Goal: Task Accomplishment & Management: Manage account settings

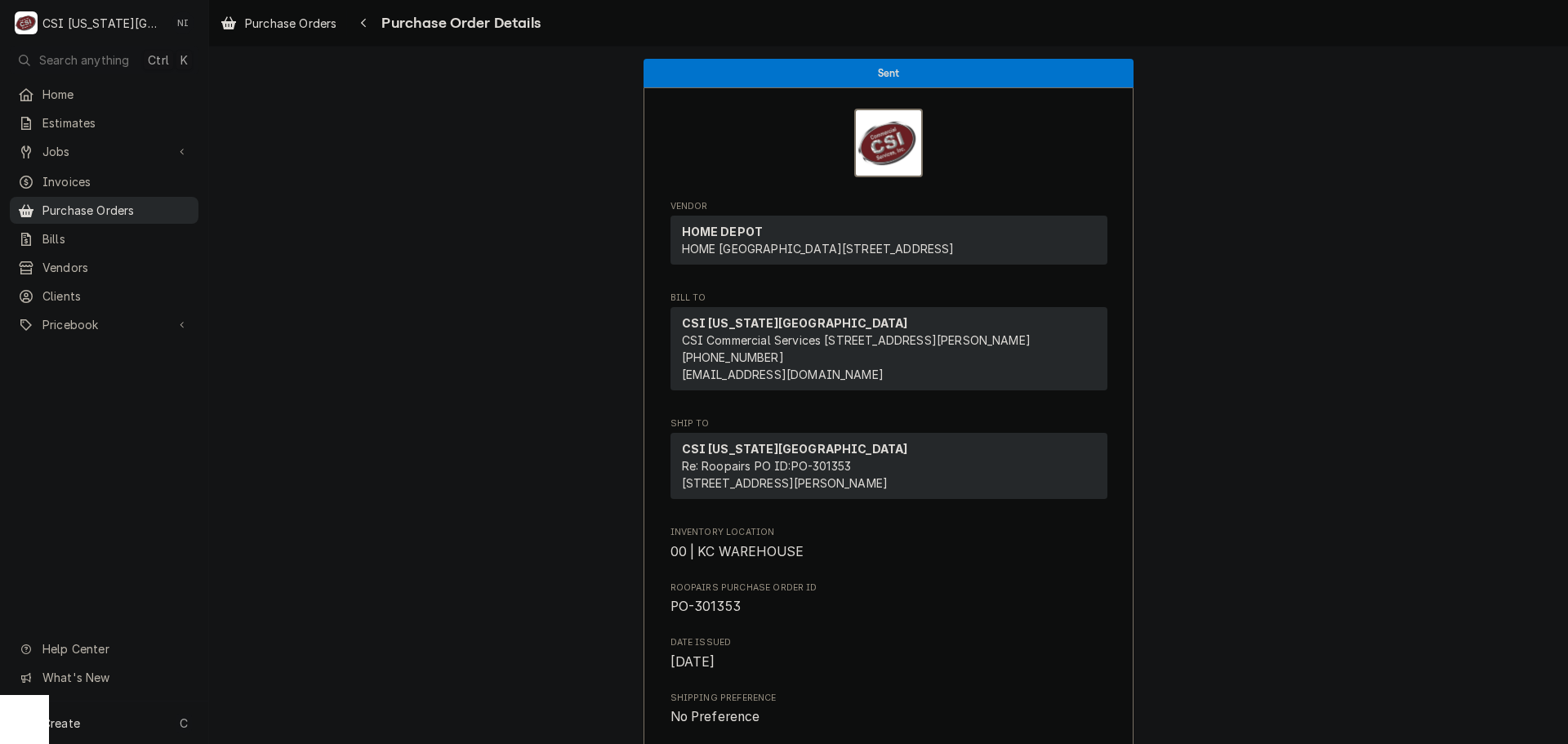
click at [145, 202] on span "Purchase Orders" at bounding box center [117, 210] width 148 height 17
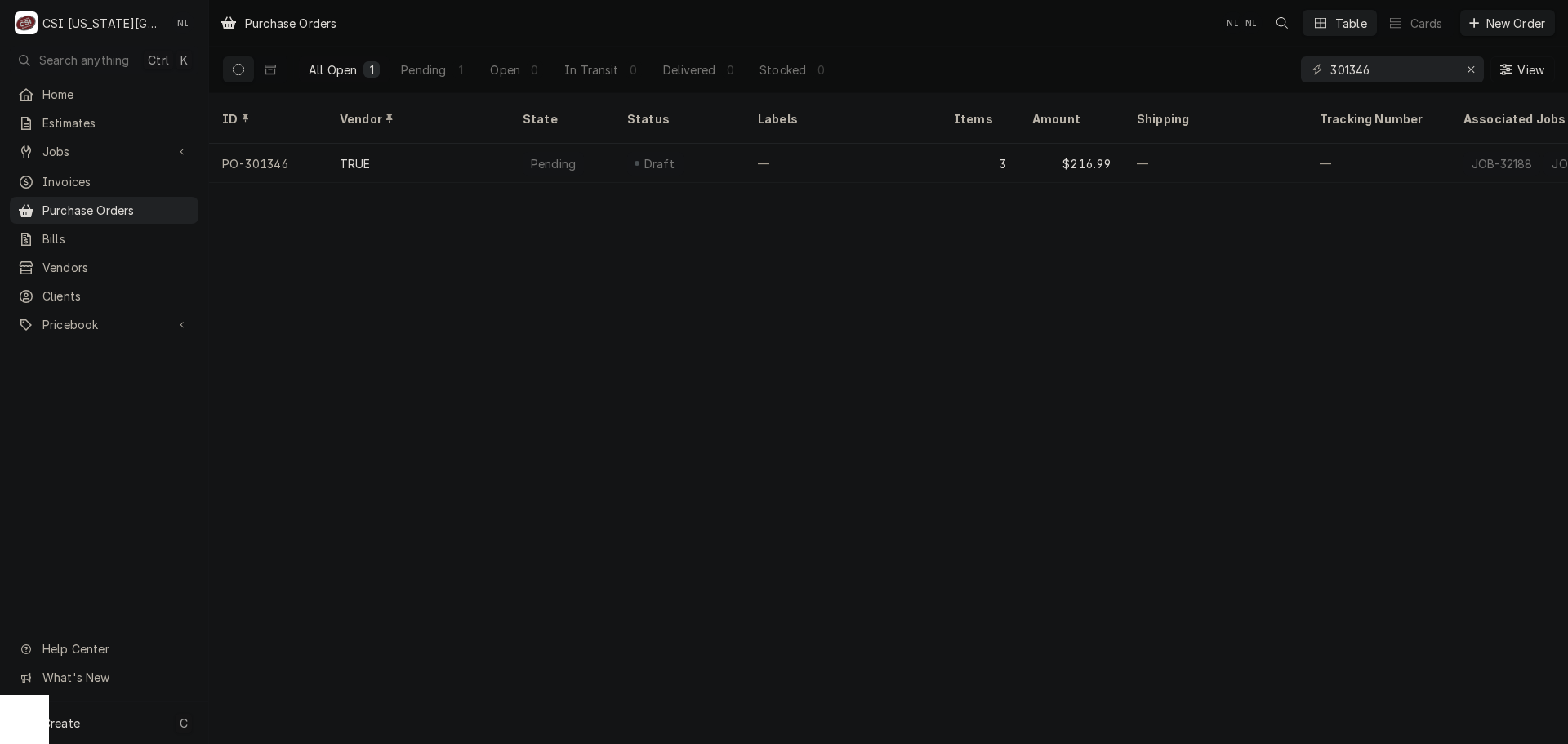
click at [145, 727] on div "Create C" at bounding box center [104, 723] width 208 height 43
click at [325, 605] on div "Purchase Order" at bounding box center [305, 610] width 109 height 17
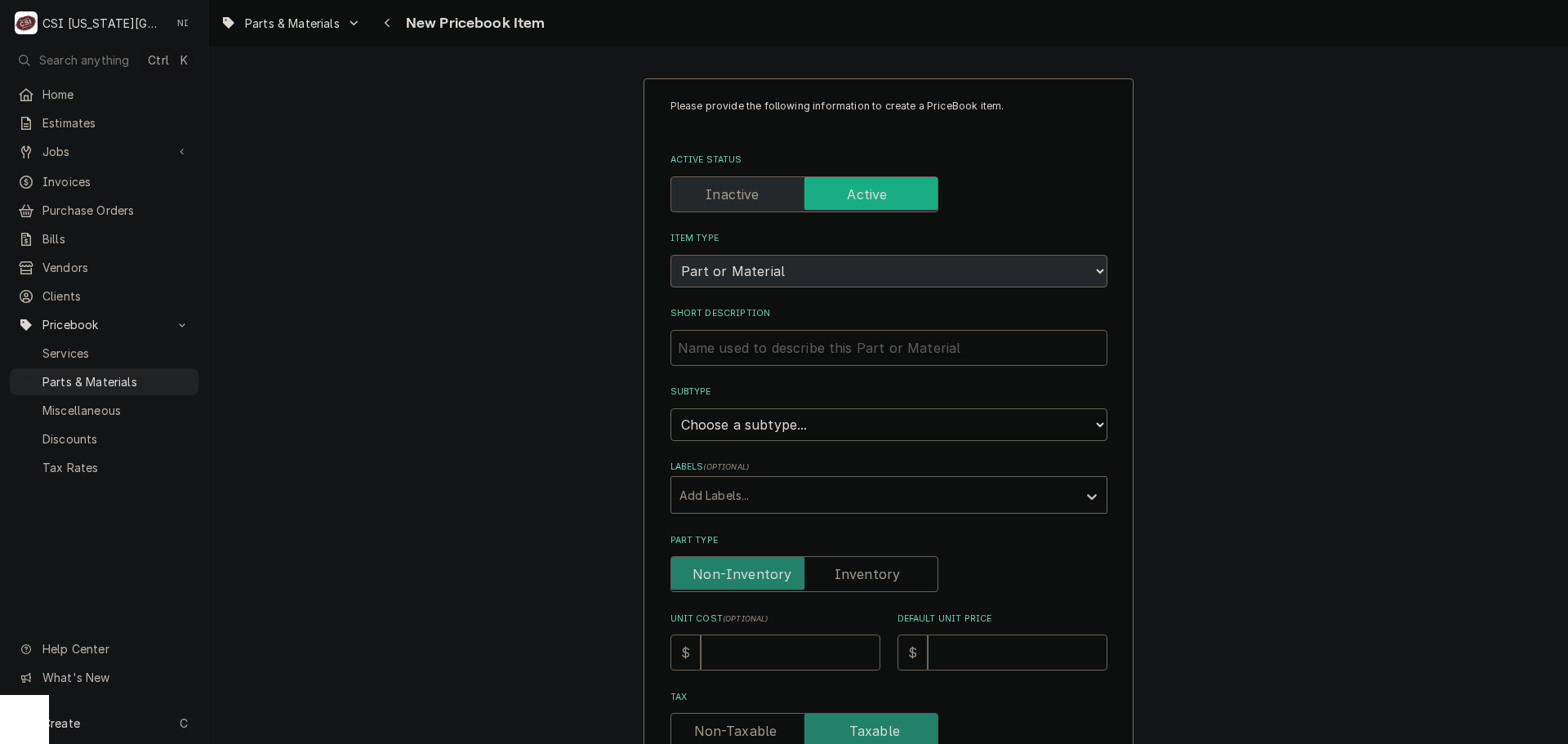
click at [767, 354] on input "Short Description" at bounding box center [889, 348] width 437 height 36
paste input "SKC-2-120-0227-0"
type textarea "x"
type input "SKC-2-120-0227-0"
drag, startPoint x: 717, startPoint y: 350, endPoint x: 655, endPoint y: 353, distance: 62.1
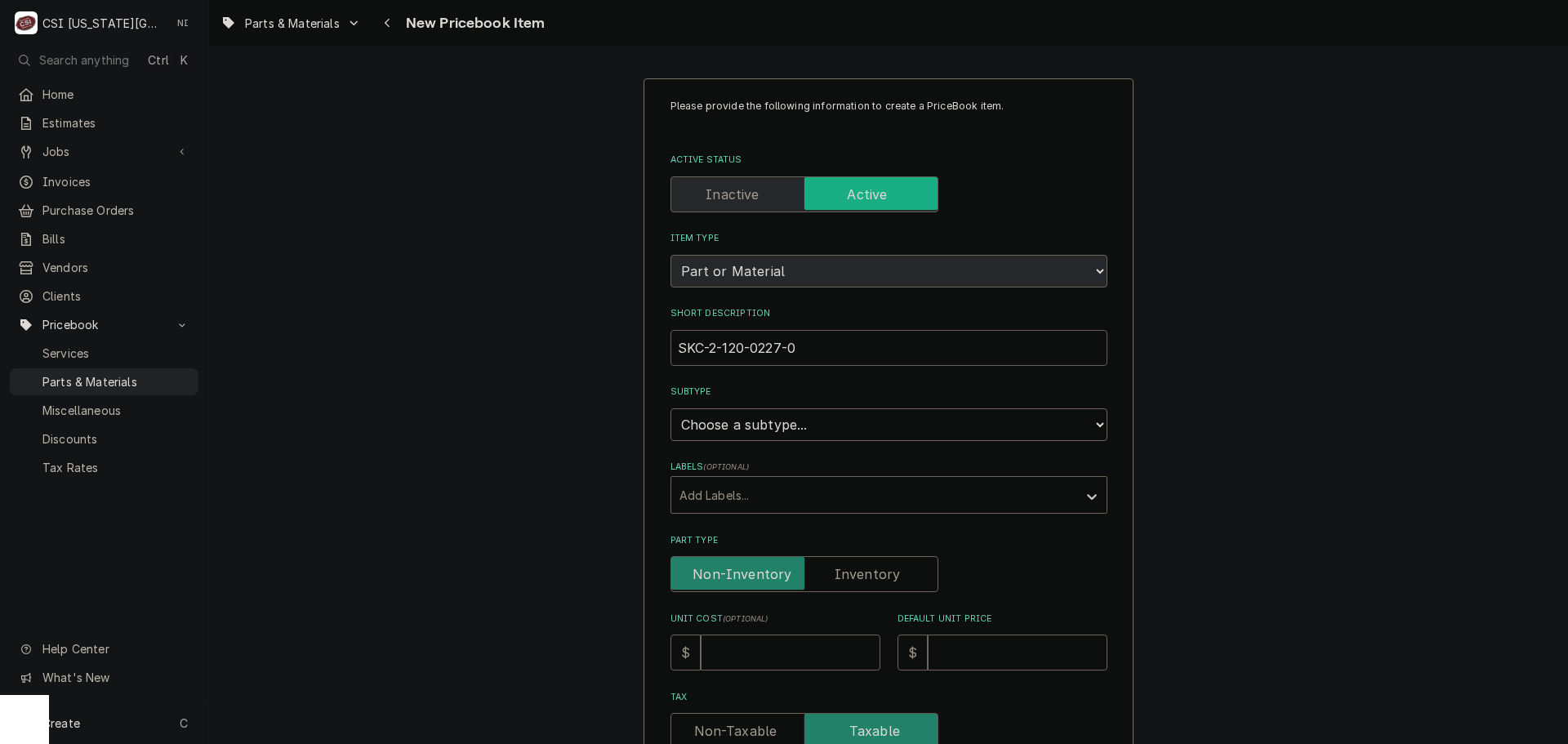
click at [656, 353] on div "Please provide the following information to create a PriceBook item. Active Sta…" at bounding box center [889, 687] width 490 height 1218
type textarea "x"
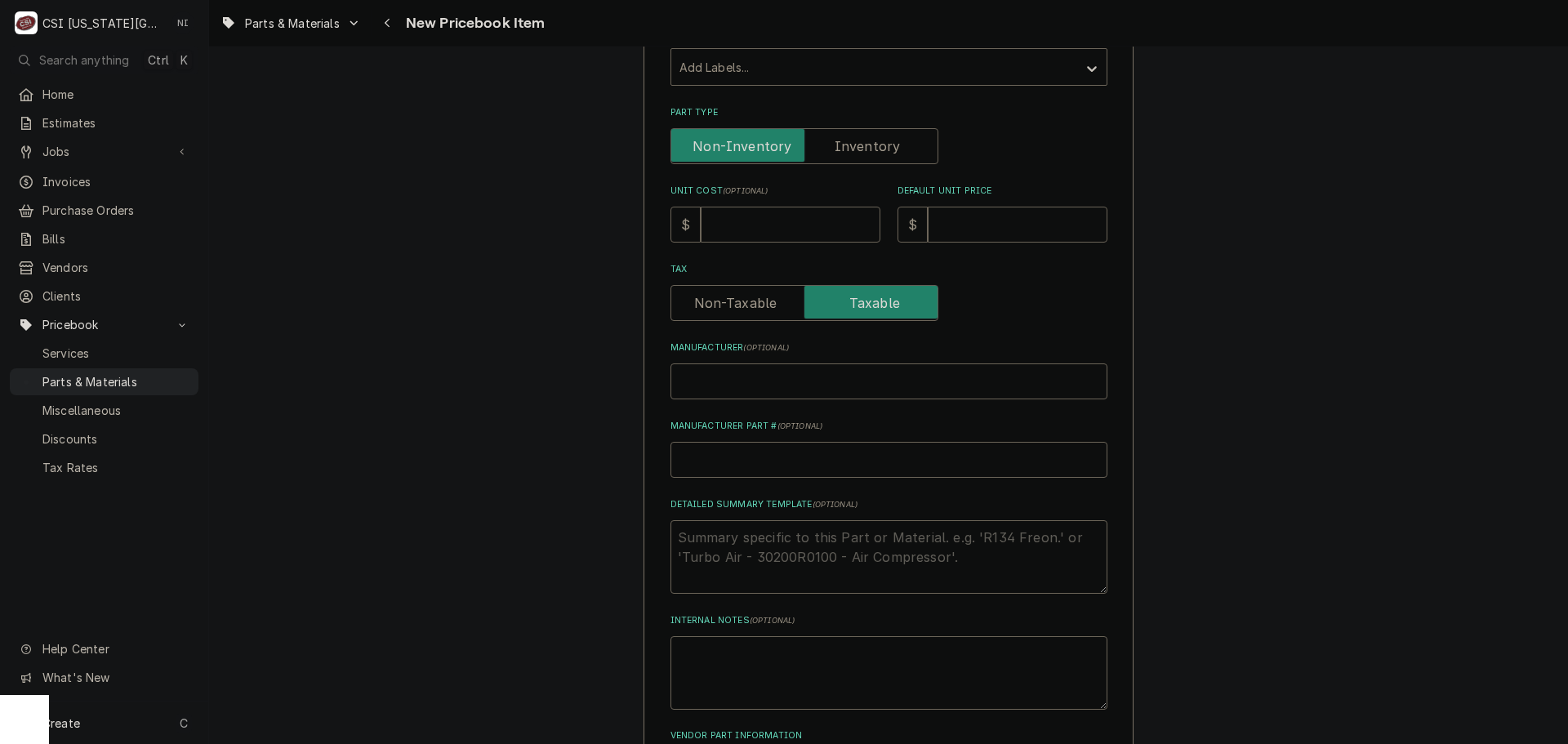
scroll to position [404, 0]
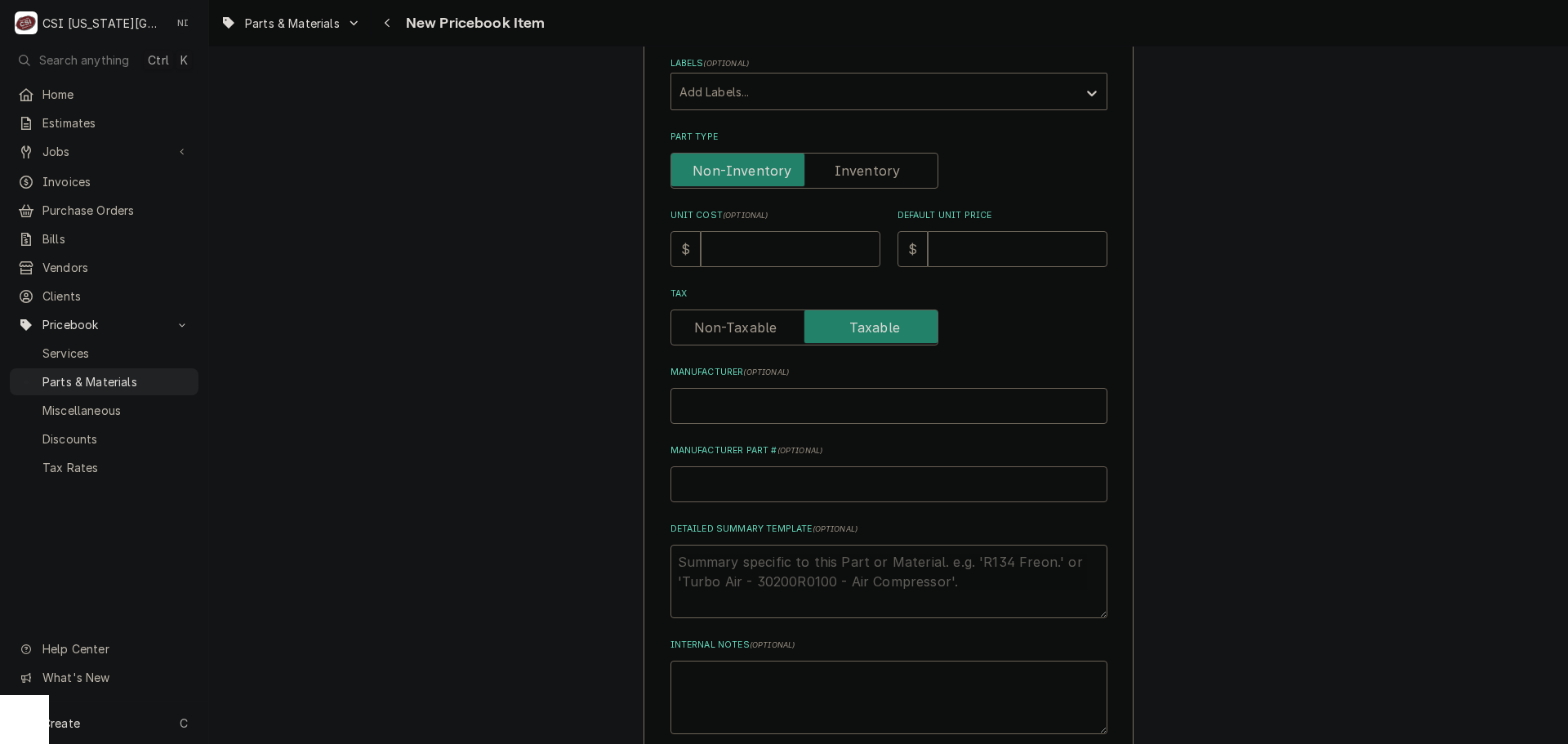
click at [754, 493] on input "Manufacturer Part # ( optional )" at bounding box center [889, 484] width 437 height 36
type textarea "x"
type input "b"
type textarea "x"
type input "be"
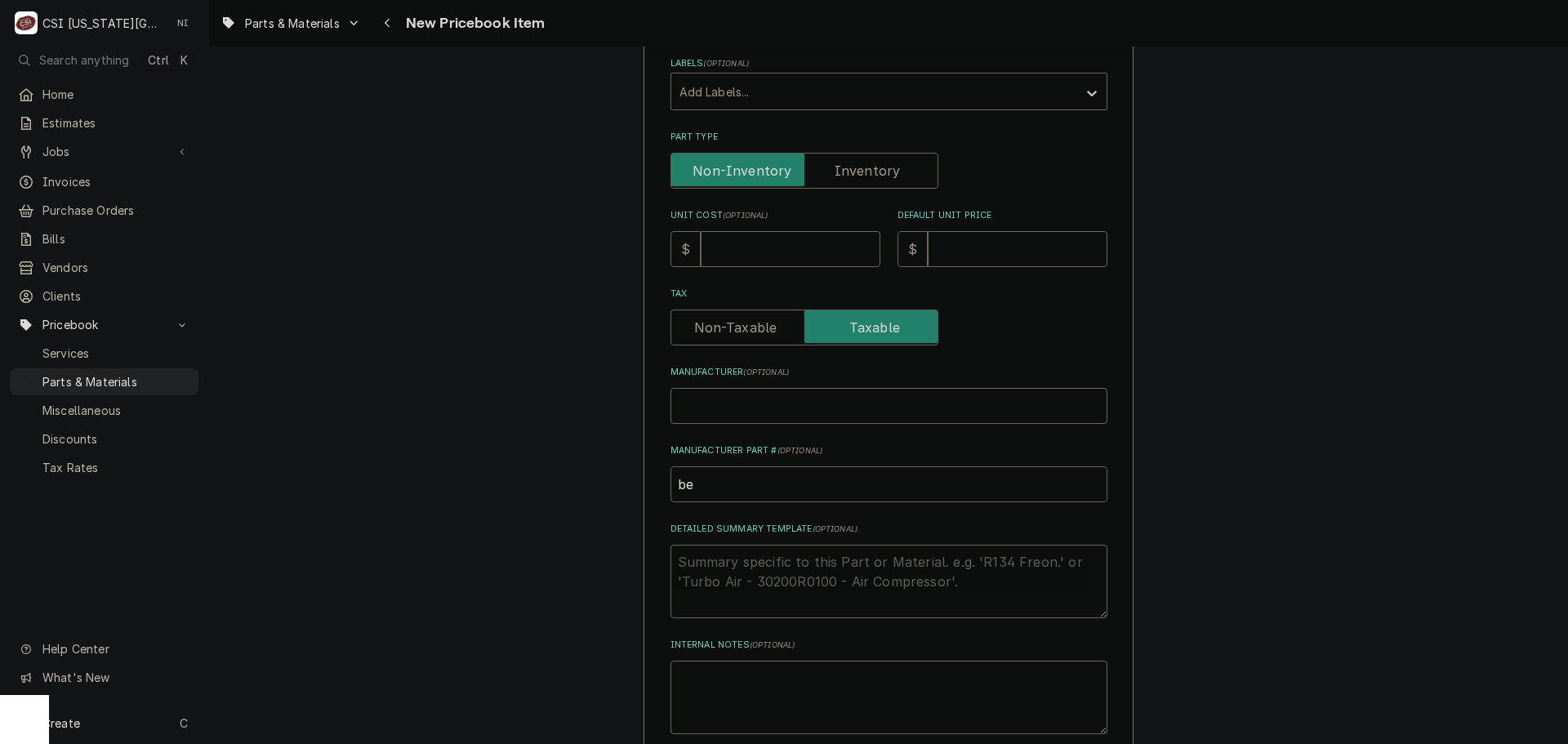
type textarea "x"
type input "beR"
type textarea "x"
type input "be"
type textarea "x"
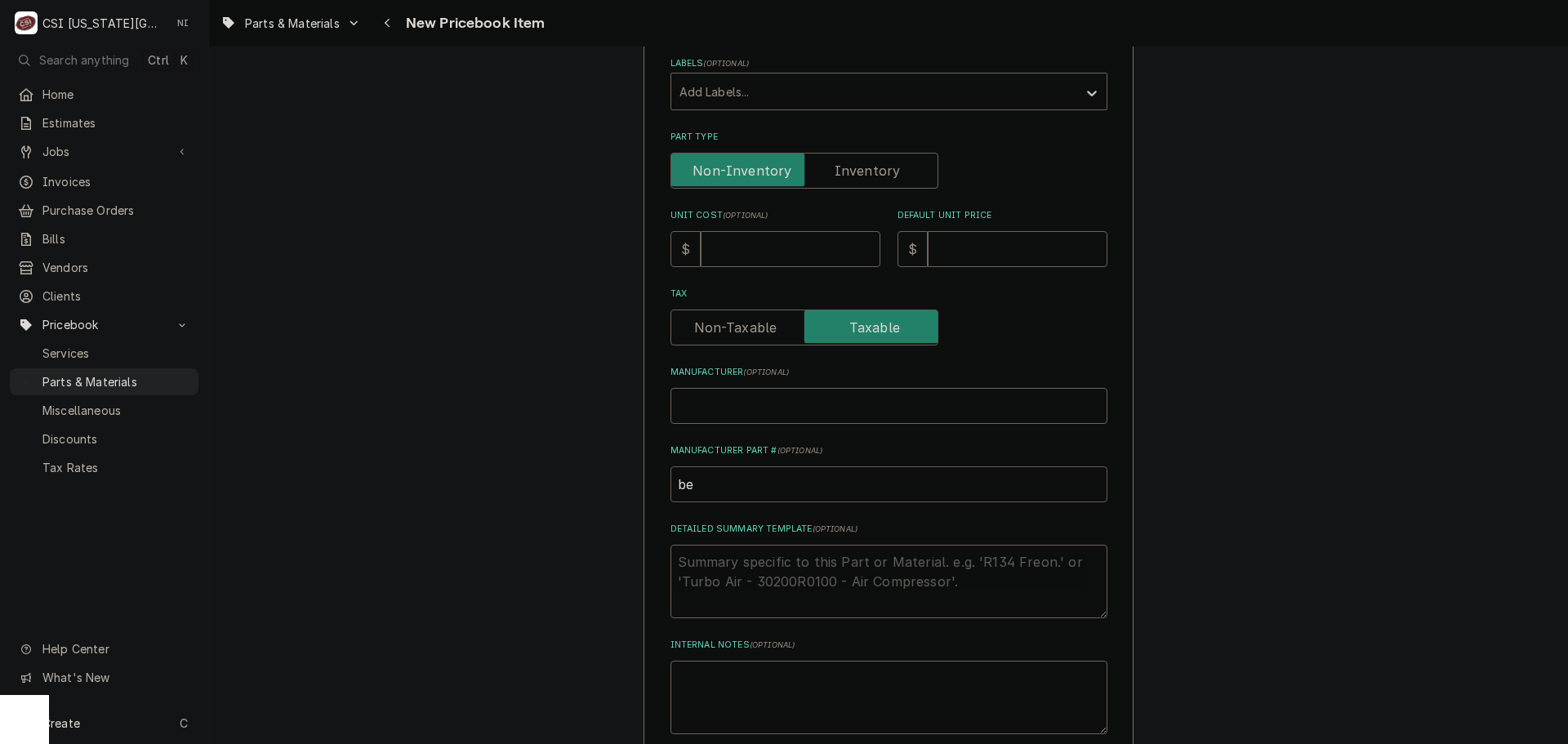
type input "b"
type textarea "x"
type input "B"
type textarea "x"
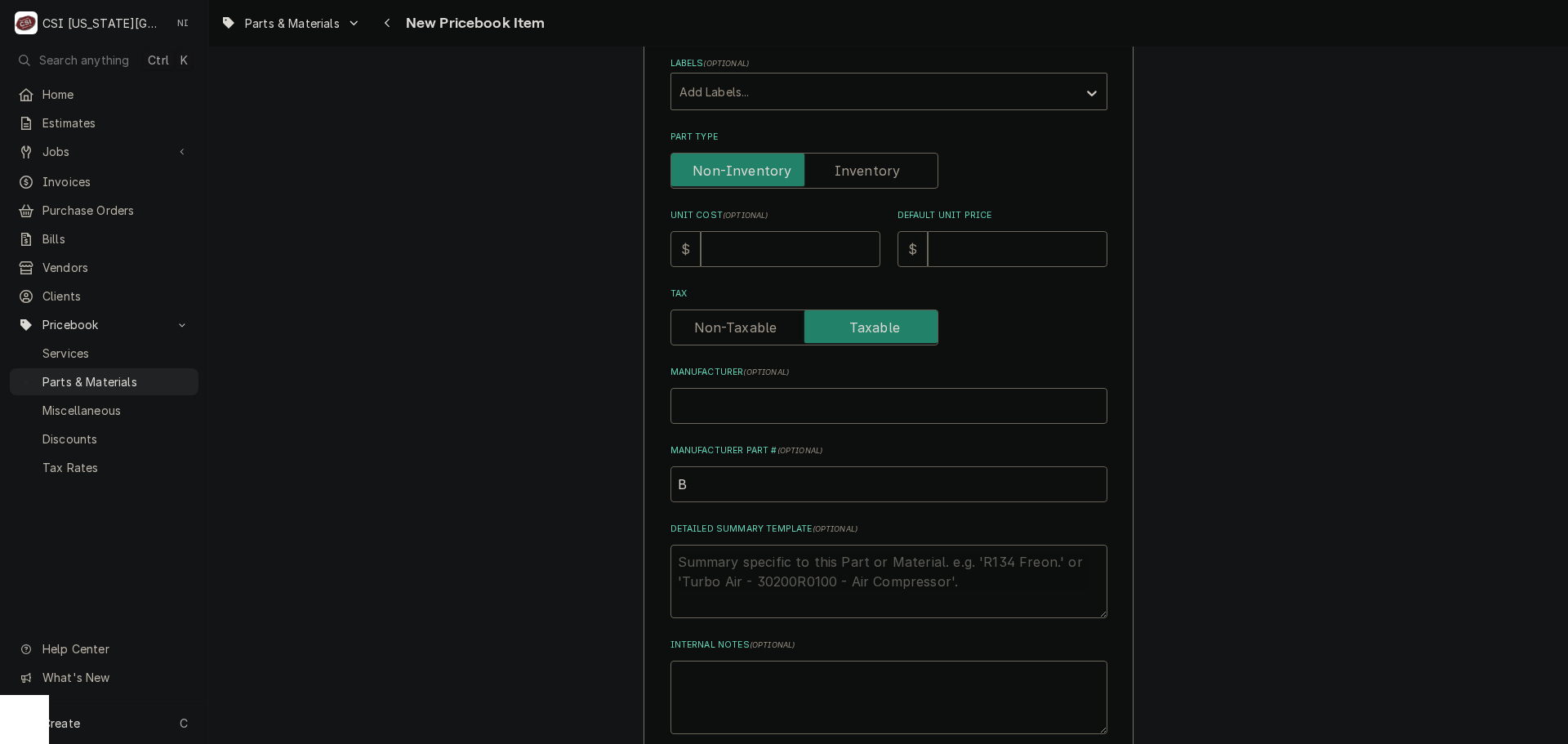
type input "BE"
type textarea "x"
type input "BER"
type textarea "x"
type input "BER-"
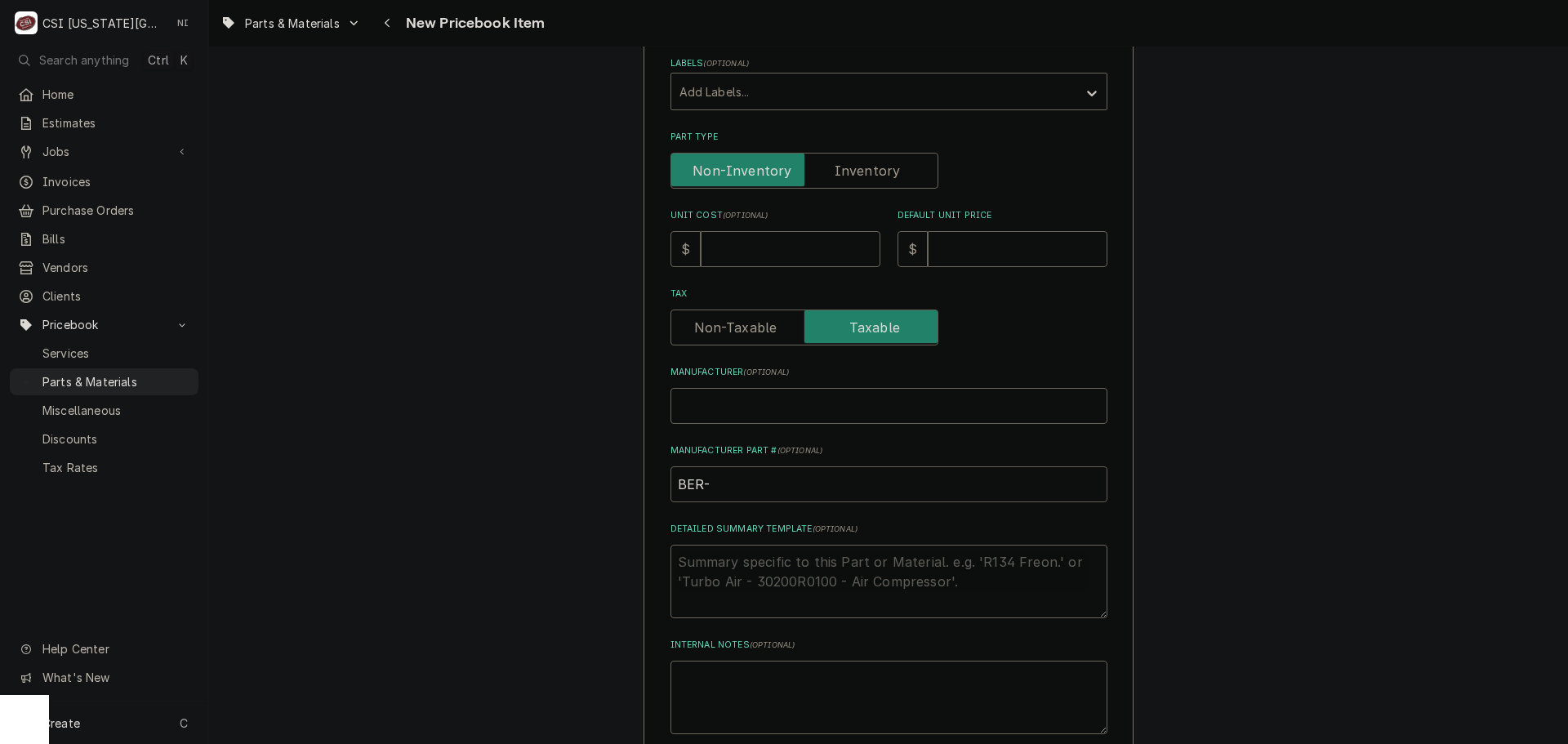
paste input "SKC-2-120-0227-0"
type textarea "x"
type input "BER-SKC-2-120-0227-0"
click at [746, 252] on input "Unit Cost ( optional )" at bounding box center [791, 249] width 180 height 36
type textarea "x"
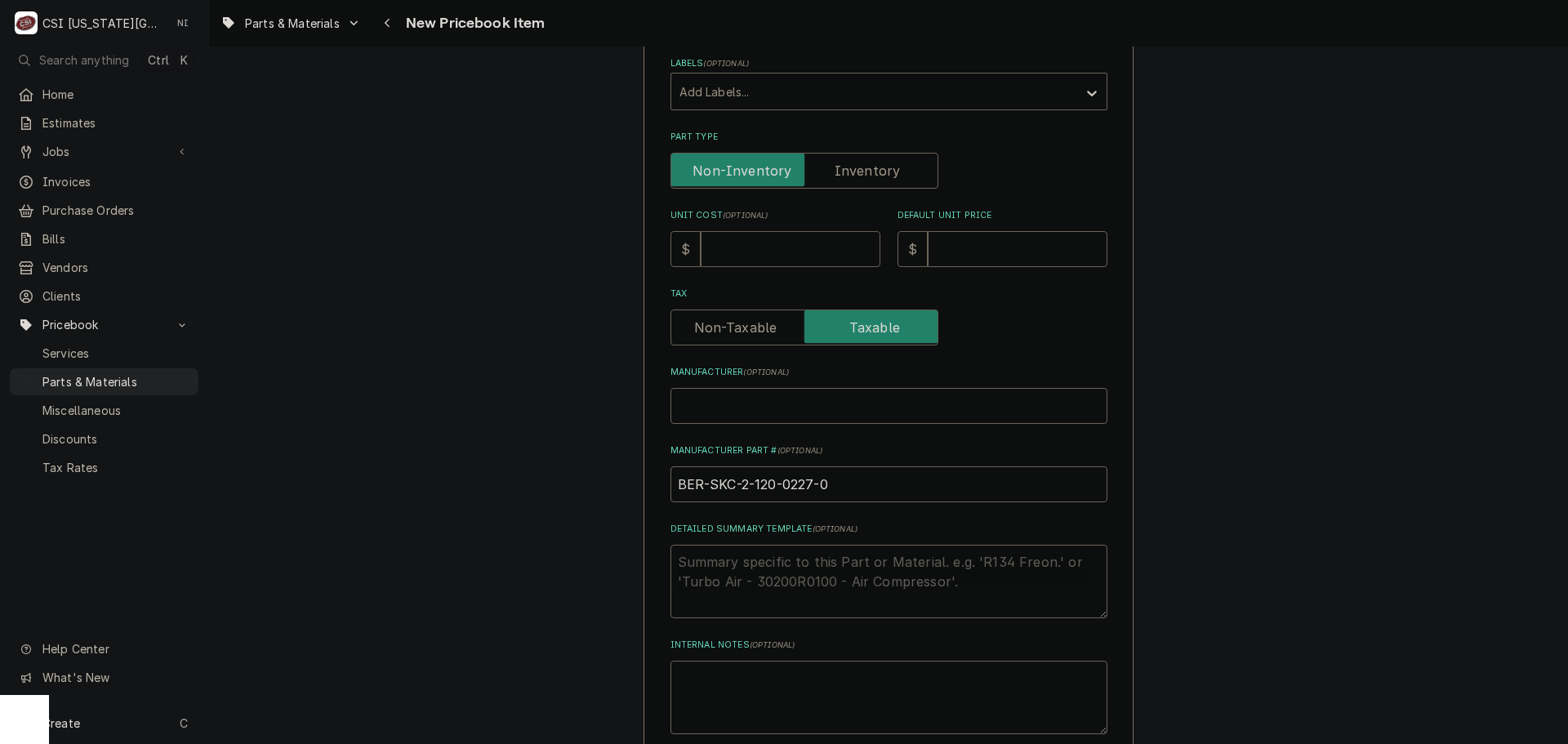
type input "6"
type textarea "x"
type input "61"
type textarea "x"
type input "61.7"
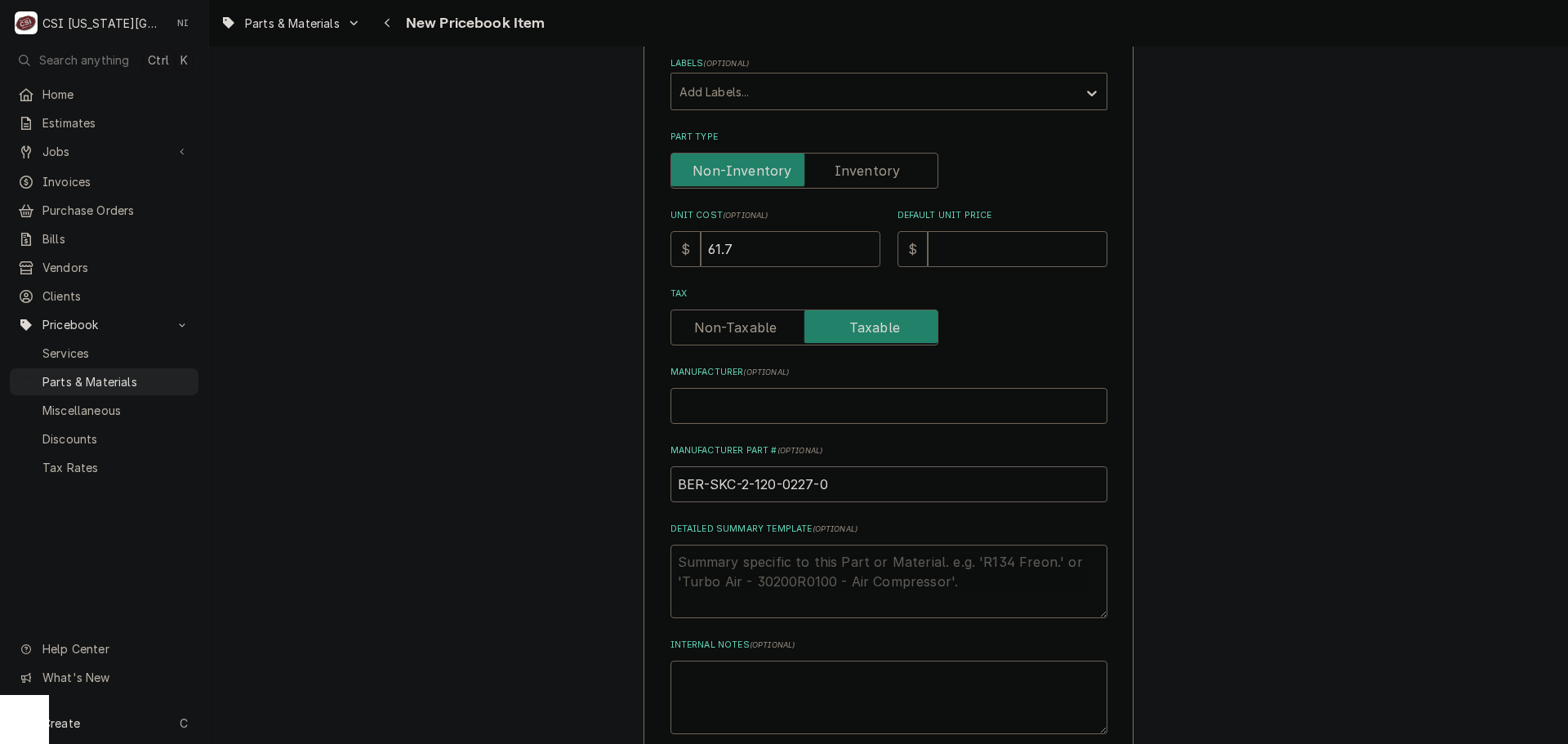
type textarea "x"
type input "61.77"
click at [947, 253] on input "Default Unit Price" at bounding box center [1017, 249] width 180 height 36
type textarea "x"
type input "8"
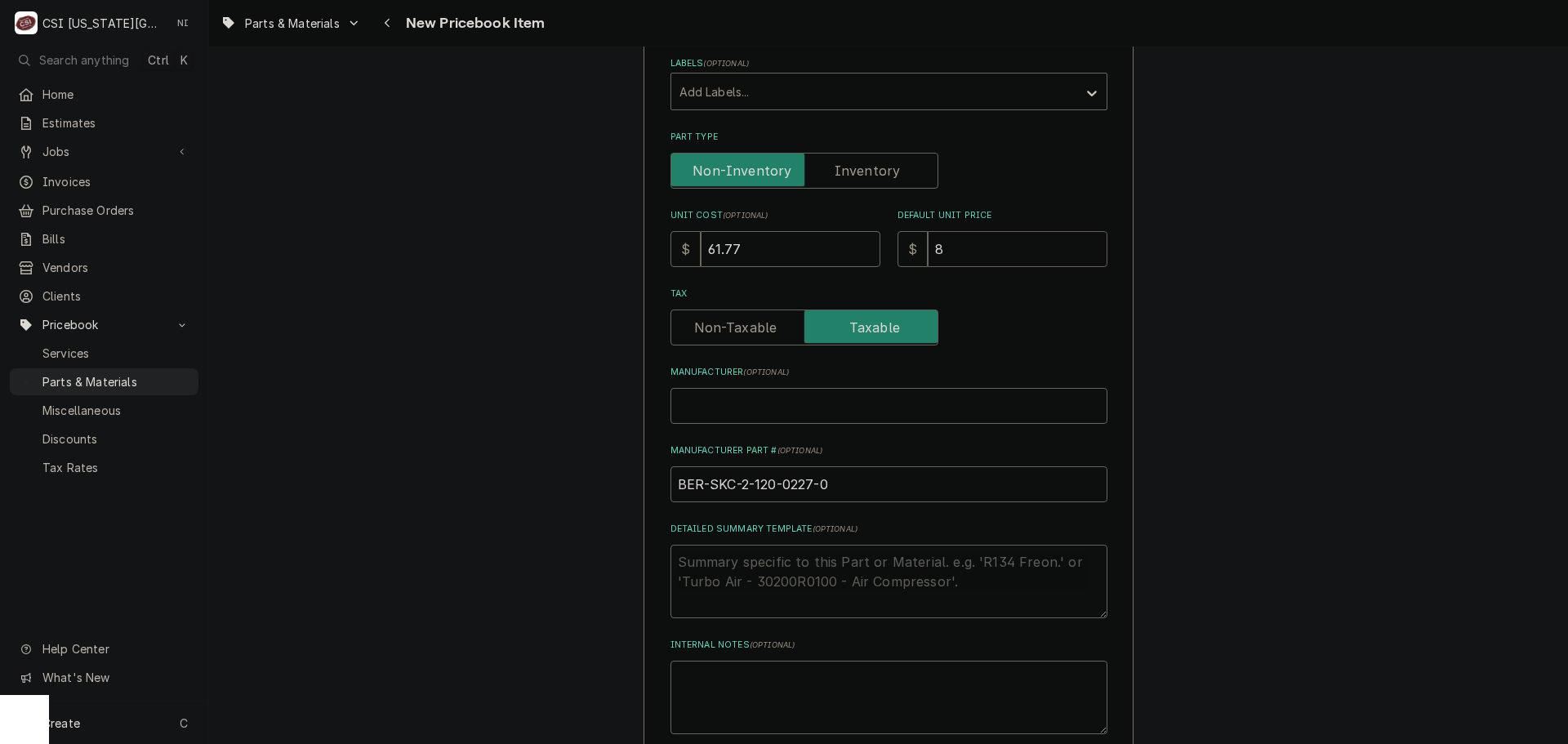
type textarea "x"
type input "85"
type textarea "x"
type input "8"
type textarea "x"
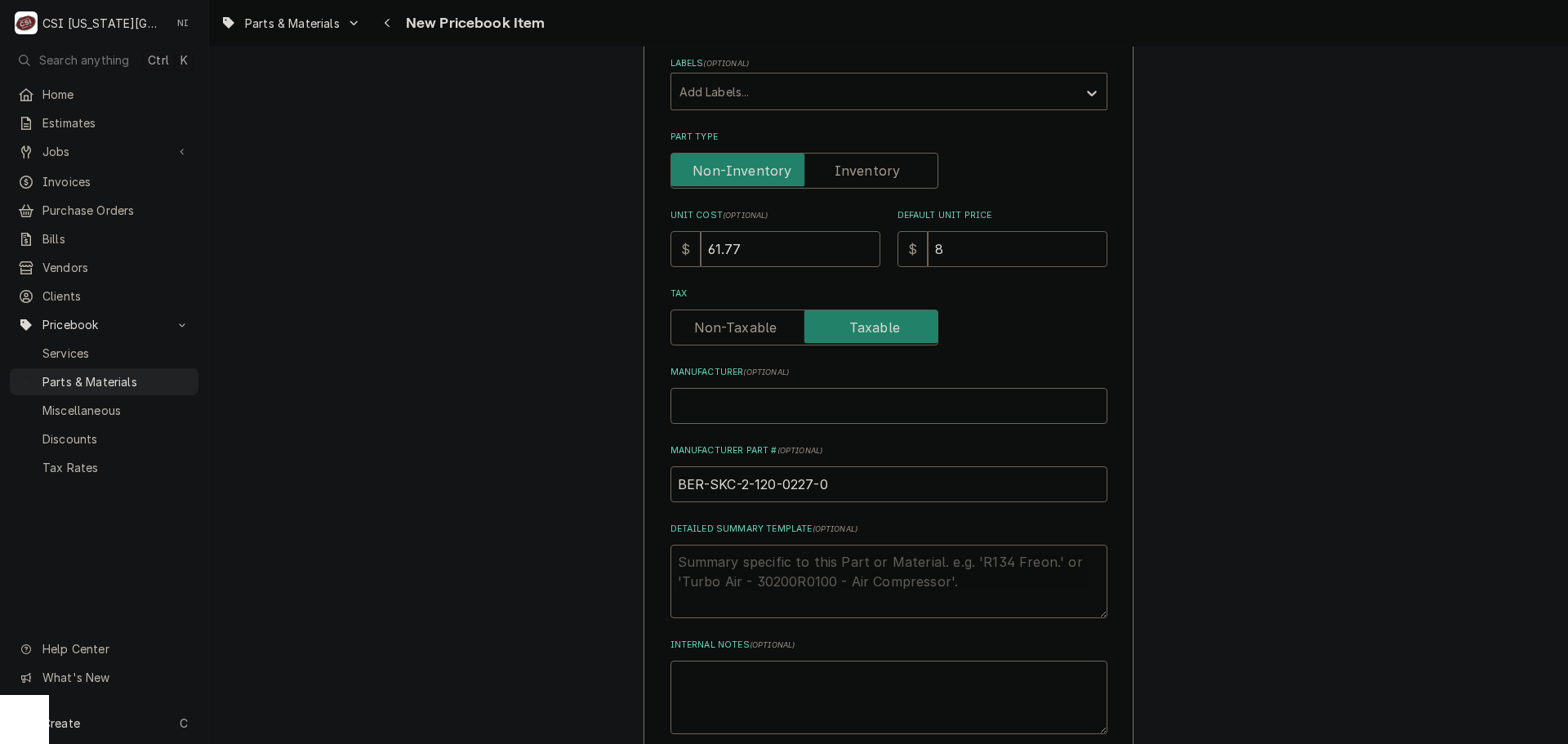
type input "82"
type textarea "x"
type input "82.5"
type textarea "x"
type input "82.53"
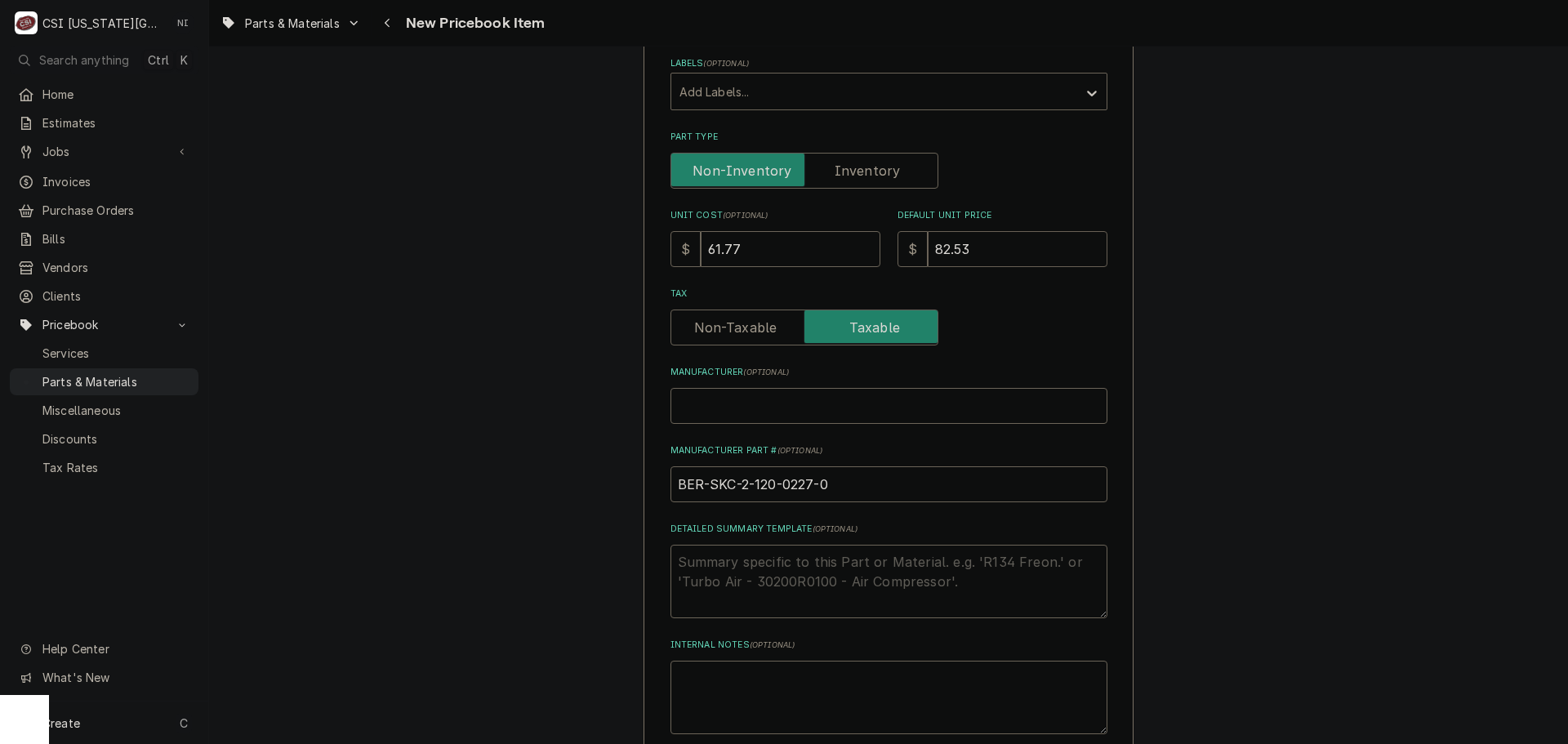
type textarea "x"
type input "82.5"
type textarea "x"
type input "82.3"
type textarea "x"
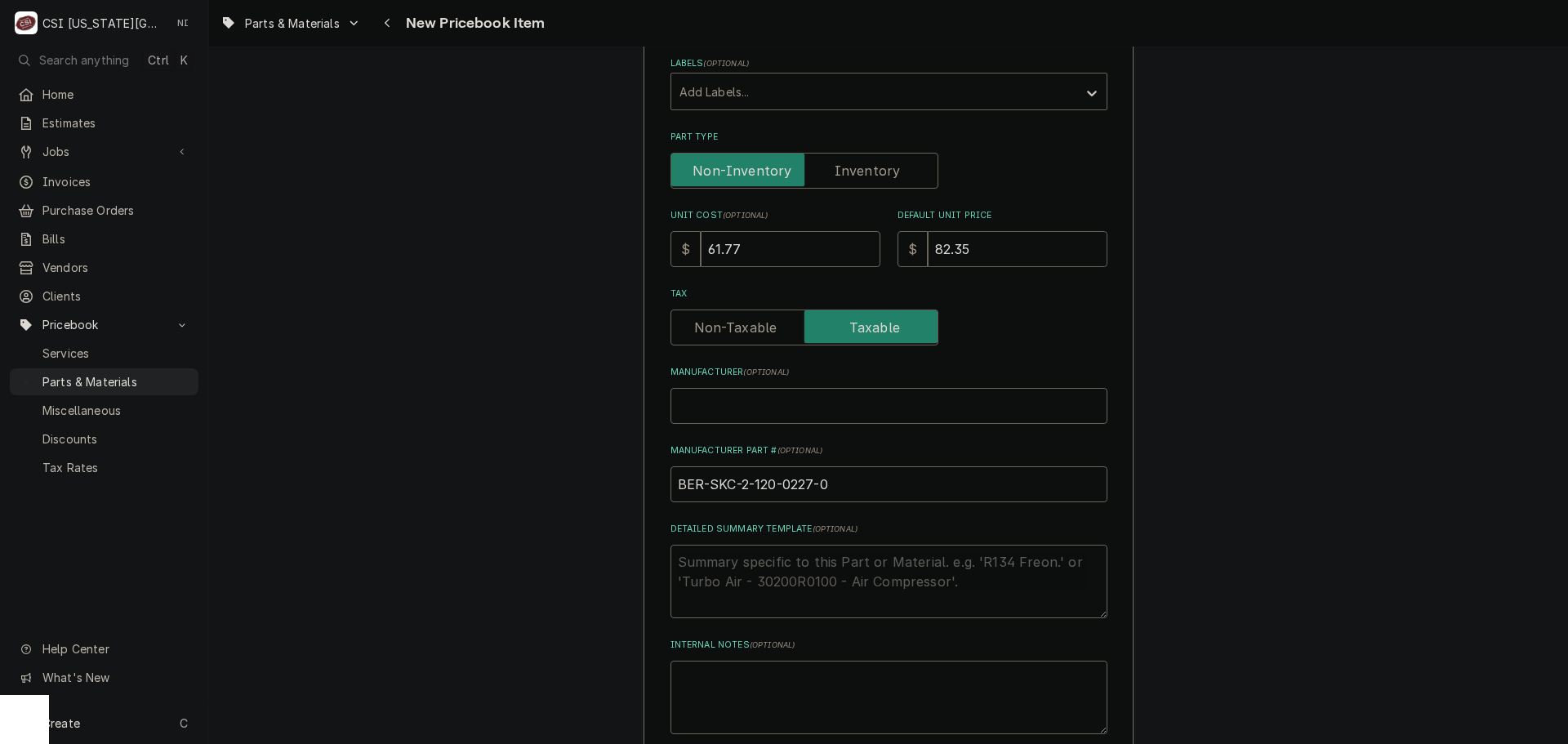
type input "82.35"
click at [877, 171] on label "Part Type" at bounding box center [804, 171] width 268 height 36
click at [877, 171] on input "Part Type" at bounding box center [804, 171] width 253 height 36
checkbox input "true"
type textarea "x"
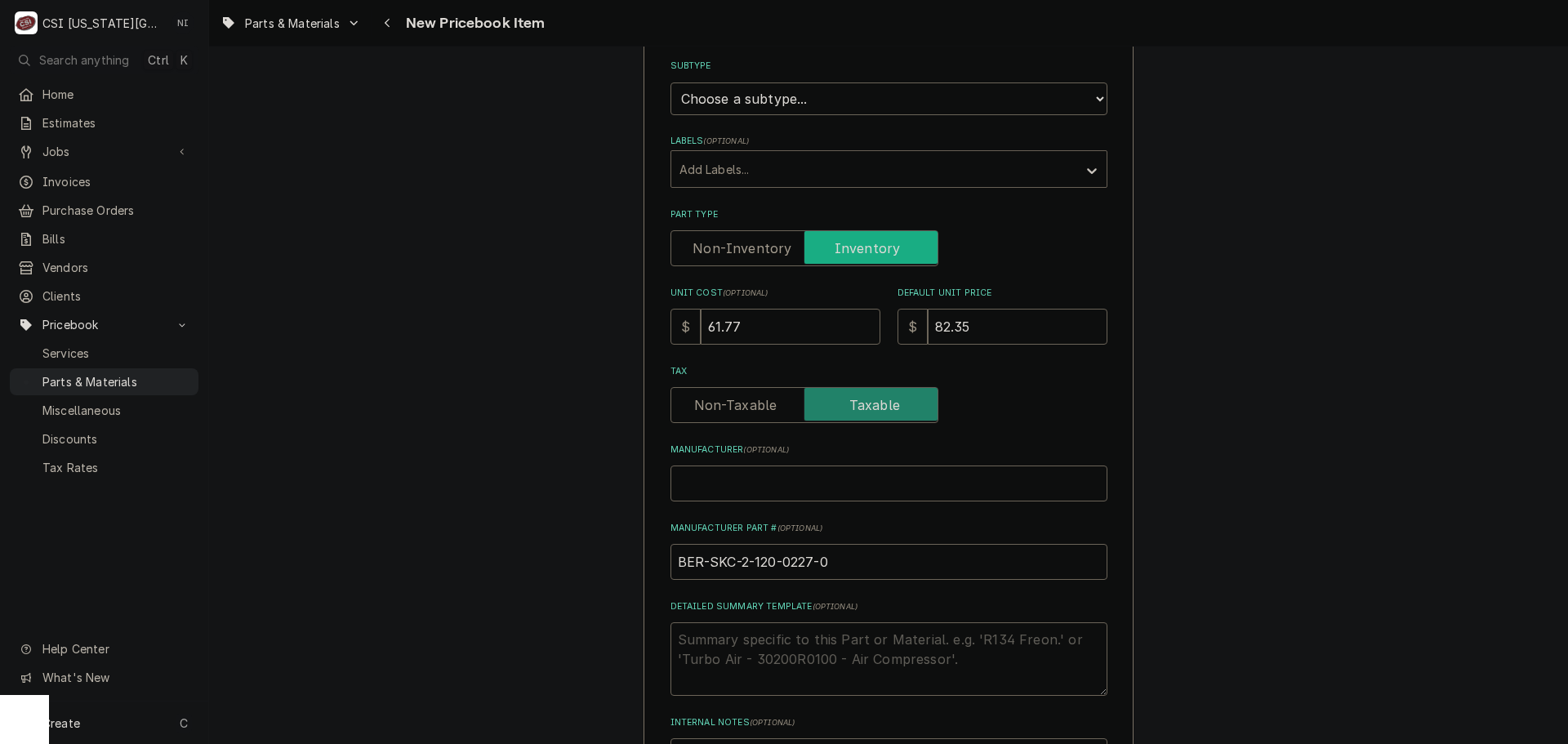
scroll to position [322, 0]
click at [805, 105] on select "Choose a subtype... [#2-DUAL] AFTERHRS-WH-CHG-2 [#2-DUAL] BEV-EQUIP [#2-DUAL] B…" at bounding box center [889, 102] width 437 height 33
select select "49"
click at [671, 86] on select "Choose a subtype... [#2-DUAL] AFTERHRS-WH-CHG-2 [#2-DUAL] BEV-EQUIP [#2-DUAL] B…" at bounding box center [889, 102] width 437 height 33
type textarea "x"
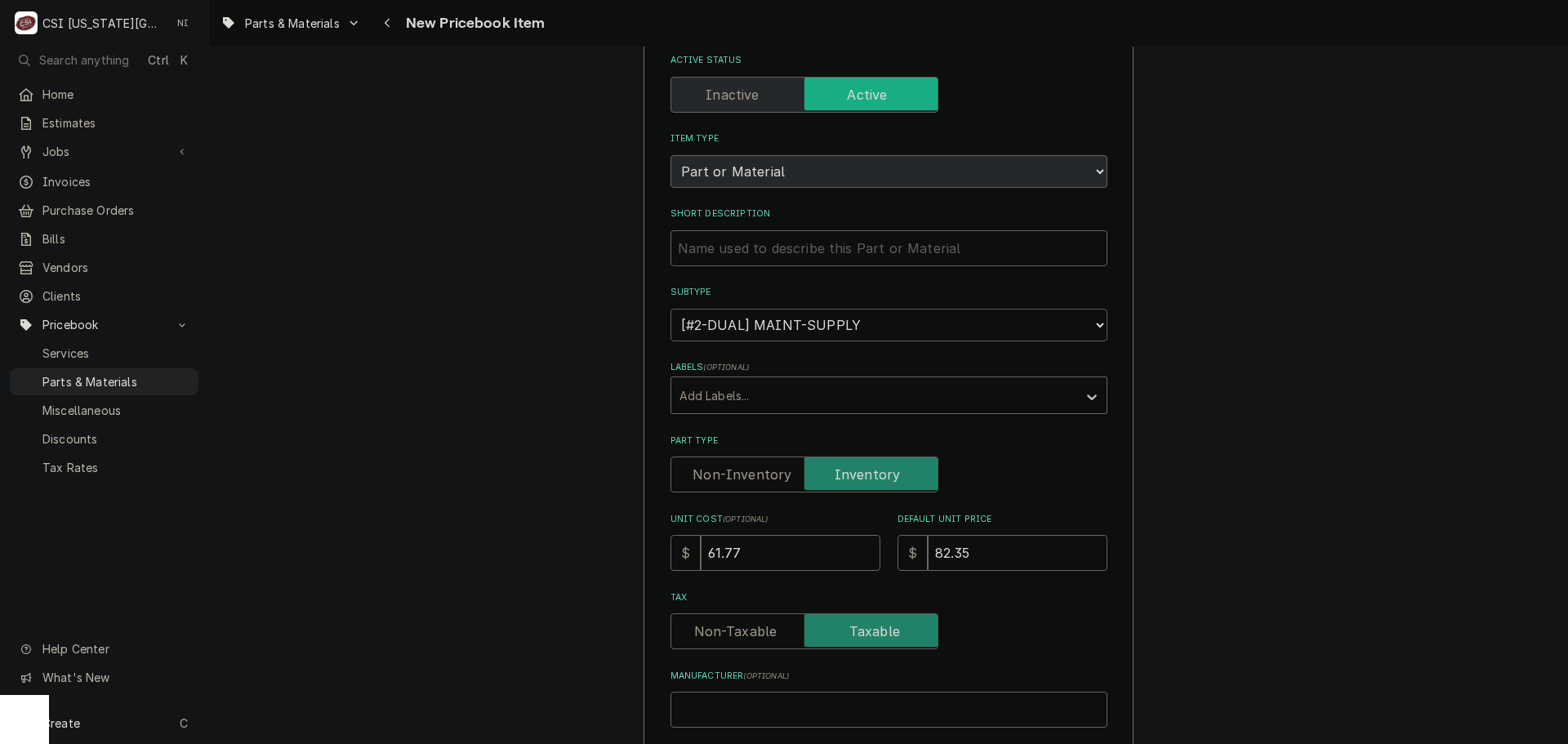
scroll to position [76, 0]
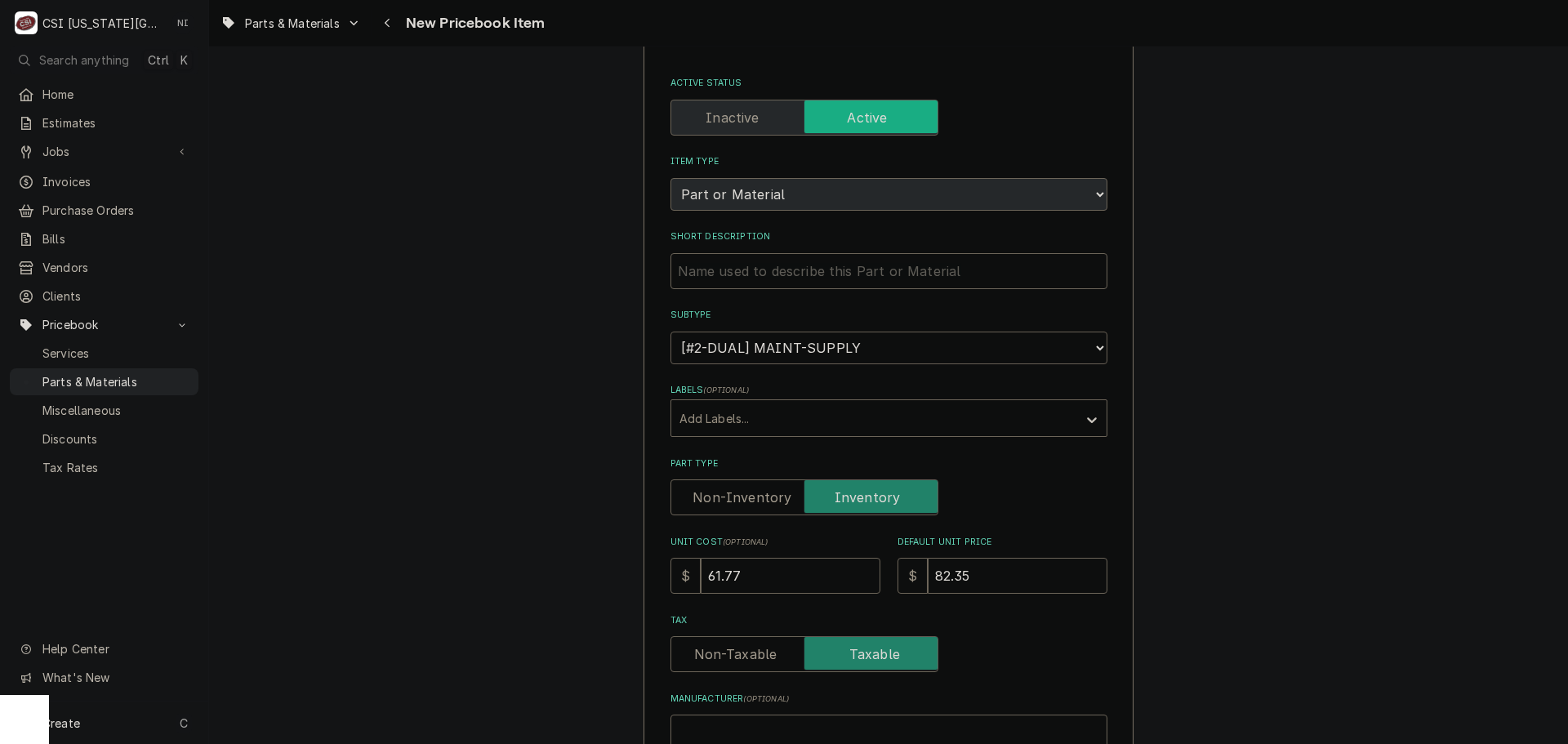
drag, startPoint x: 985, startPoint y: 345, endPoint x: 937, endPoint y: 347, distance: 48.0
click at [984, 345] on select "Choose a subtype... [#2-DUAL] AFTERHRS-WH-CHG-2 [#2-DUAL] [PERSON_NAME]-EQUIP […" at bounding box center [889, 348] width 437 height 33
select select "45"
click at [671, 332] on select "Choose a subtype... [#2-DUAL] AFTERHRS-WH-CHG-2 [#2-DUAL] [PERSON_NAME]-EQUIP […" at bounding box center [889, 348] width 437 height 33
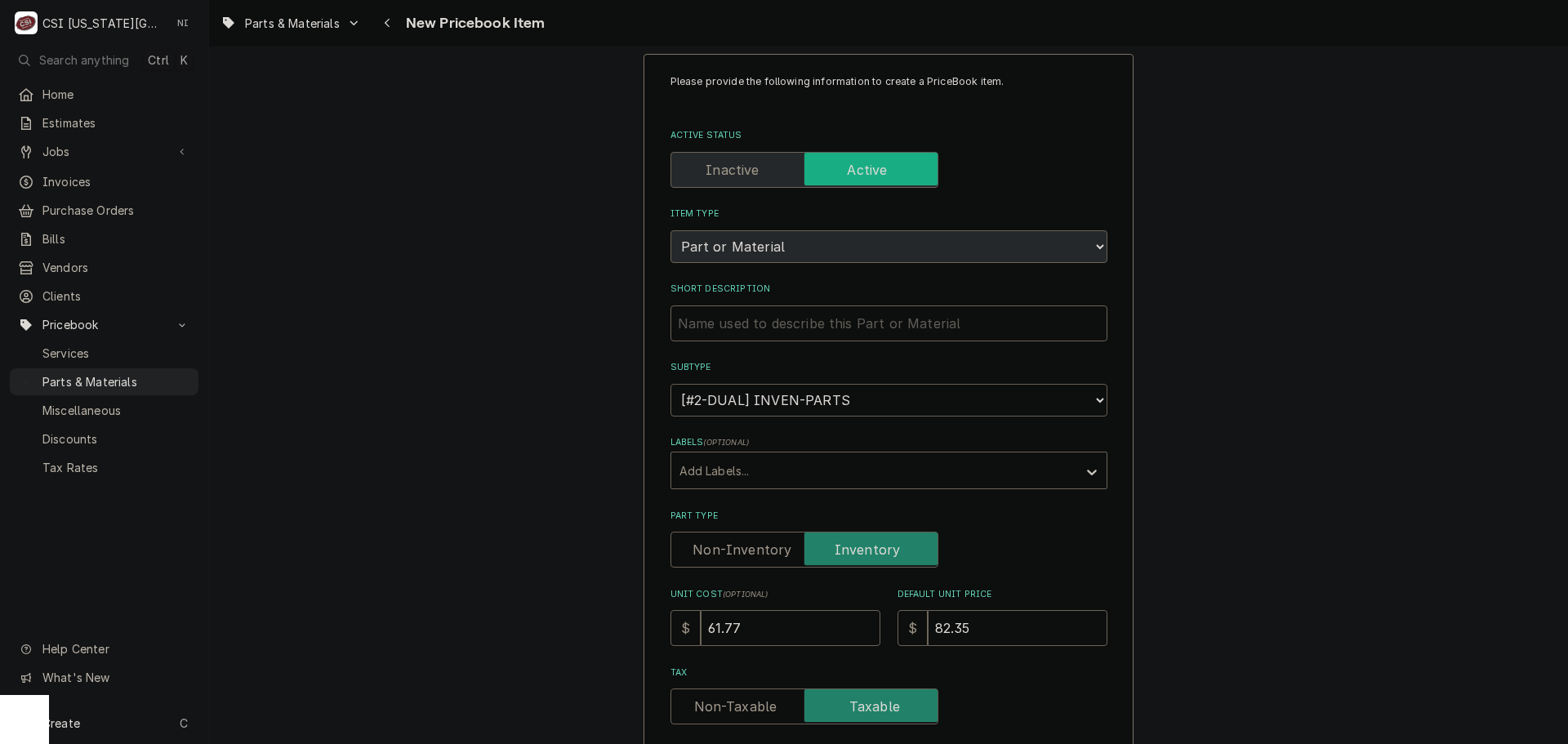
scroll to position [0, 0]
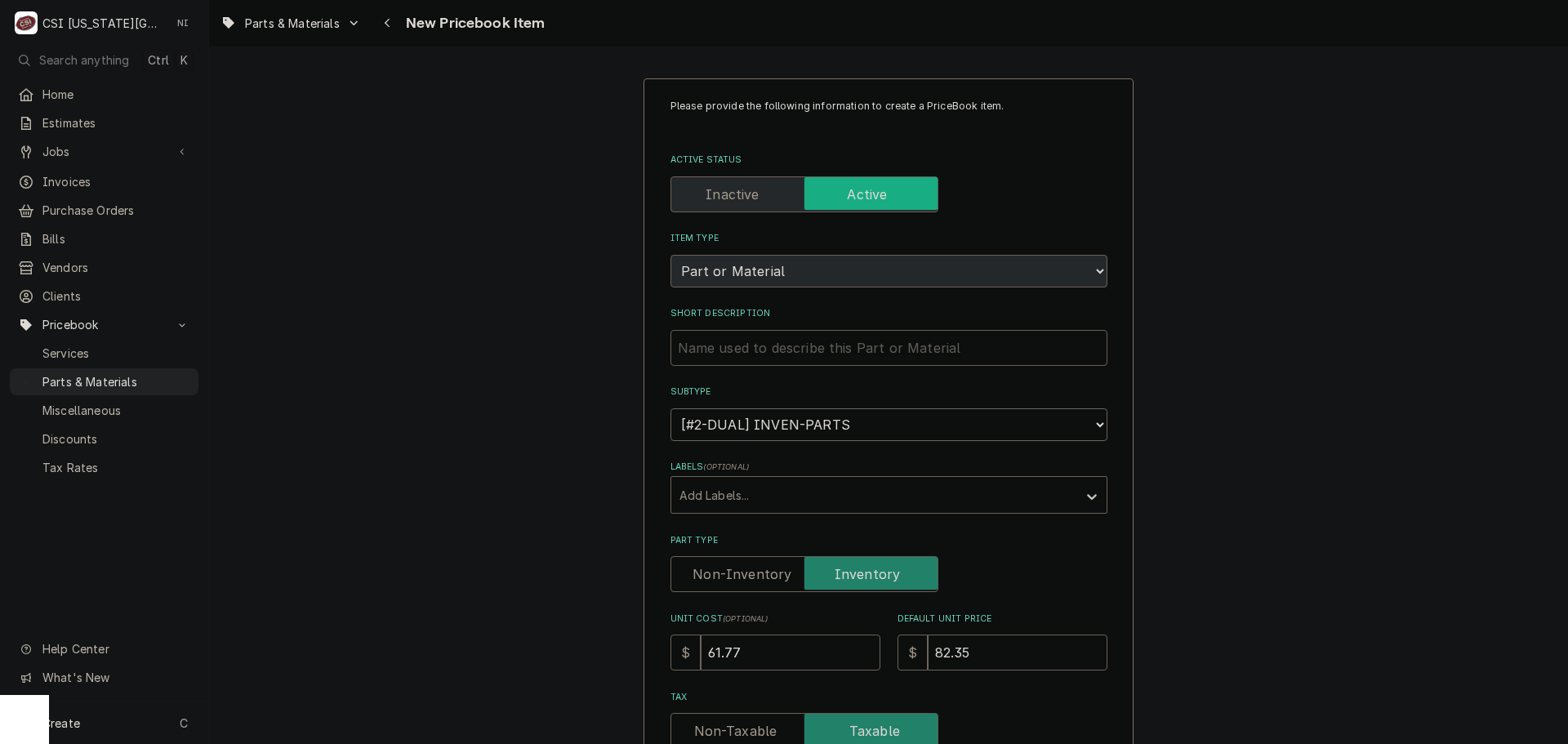
click at [878, 351] on input "Short Description" at bounding box center [889, 348] width 437 height 36
paste input "RAILS"
type textarea "x"
type input "RAILS"
type textarea "x"
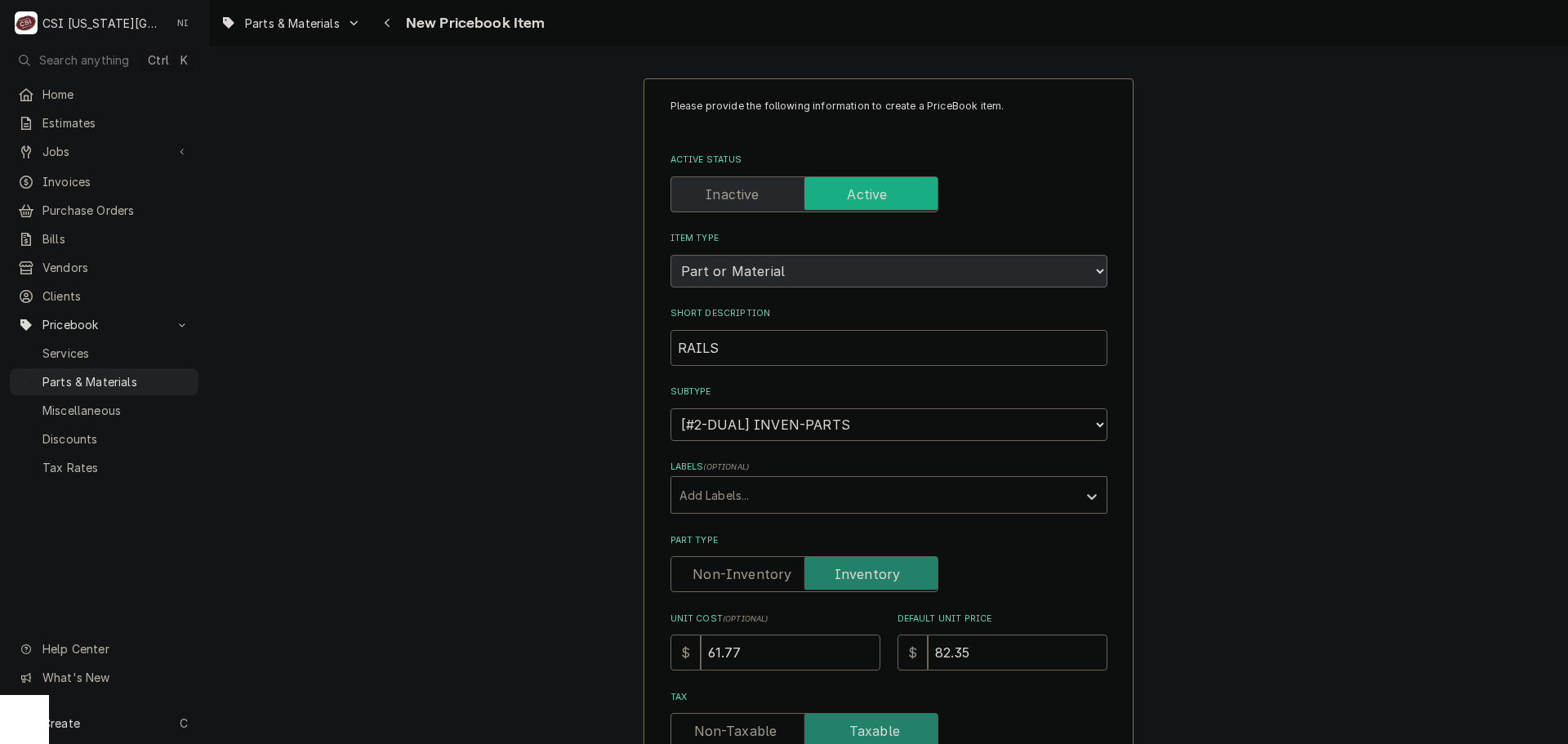
type input "RAILS,"
type textarea "x"
type input "RAILS,"
type textarea "x"
type input "RAILS, B"
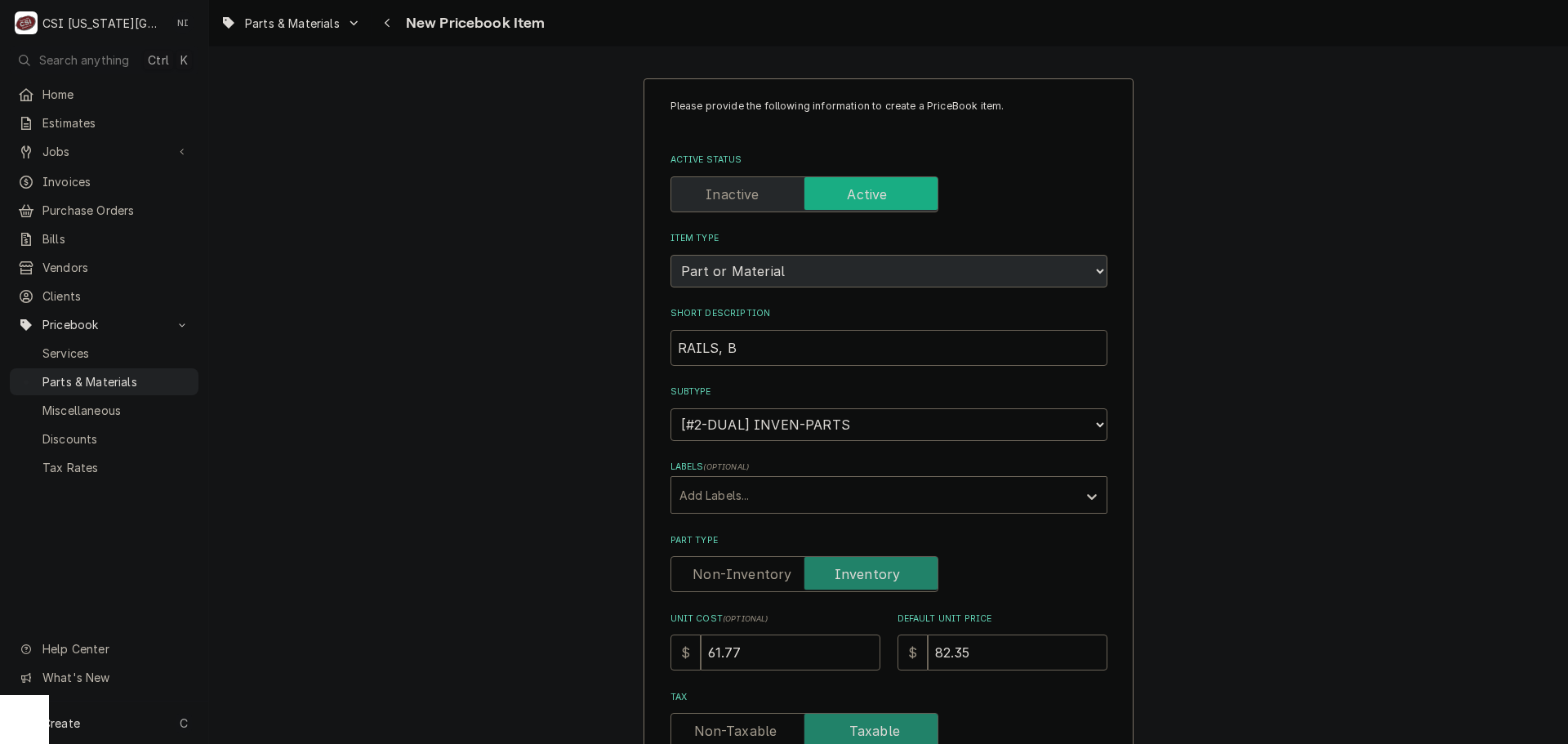
type textarea "x"
type input "RAILS, BER"
type textarea "x"
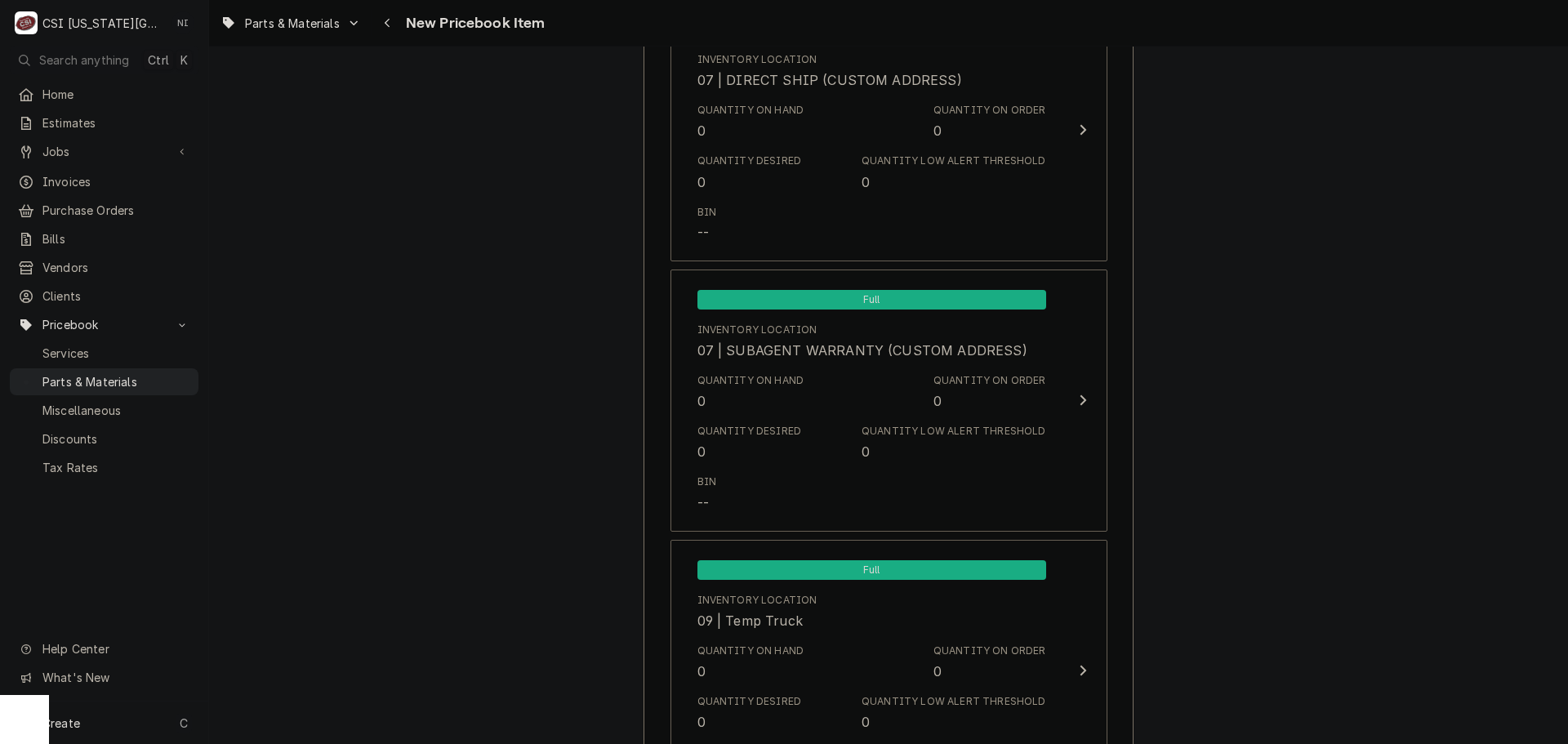
scroll to position [15461, 0]
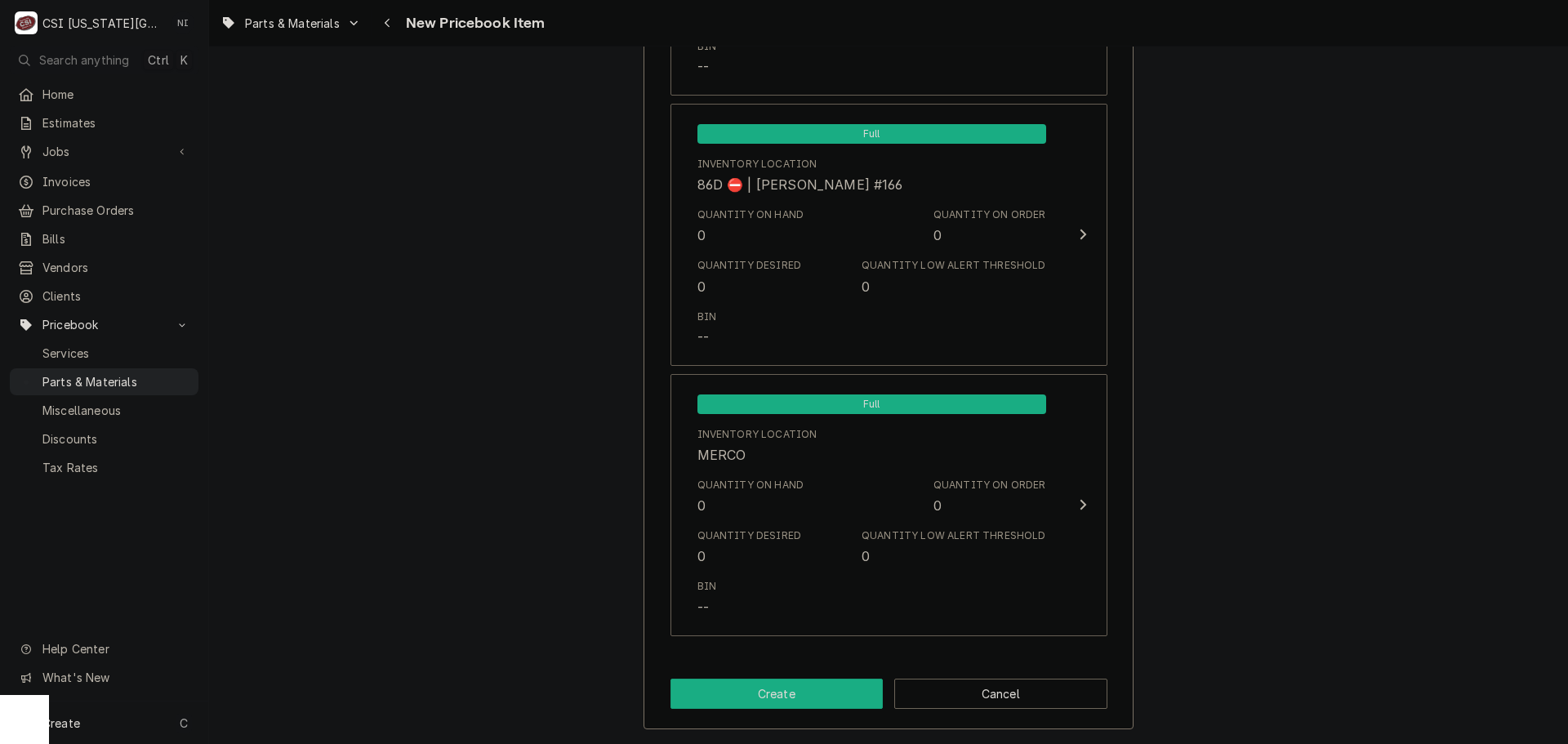
type input "RAILS, BERG"
click at [767, 690] on button "Create" at bounding box center [777, 693] width 213 height 30
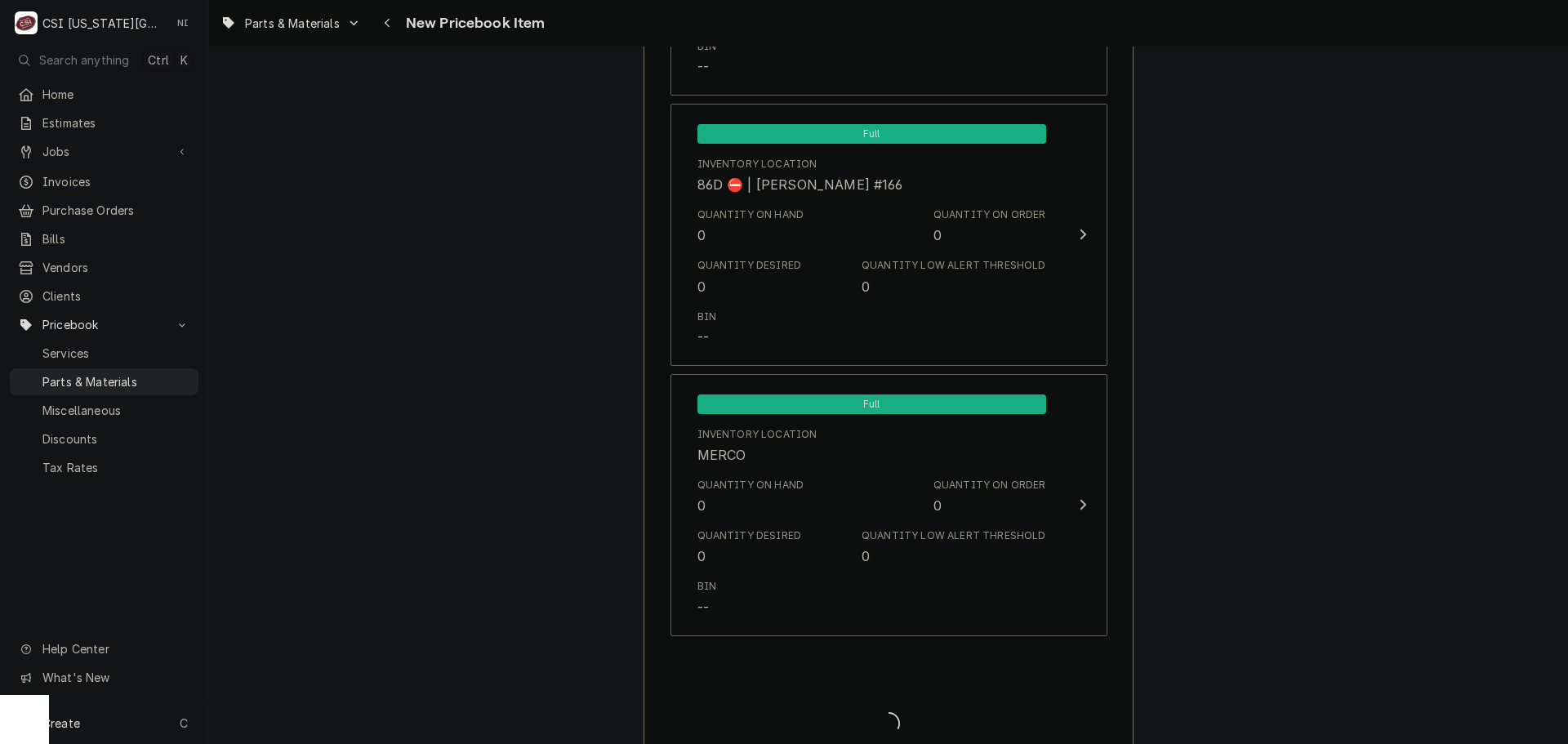
type textarea "x"
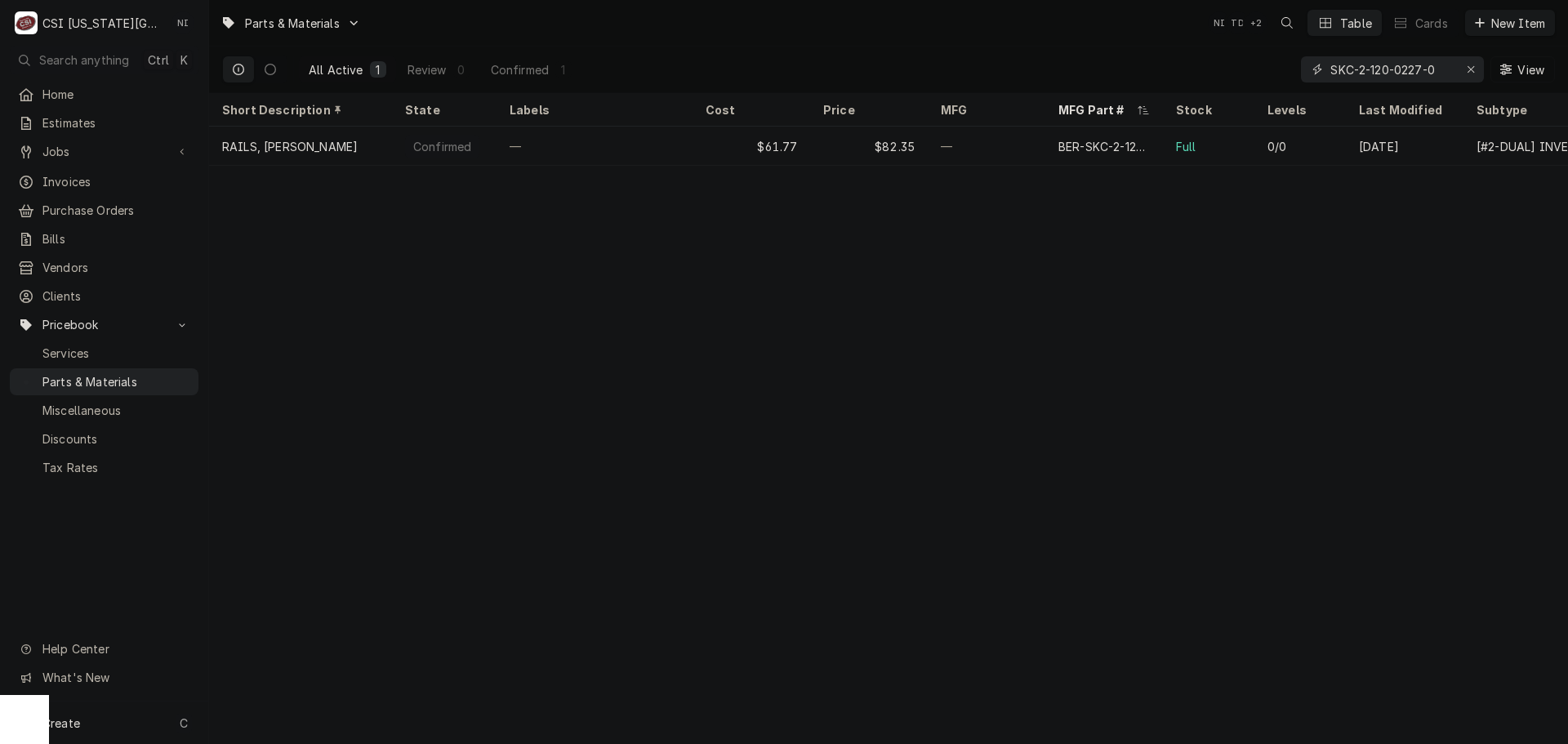
drag, startPoint x: 1434, startPoint y: 66, endPoint x: 1191, endPoint y: 70, distance: 243.0
click at [1194, 67] on div "All Active 1 Review 0 Confirmed 1 SKC-2-120-0227-0 View" at bounding box center [889, 68] width 1333 height 45
drag, startPoint x: 1467, startPoint y: 64, endPoint x: 1441, endPoint y: 68, distance: 26.3
click at [1467, 63] on div "Erase input" at bounding box center [1471, 69] width 16 height 16
click at [1439, 68] on input "Dynamic Content Wrapper" at bounding box center [1407, 68] width 154 height 26
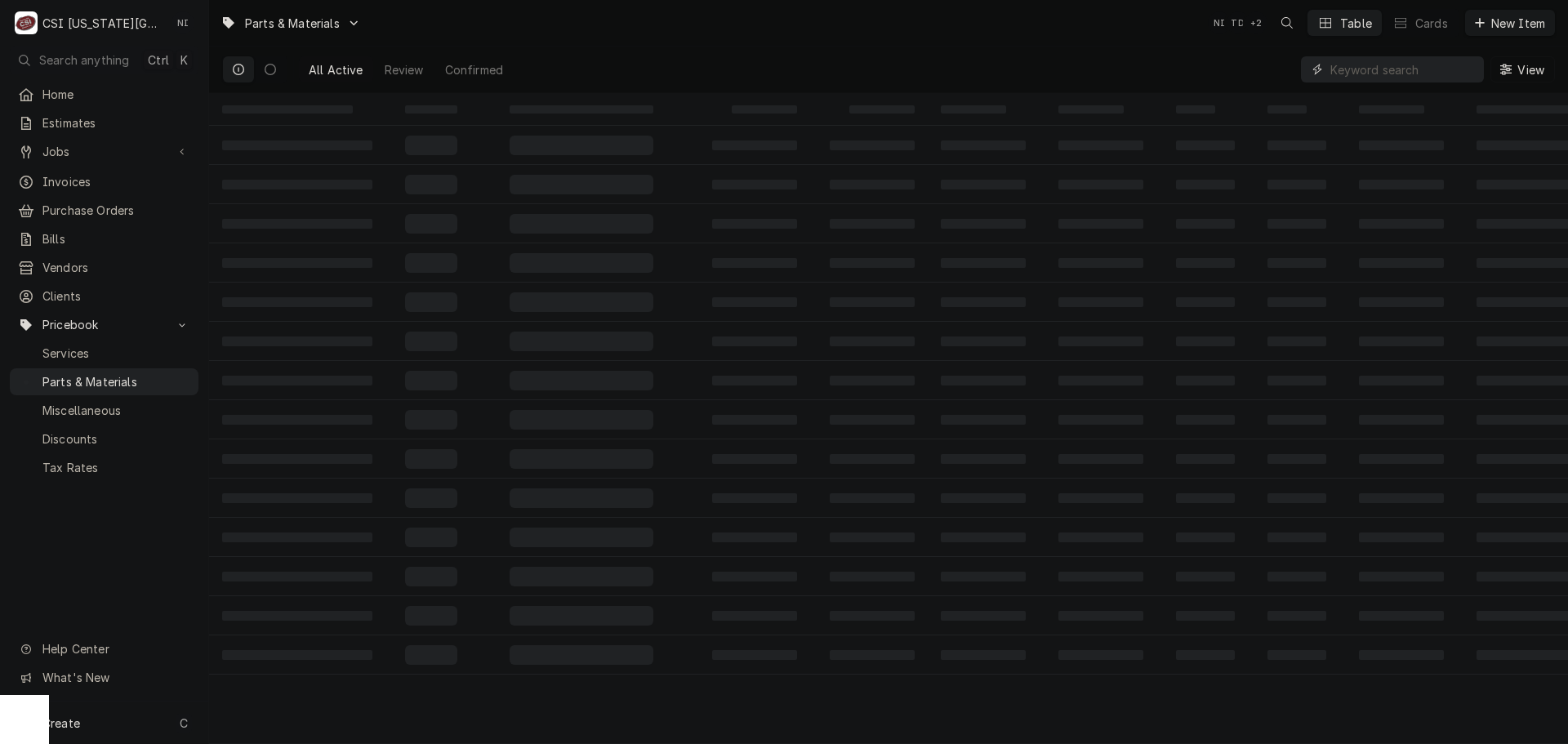
paste input "48050.1001"
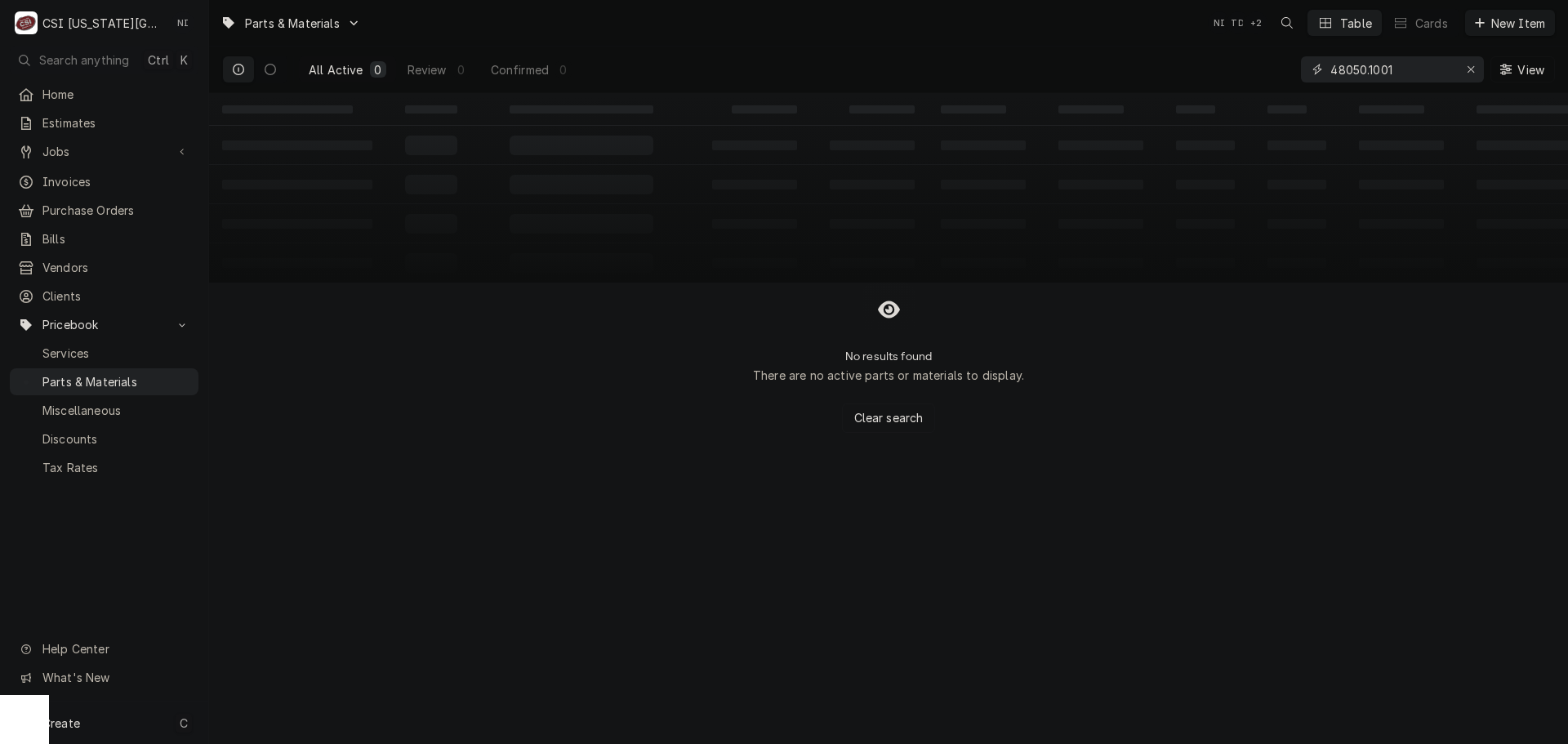
type input "48050.1001"
click at [126, 728] on div "Create C" at bounding box center [104, 723] width 208 height 43
click at [415, 623] on div "Part or Material" at bounding box center [431, 629] width 113 height 20
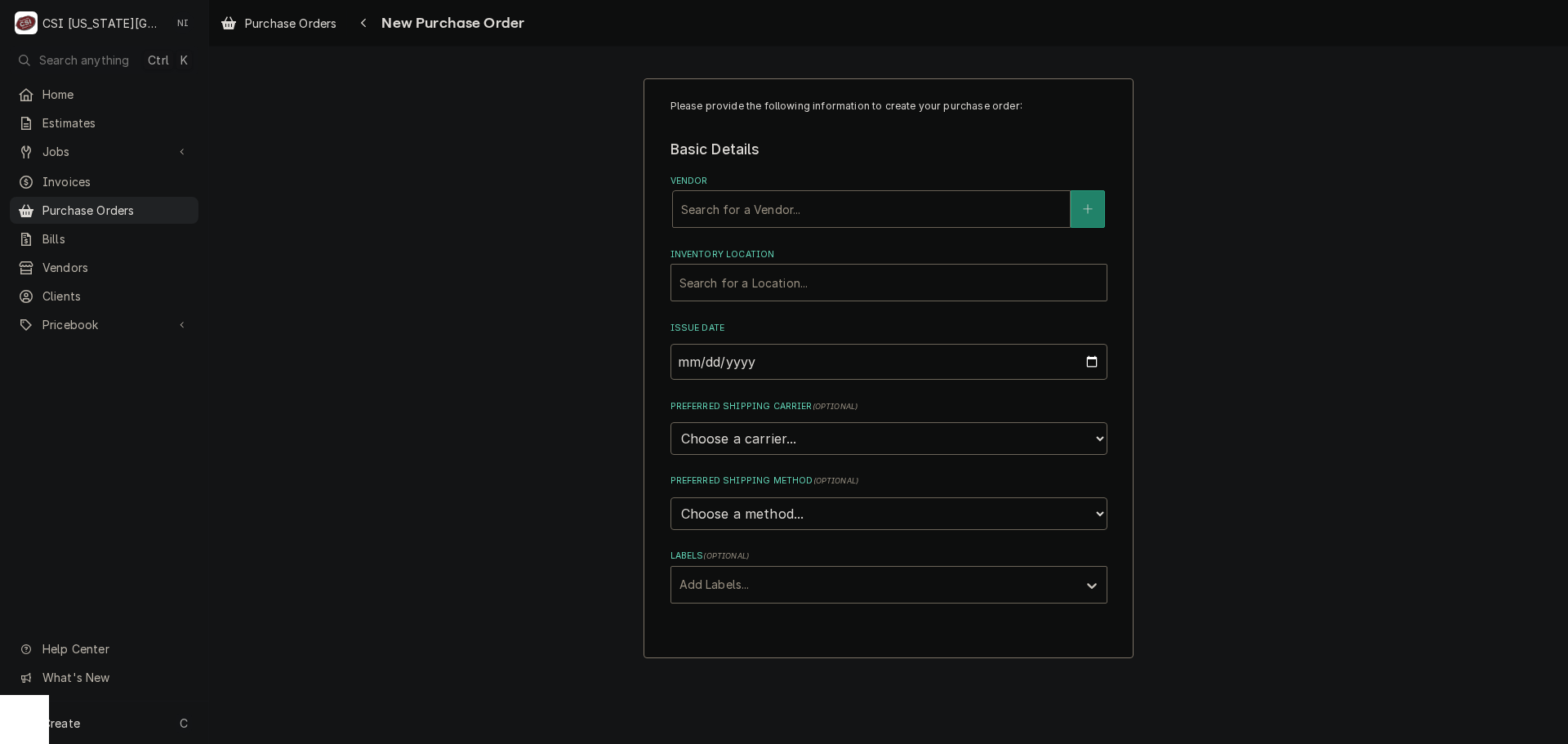
click at [874, 205] on div "Vendor" at bounding box center [872, 209] width 381 height 29
type input "PARTSTOWN"
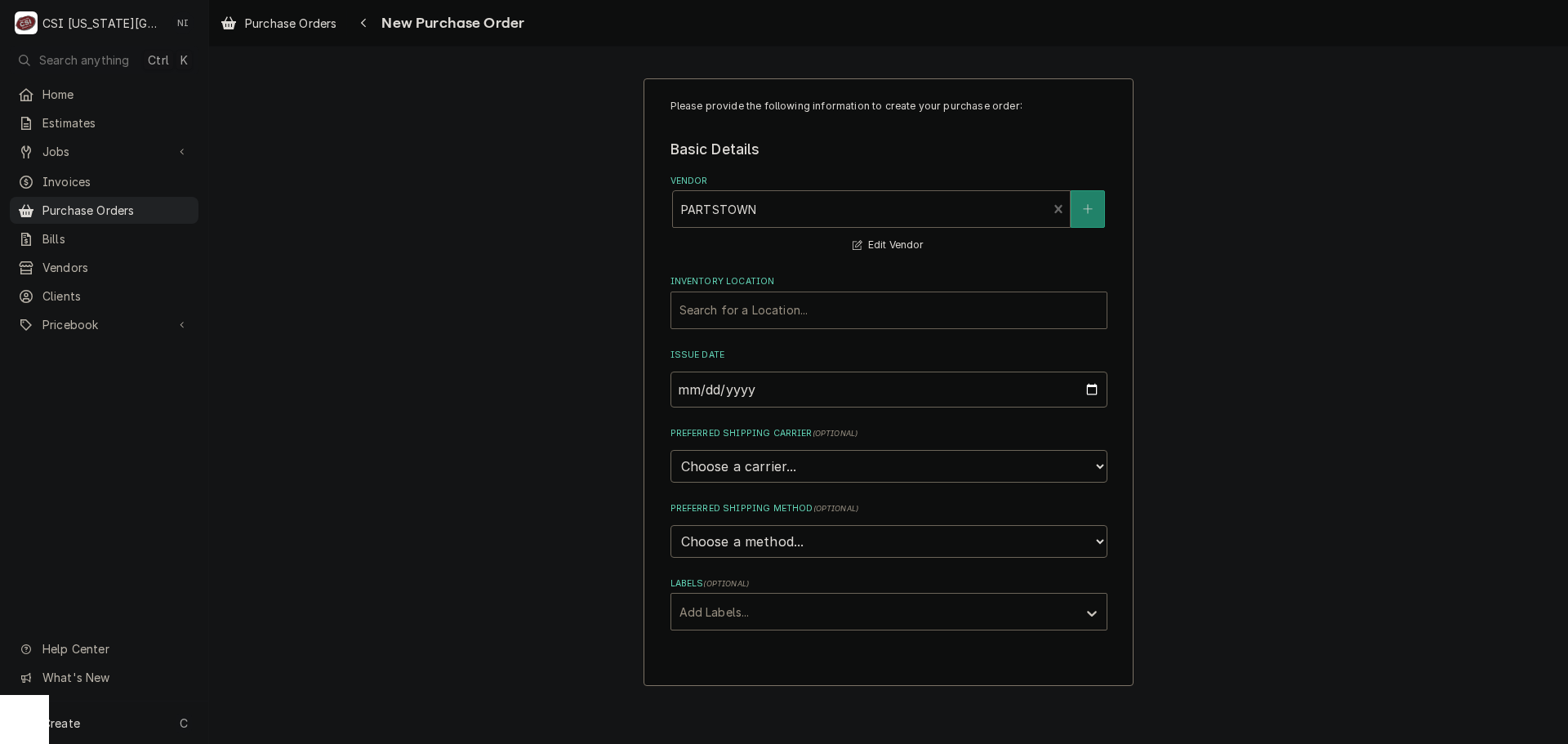
click at [739, 303] on div "Inventory Location" at bounding box center [889, 309] width 419 height 29
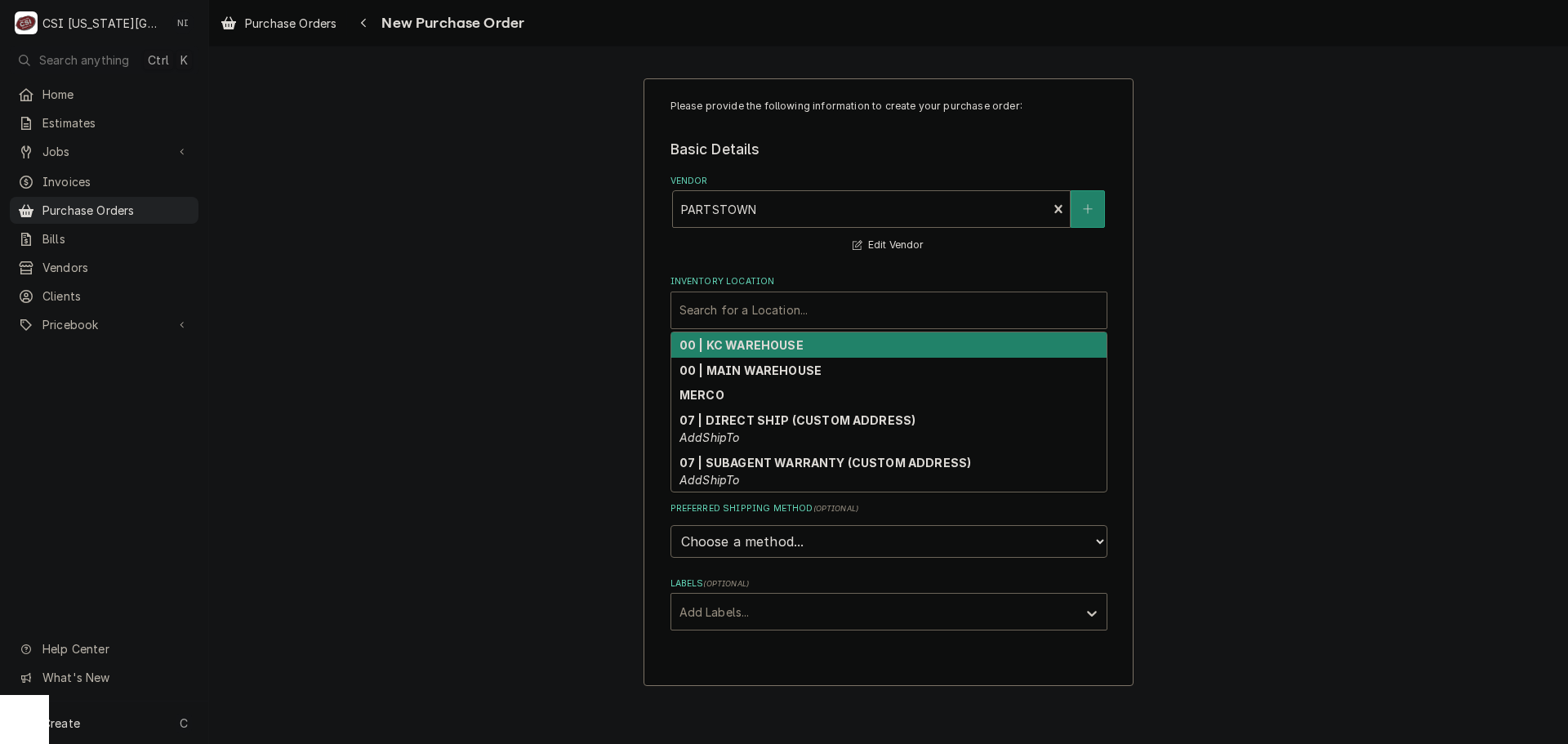
click at [727, 347] on strong "00 | KC WAREHOUSE" at bounding box center [742, 345] width 125 height 14
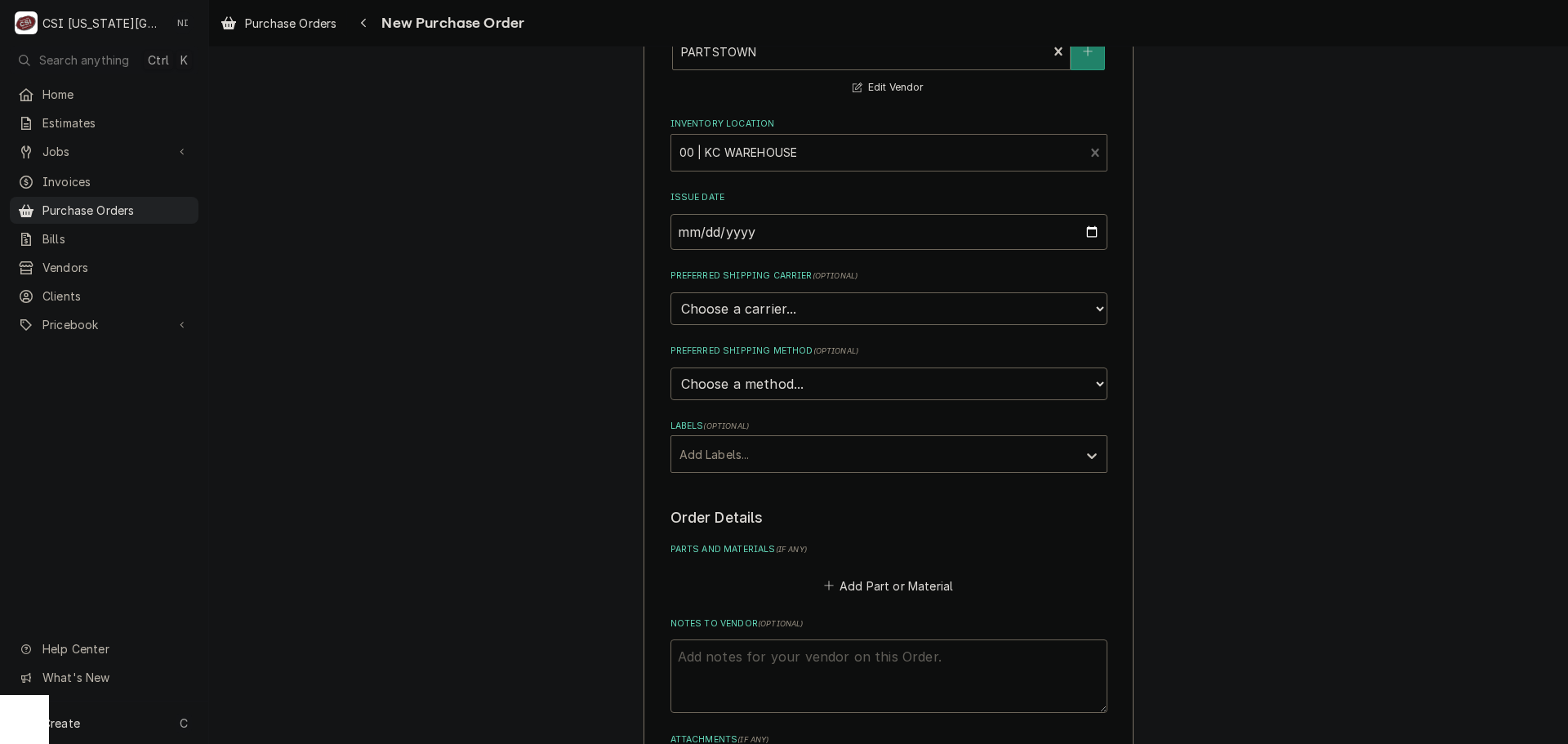
scroll to position [164, 0]
click at [868, 579] on button "Add Part or Material" at bounding box center [889, 580] width 135 height 23
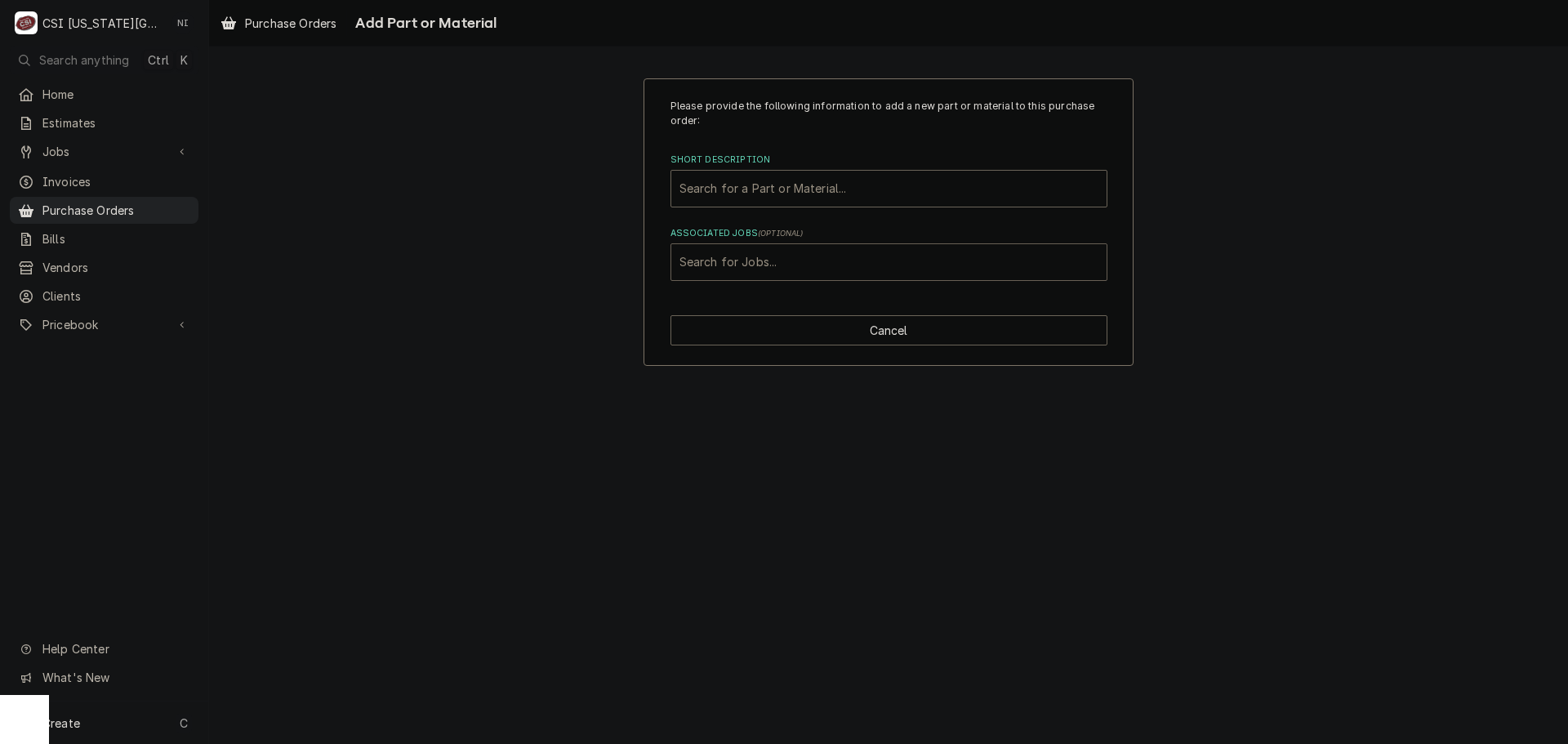
click at [804, 260] on div "Associated Jobs" at bounding box center [889, 261] width 419 height 29
type input "32190"
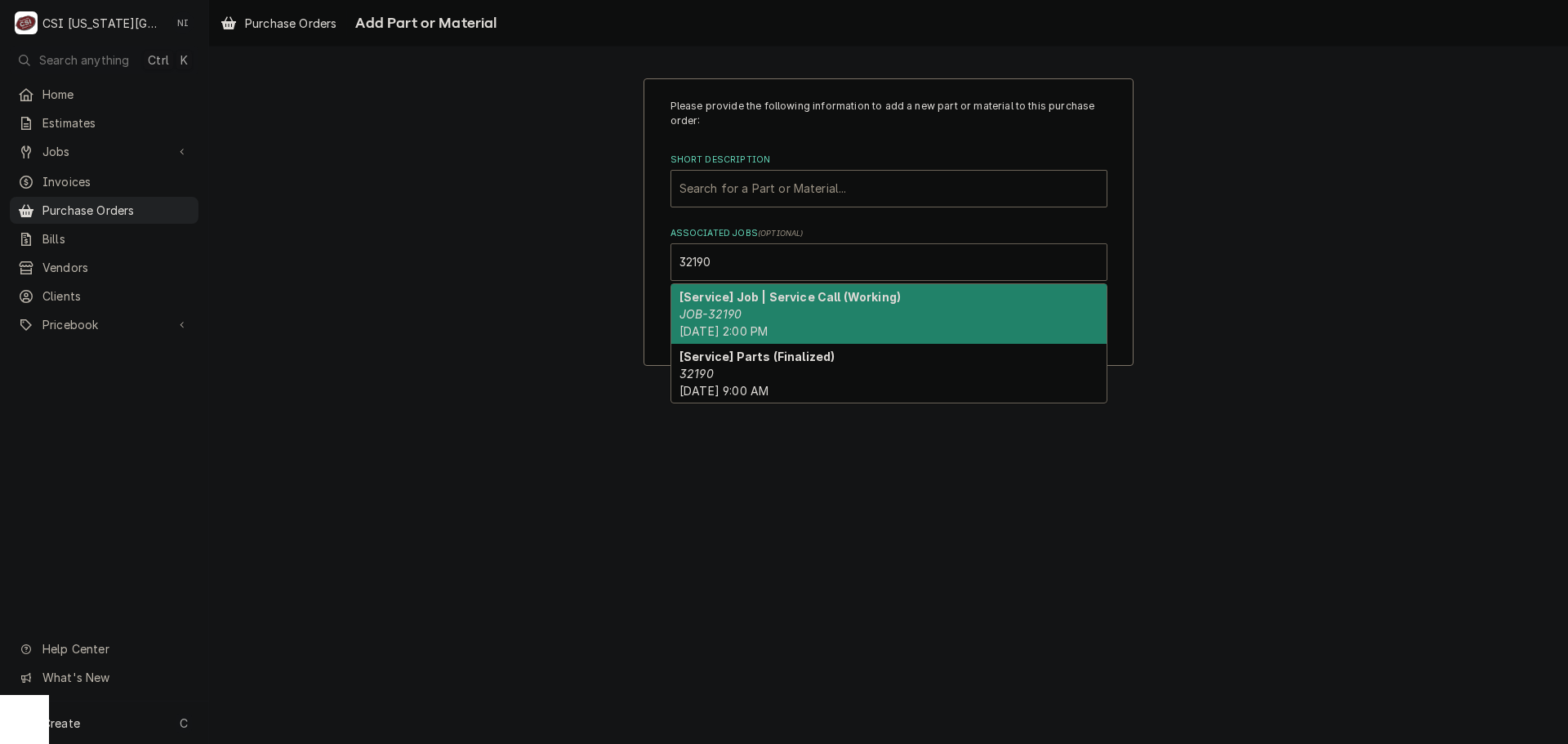
drag, startPoint x: 767, startPoint y: 306, endPoint x: 776, endPoint y: 298, distance: 12.0
click at [772, 301] on div "[Service] Job | Service Call (Working) JOB-32190 Wed, Aug 27th, 2025 - 2:00 PM" at bounding box center [889, 314] width 436 height 60
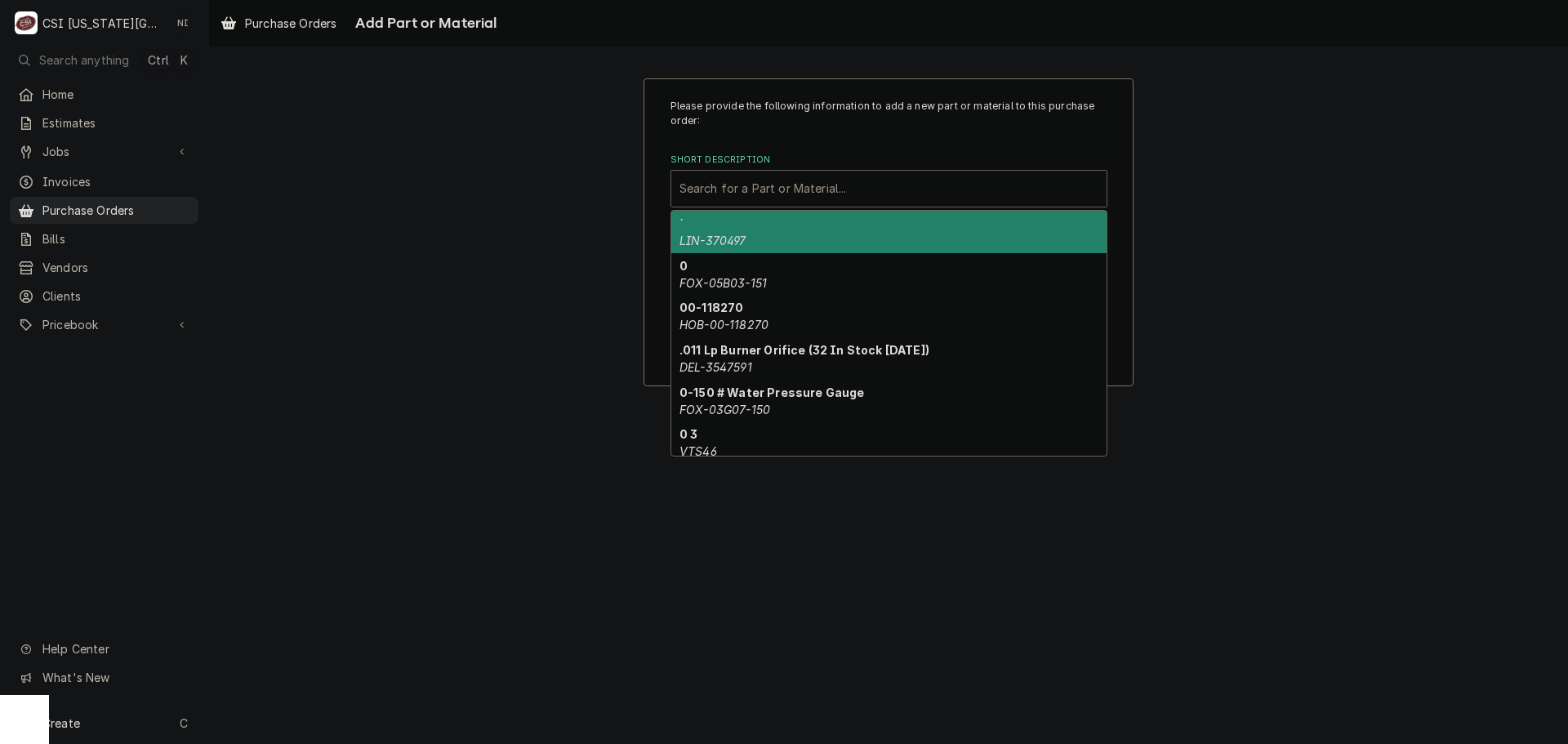
click at [776, 196] on div "Short Description" at bounding box center [889, 188] width 419 height 29
paste input "RAILS"
type input "RAILS"
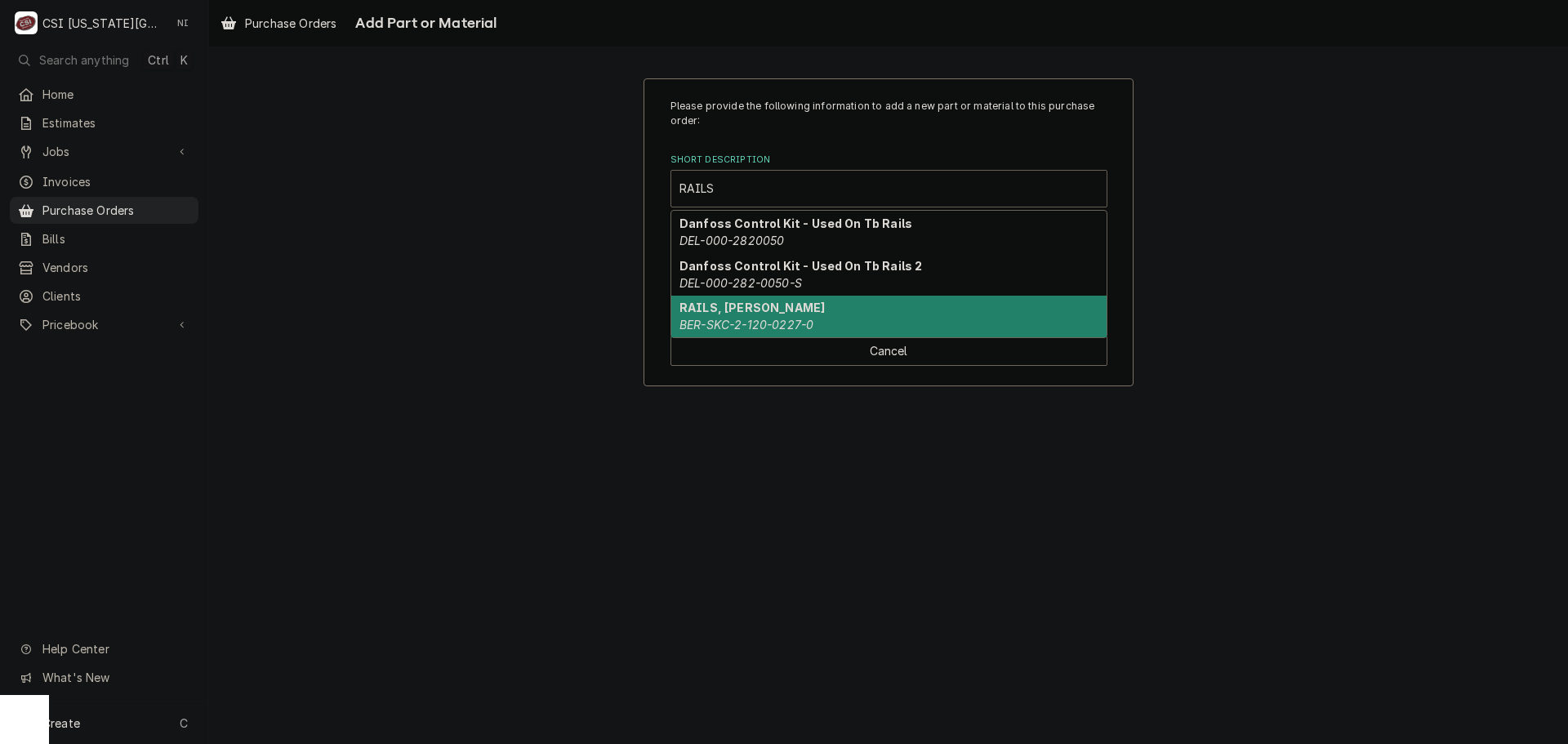
click at [745, 307] on strong "RAILS, BERG" at bounding box center [752, 308] width 145 height 14
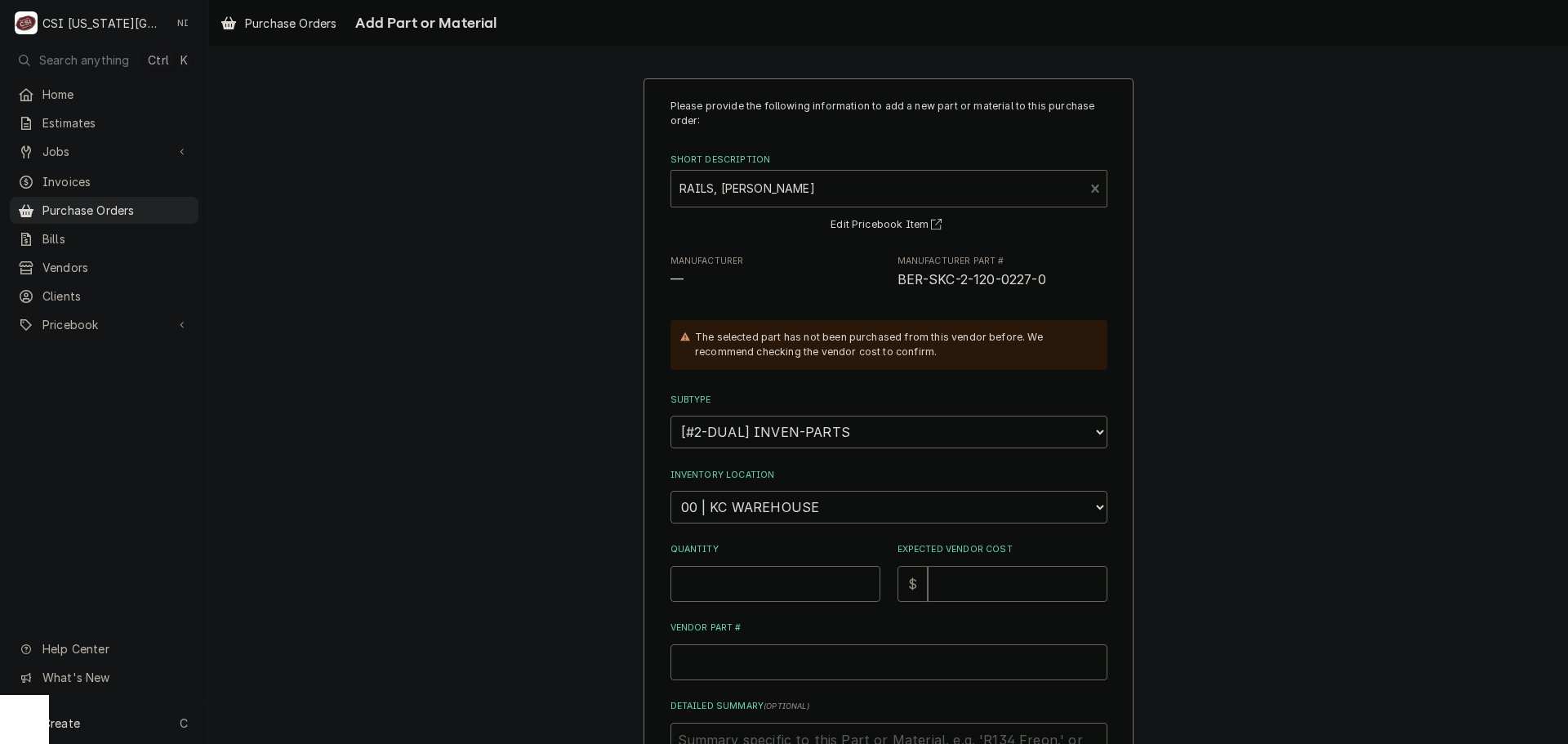
scroll to position [245, 0]
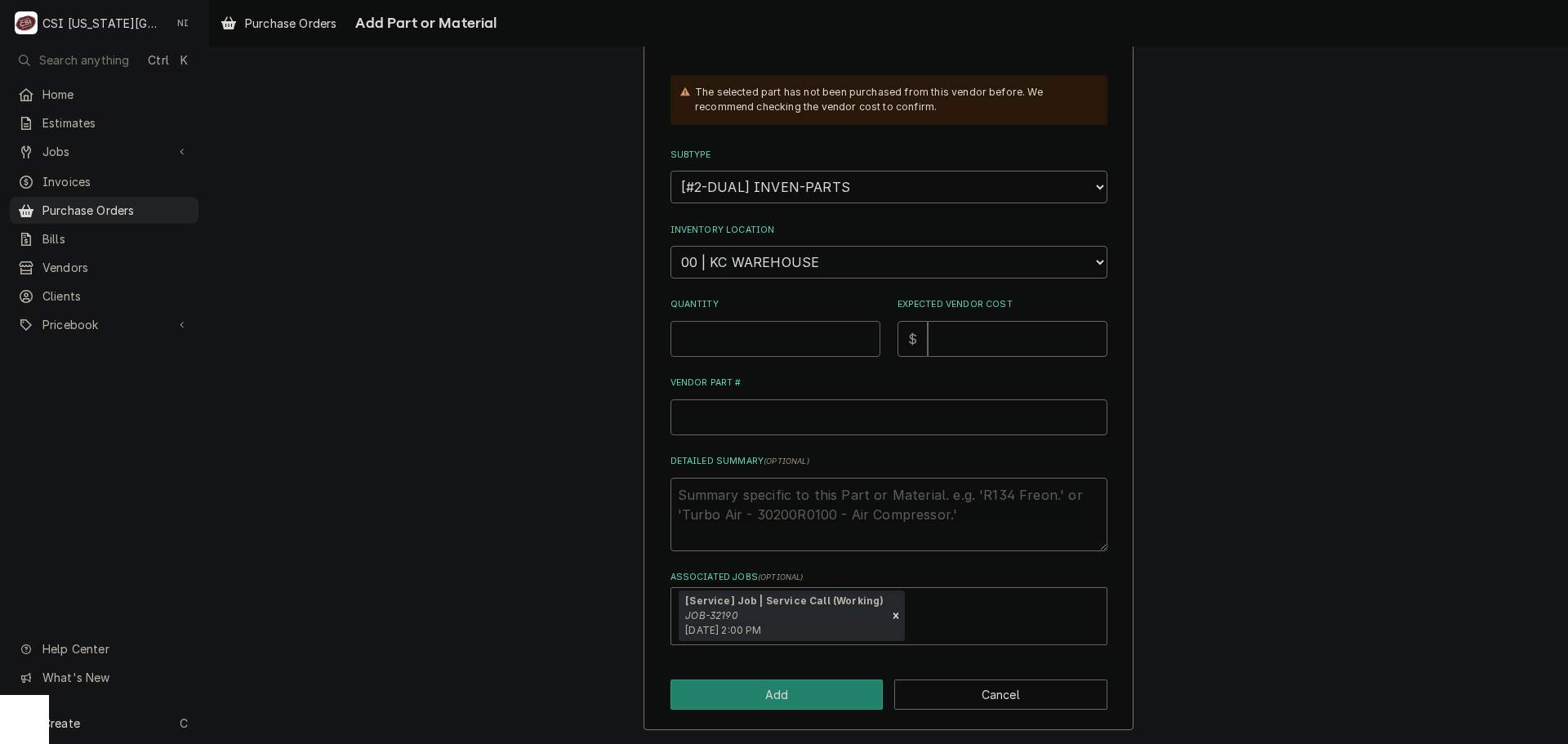
click at [742, 337] on input "Quantity" at bounding box center [776, 339] width 210 height 36
type textarea "x"
type input "1"
type textarea "x"
type input "6"
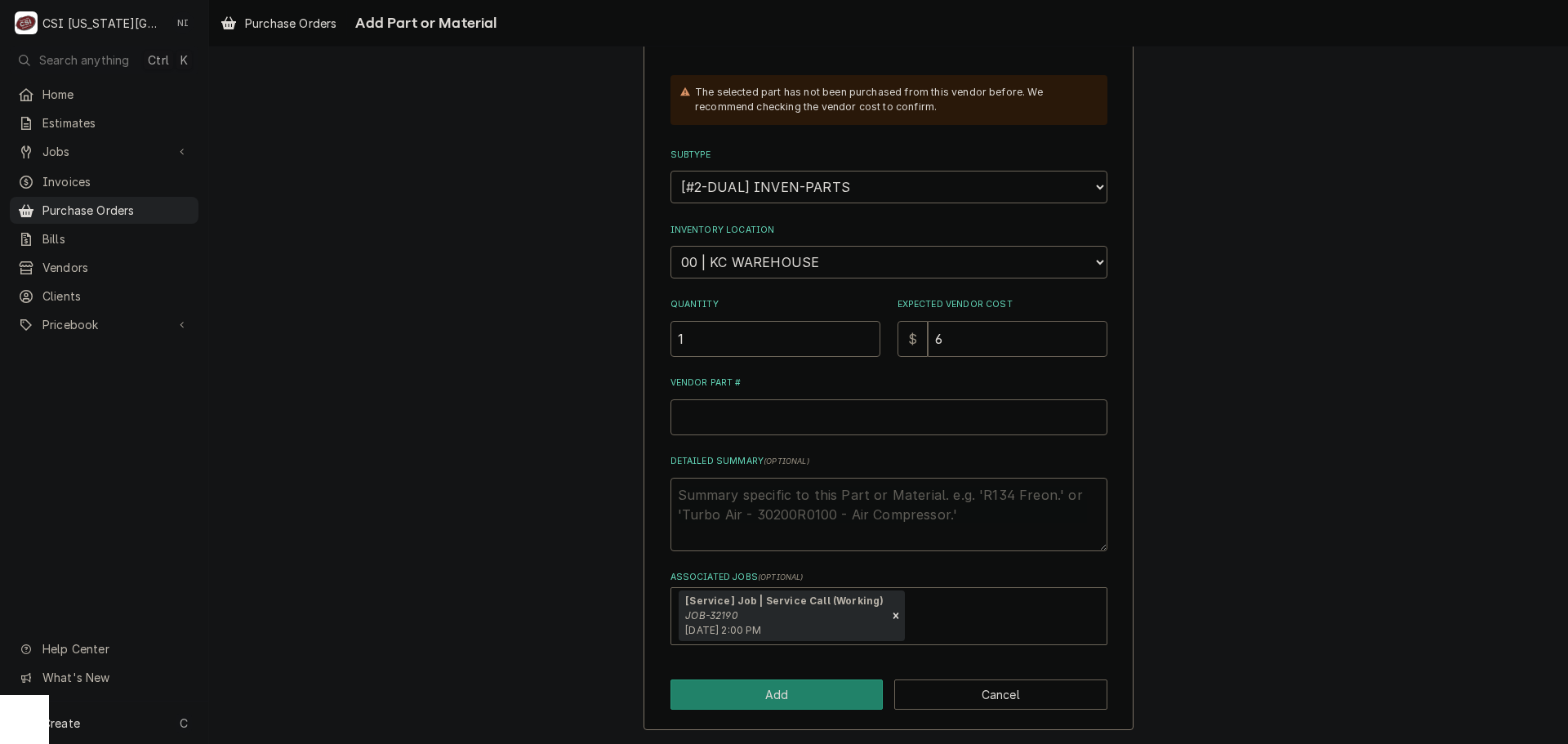
type textarea "x"
type input "61"
type textarea "x"
type input "61.7"
type textarea "x"
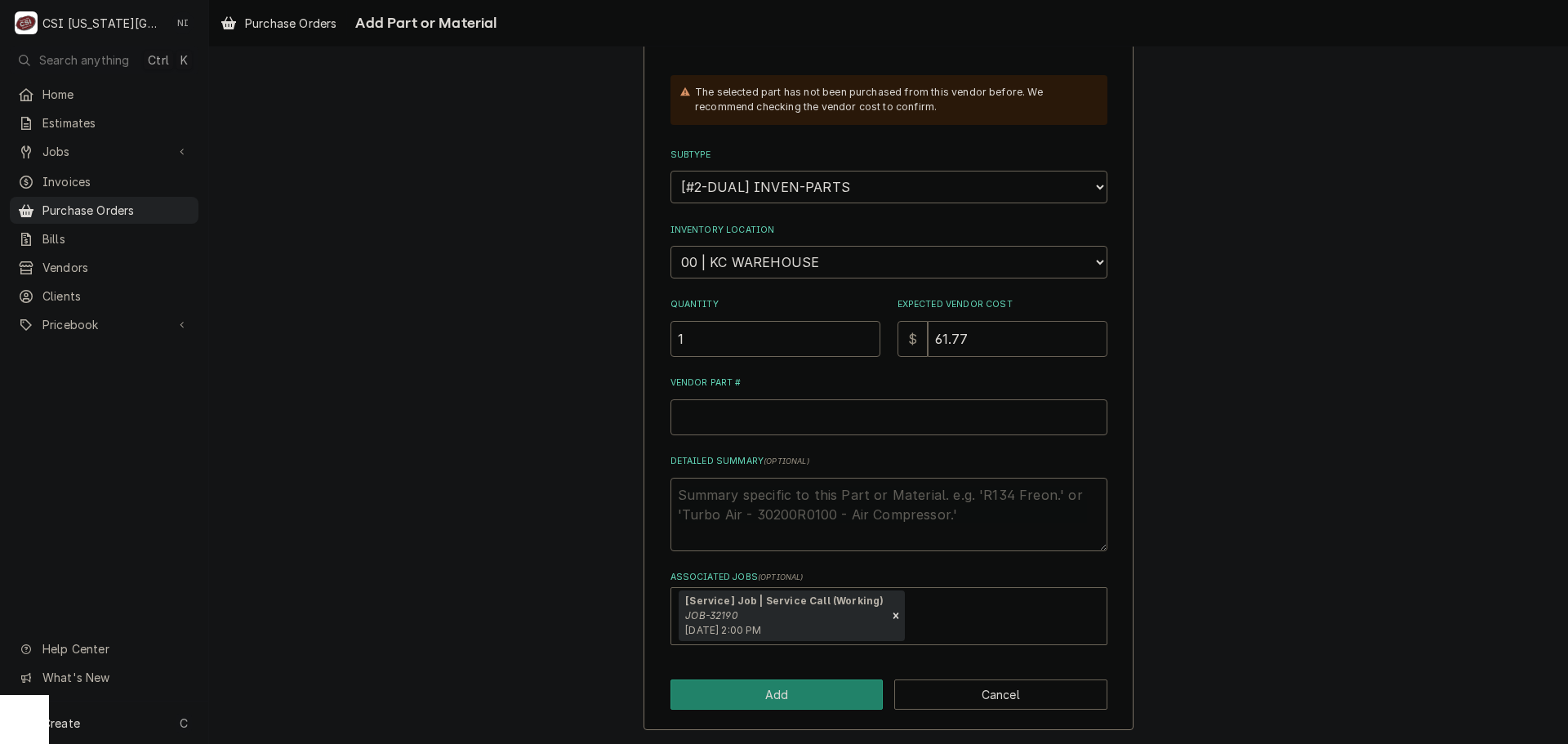
type input "61.77"
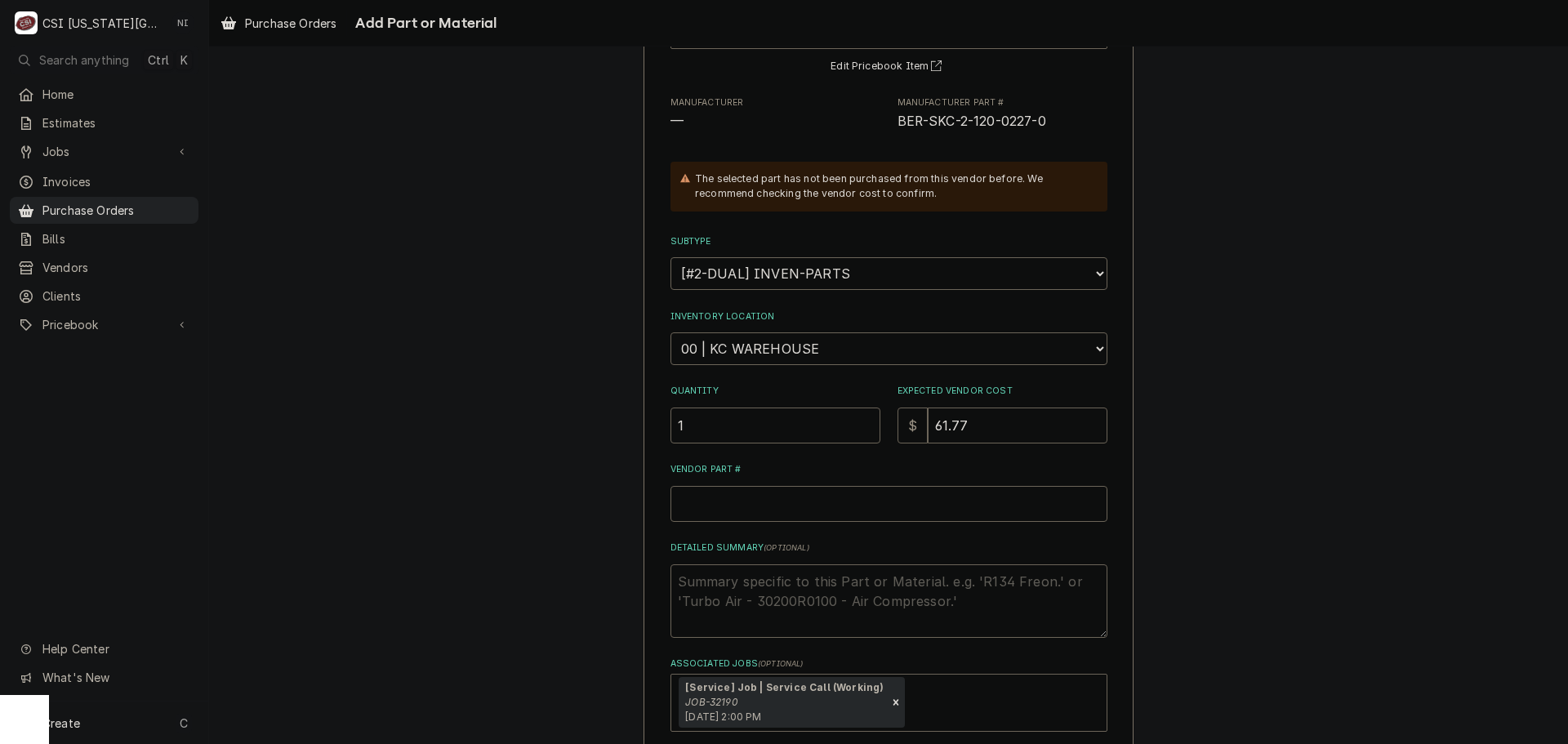
scroll to position [1, 0]
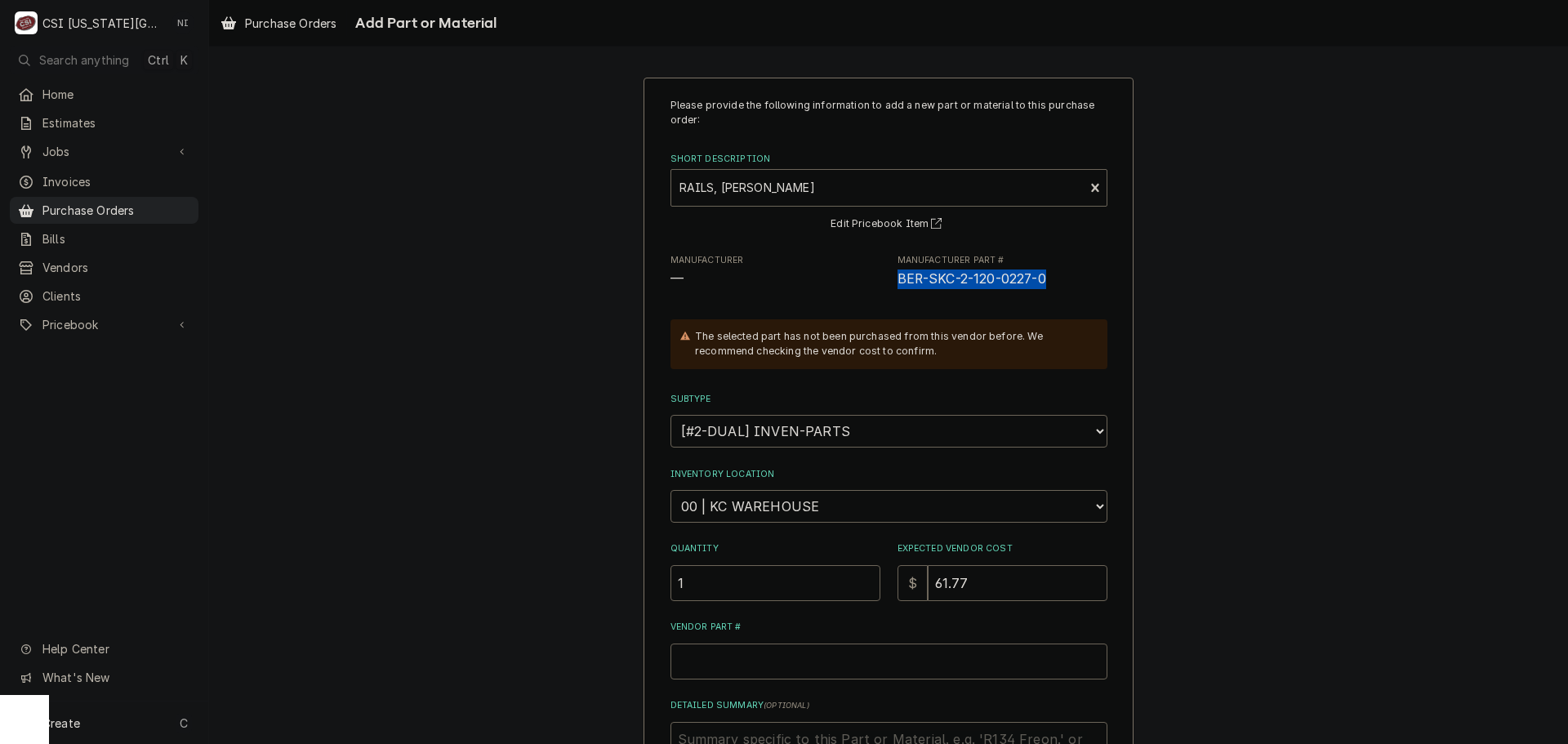
drag, startPoint x: 1049, startPoint y: 278, endPoint x: 895, endPoint y: 279, distance: 154.0
click at [897, 279] on span "BER-SKC-2-120-0227-0" at bounding box center [1002, 279] width 210 height 20
copy span "BER-SKC-2-120-0227-0"
click at [809, 656] on input "Vendor Part #" at bounding box center [889, 661] width 437 height 36
type textarea "x"
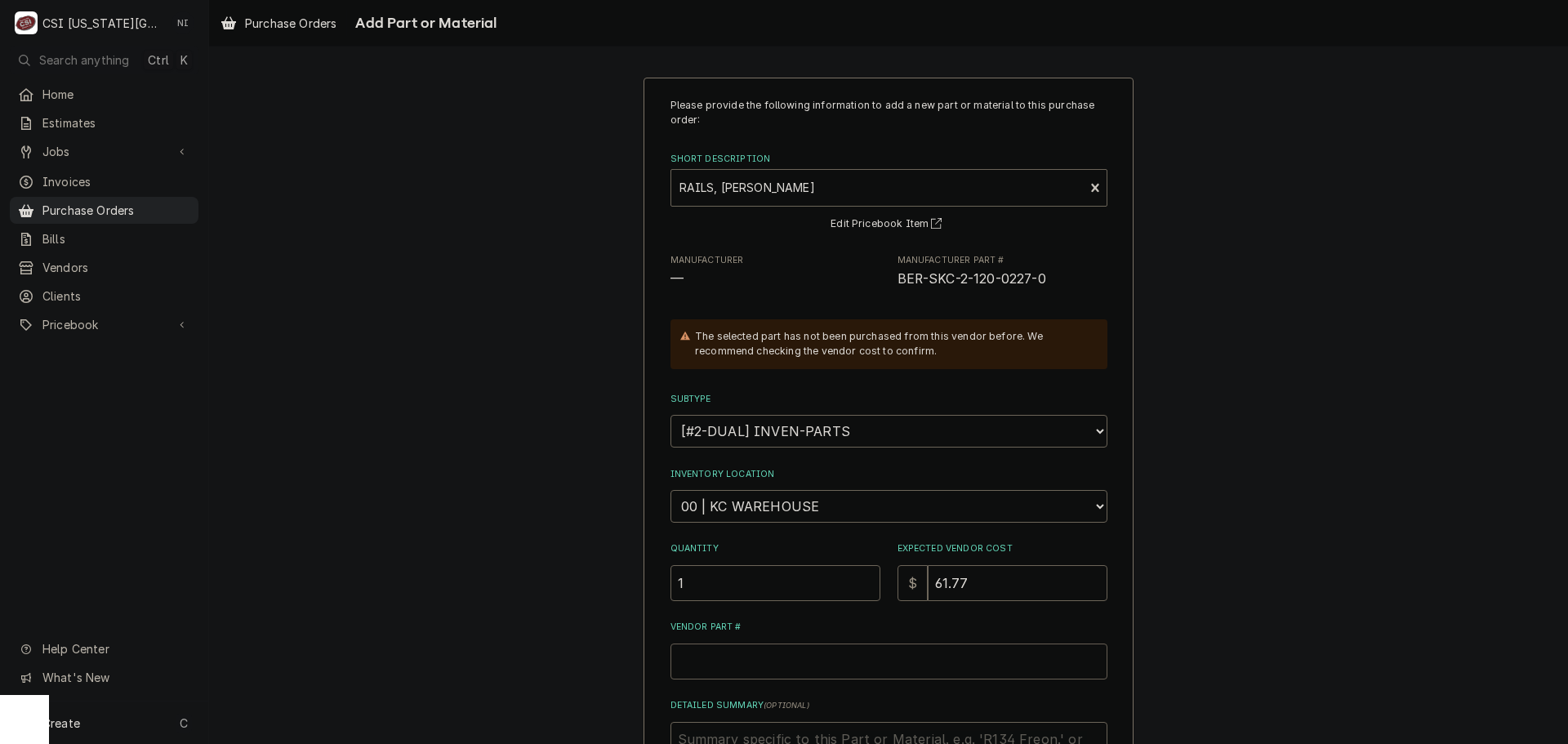
type input "V"
type textarea "x"
paste input "BER-SKC-2-120-0227-0"
type textarea "x"
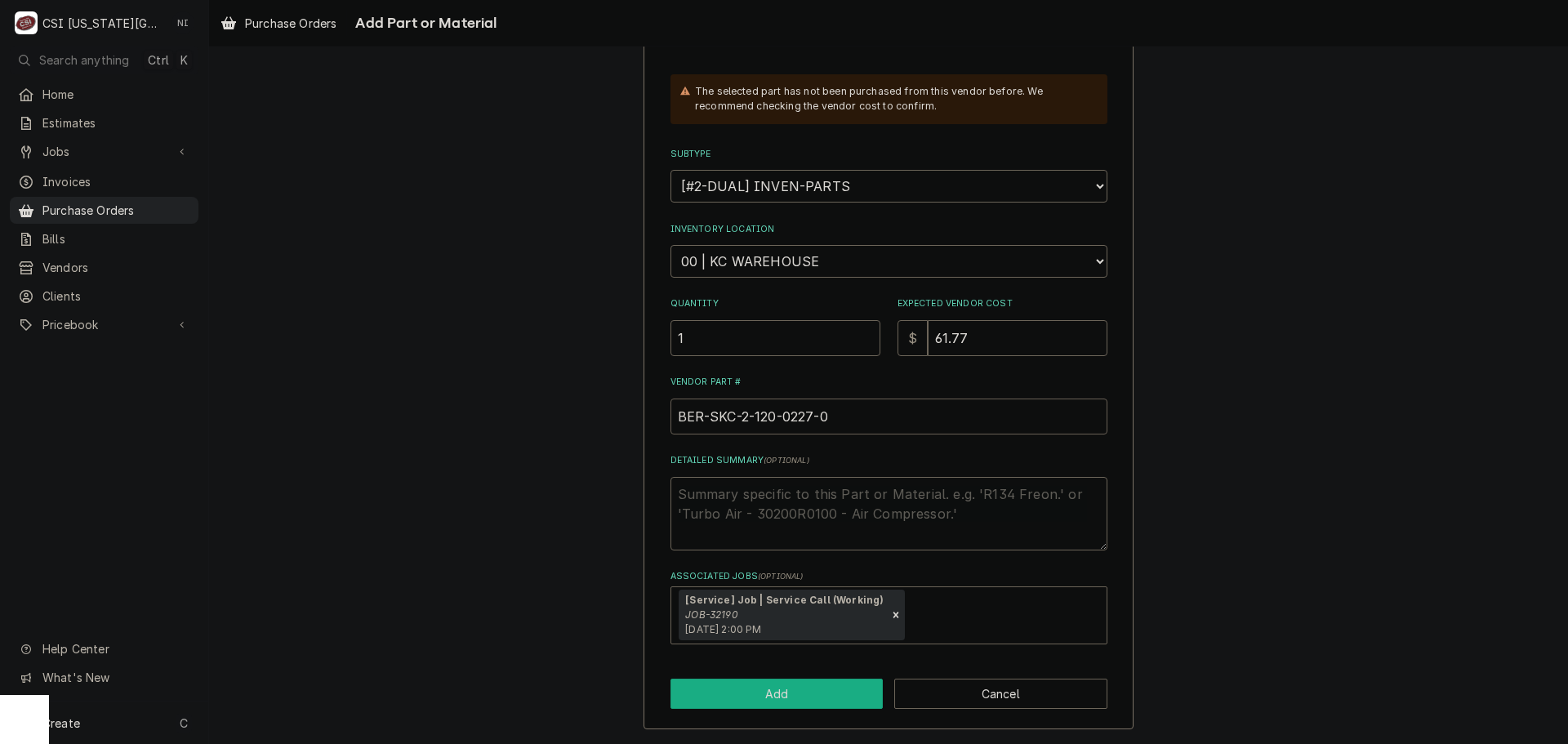
type input "BER-SKC-2-120-0227-0"
click at [798, 698] on button "Add" at bounding box center [777, 693] width 213 height 30
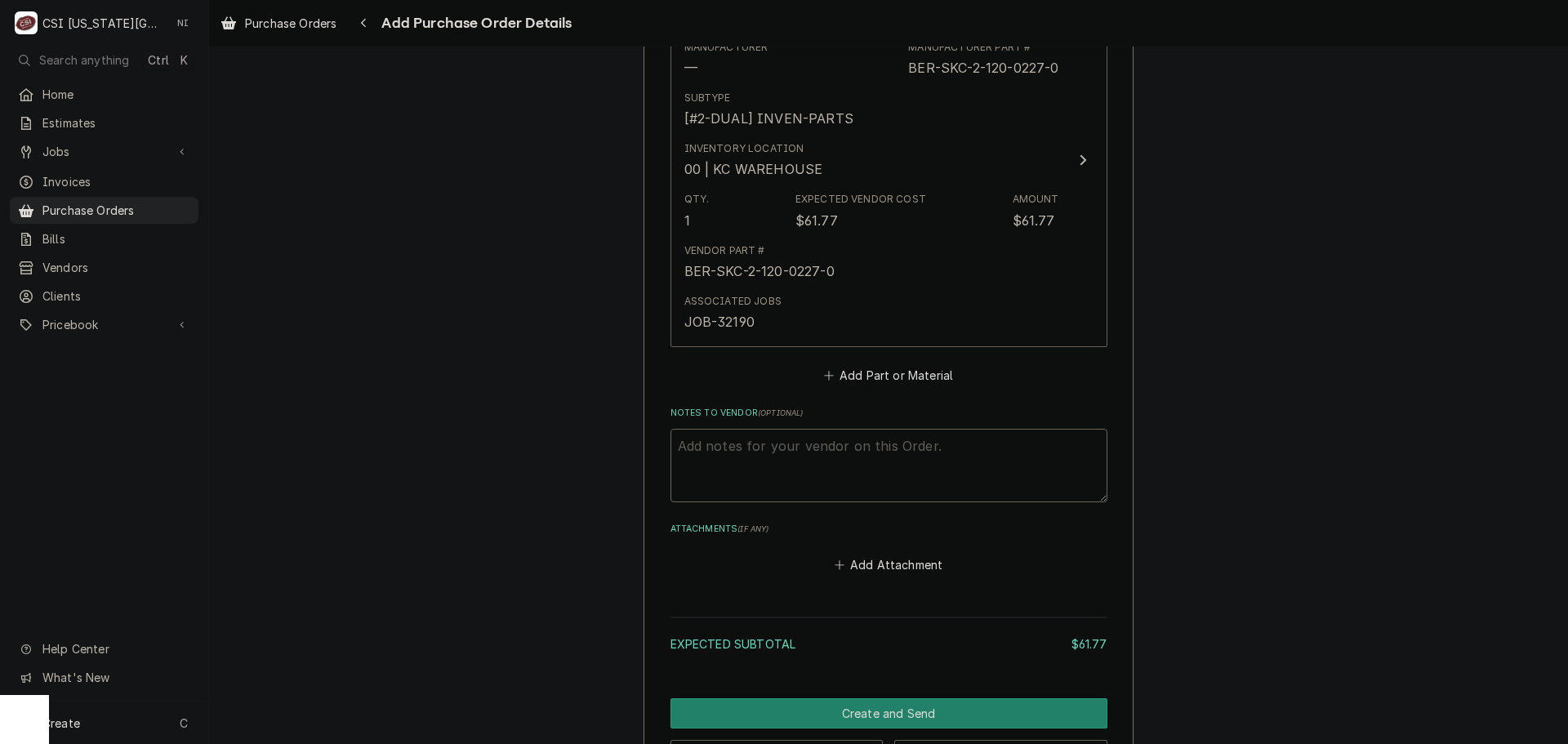
scroll to position [811, 0]
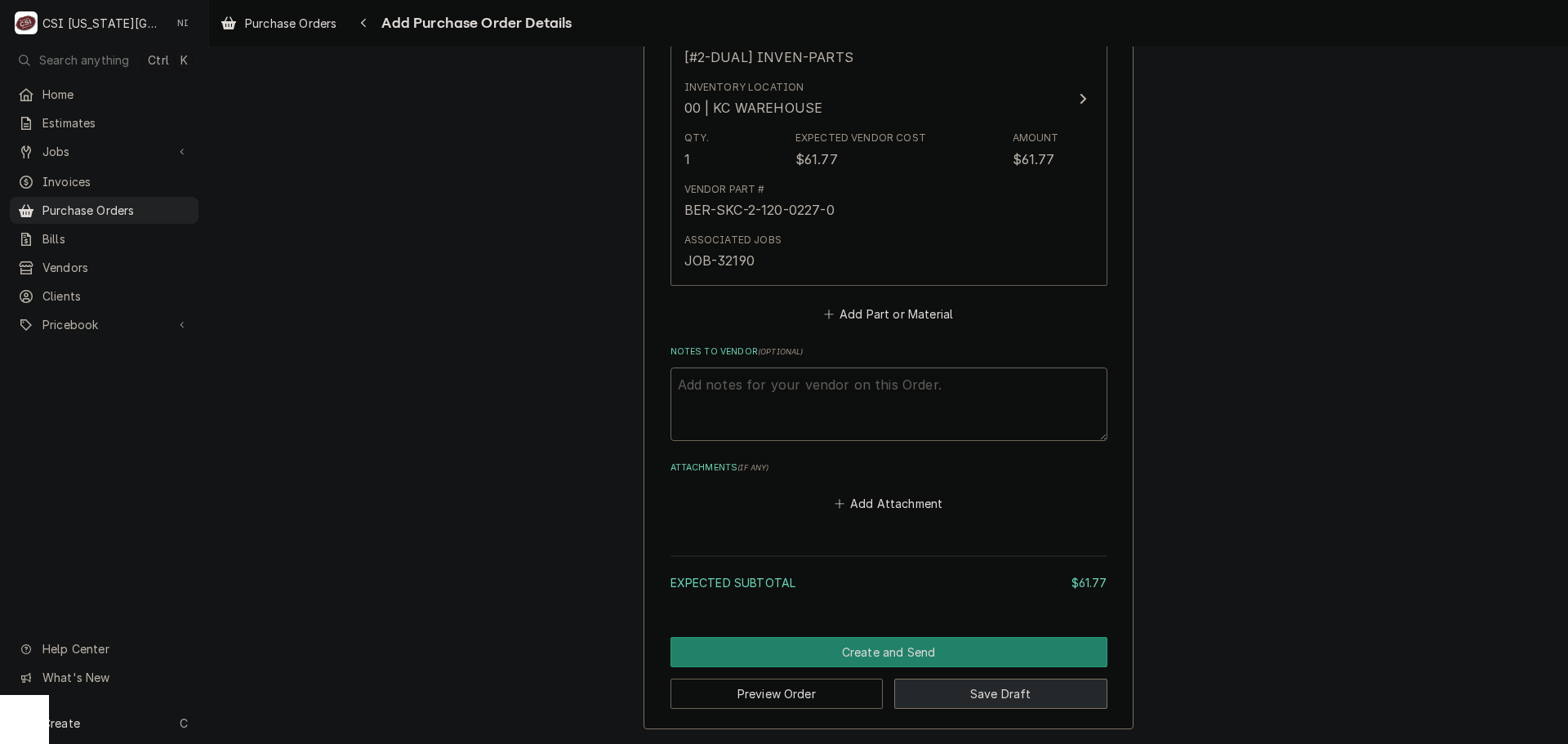
click at [977, 696] on button "Save Draft" at bounding box center [1001, 693] width 213 height 30
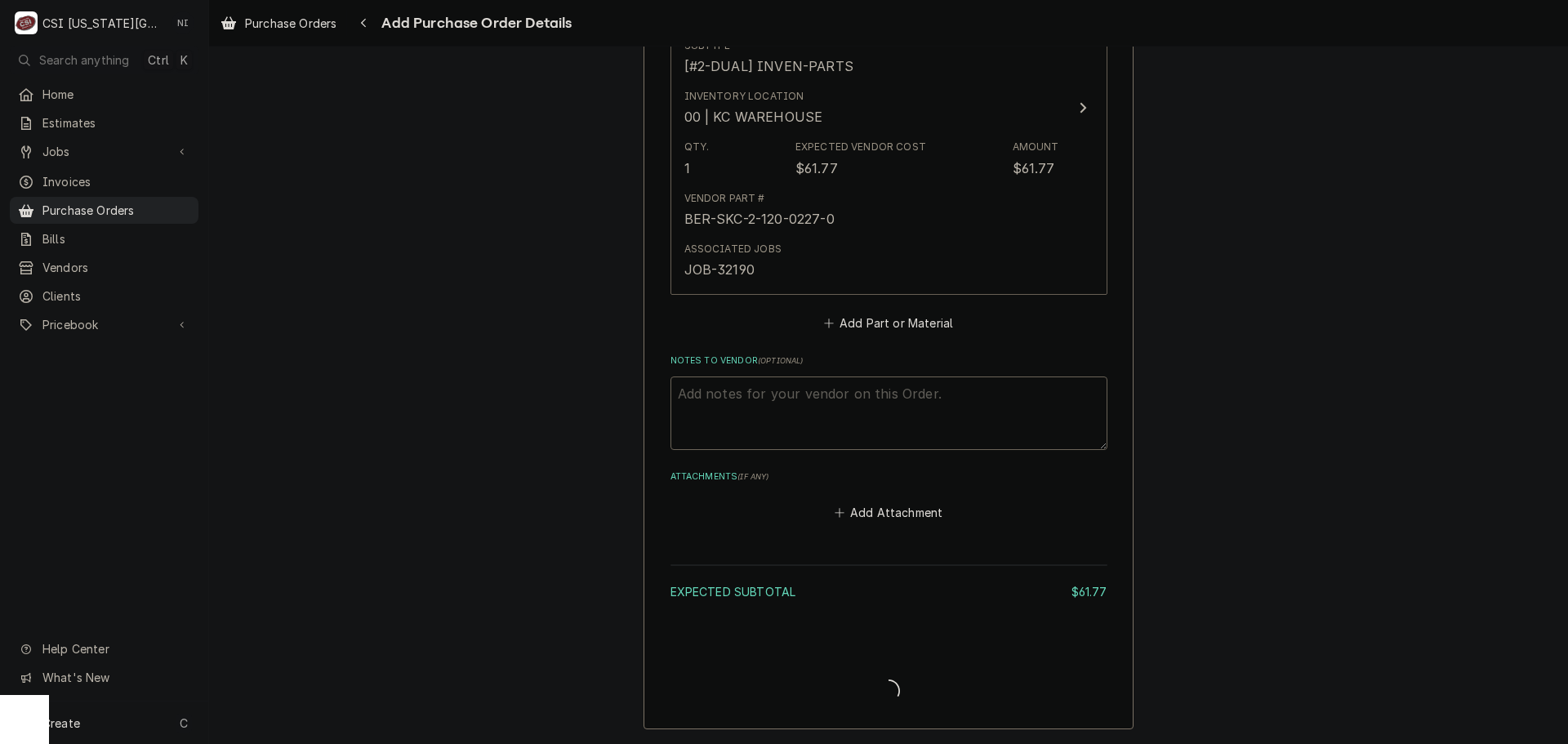
type textarea "x"
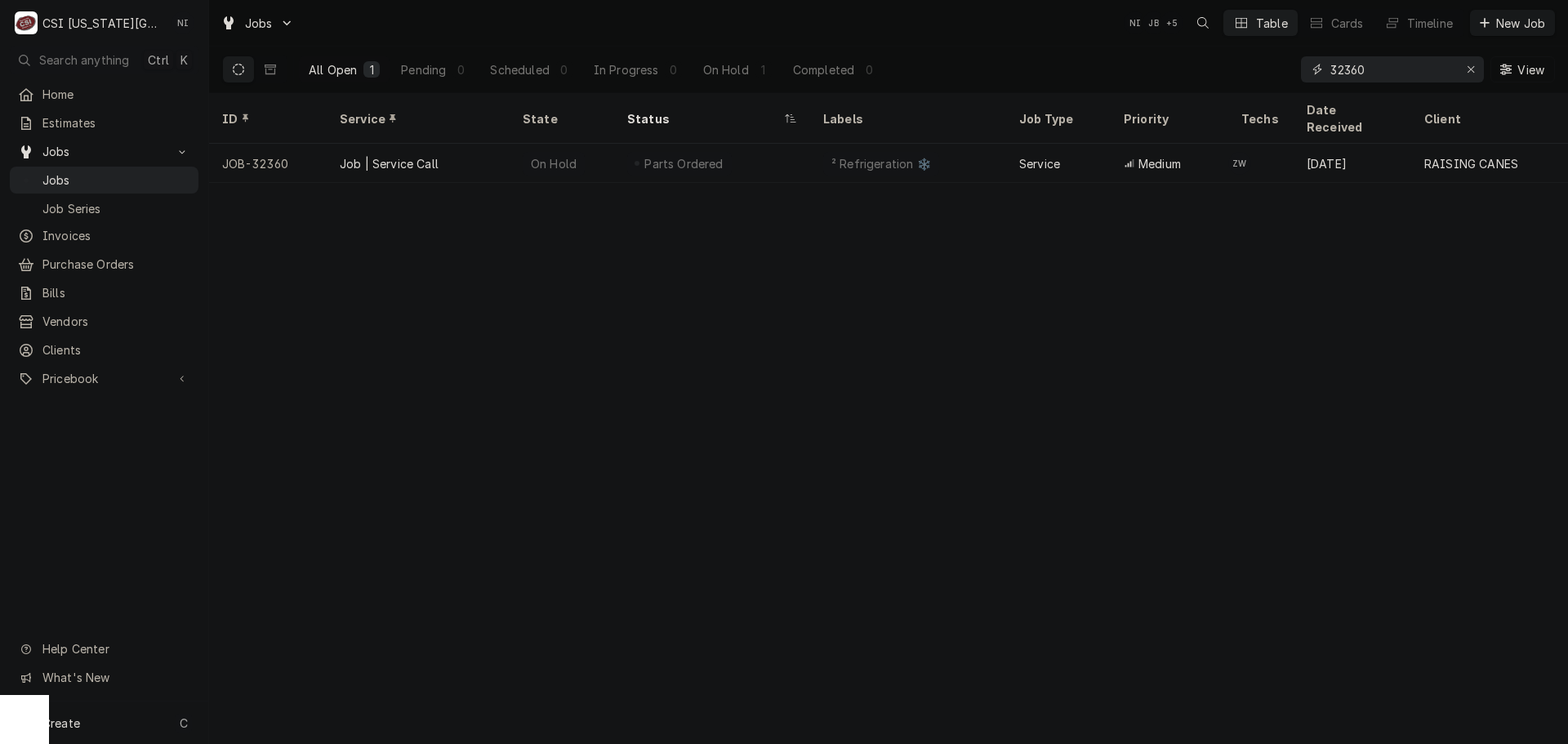
drag, startPoint x: 1364, startPoint y: 71, endPoint x: 996, endPoint y: 68, distance: 368.0
click at [1025, 68] on div "All Open 1 Pending 0 Scheduled 0 In Progress 0 On Hold 1 Completed 0 32360 View" at bounding box center [889, 68] width 1333 height 45
drag, startPoint x: 1381, startPoint y: 68, endPoint x: 1068, endPoint y: 67, distance: 313.0
click at [1080, 73] on div "All Open 1 Pending 0 Scheduled 0 In Progress 1 On Hold 0 Completed 0 32190 View" at bounding box center [889, 68] width 1333 height 45
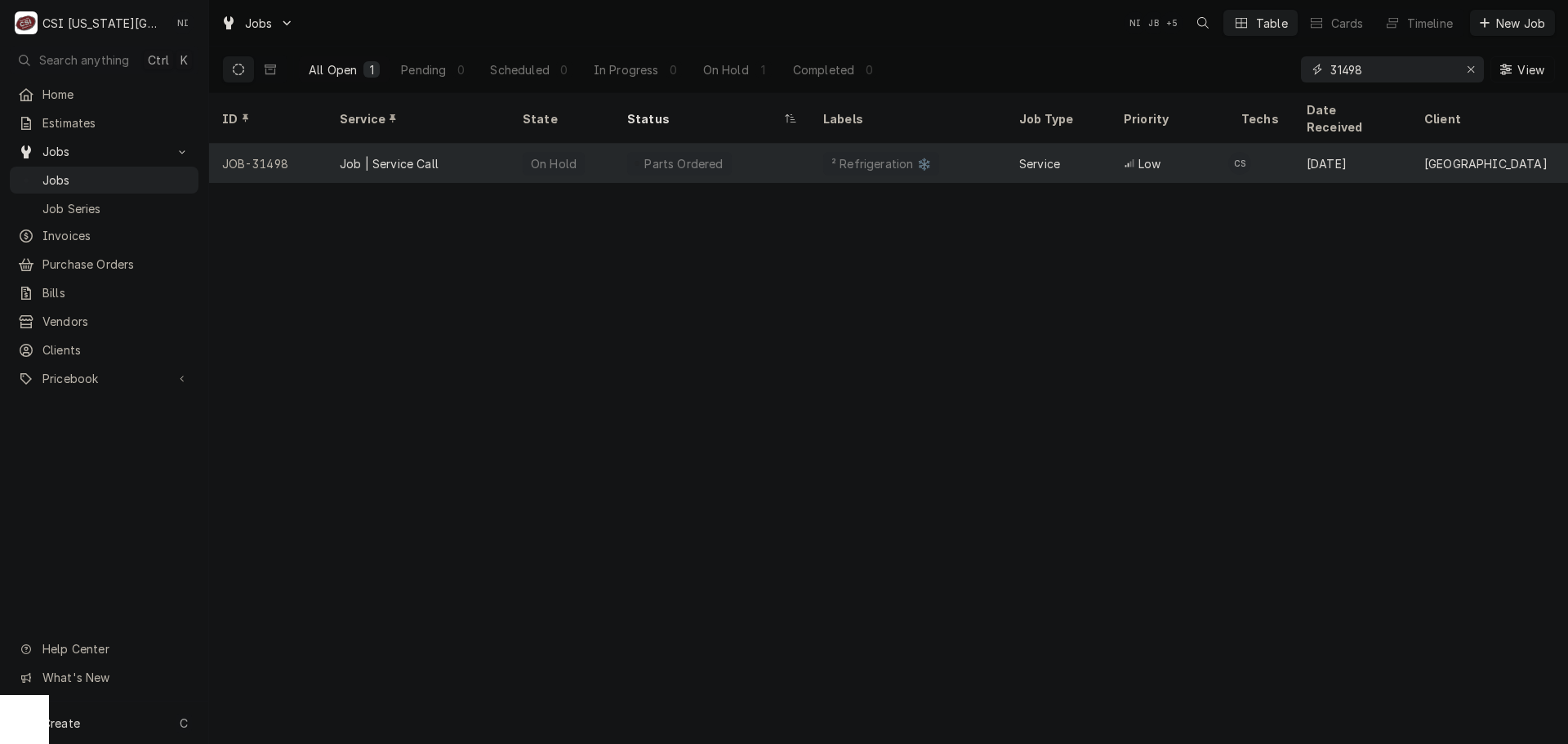
type input "31498"
click at [460, 144] on div "Job | Service Call" at bounding box center [418, 164] width 183 height 39
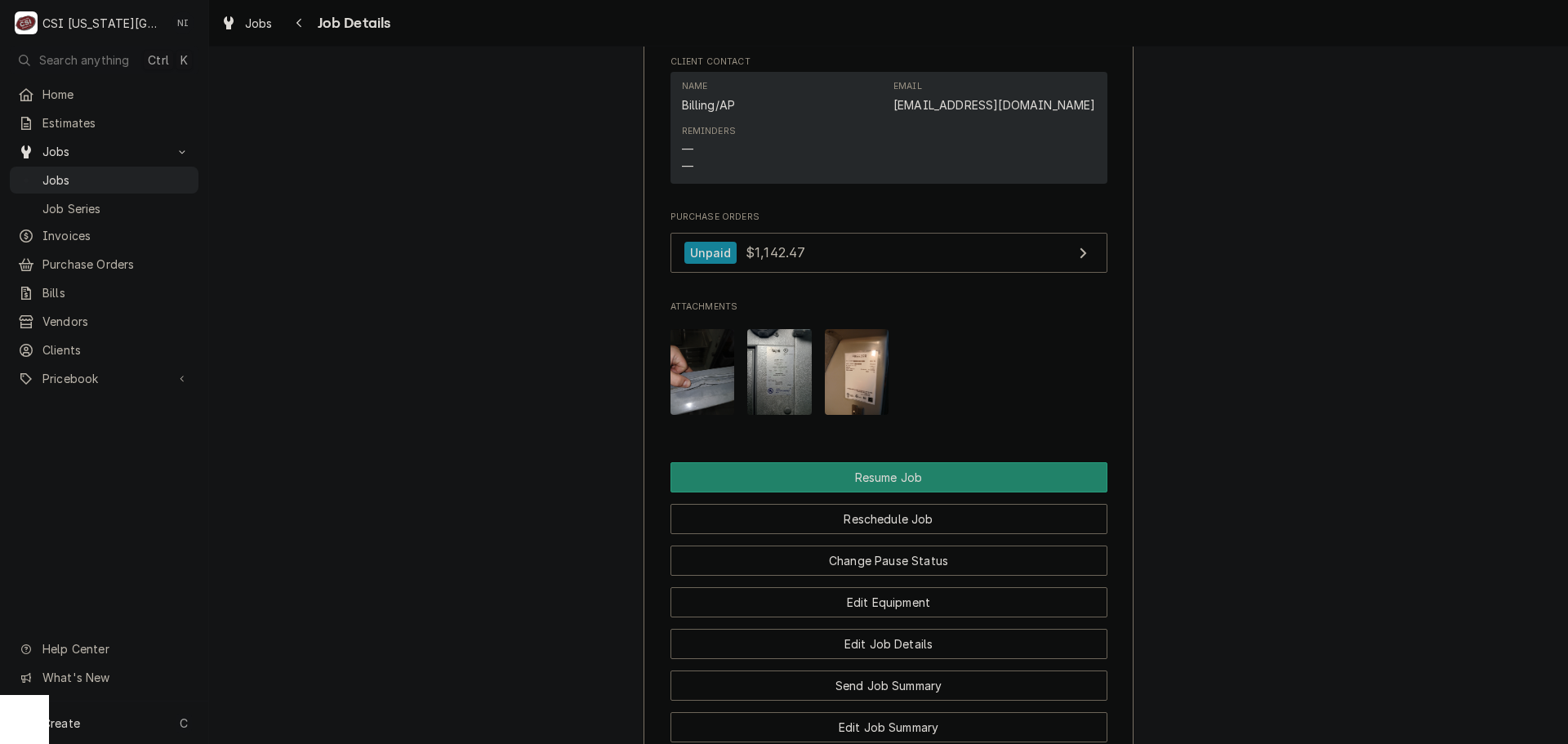
scroll to position [2694, 0]
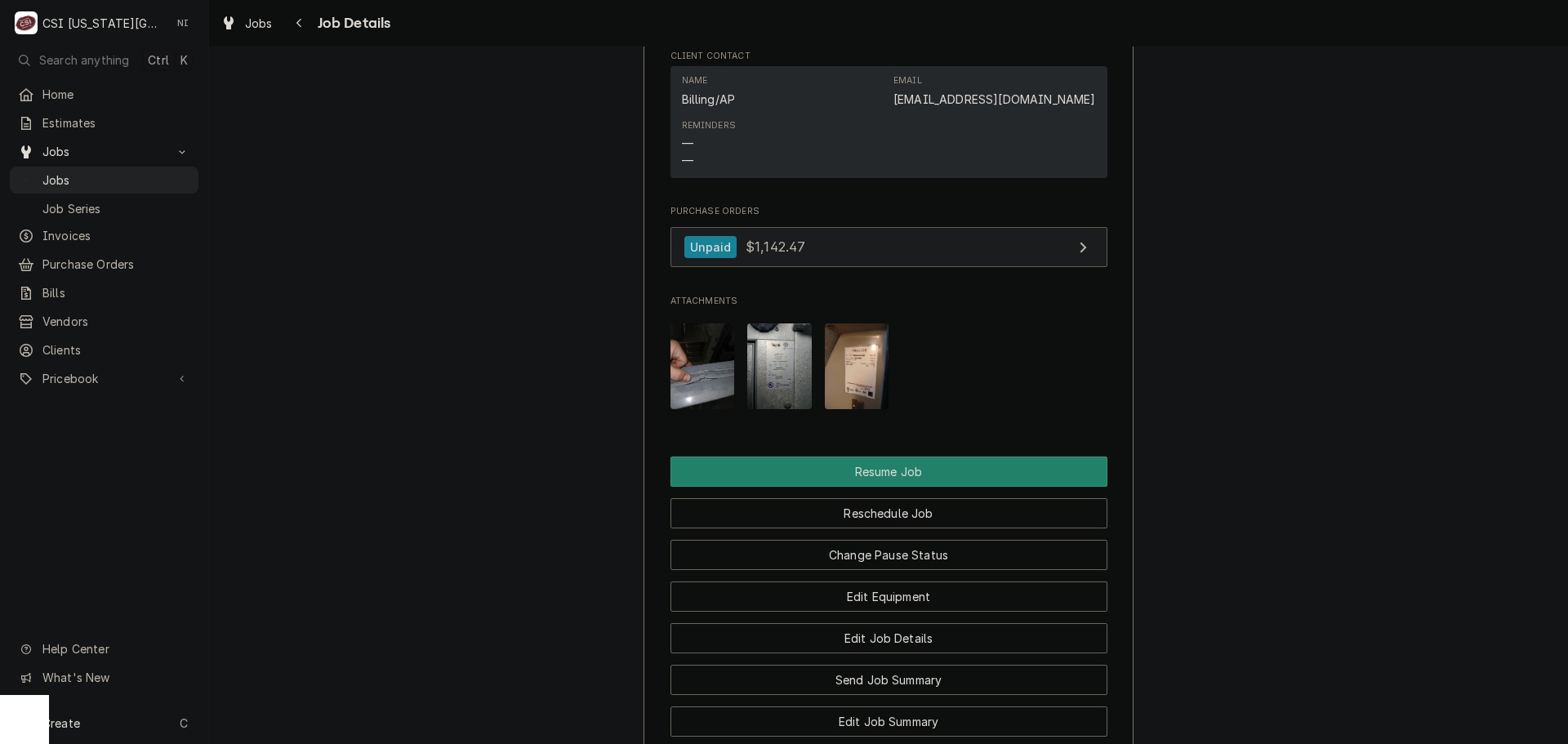
click at [881, 267] on link "Unpaid $1,142.47" at bounding box center [889, 246] width 437 height 40
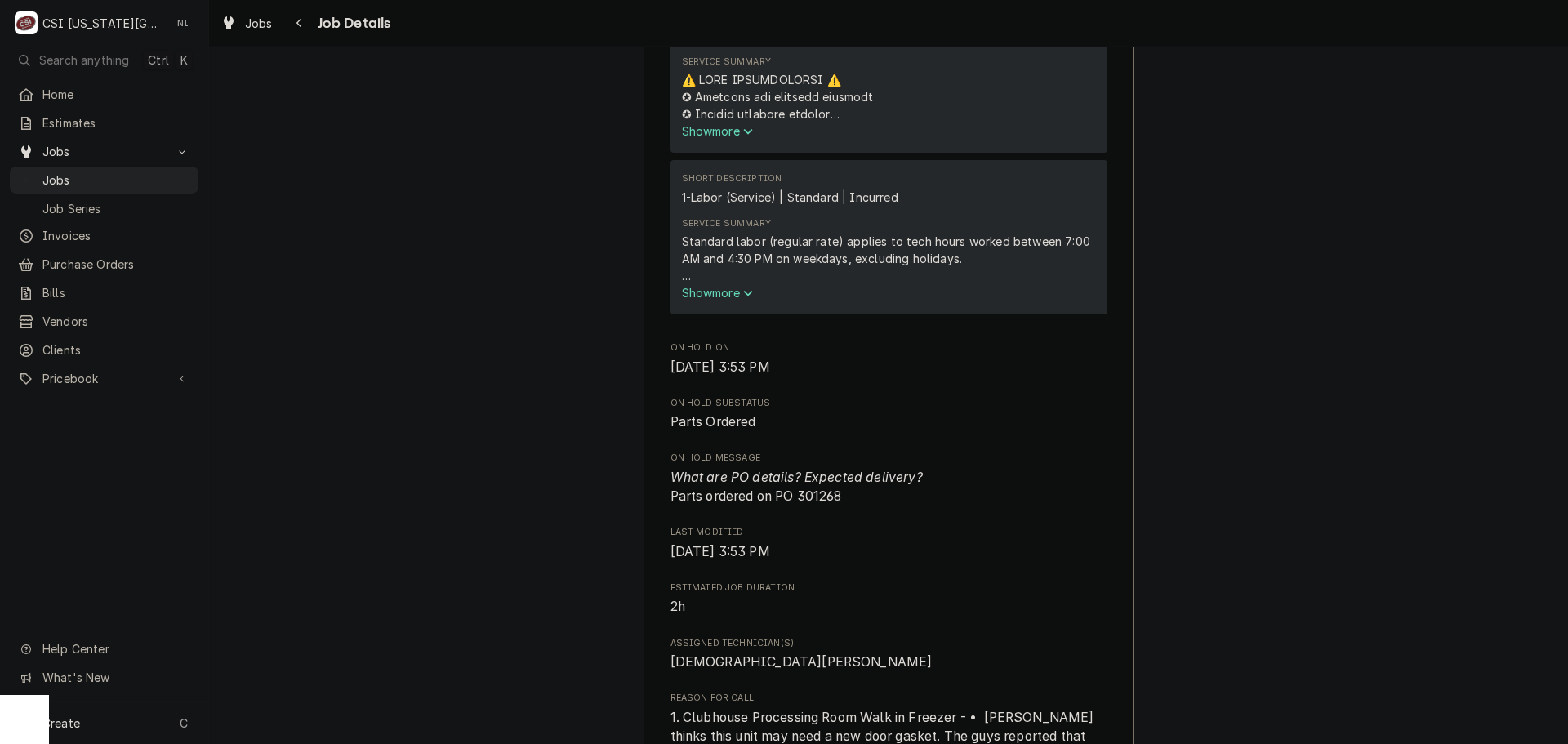
scroll to position [980, 0]
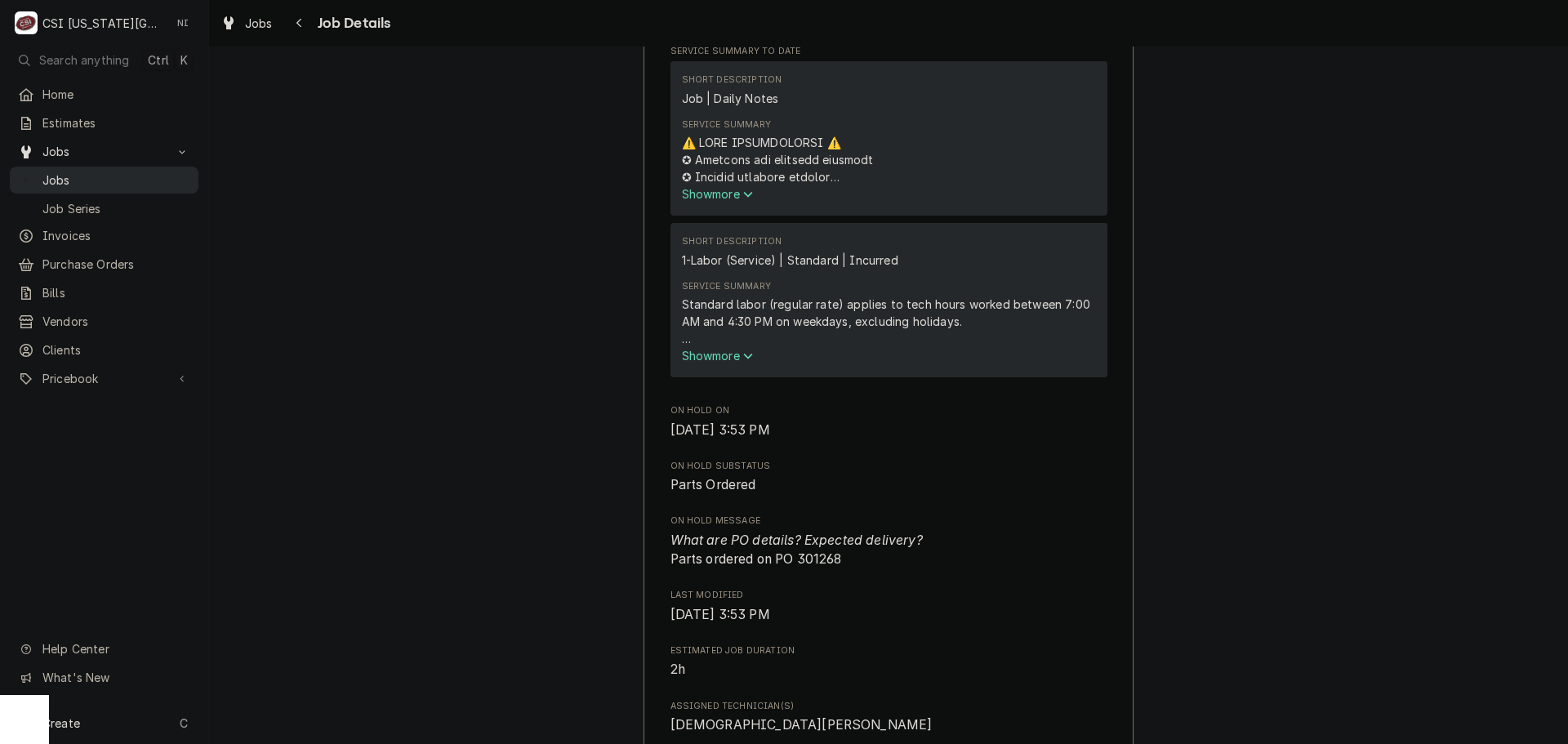
click at [136, 180] on span "Jobs" at bounding box center [117, 180] width 148 height 17
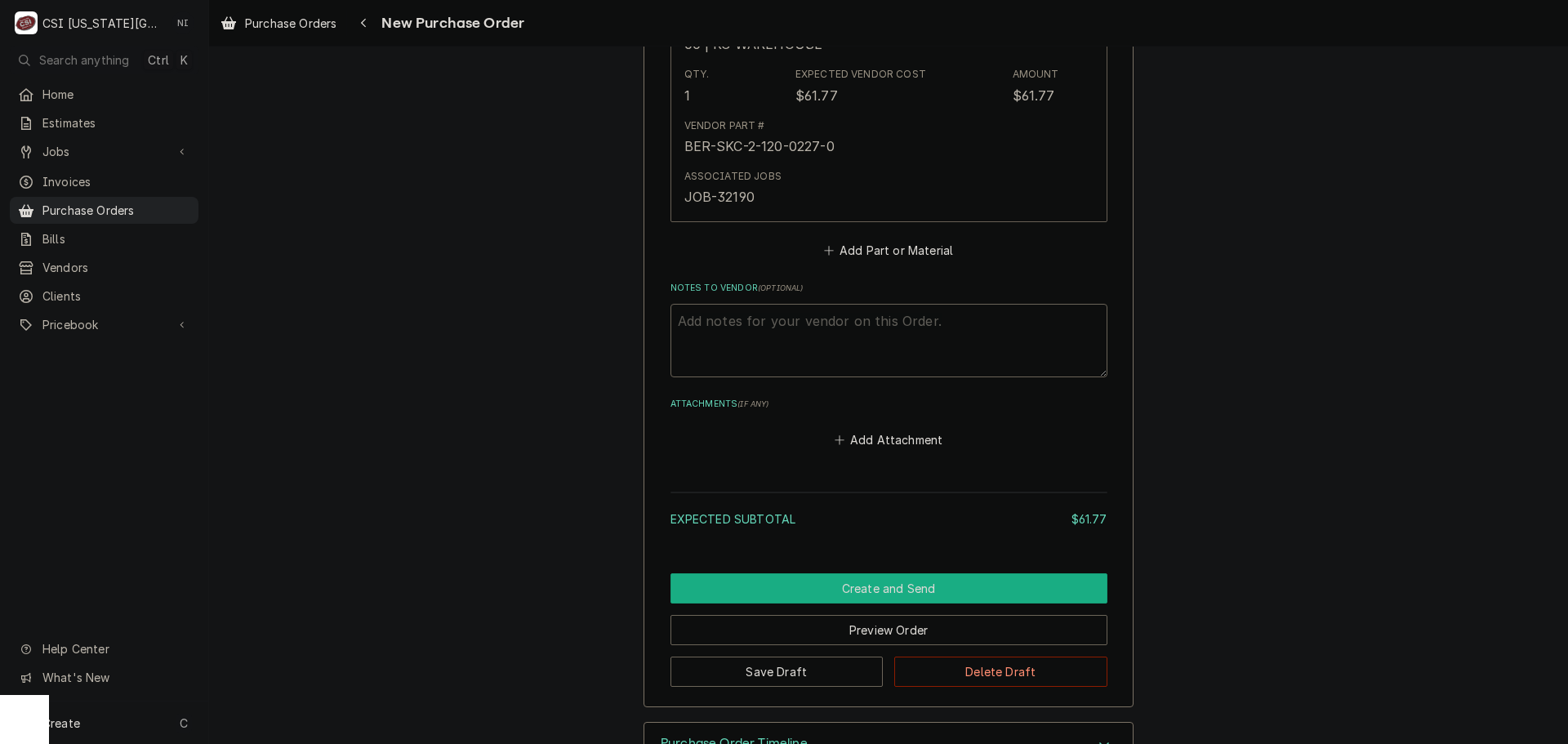
scroll to position [898, 0]
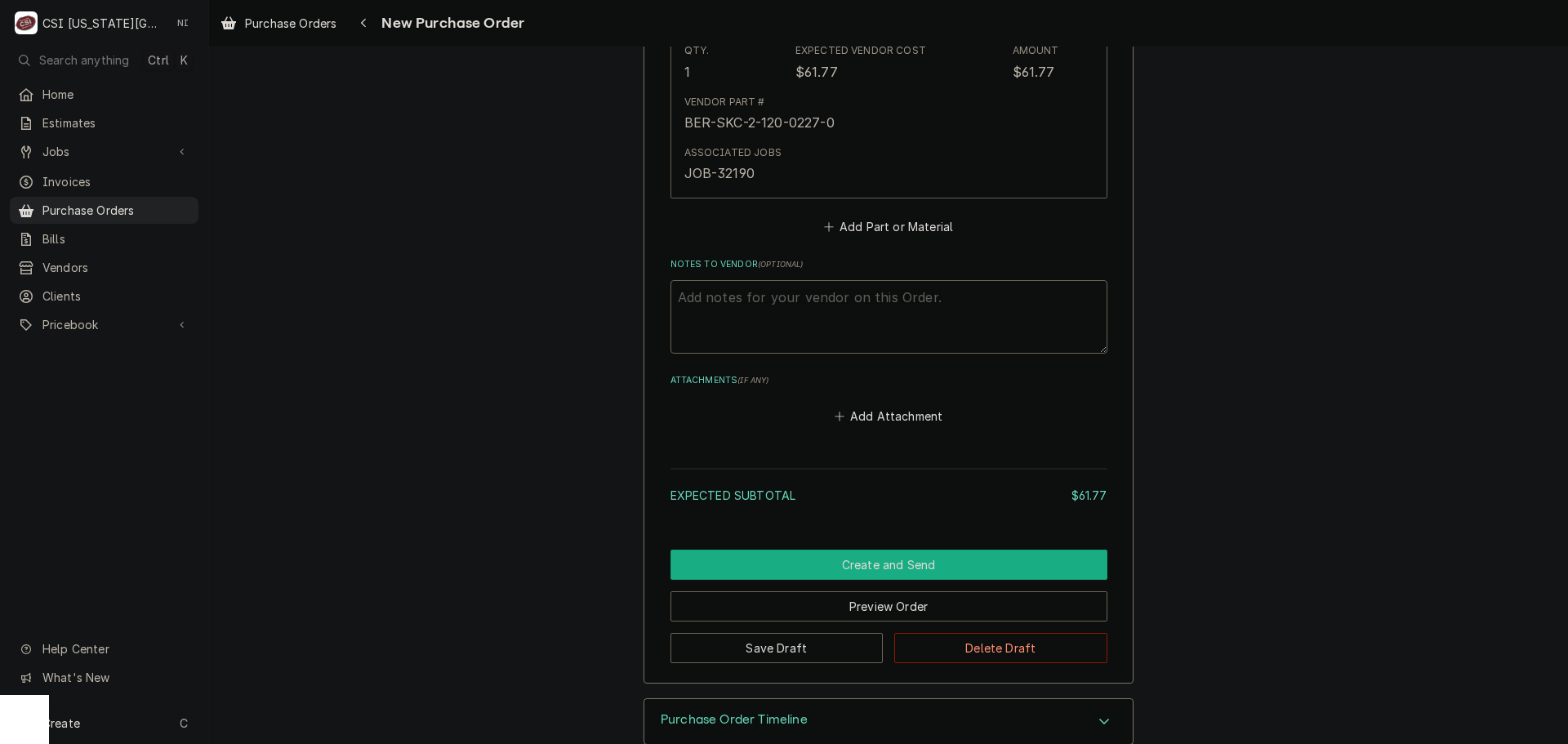
click at [861, 562] on button "Create and Send" at bounding box center [889, 564] width 437 height 30
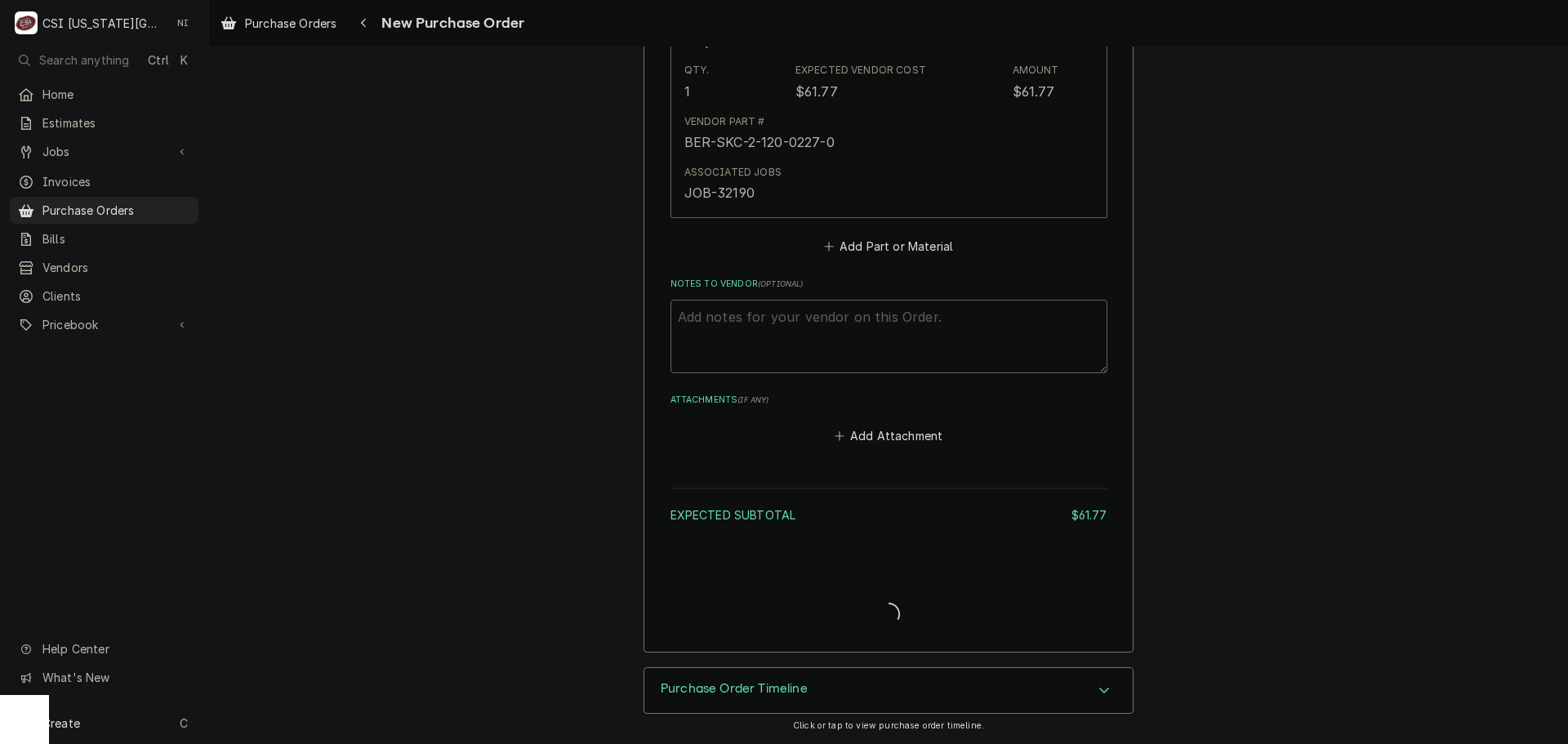
type textarea "x"
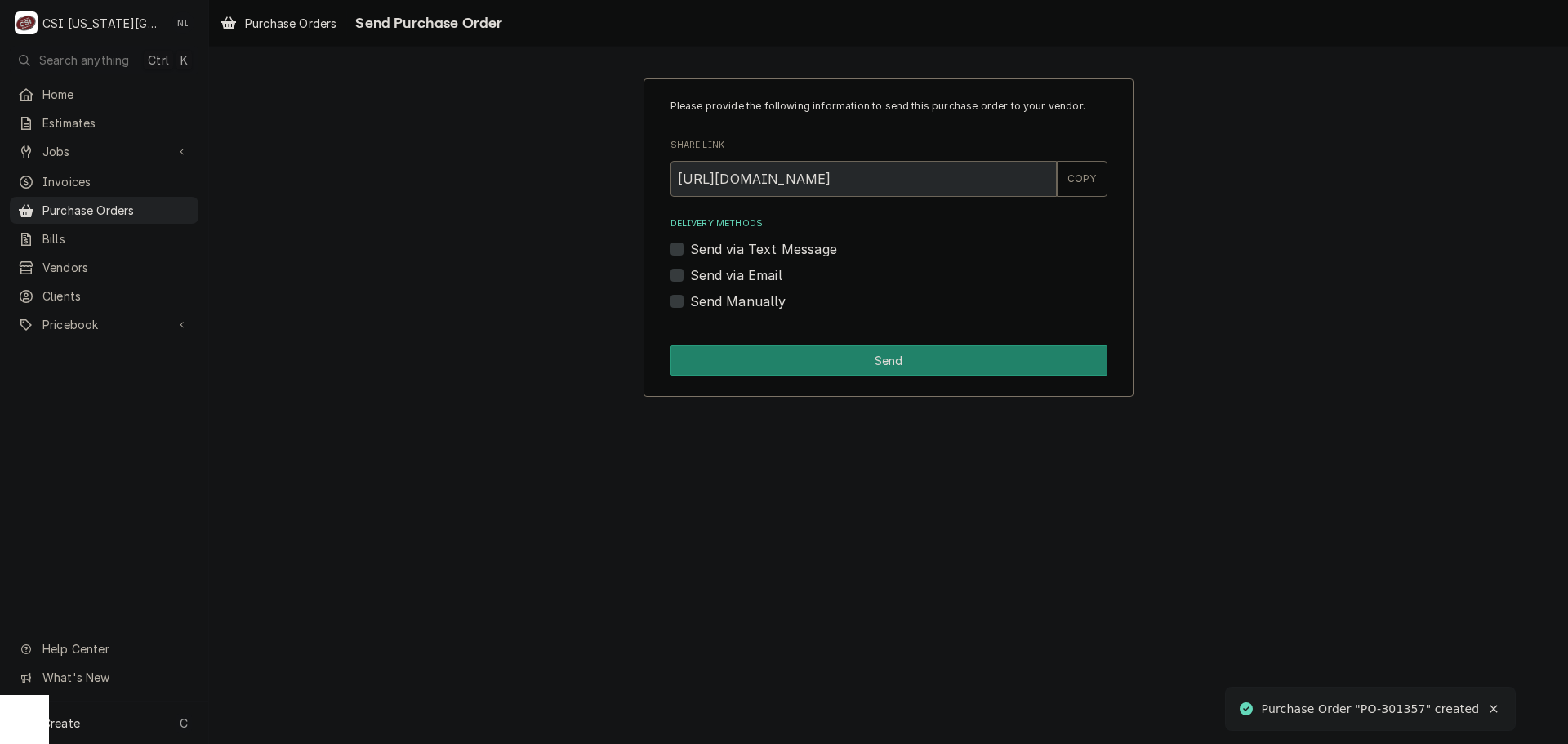
click at [684, 306] on div "Send Manually" at bounding box center [889, 301] width 437 height 20
click at [690, 305] on label "Send Manually" at bounding box center [738, 301] width 96 height 20
click at [690, 305] on input "Send Manually" at bounding box center [908, 309] width 437 height 36
checkbox input "true"
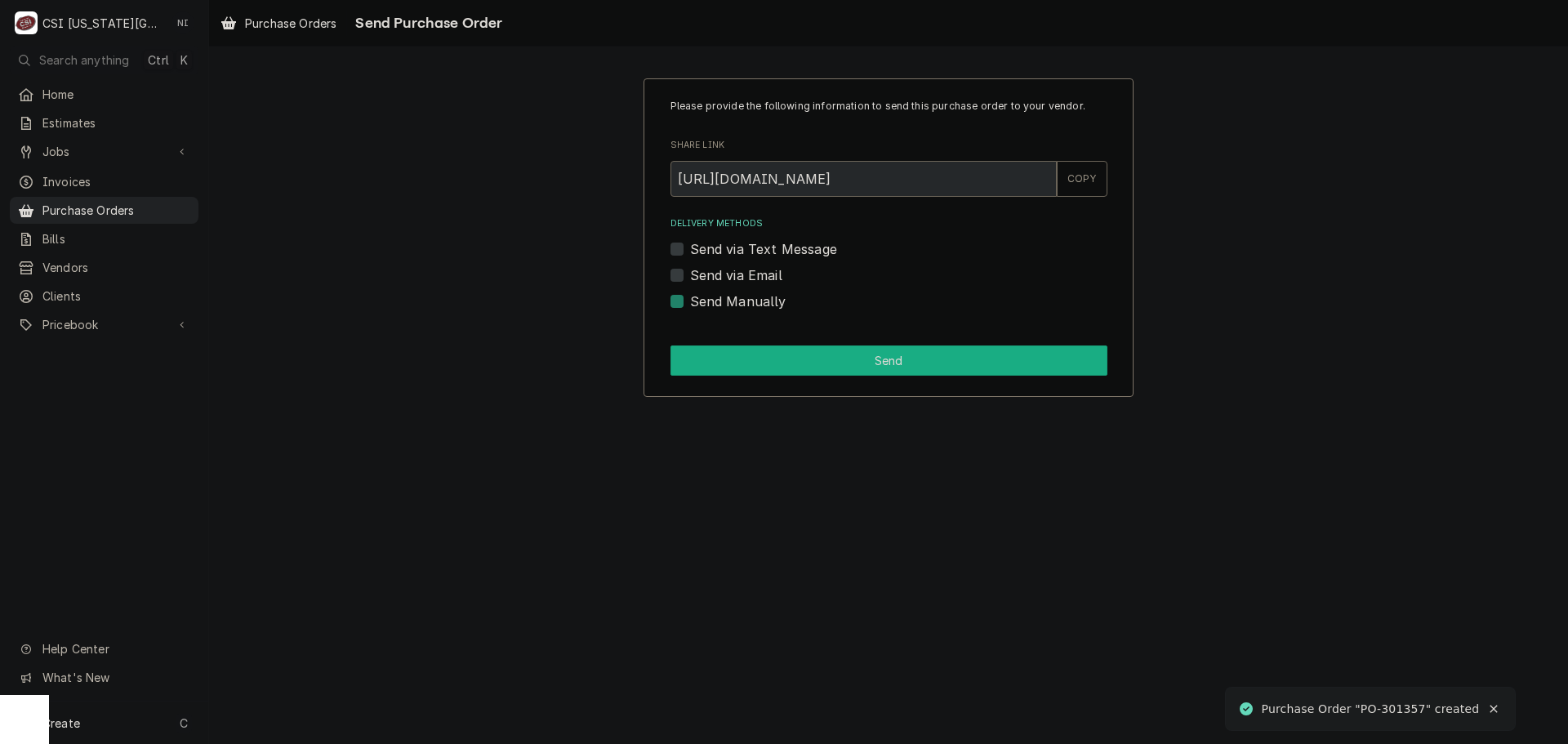
click at [744, 356] on button "Send" at bounding box center [889, 361] width 437 height 30
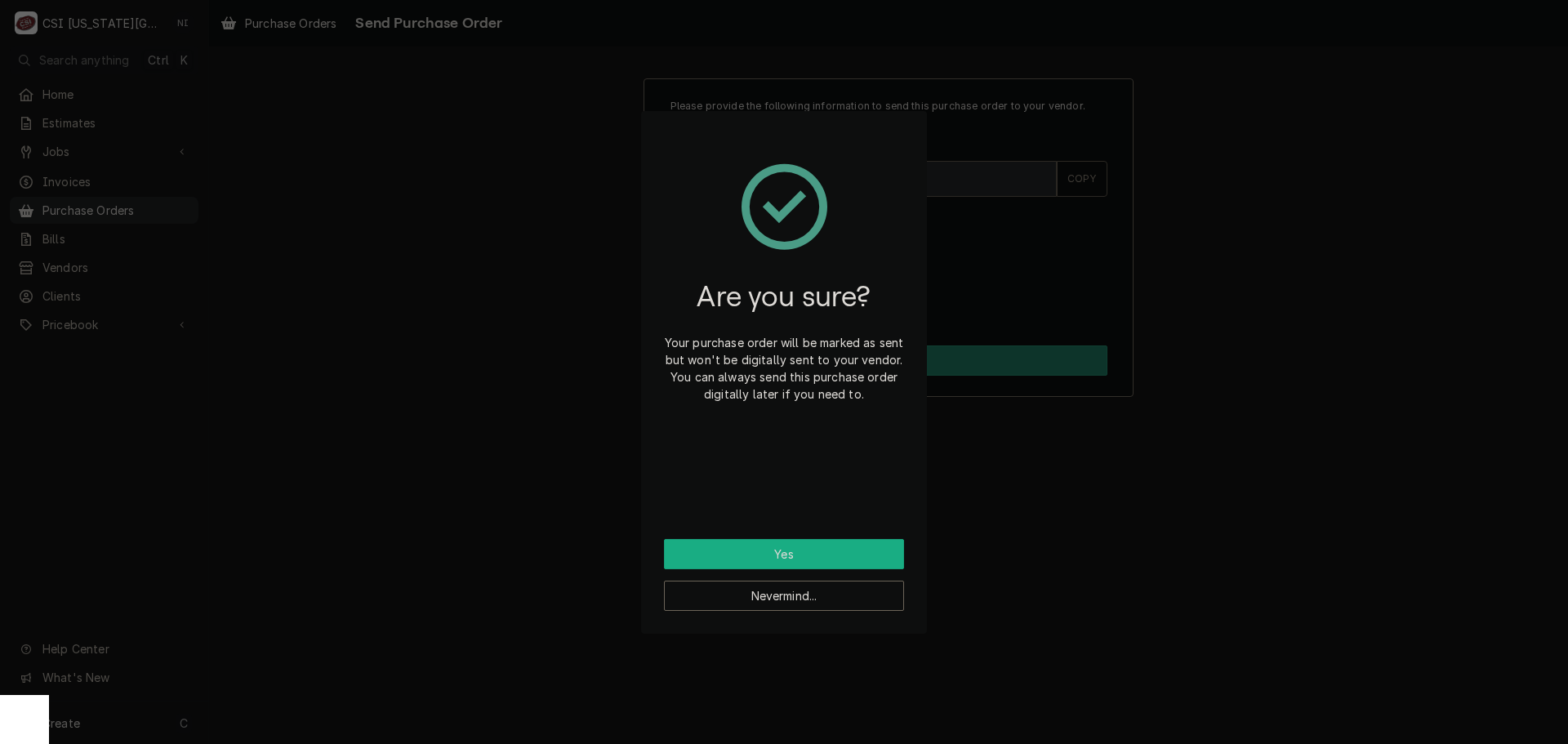
click at [845, 549] on button "Yes" at bounding box center [784, 554] width 240 height 30
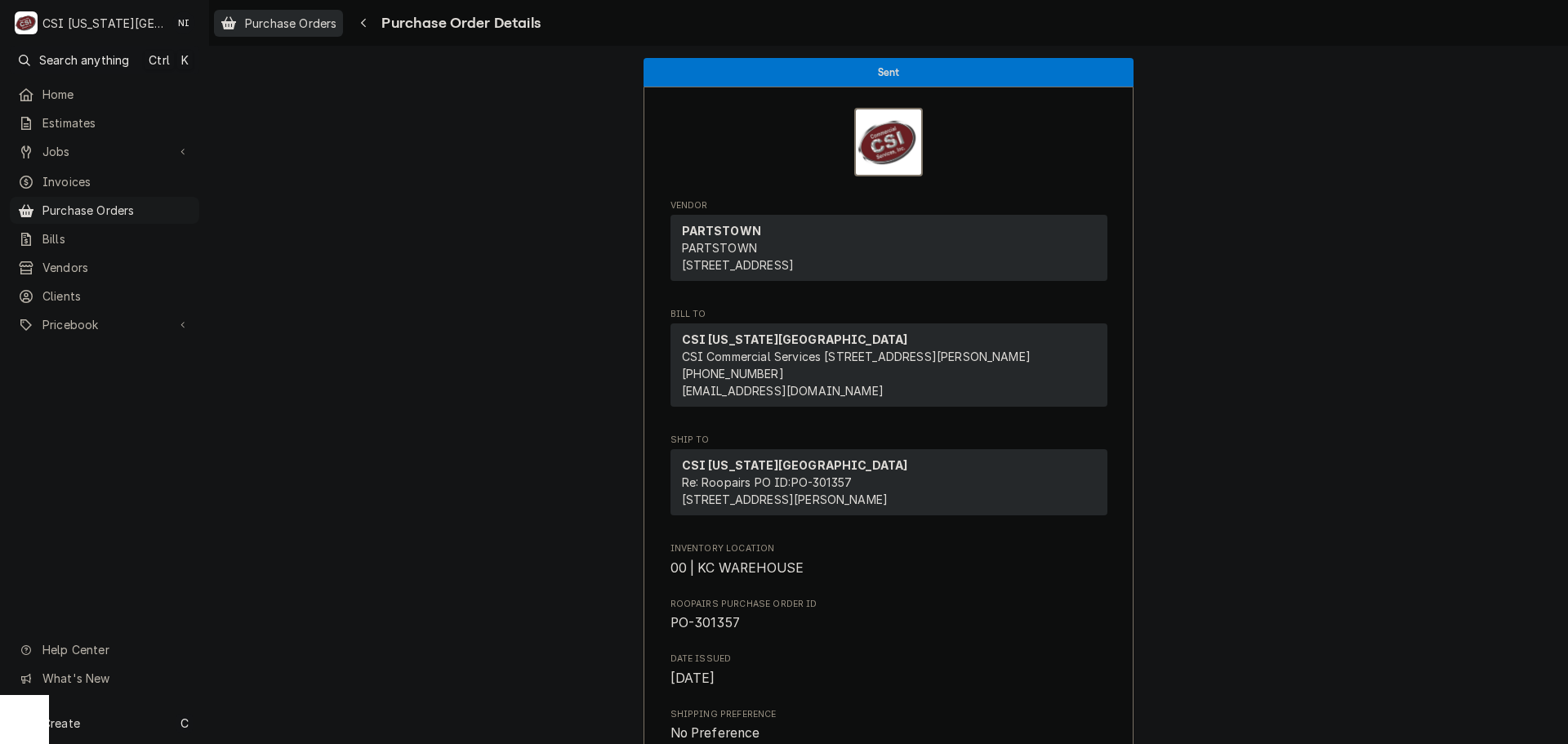
drag, startPoint x: 101, startPoint y: 204, endPoint x: 271, endPoint y: 23, distance: 248.3
click at [101, 204] on span "Purchase Orders" at bounding box center [117, 210] width 149 height 17
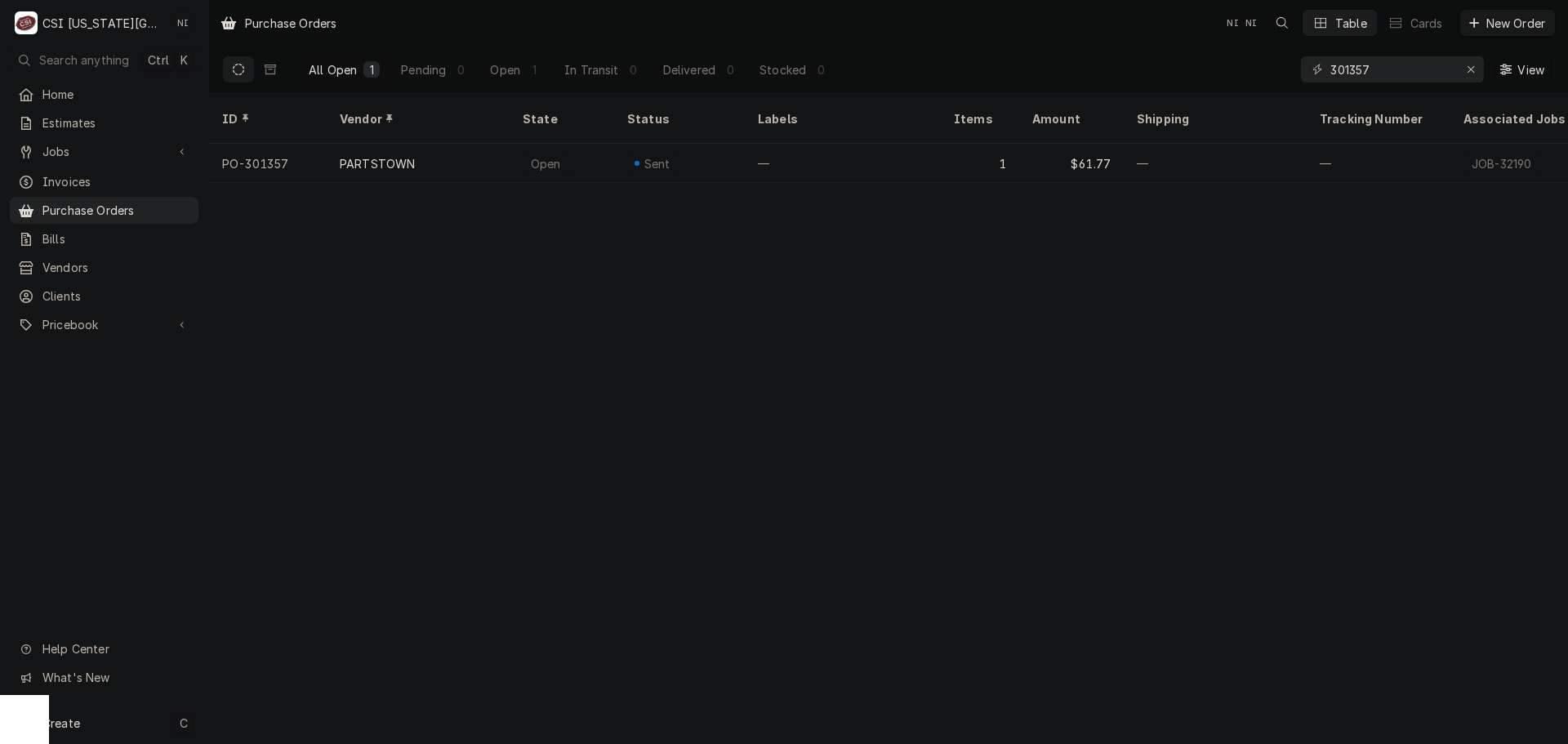
click at [141, 720] on div "Create C" at bounding box center [104, 723] width 208 height 43
click at [336, 605] on div "Purchase Order" at bounding box center [305, 610] width 109 height 17
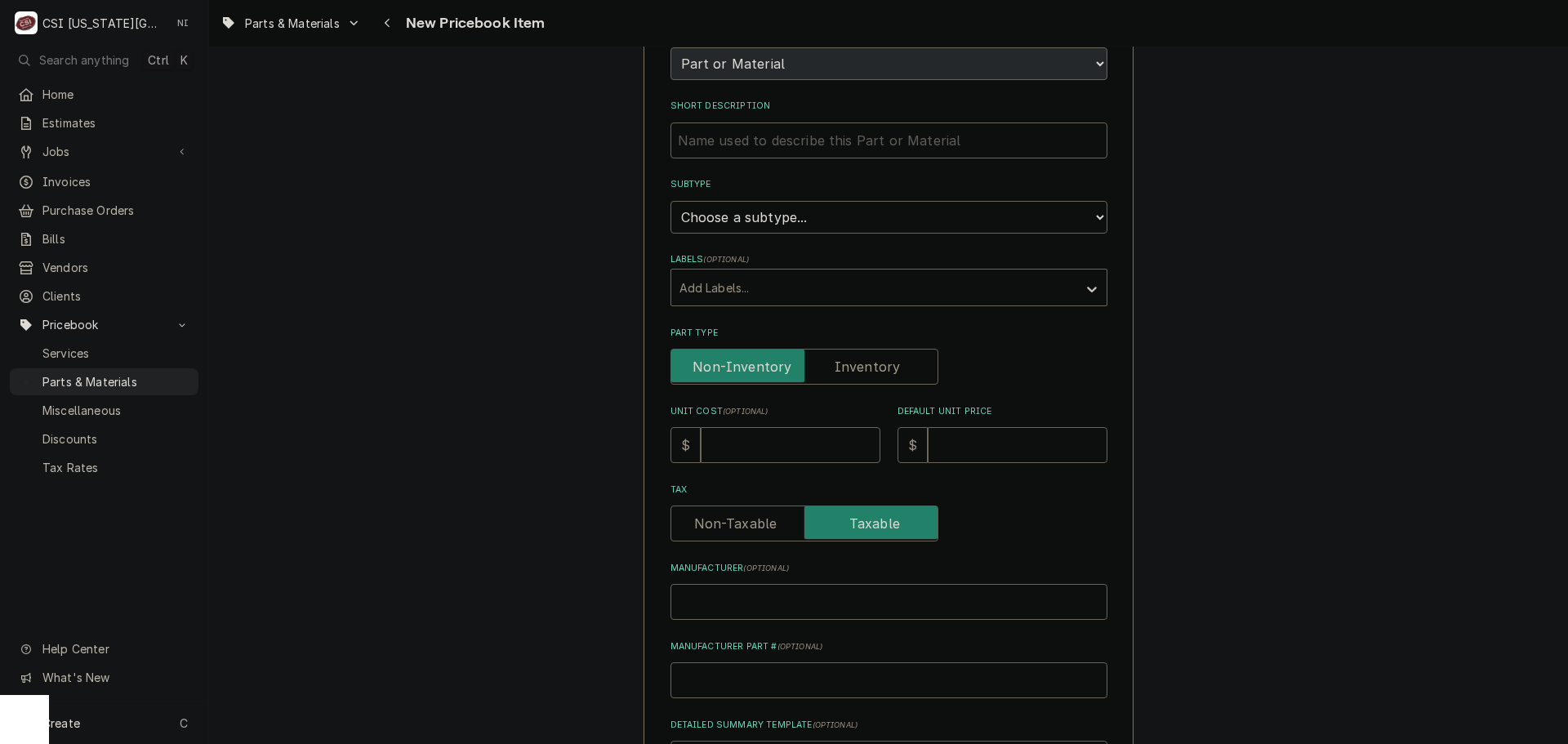
scroll to position [245, 0]
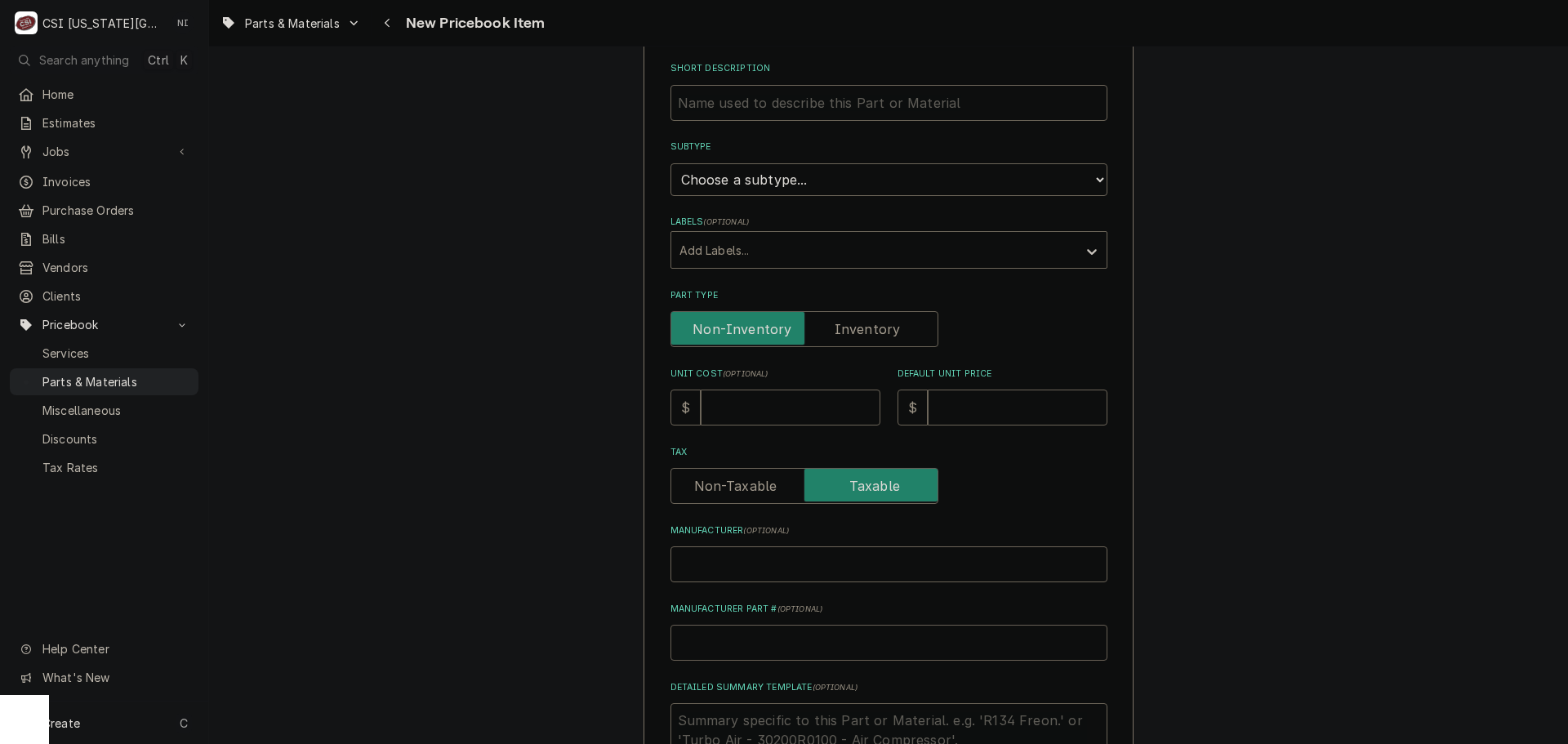
click at [800, 641] on input "Manufacturer Part # ( optional )" at bounding box center [889, 643] width 437 height 36
type textarea "x"
type input "B"
type textarea "x"
type input "Bu"
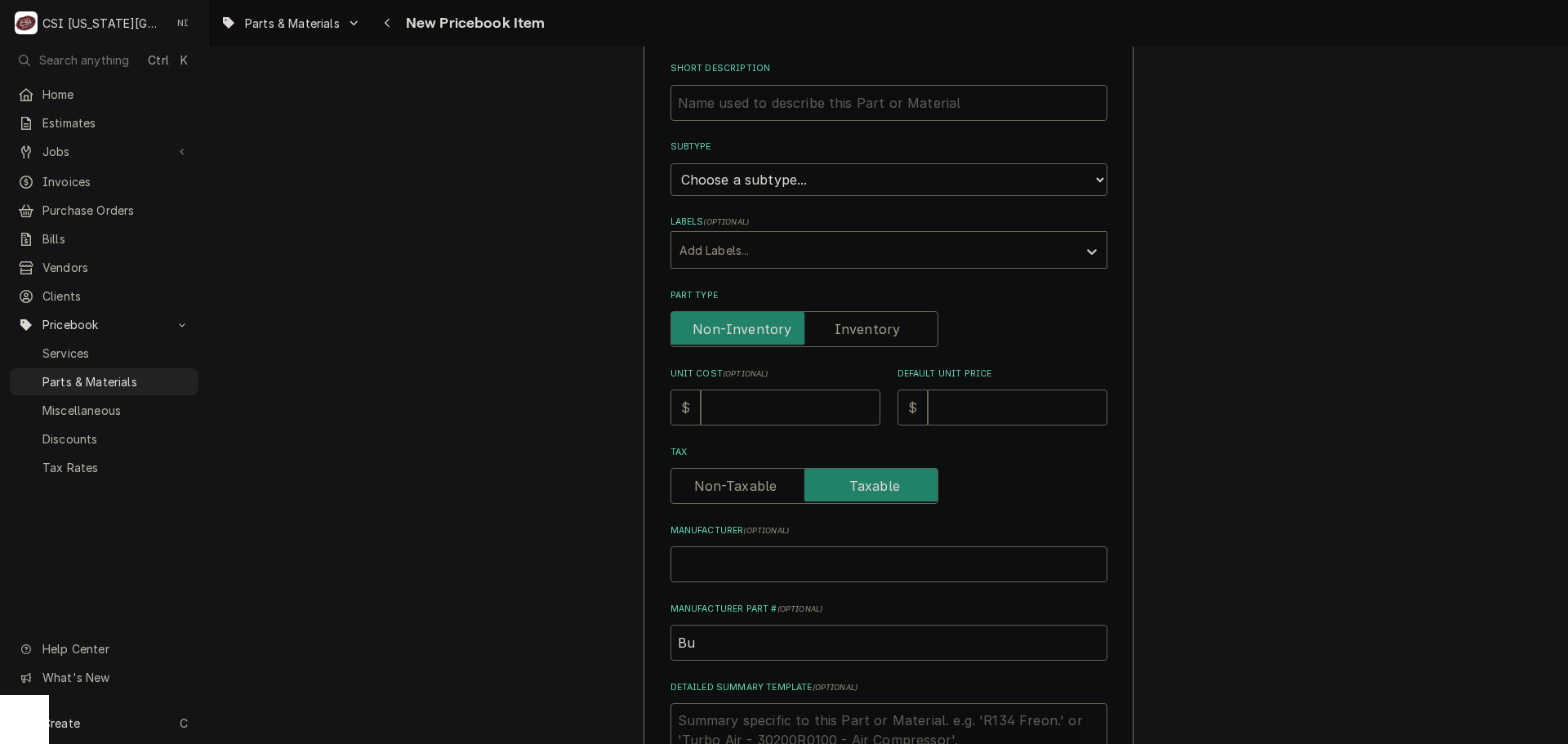
type textarea "x"
type input "Bun"
type textarea "x"
type input "Bu"
type textarea "x"
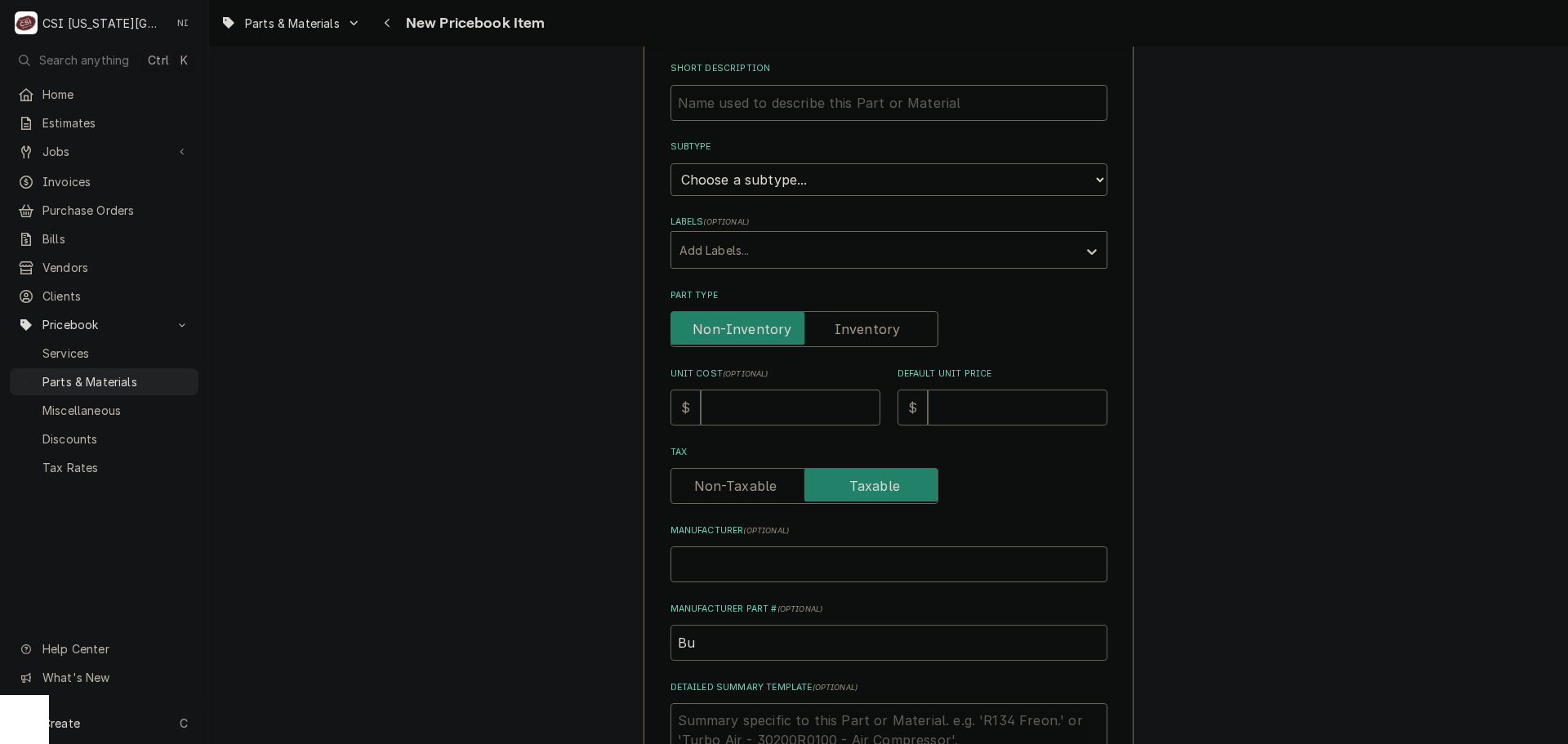
type input "B"
type textarea "x"
type input "BU"
type textarea "x"
type input "BUN"
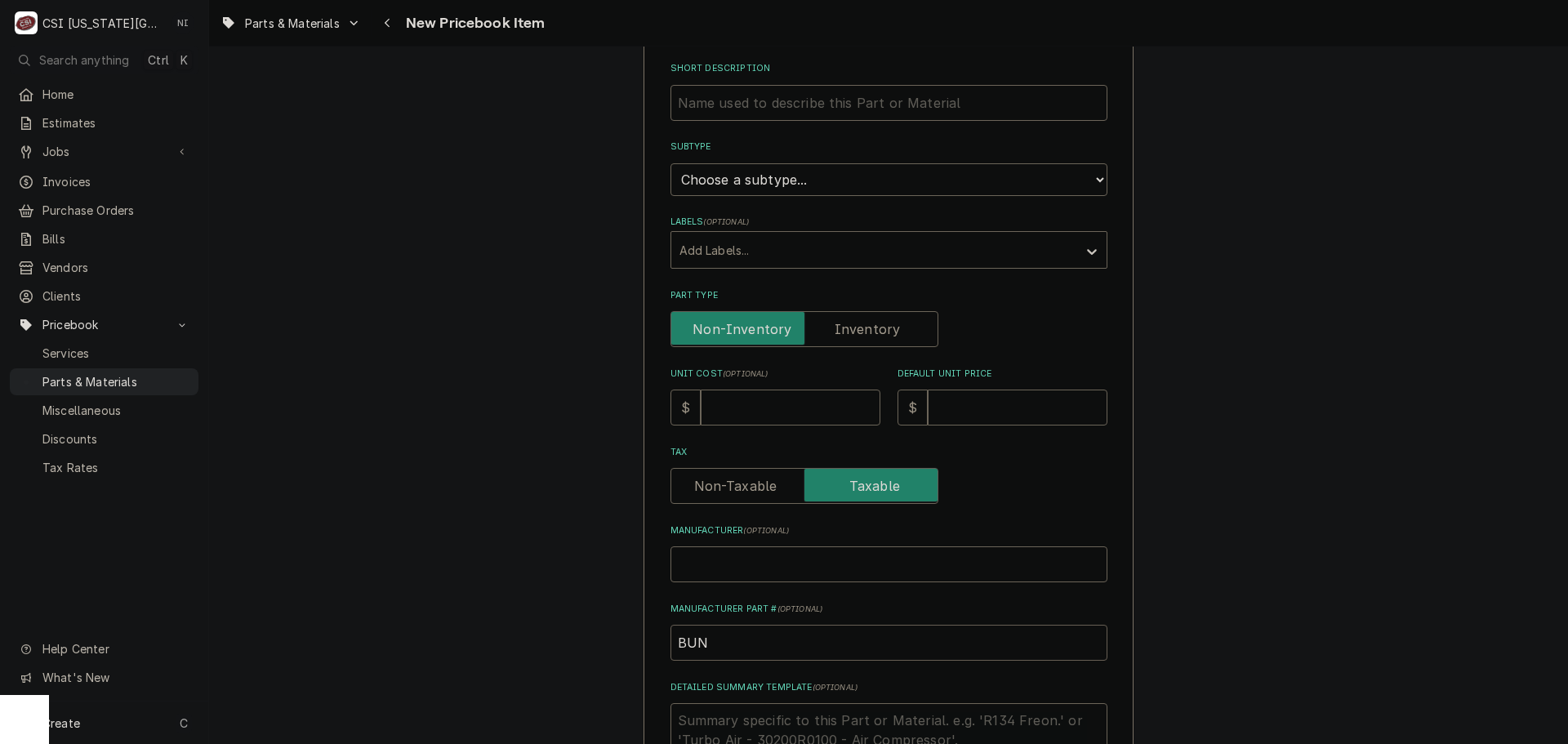
type textarea "x"
type input "BUN-"
paste input "48050.1001"
type textarea "x"
type input "BUN-48050.1001"
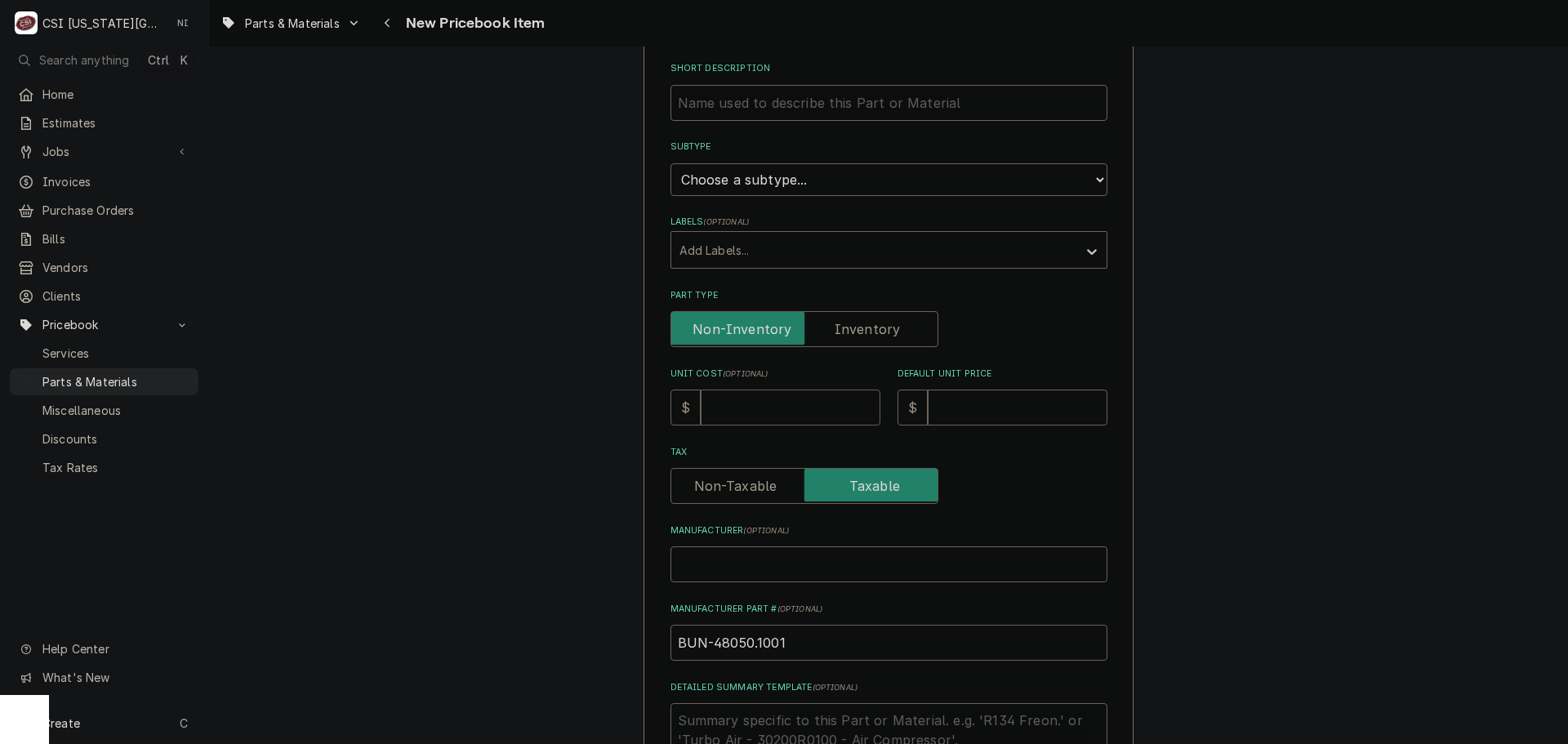
click at [797, 405] on input "Unit Cost ( optional )" at bounding box center [791, 407] width 180 height 36
type textarea "x"
type input "1"
type textarea "x"
type input "15"
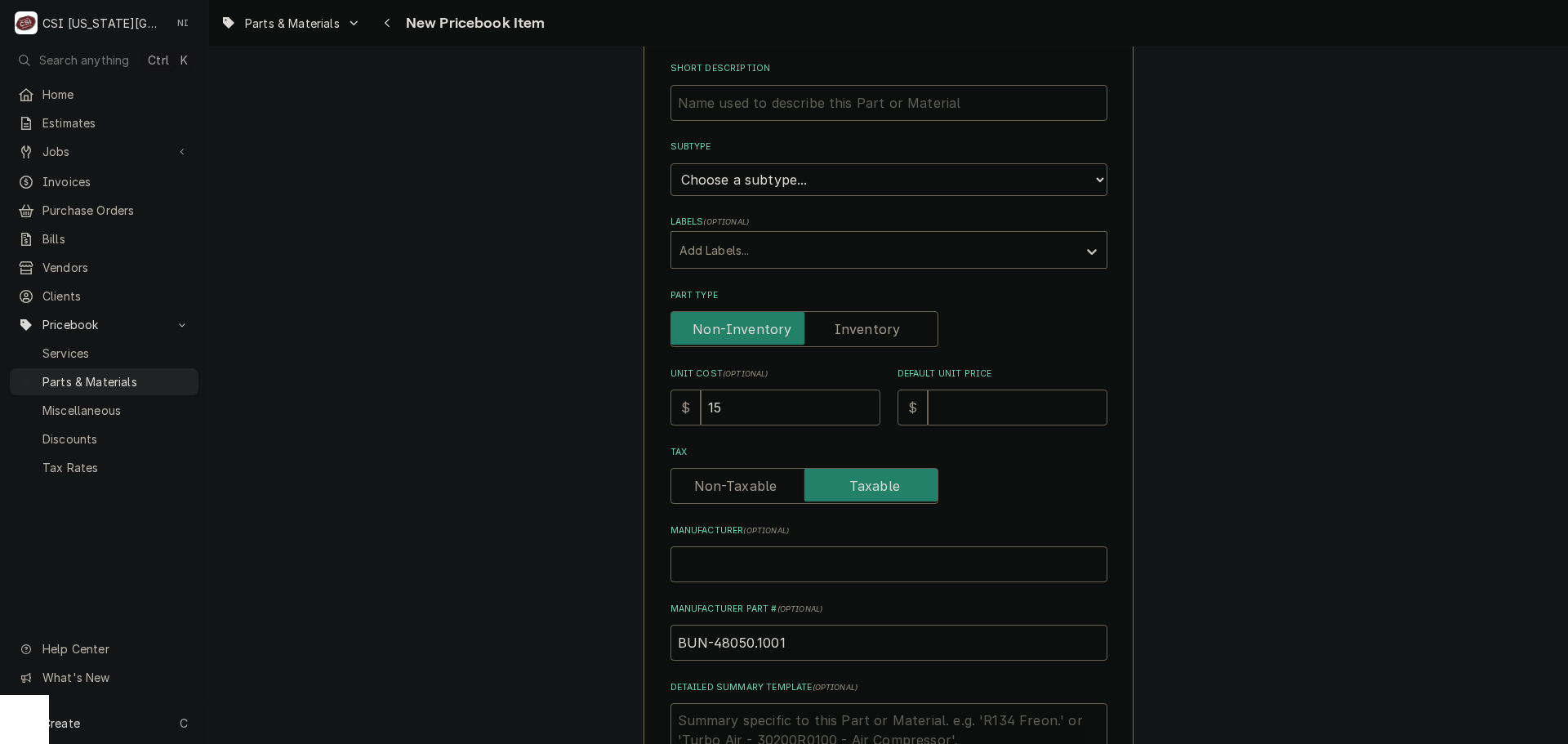
type textarea "x"
type input "15.2"
type textarea "x"
type input "15.28"
drag, startPoint x: 957, startPoint y: 409, endPoint x: 957, endPoint y: 421, distance: 12.0
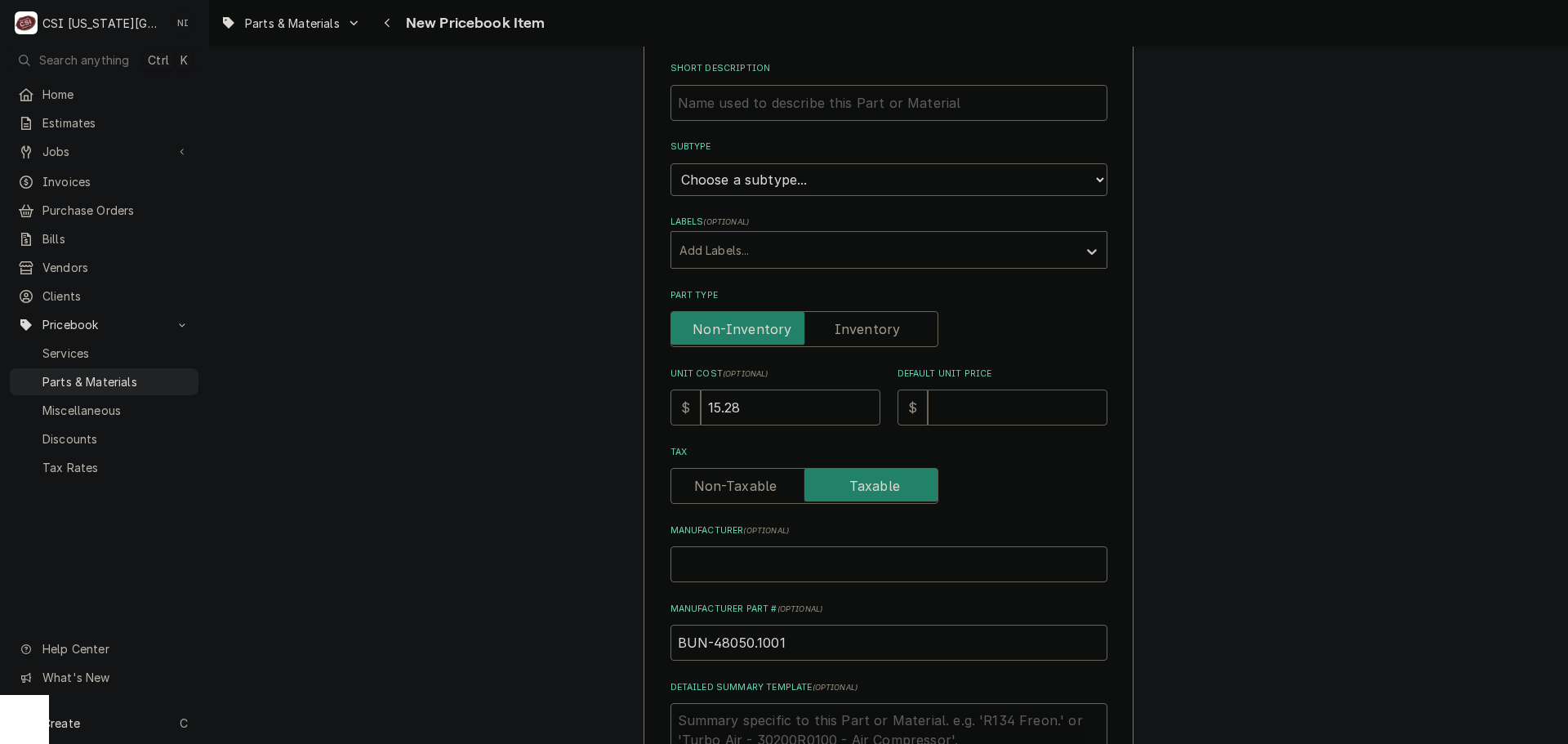
click at [957, 412] on input "Default Unit Price" at bounding box center [1017, 407] width 180 height 36
type textarea "x"
type input "2"
type textarea "x"
type input "22"
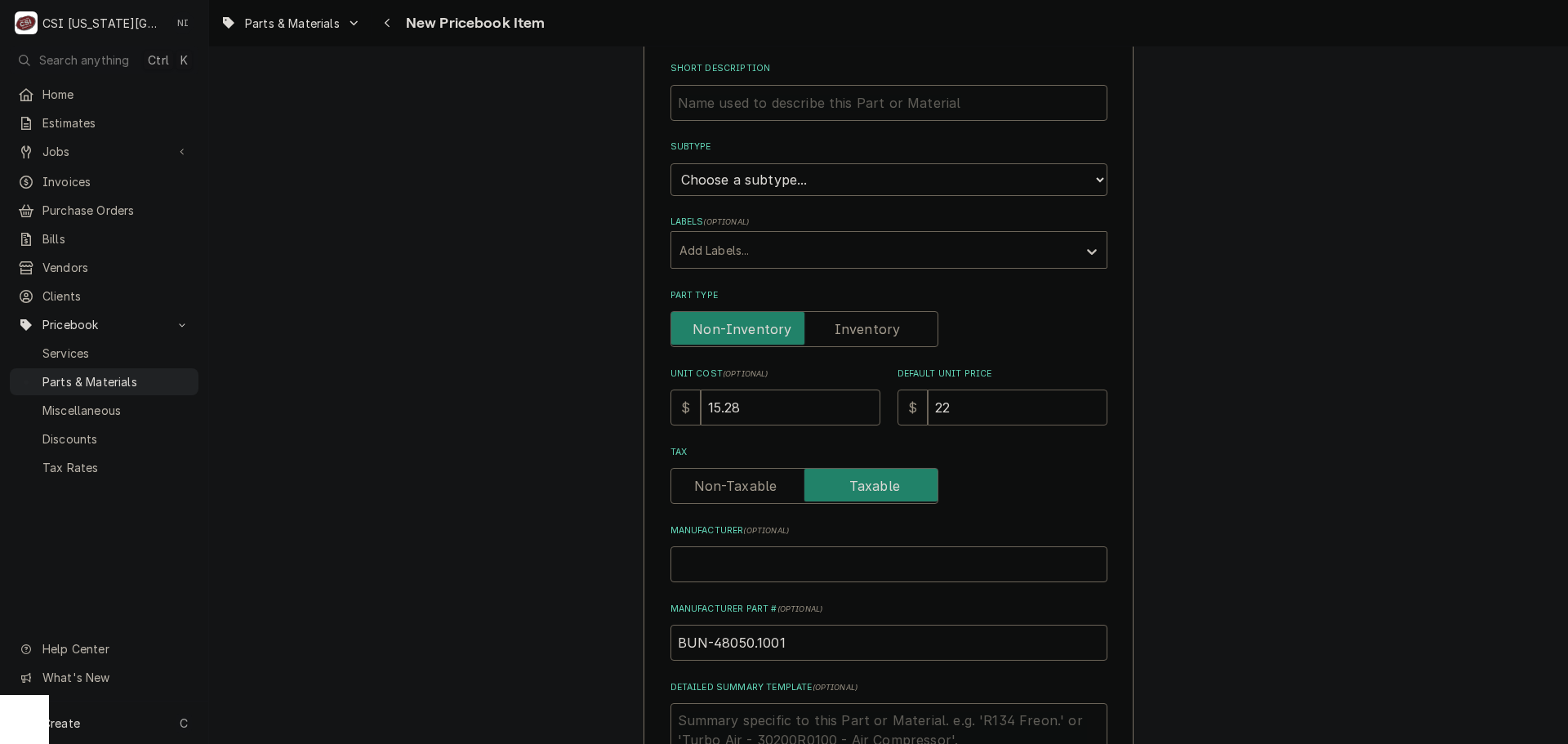
type textarea "x"
type input "22.8"
type textarea "x"
type input "22.80"
click at [847, 327] on label "Part Type" at bounding box center [804, 329] width 268 height 36
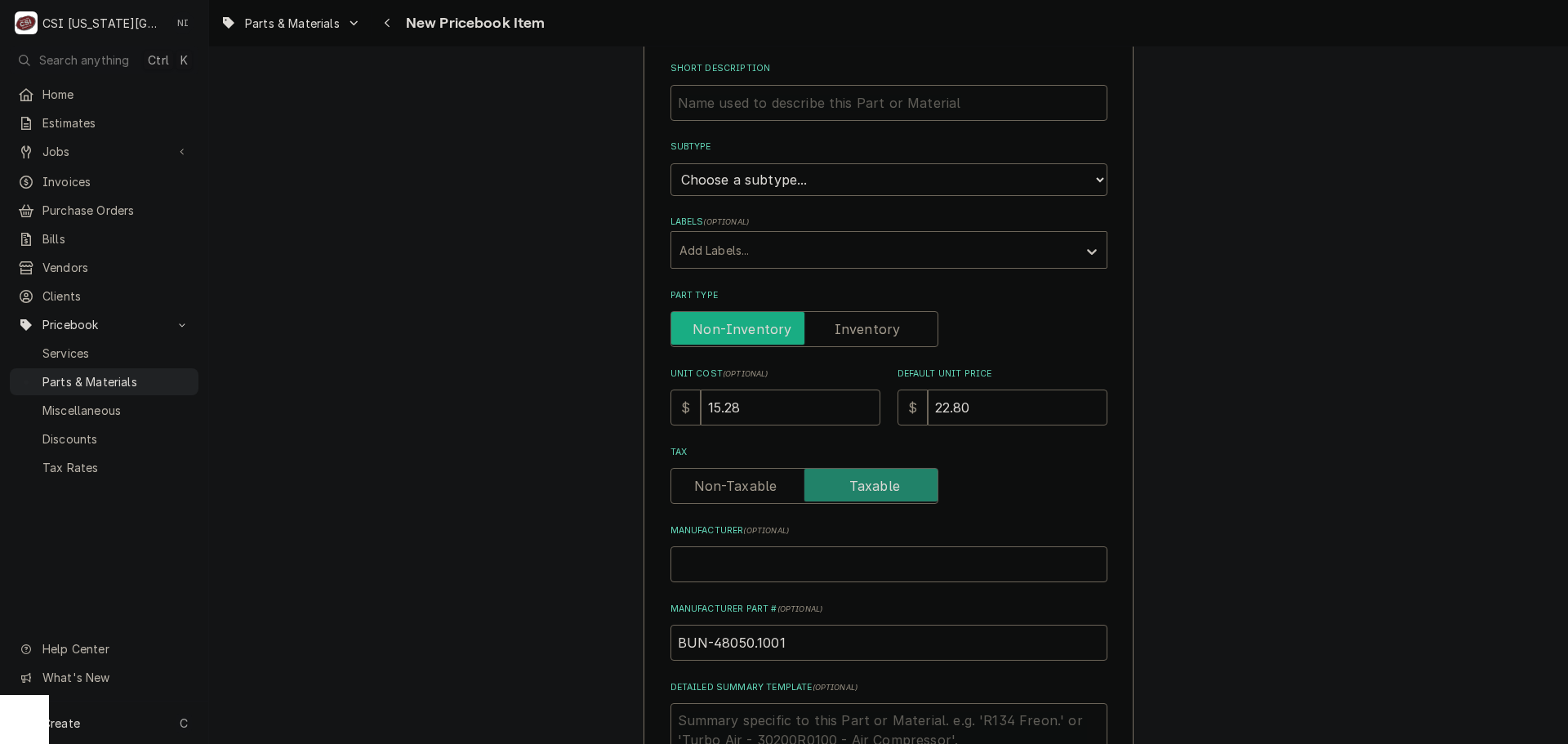
click at [847, 327] on input "Part Type" at bounding box center [804, 329] width 253 height 36
checkbox input "true"
type textarea "x"
click at [845, 180] on select "Choose a subtype... [#2-DUAL] AFTERHRS-WH-CHG-2 [#2-DUAL] BEV-EQUIP [#2-DUAL] B…" at bounding box center [889, 180] width 437 height 33
select select "45"
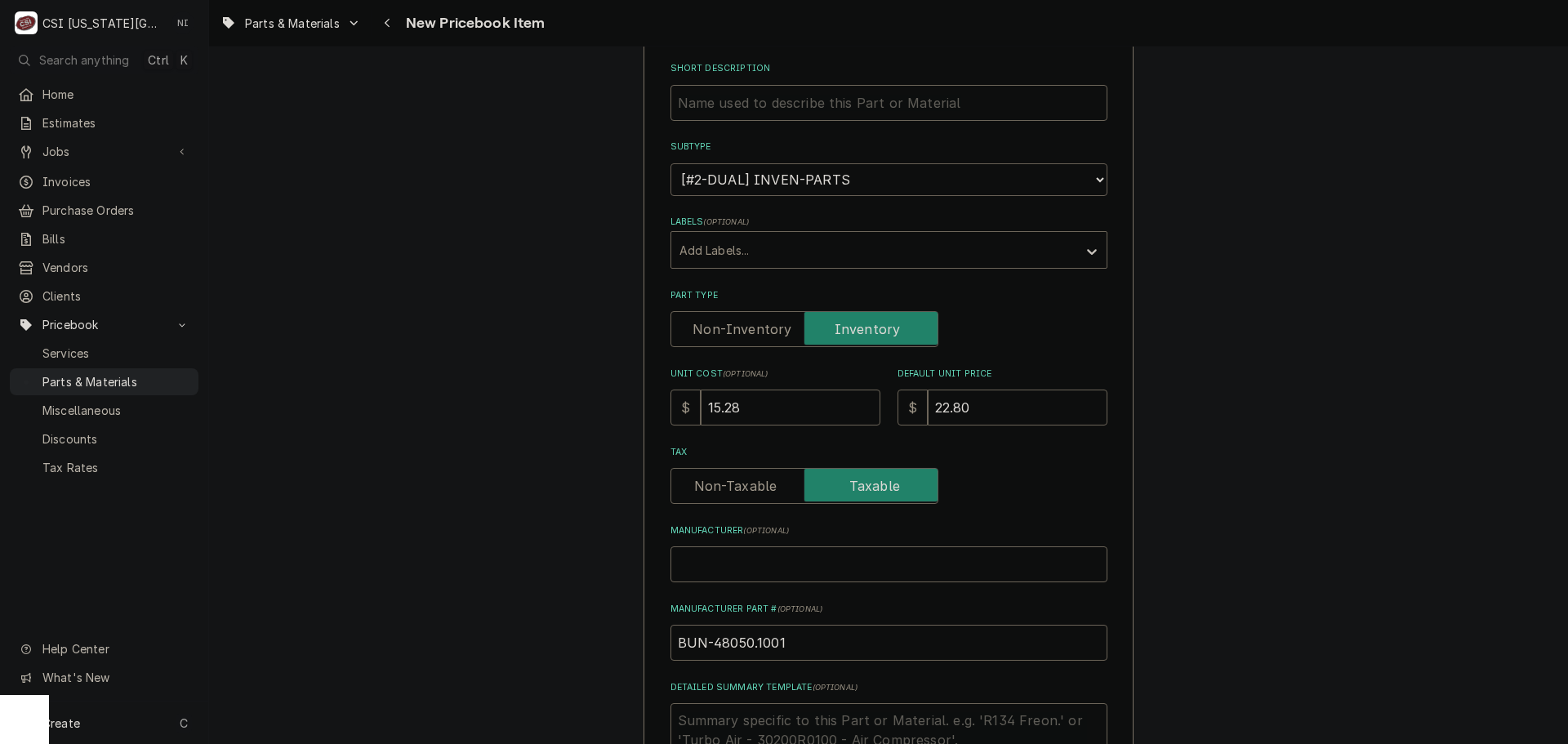
click at [671, 164] on select "Choose a subtype... [#2-DUAL] AFTERHRS-WH-CHG-2 [#2-DUAL] BEV-EQUIP [#2-DUAL] B…" at bounding box center [889, 180] width 437 height 33
click at [816, 105] on input "Short Description" at bounding box center [889, 103] width 437 height 36
paste input "Check Valve Kit, MCO/MCR"
type textarea "x"
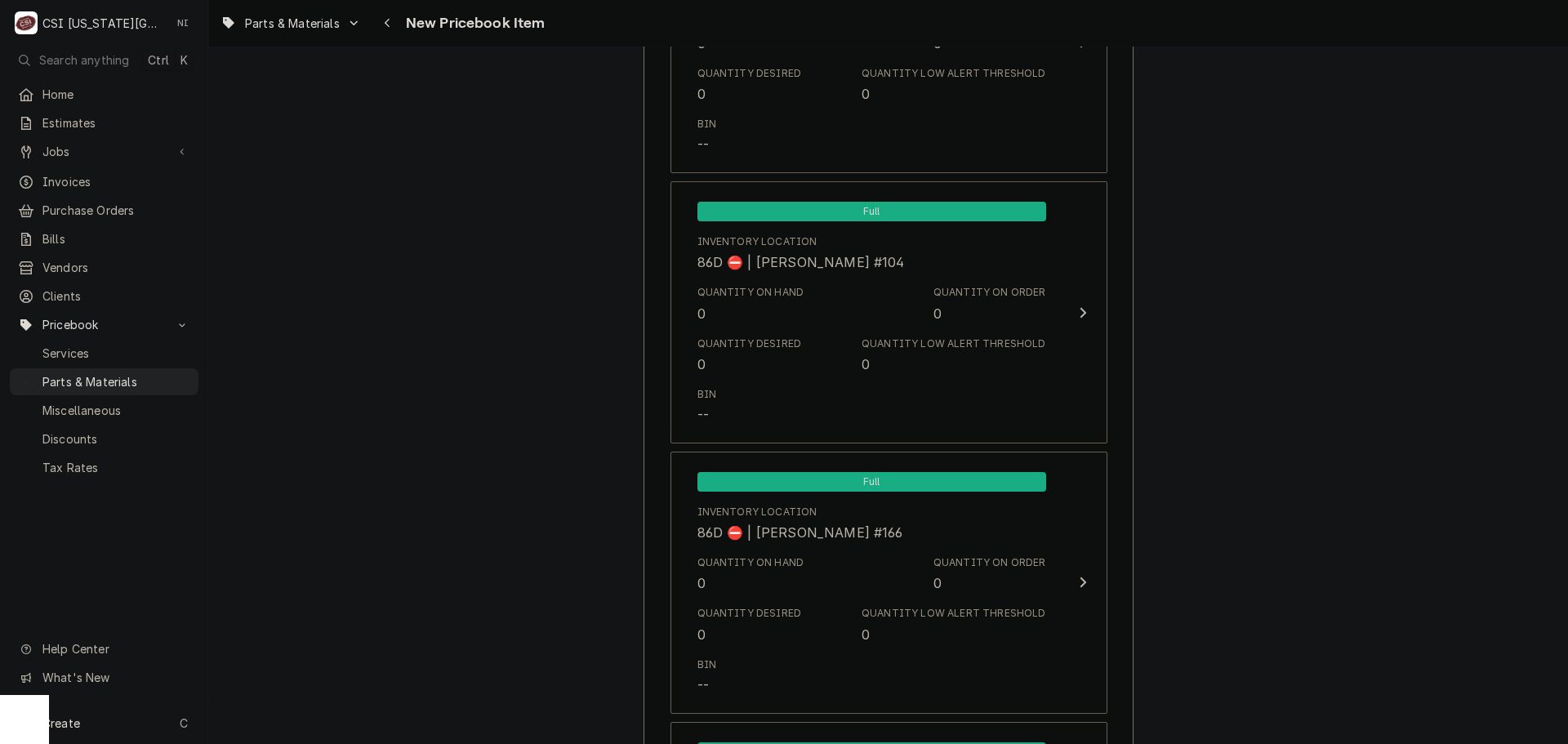
scroll to position [15461, 0]
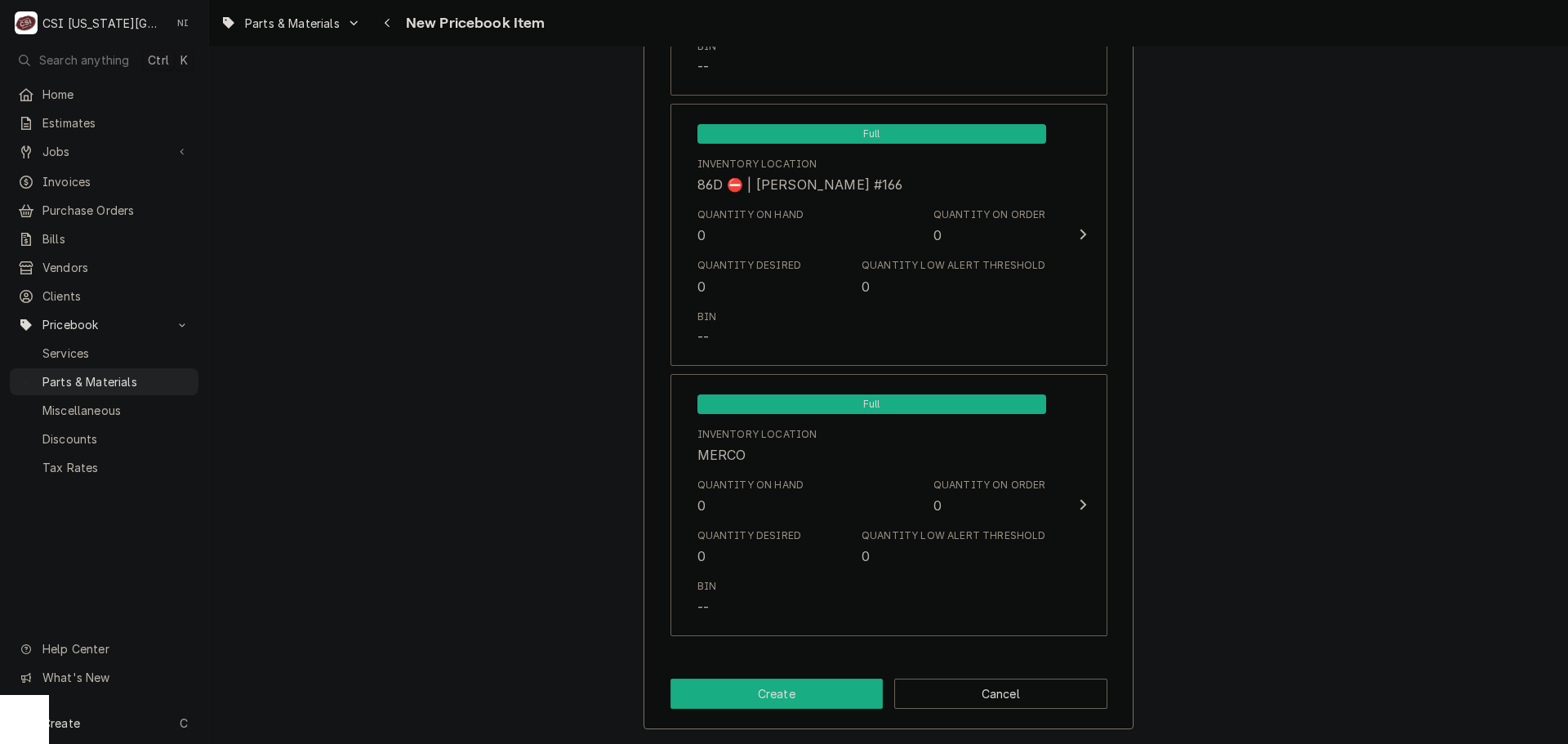
type input "Check Valve Kit, MCO/MCR"
click at [817, 700] on button "Create" at bounding box center [777, 693] width 213 height 30
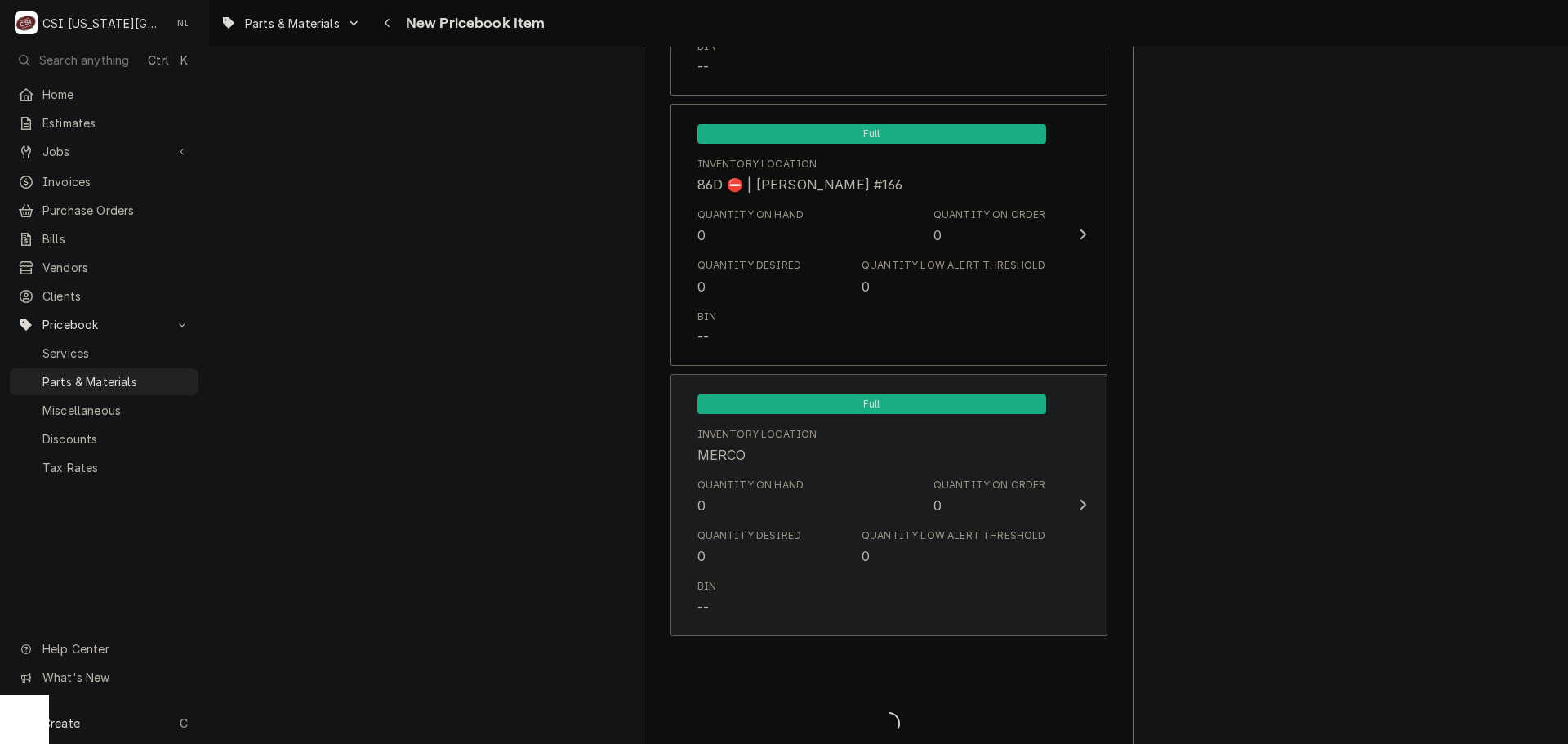
type textarea "x"
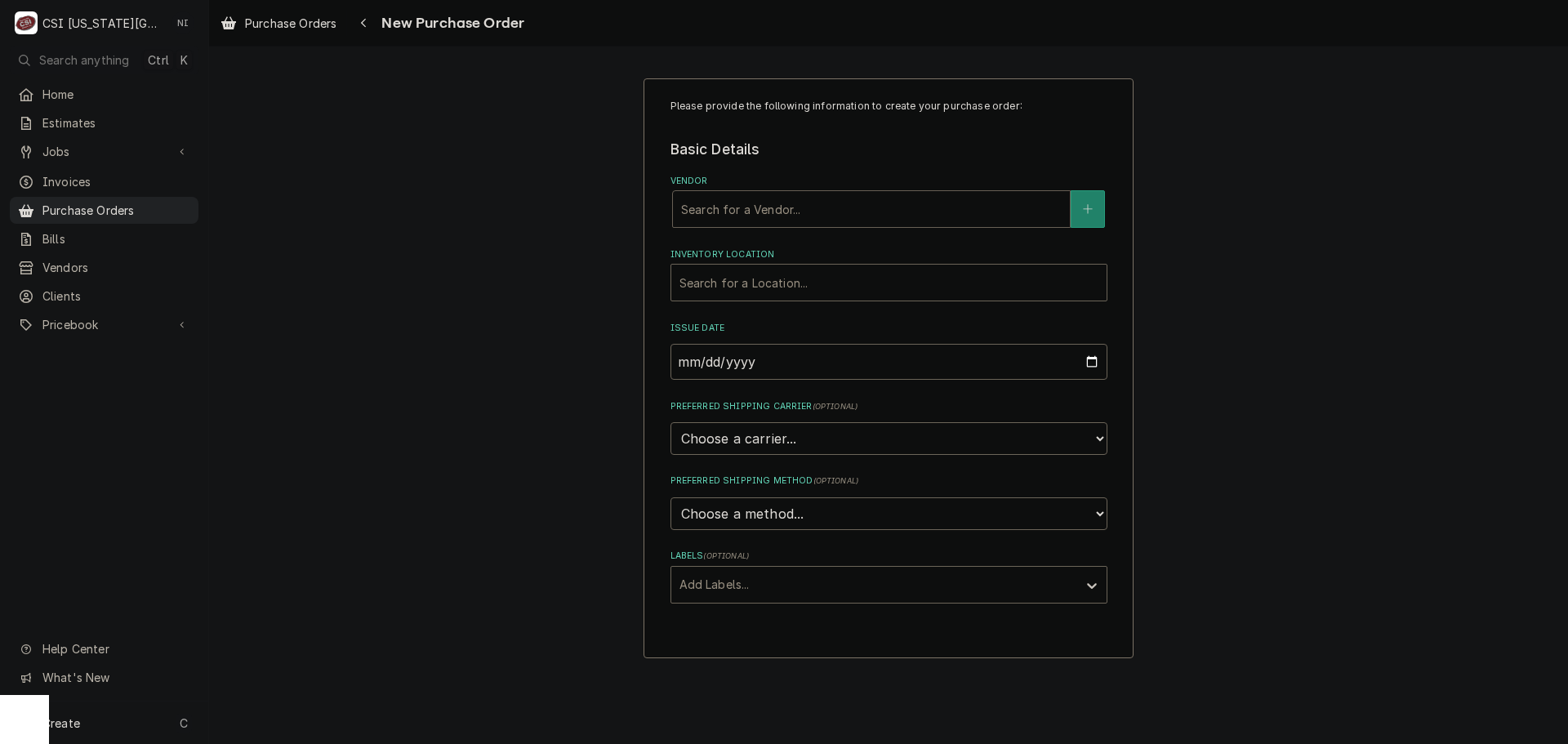
click at [861, 205] on div "Vendor" at bounding box center [872, 209] width 381 height 29
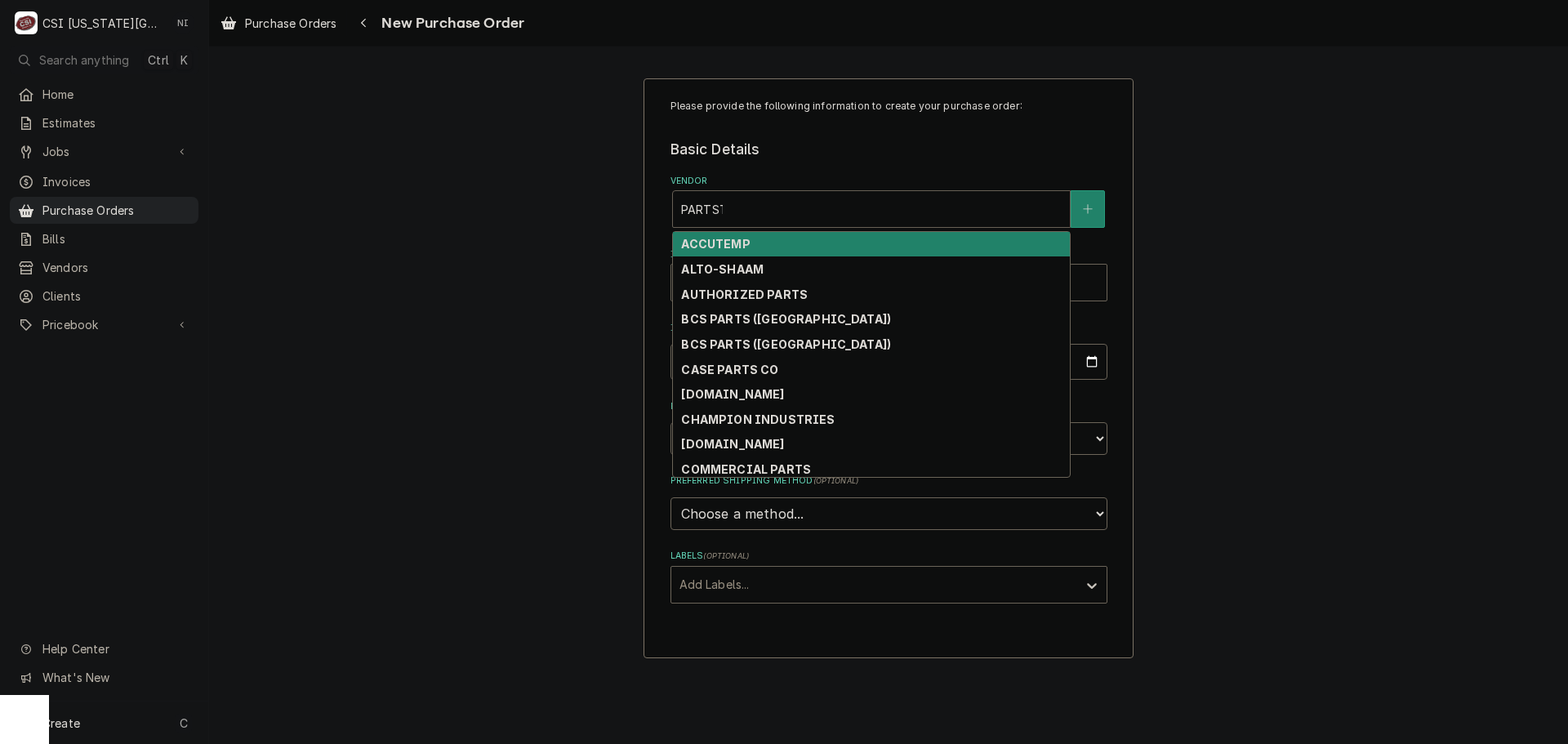
type input "PARTSTOWN"
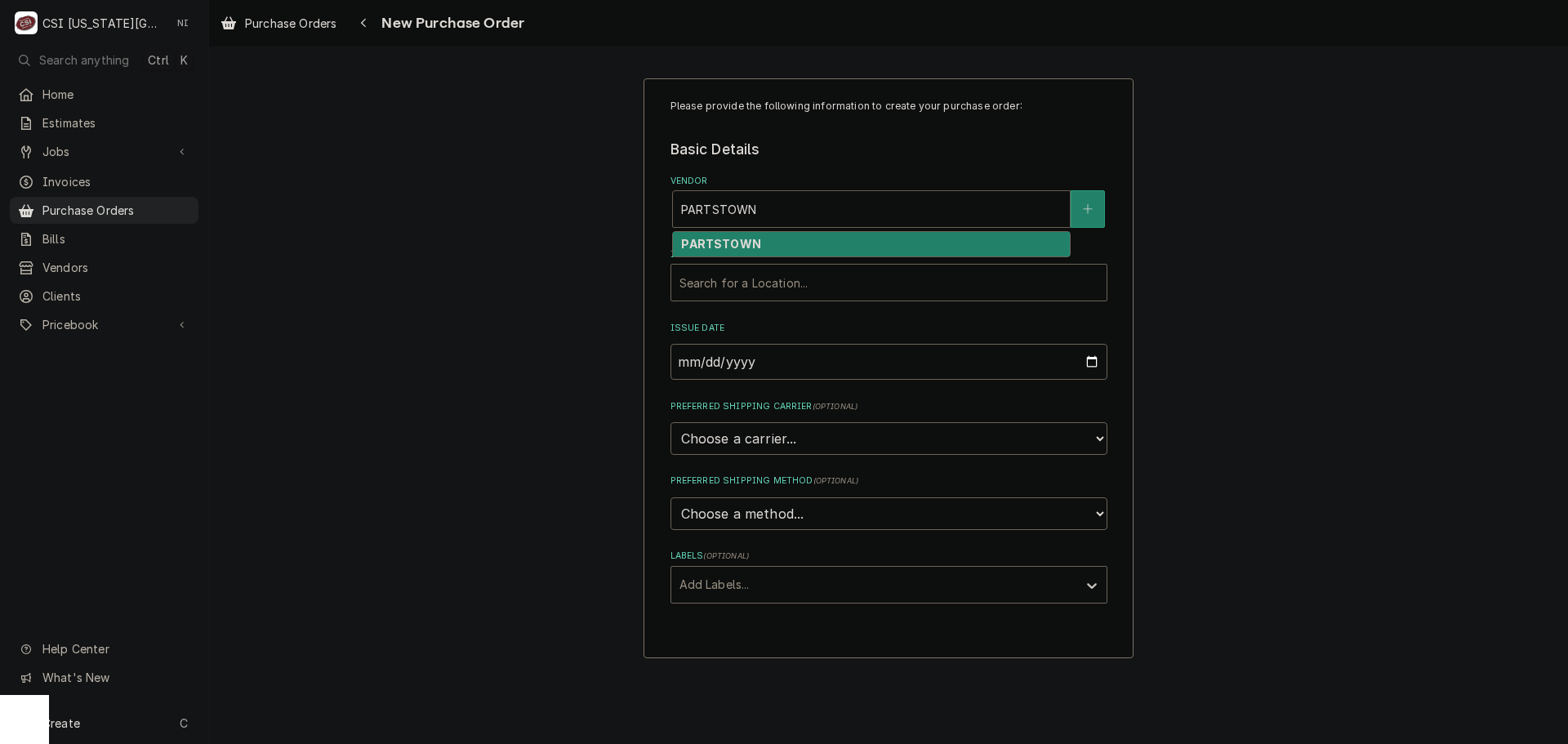
click at [888, 245] on div "PARTSTOWN" at bounding box center [872, 244] width 397 height 25
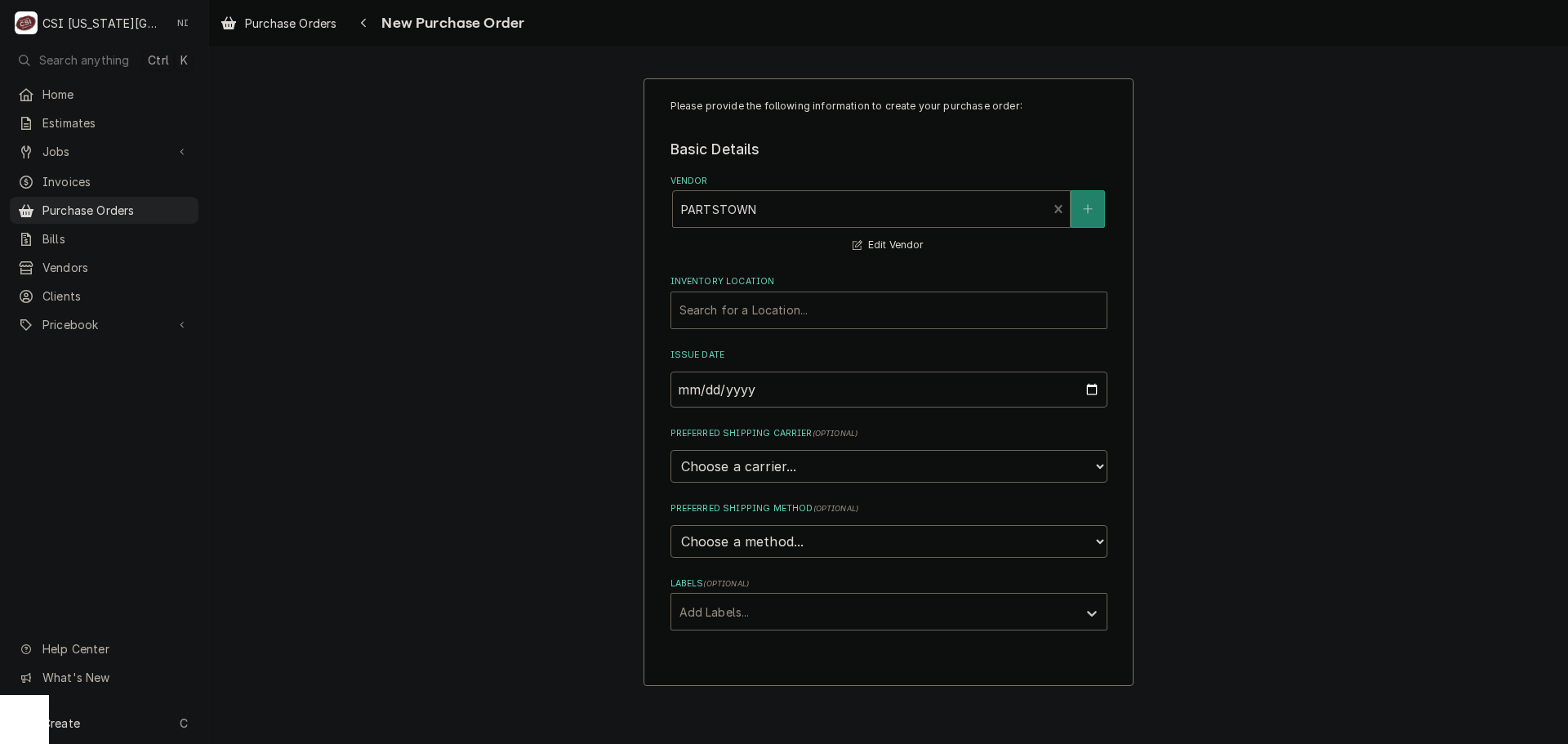
click at [821, 309] on div "Inventory Location" at bounding box center [889, 309] width 419 height 29
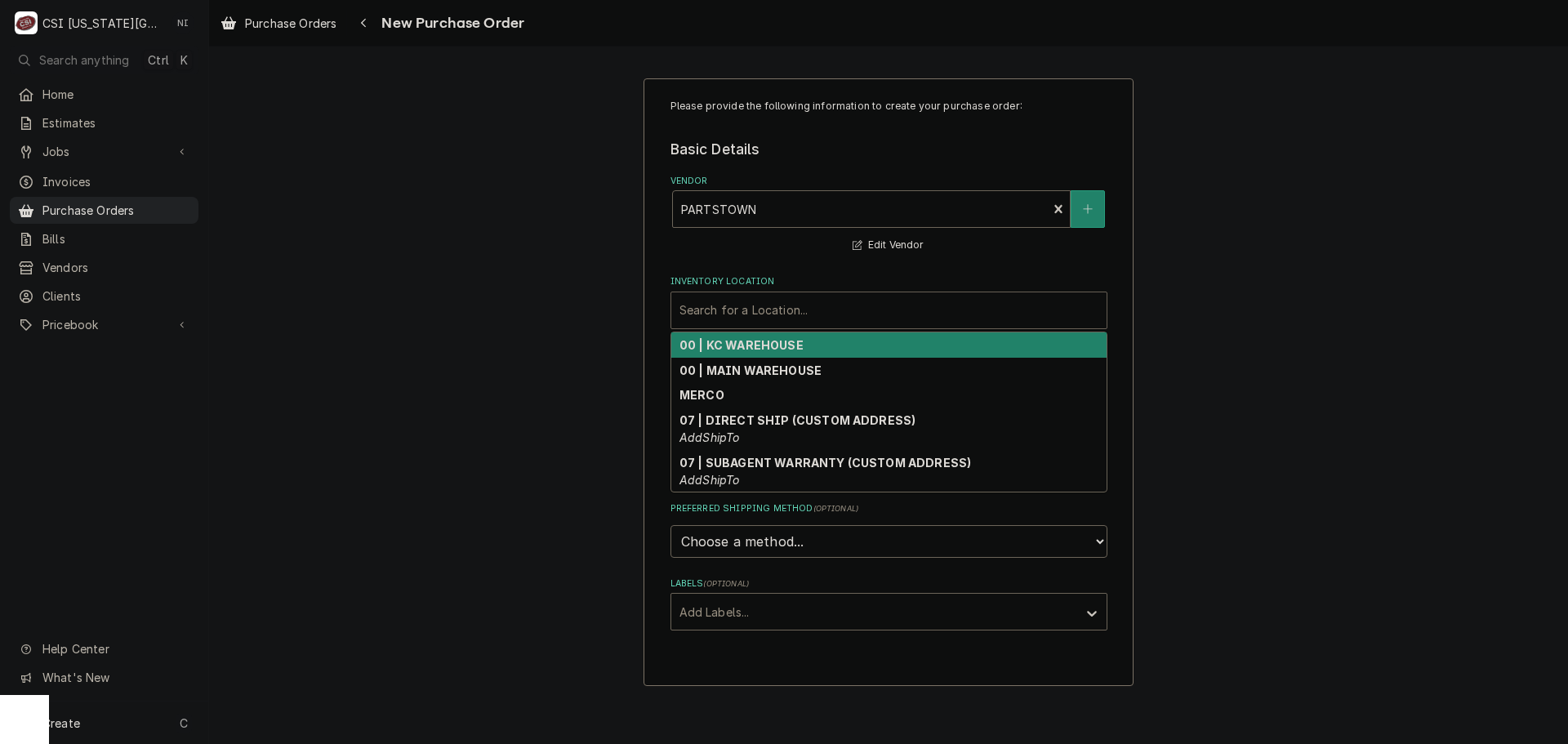
click at [774, 344] on strong "00 | KC WAREHOUSE" at bounding box center [742, 345] width 125 height 14
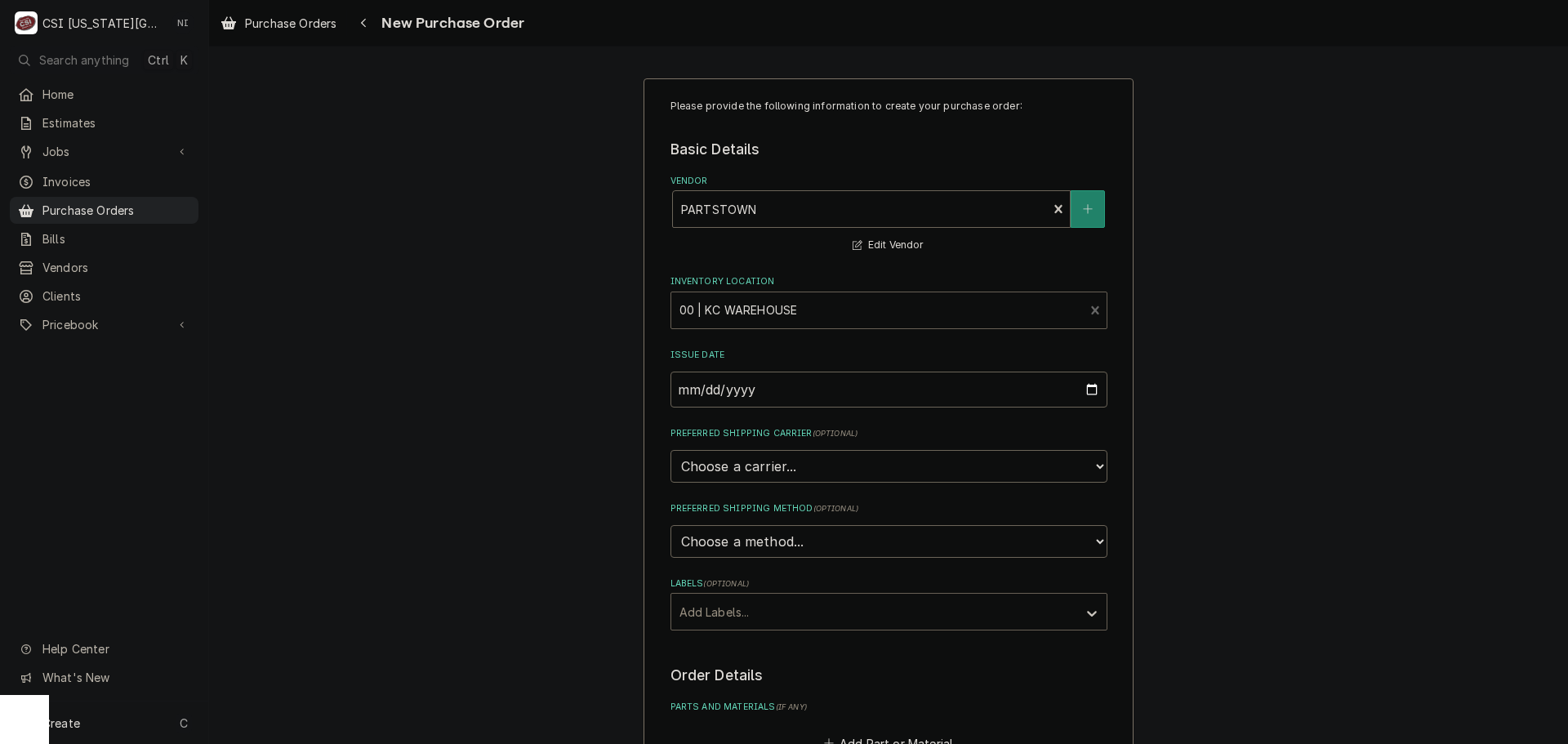
click at [763, 611] on div "Labels" at bounding box center [874, 611] width 390 height 29
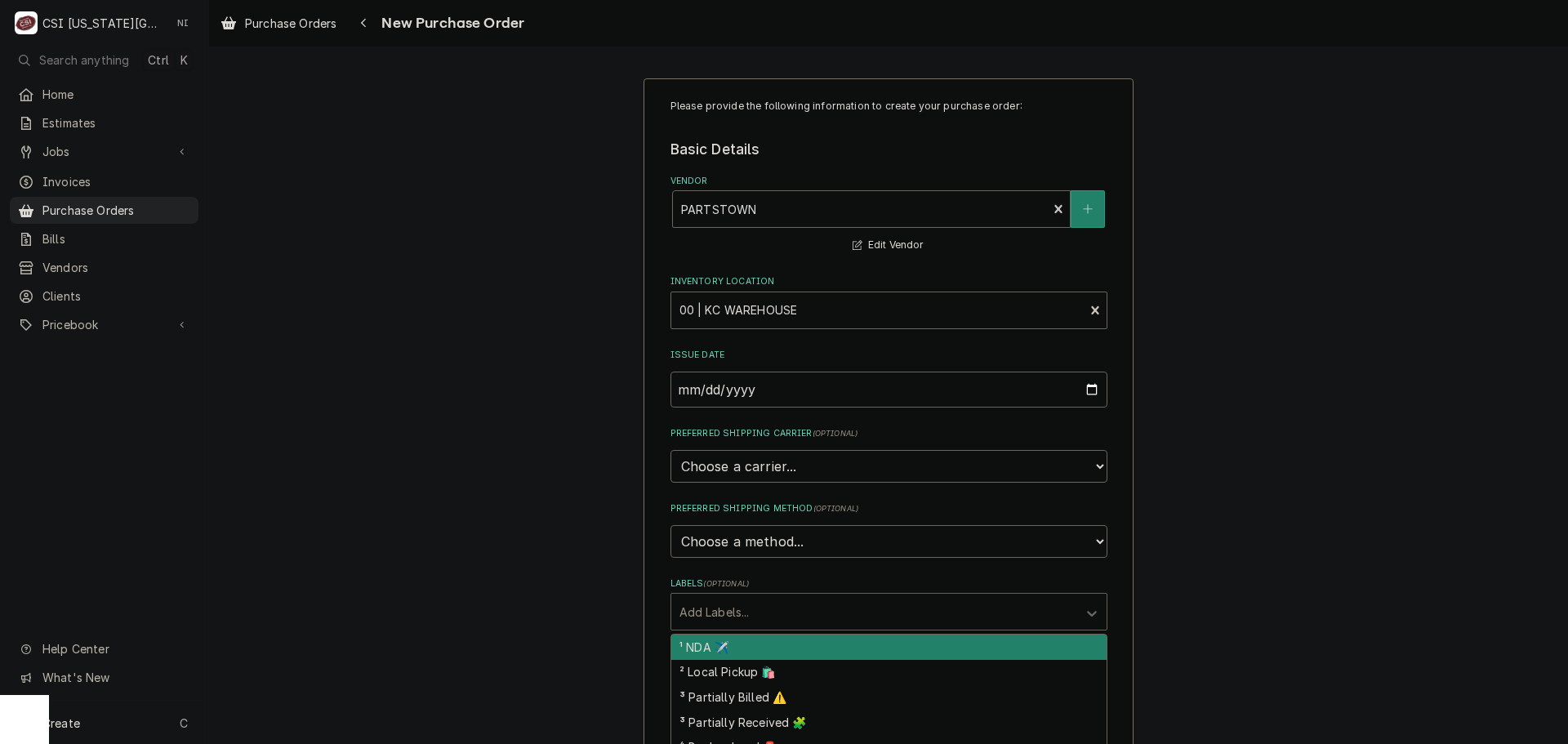
click at [797, 636] on div "¹ NDA ✈️" at bounding box center [889, 647] width 436 height 25
type textarea "x"
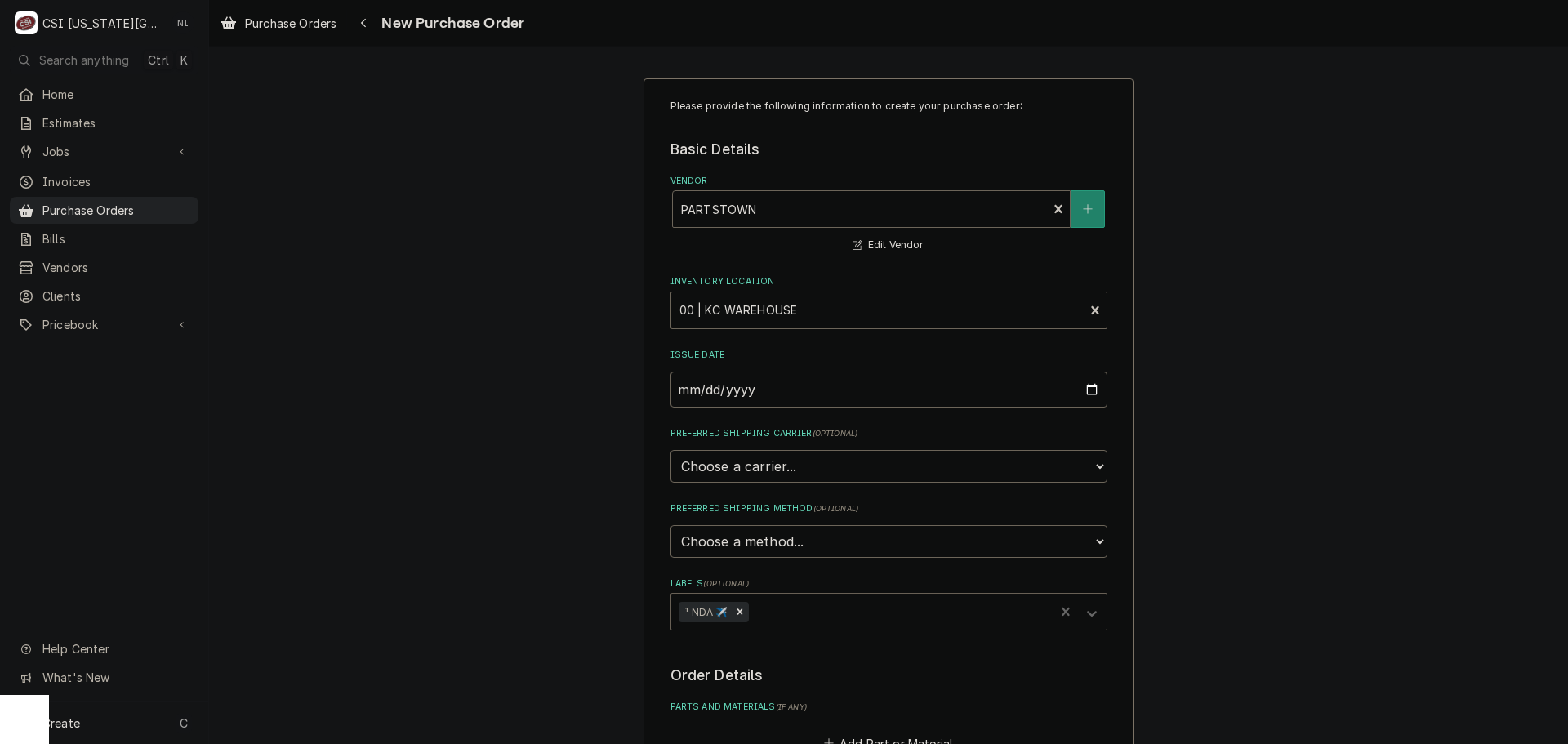
scroll to position [326, 0]
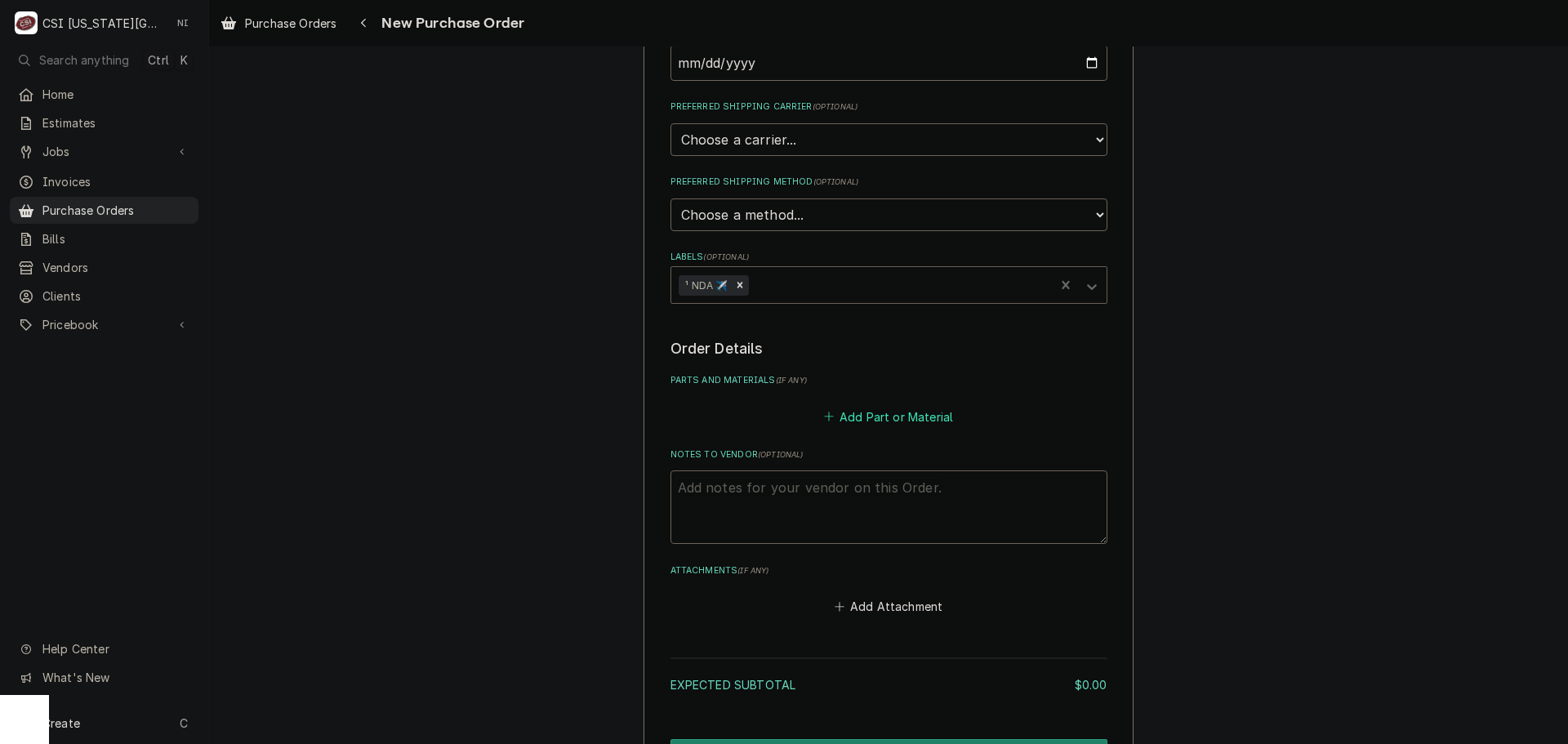
click at [870, 424] on button "Add Part or Material" at bounding box center [889, 417] width 135 height 23
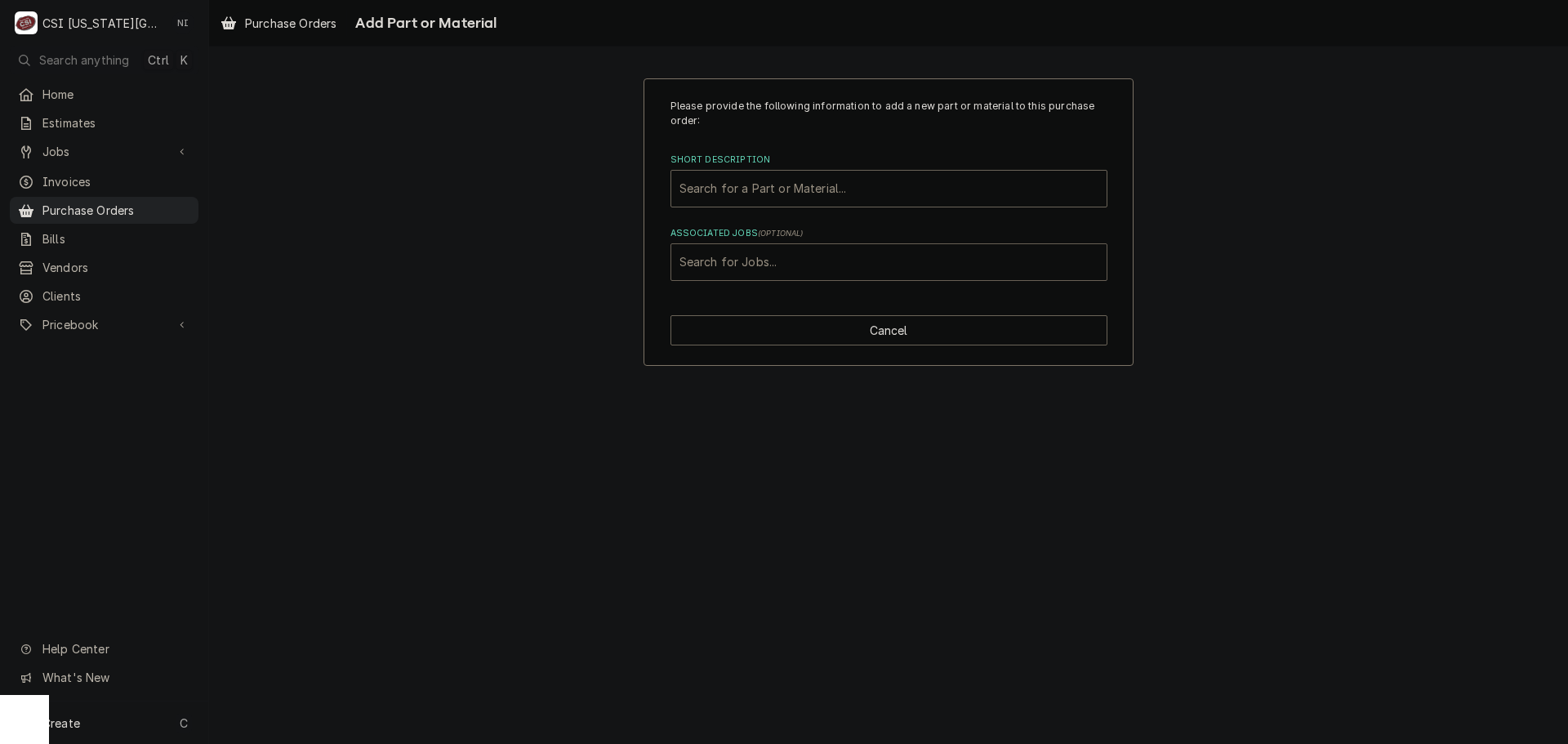
click at [832, 266] on div "Associated Jobs" at bounding box center [889, 261] width 419 height 29
type input "31984"
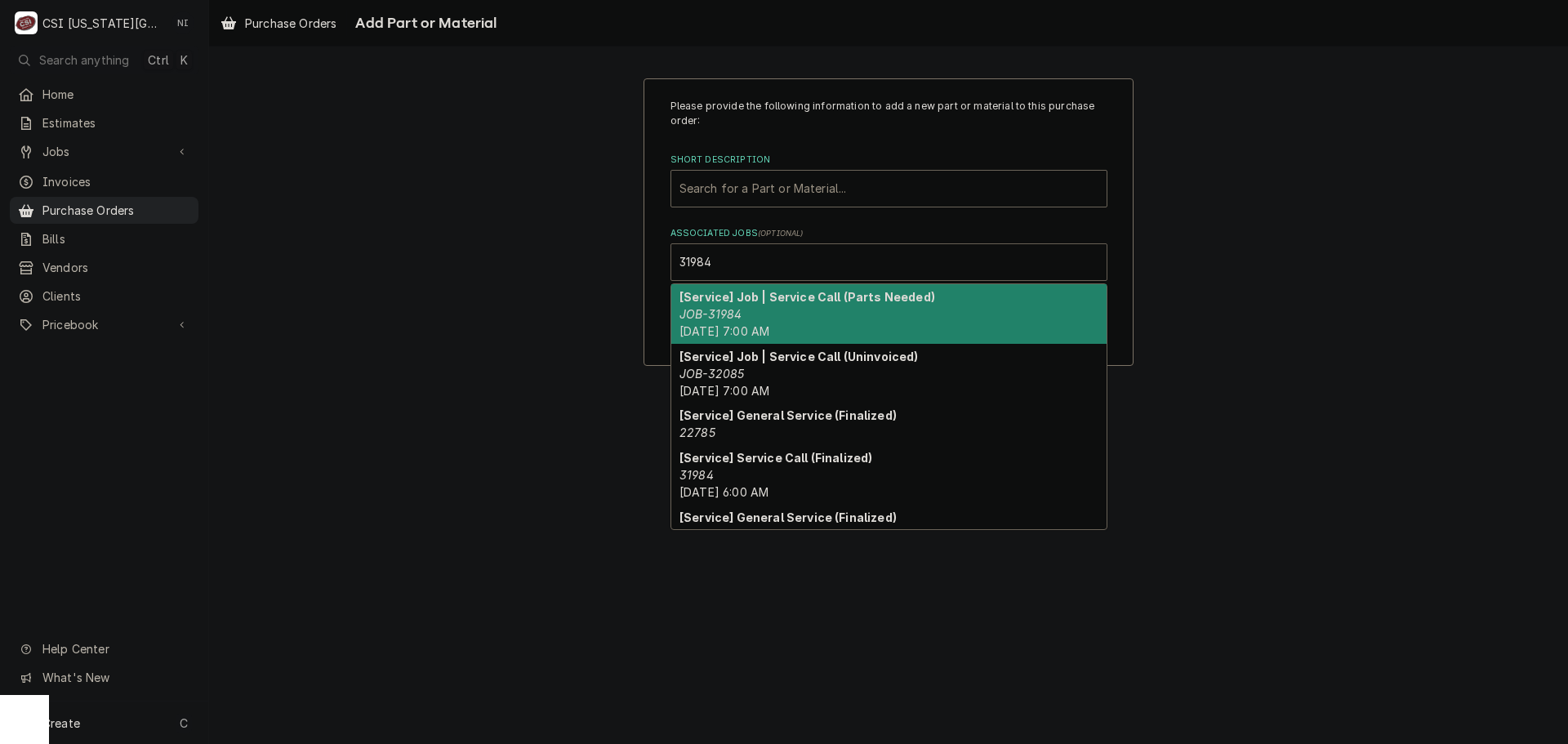
click at [798, 302] on strong "[Service] Job | Service Call (Parts Needed)" at bounding box center [807, 297] width 255 height 14
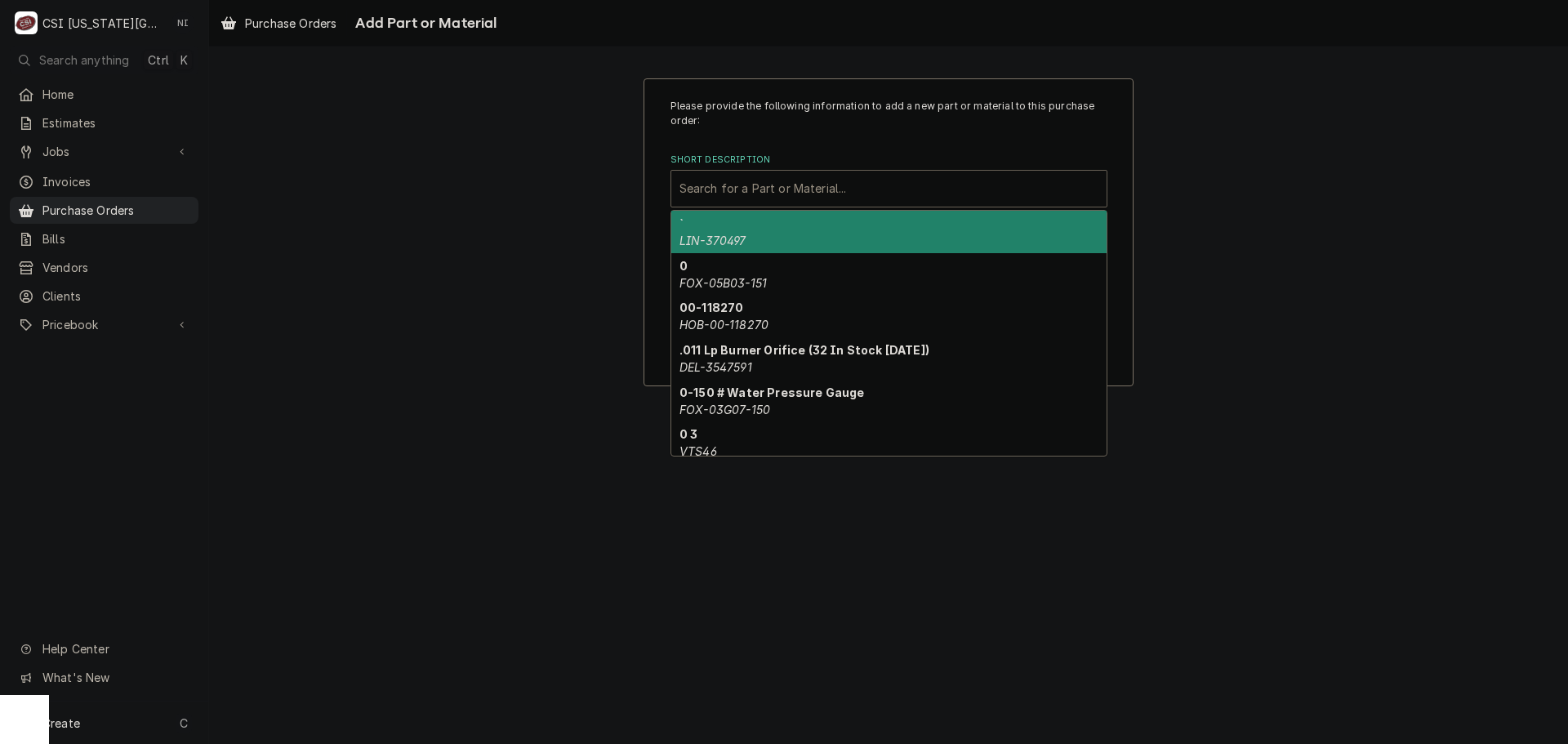
click at [778, 194] on div "Short Description" at bounding box center [889, 188] width 419 height 29
paste input "Check Valve Kit, MCO/MCR"
type input "Check Valve Kit, MCO/MCR"
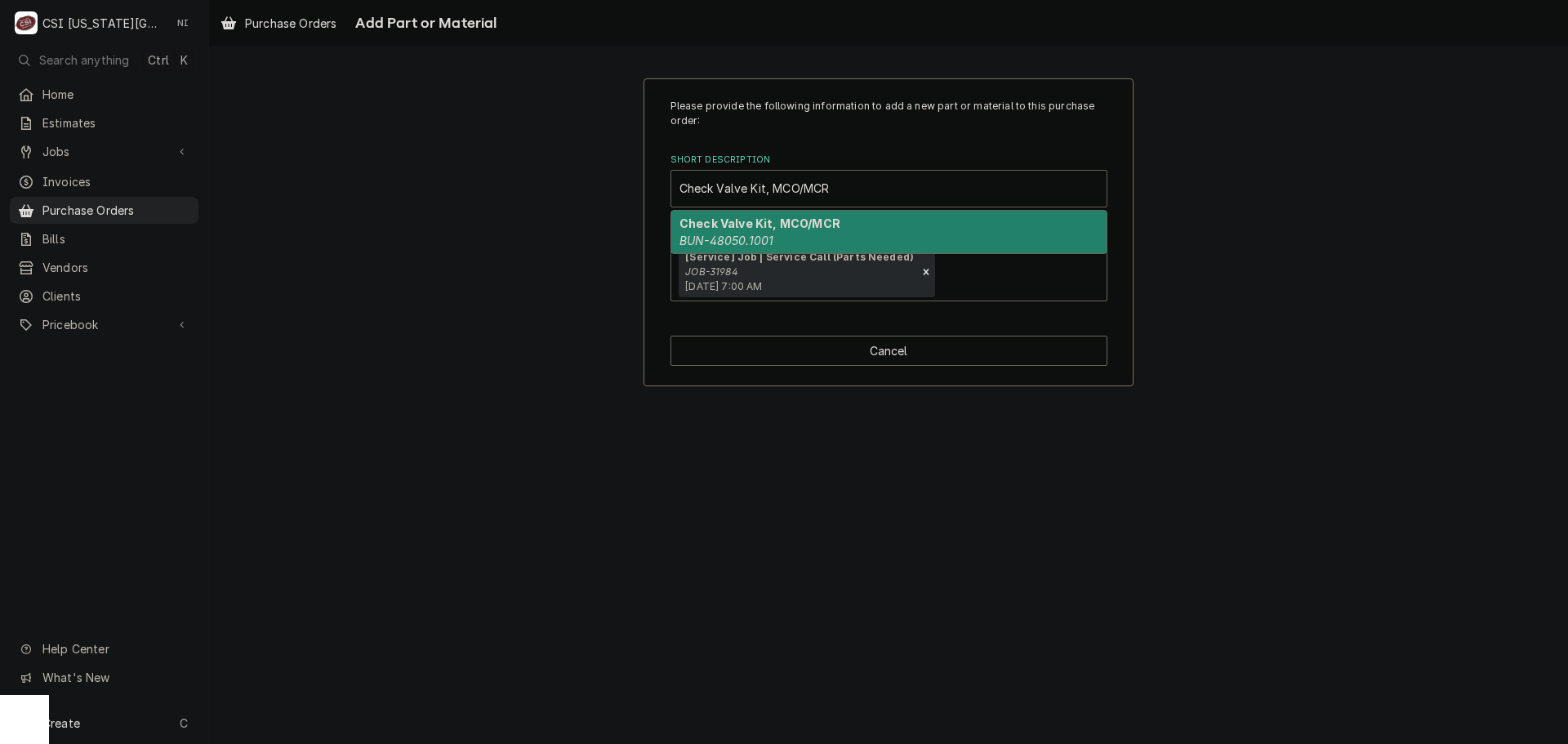
click at [778, 235] on div "Check Valve Kit, MCO/MCR BUN-48050.1001" at bounding box center [889, 232] width 436 height 43
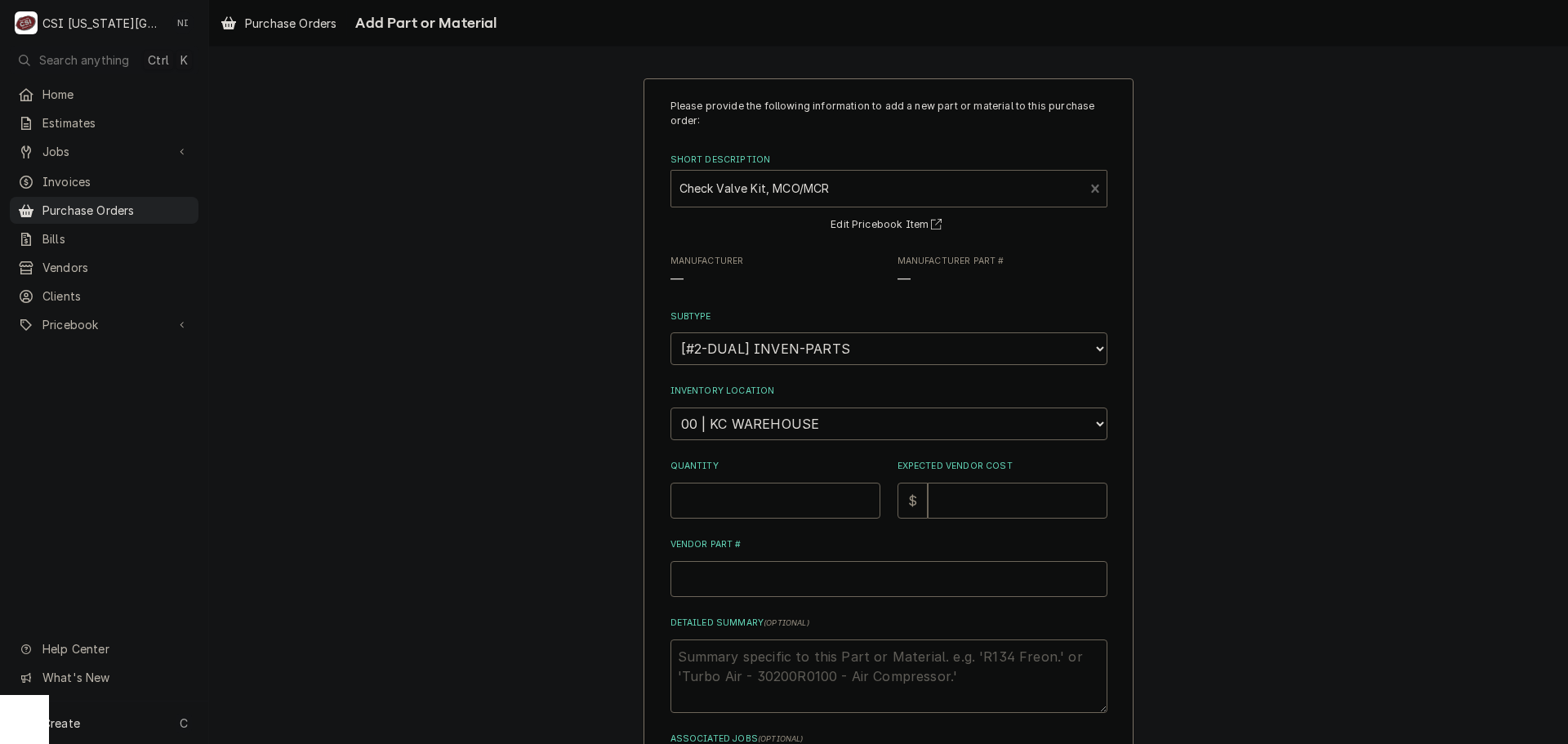
type textarea "x"
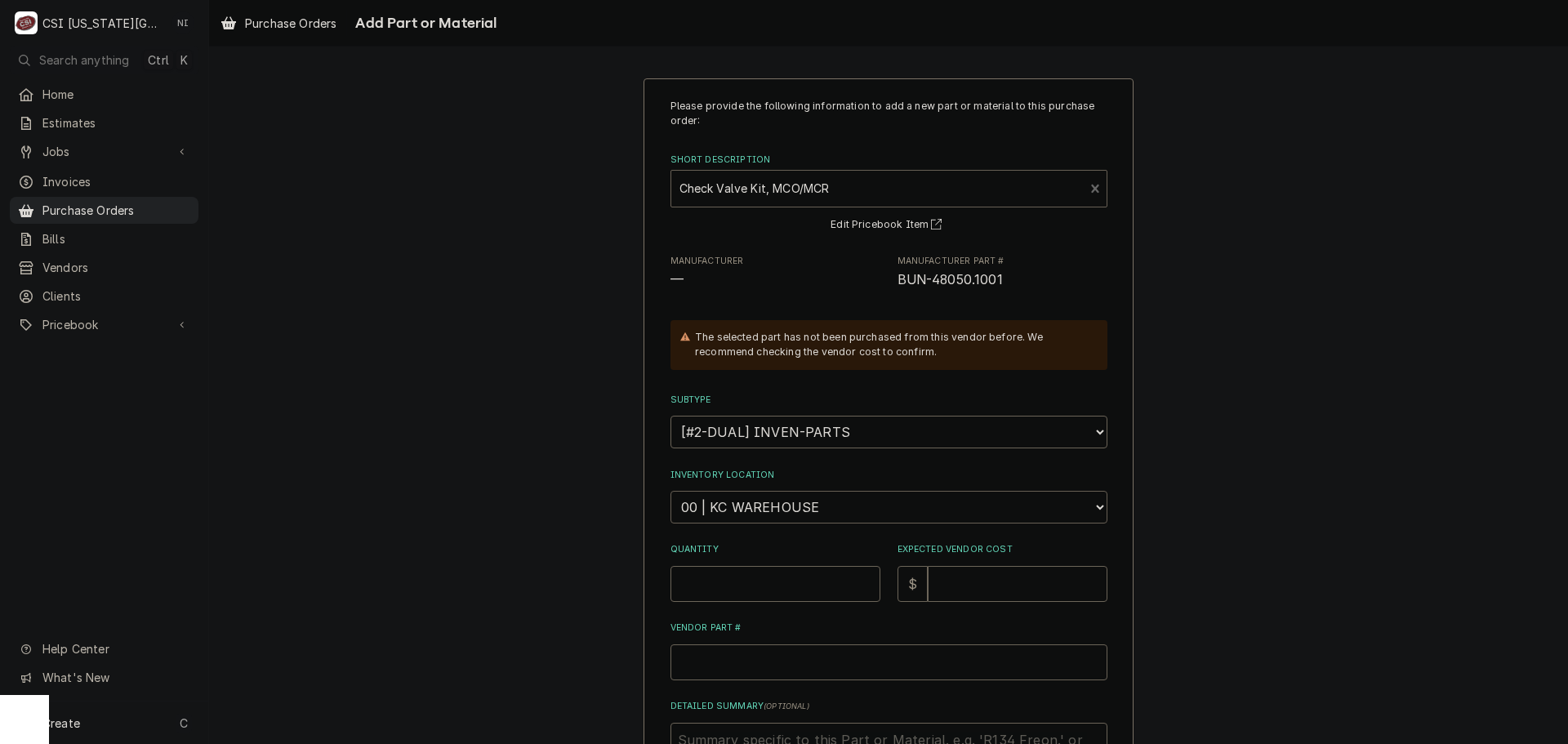
click at [735, 506] on select "Choose a location... 00 | KC WAREHOUSE 00 | MAIN WAREHOUSE 01 | BRIAN BREAZIER …" at bounding box center [889, 507] width 437 height 33
select select "2798"
click at [671, 491] on select "Choose a location... 00 | KC WAREHOUSE 00 | MAIN WAREHOUSE 01 | BRIAN BREAZIER …" at bounding box center [889, 507] width 437 height 33
click at [760, 591] on input "Quantity" at bounding box center [776, 584] width 210 height 36
type textarea "x"
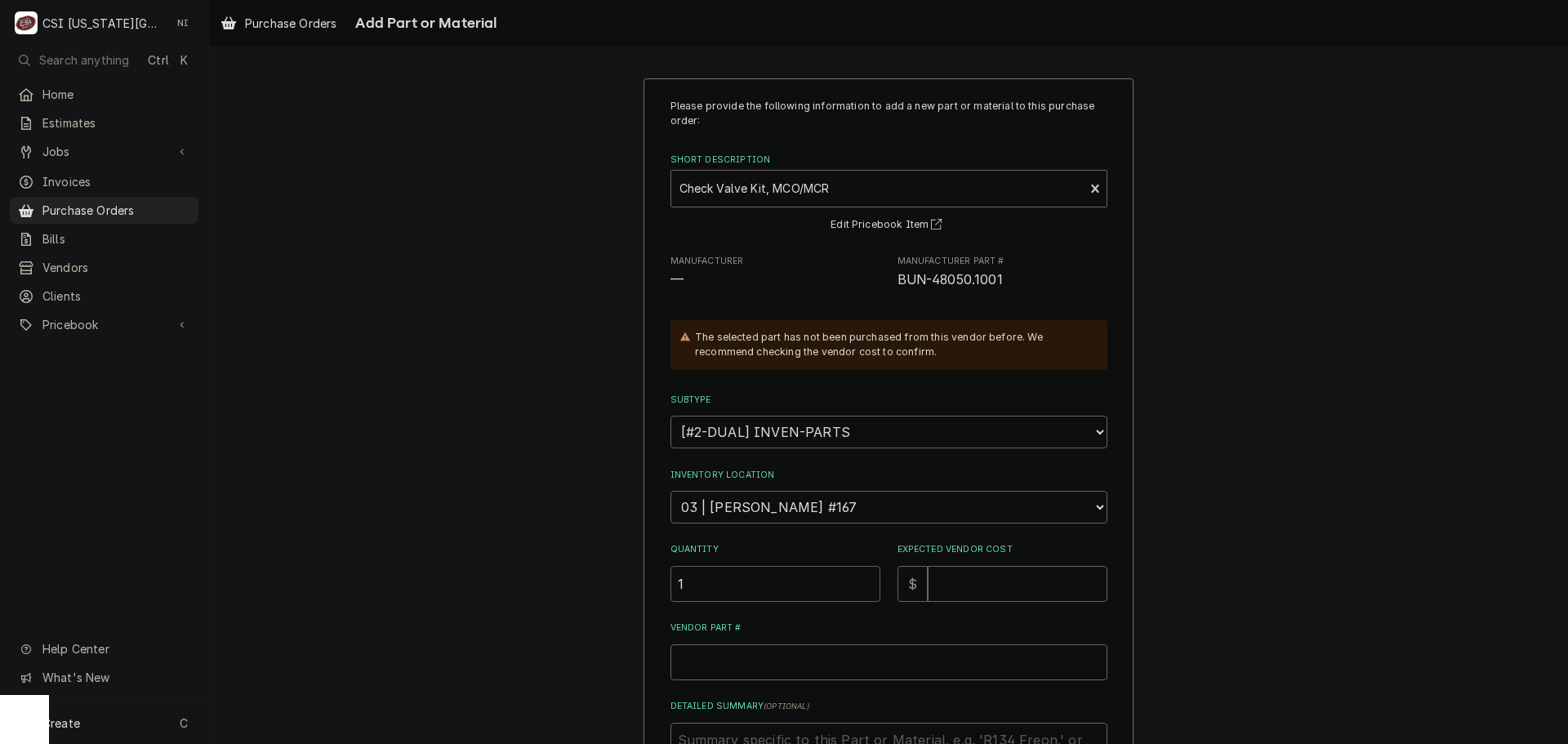
type input "1"
type textarea "x"
type input "1"
type textarea "x"
type input "15"
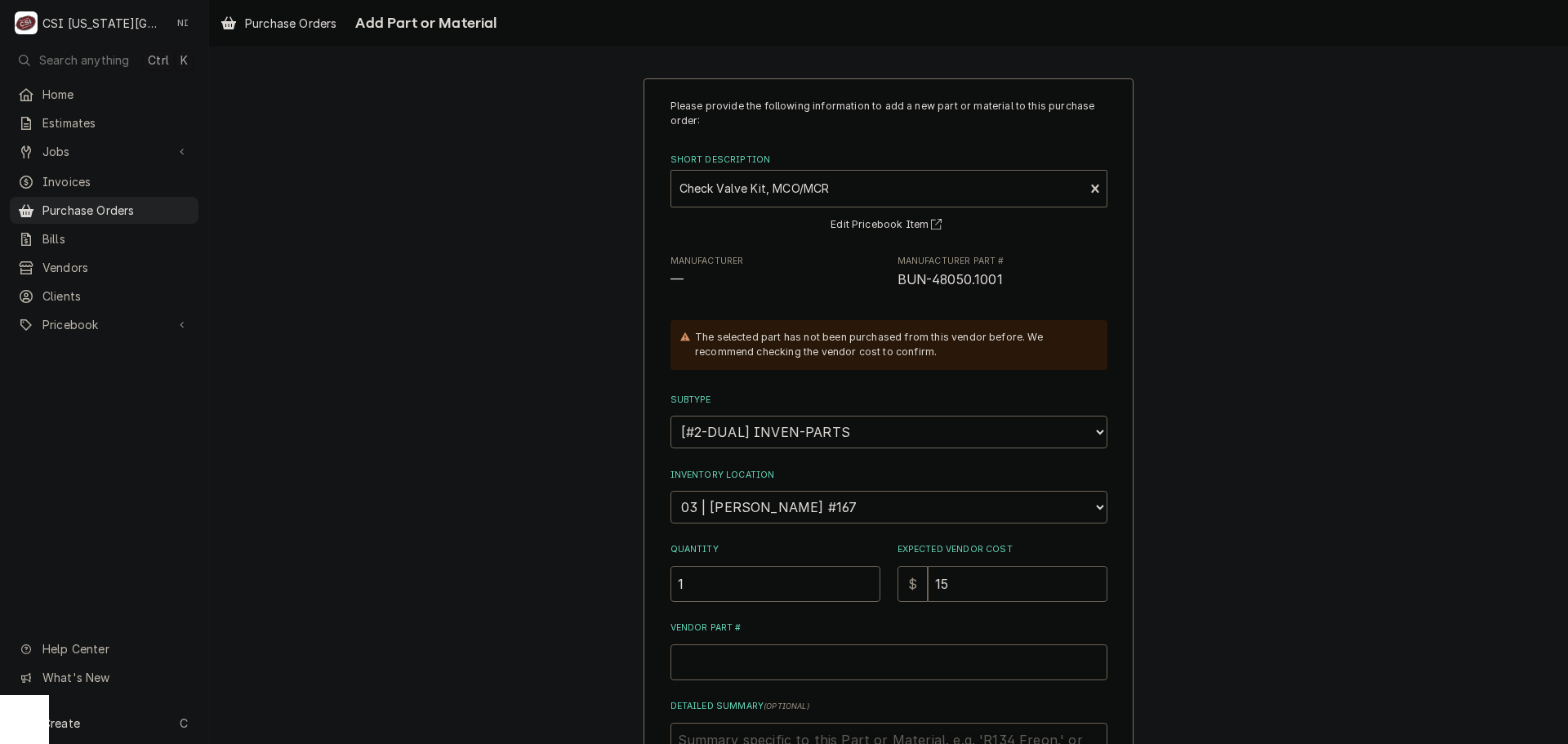
type textarea "x"
type input "15.2"
type textarea "x"
type input "15.28"
drag, startPoint x: 1006, startPoint y: 284, endPoint x: 890, endPoint y: 282, distance: 116.0
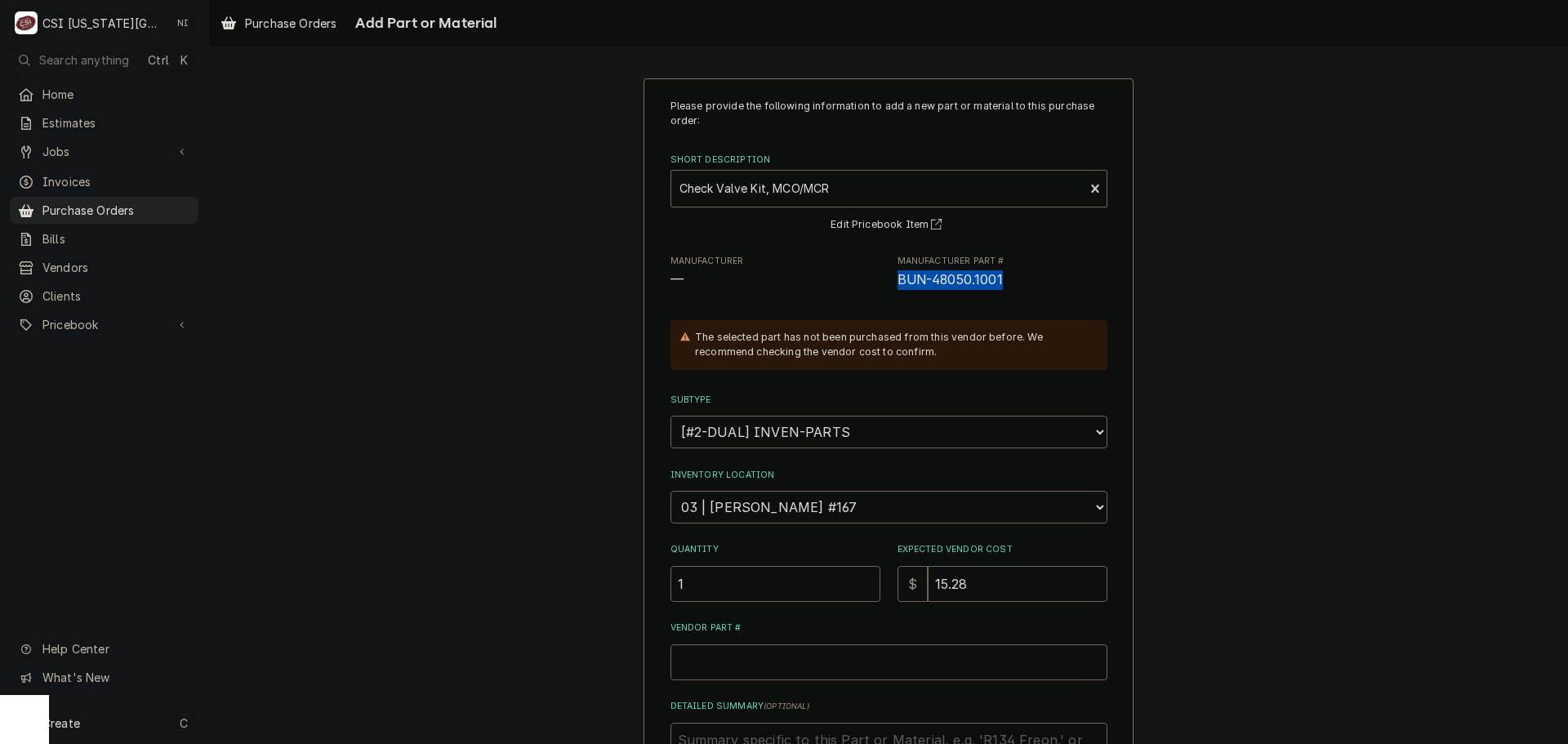
click at [890, 282] on div "Manufacturer — Manufacturer Part # BUN-48050.1001" at bounding box center [889, 272] width 437 height 35
copy span "BUN-48050.1001"
click at [839, 670] on input "Vendor Part #" at bounding box center [889, 662] width 437 height 36
type textarea "x"
type input "V"
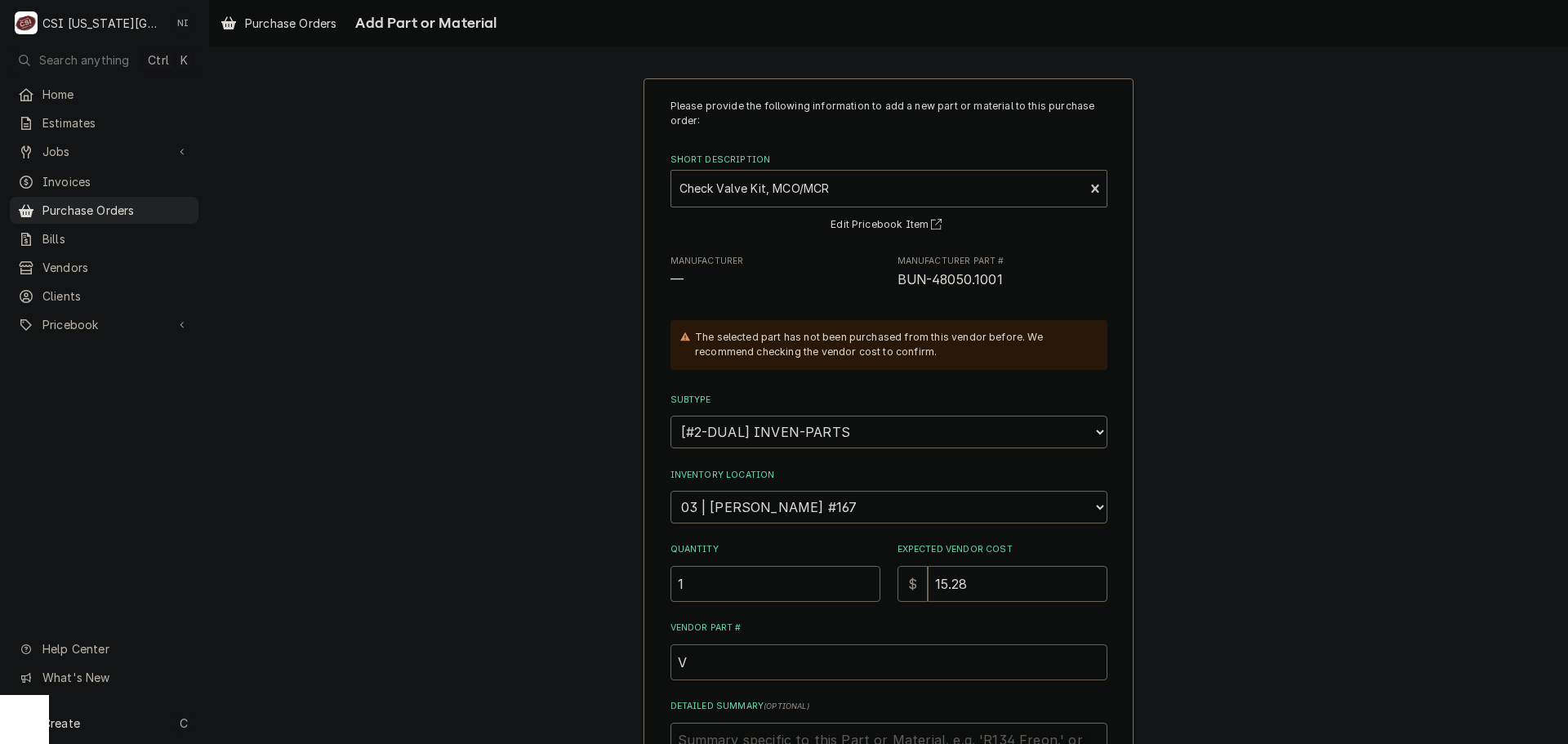
type textarea "x"
paste input "BUN-48050.1001"
type textarea "x"
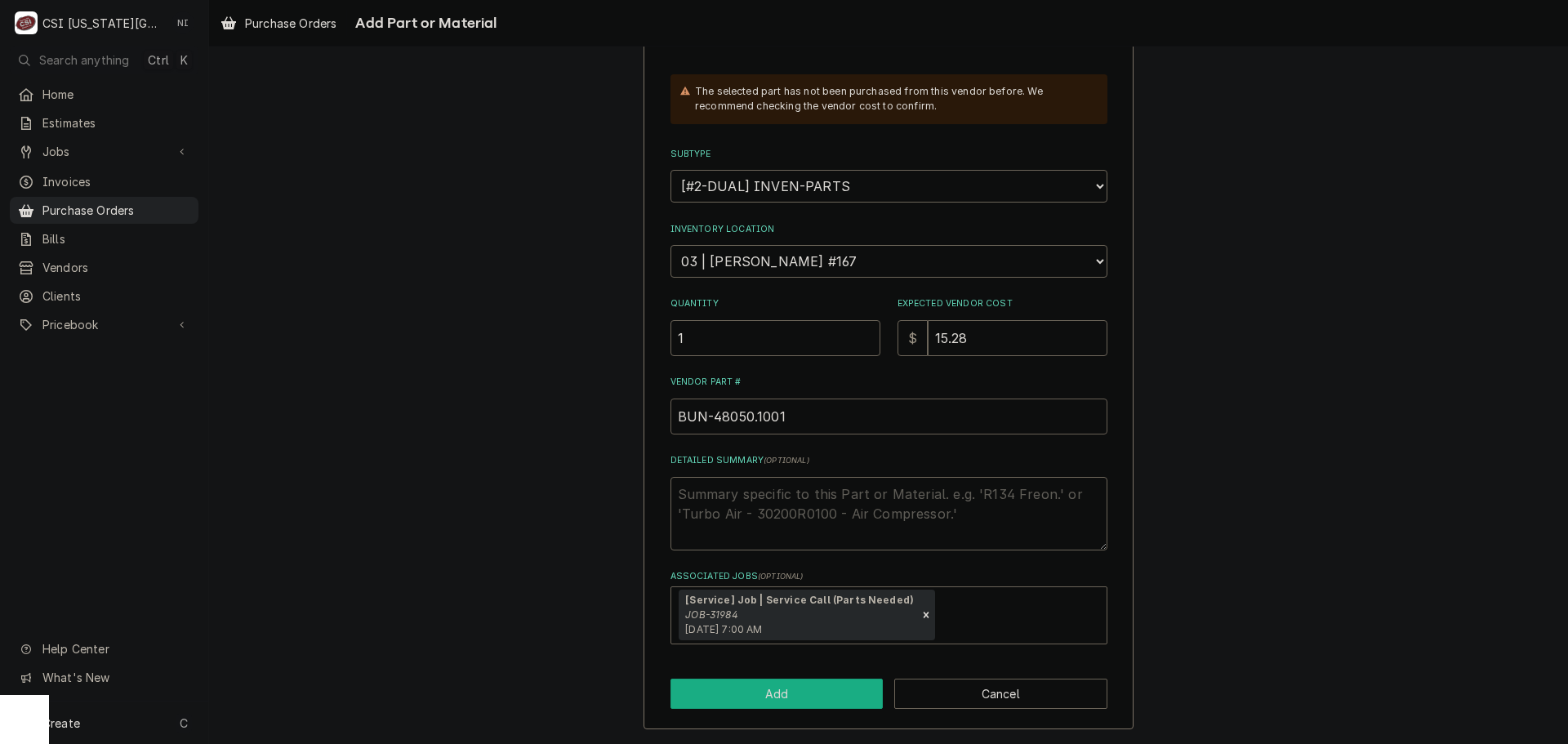
type input "BUN-48050.1001"
click at [795, 688] on button "Add" at bounding box center [777, 693] width 213 height 30
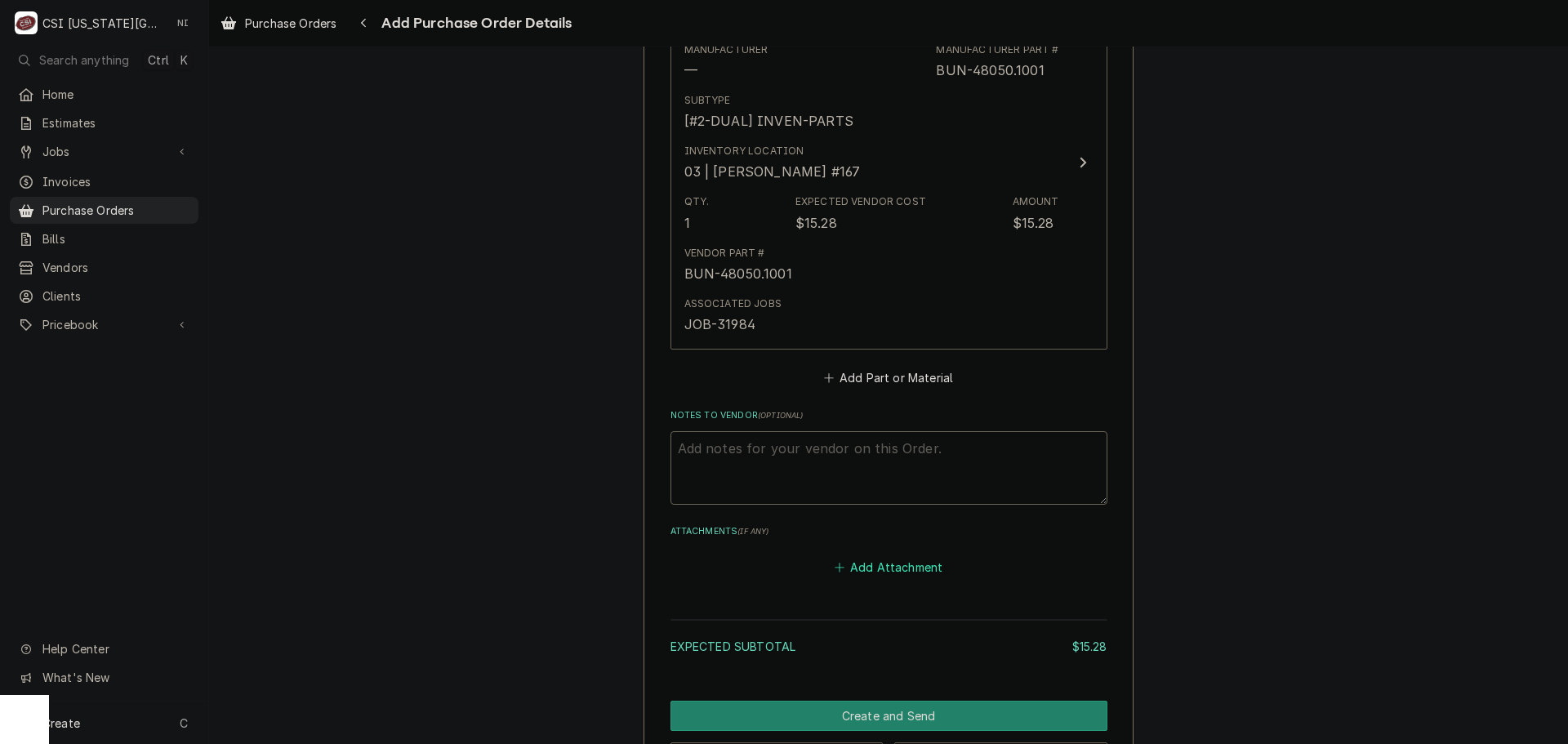
scroll to position [811, 0]
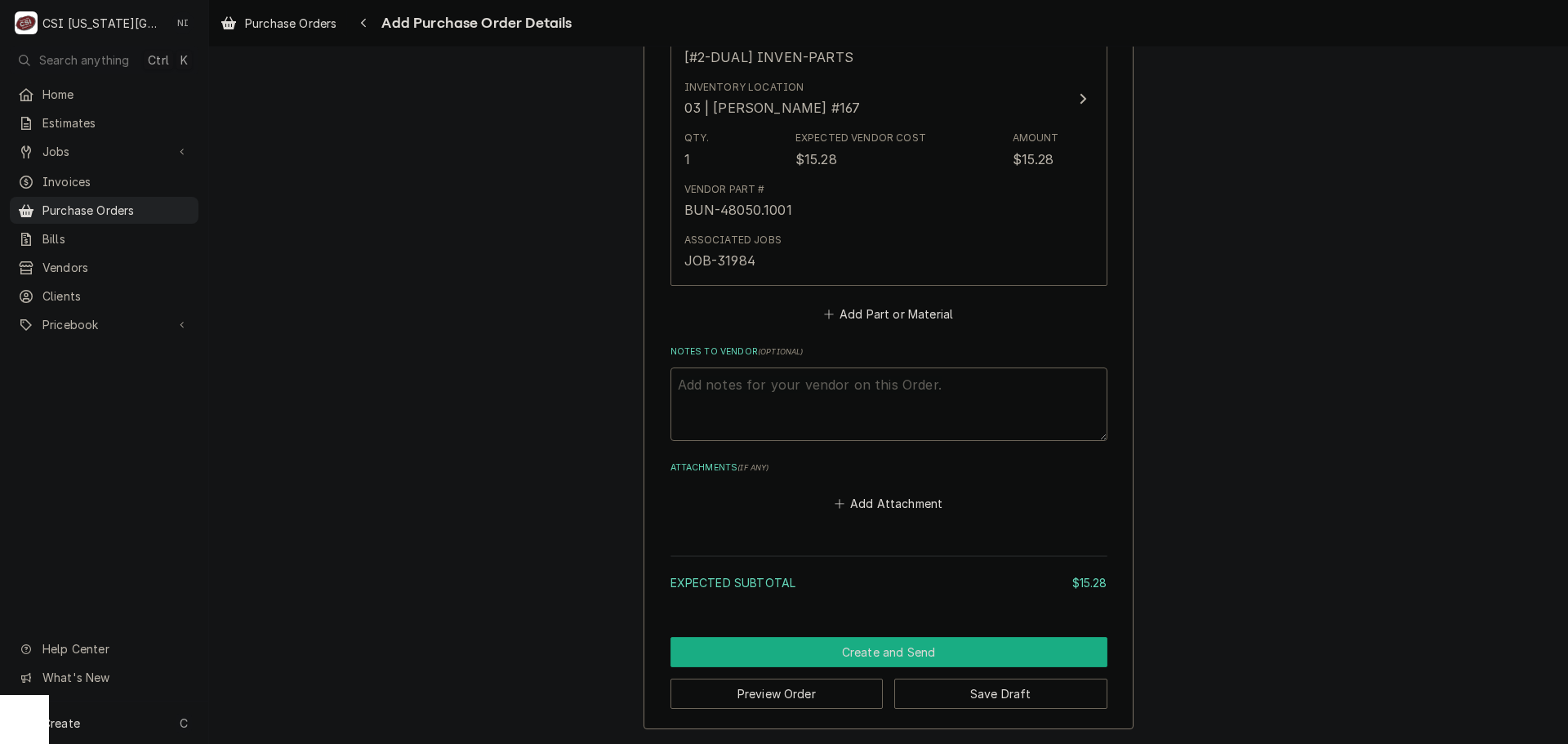
click at [966, 643] on button "Create and Send" at bounding box center [889, 652] width 437 height 30
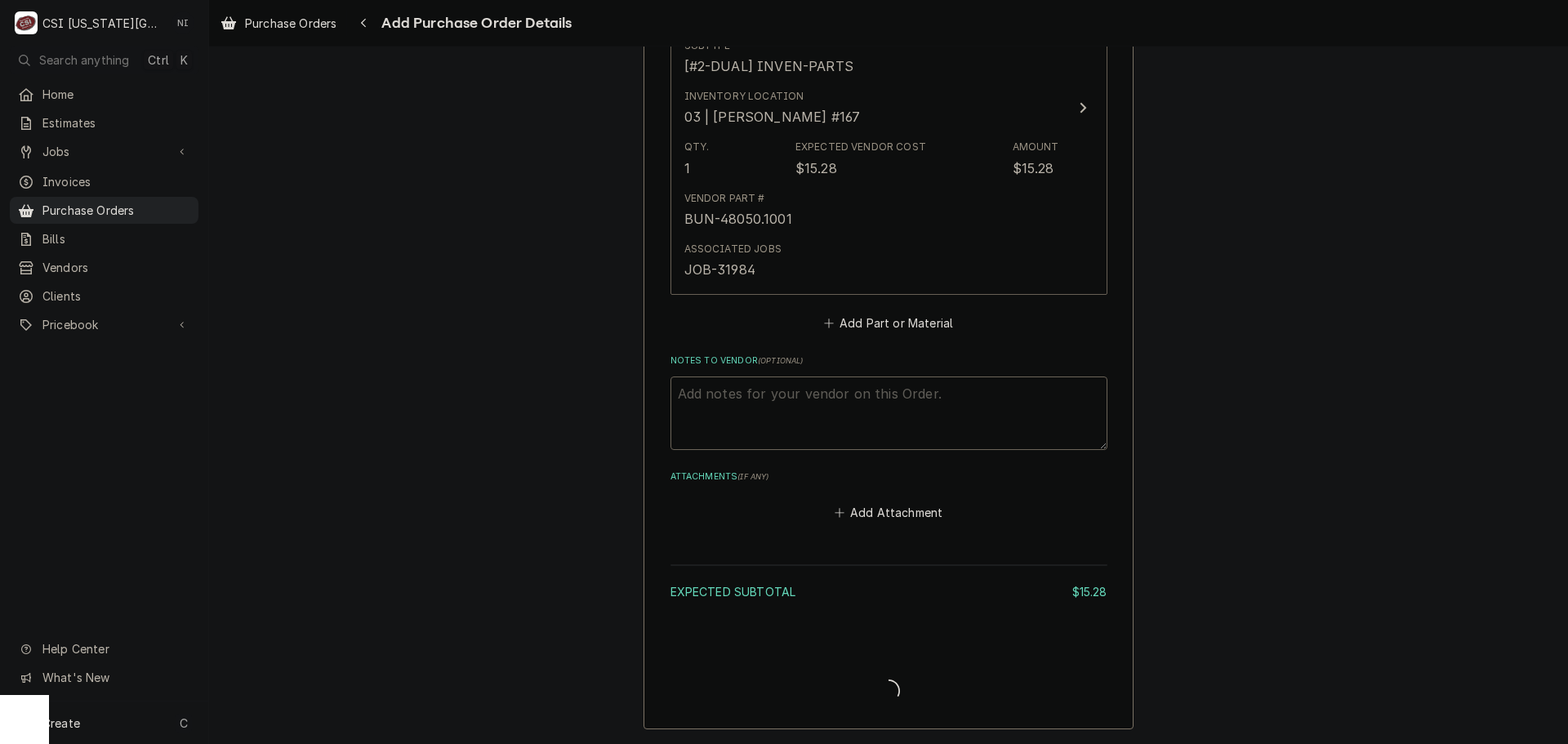
type textarea "x"
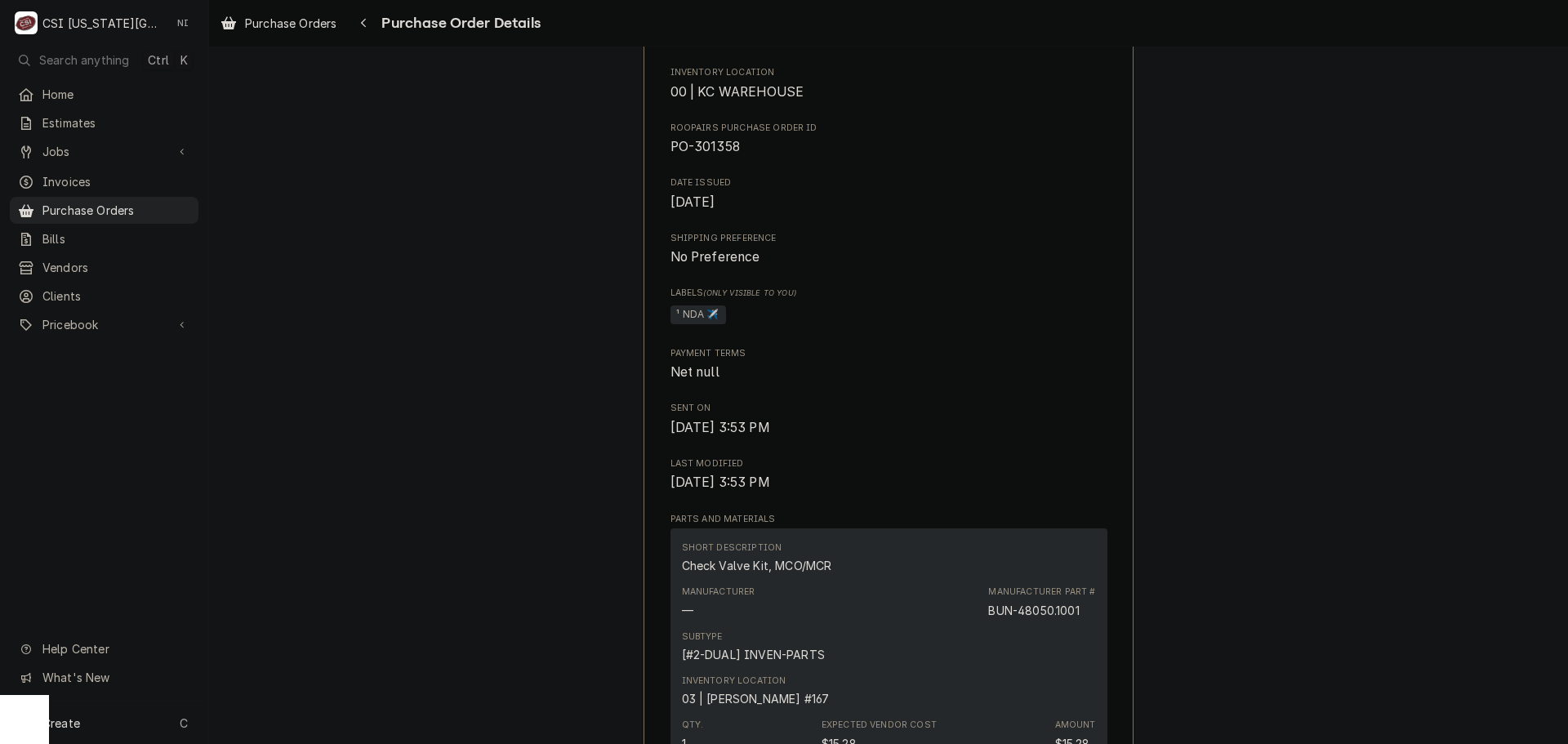
scroll to position [433, 0]
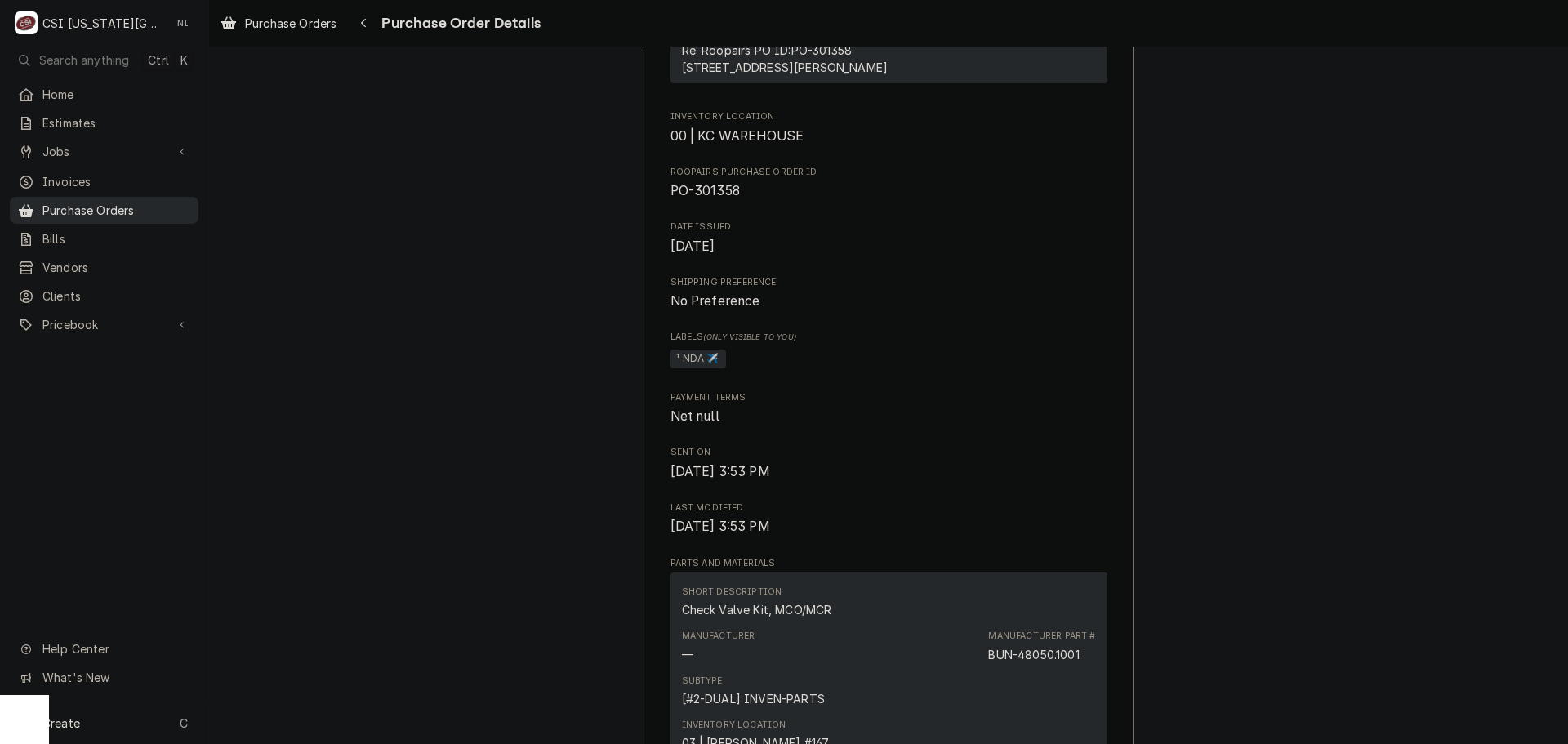
click at [113, 205] on span "Purchase Orders" at bounding box center [117, 210] width 148 height 17
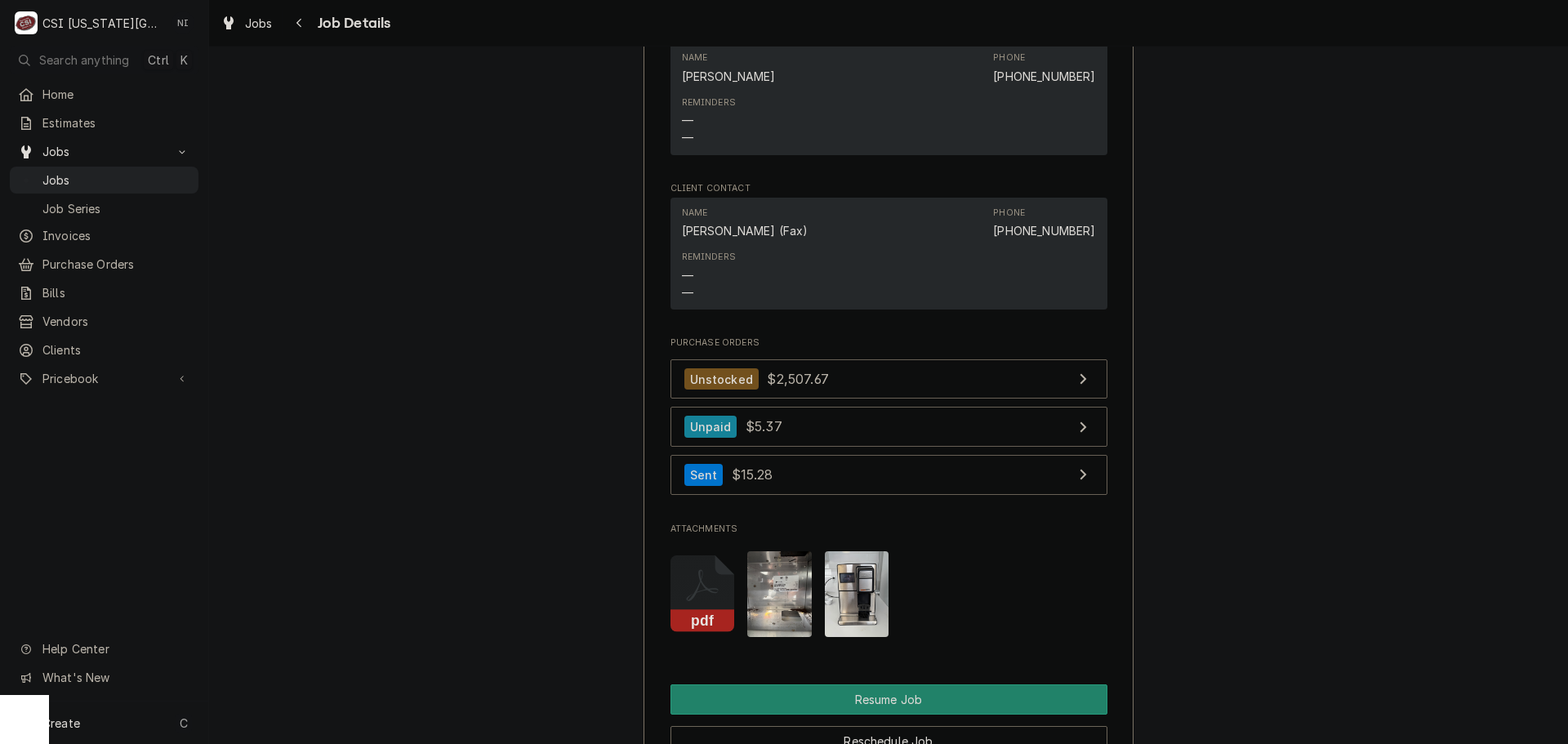
scroll to position [2612, 0]
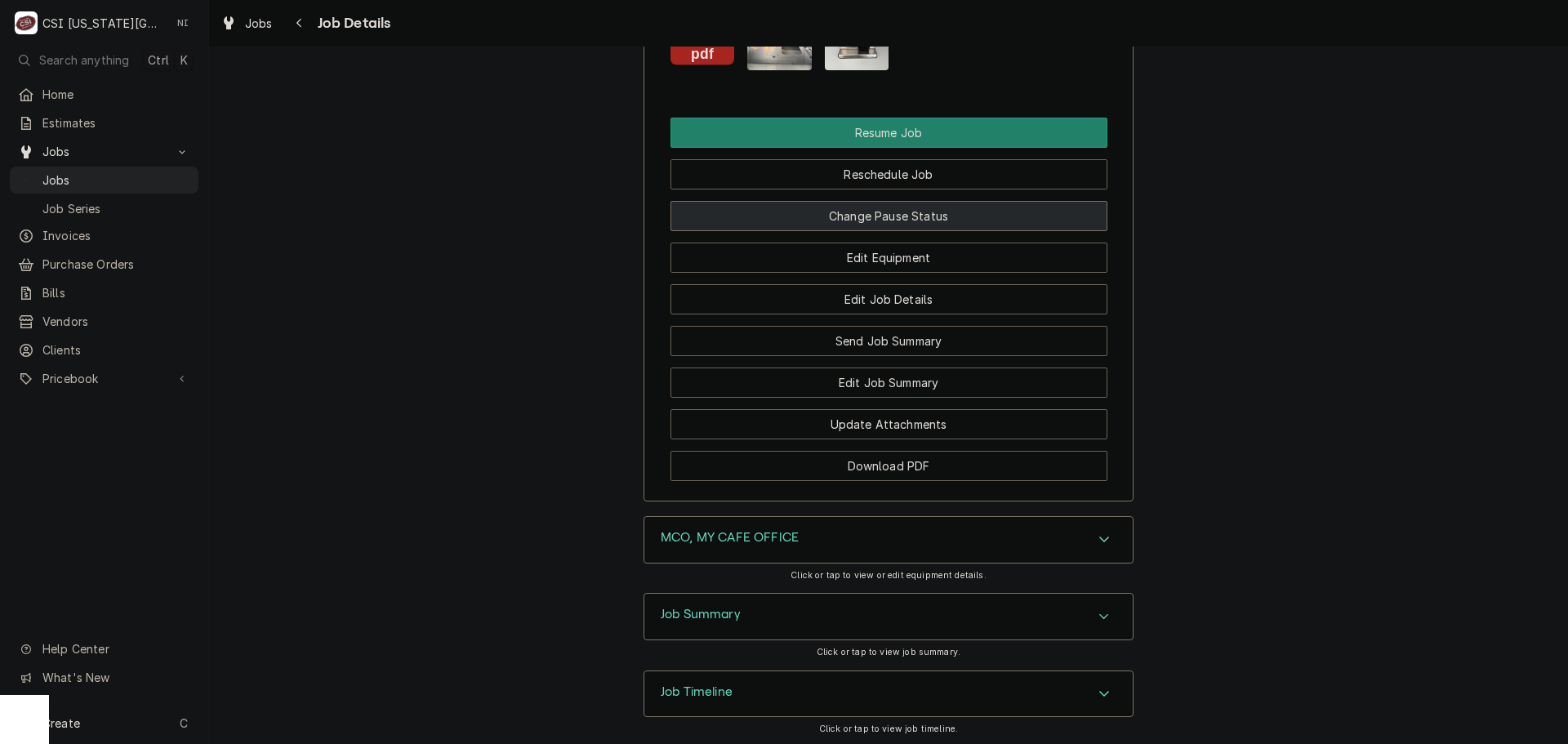
click at [872, 201] on button "Change Pause Status" at bounding box center [889, 216] width 437 height 30
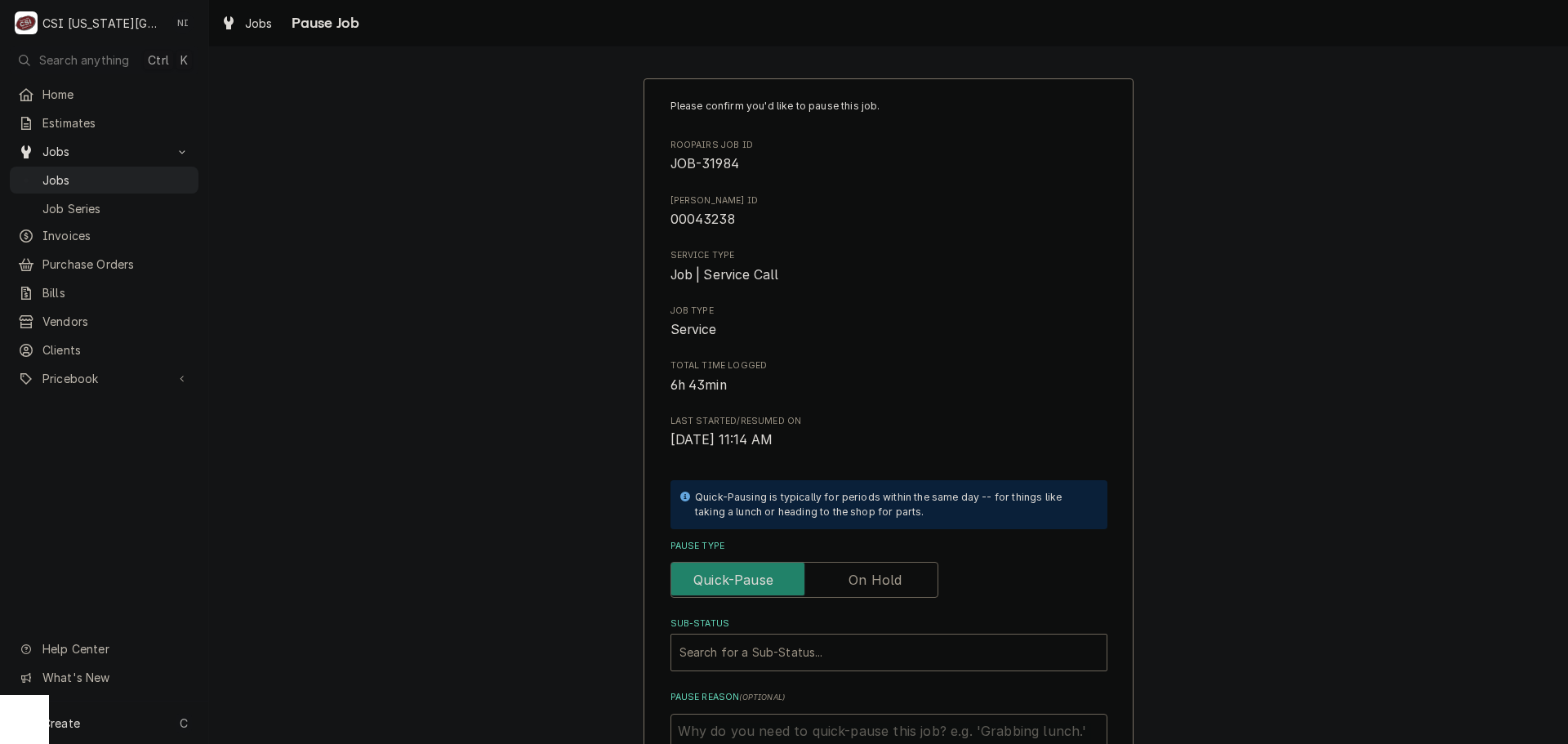
drag, startPoint x: 878, startPoint y: 576, endPoint x: 851, endPoint y: 619, distance: 50.8
click at [875, 580] on label "Pause Type" at bounding box center [804, 580] width 268 height 36
click at [875, 580] on input "Pause Type" at bounding box center [804, 580] width 253 height 36
checkbox input "true"
click at [833, 666] on div "Sub-Status" at bounding box center [872, 652] width 386 height 29
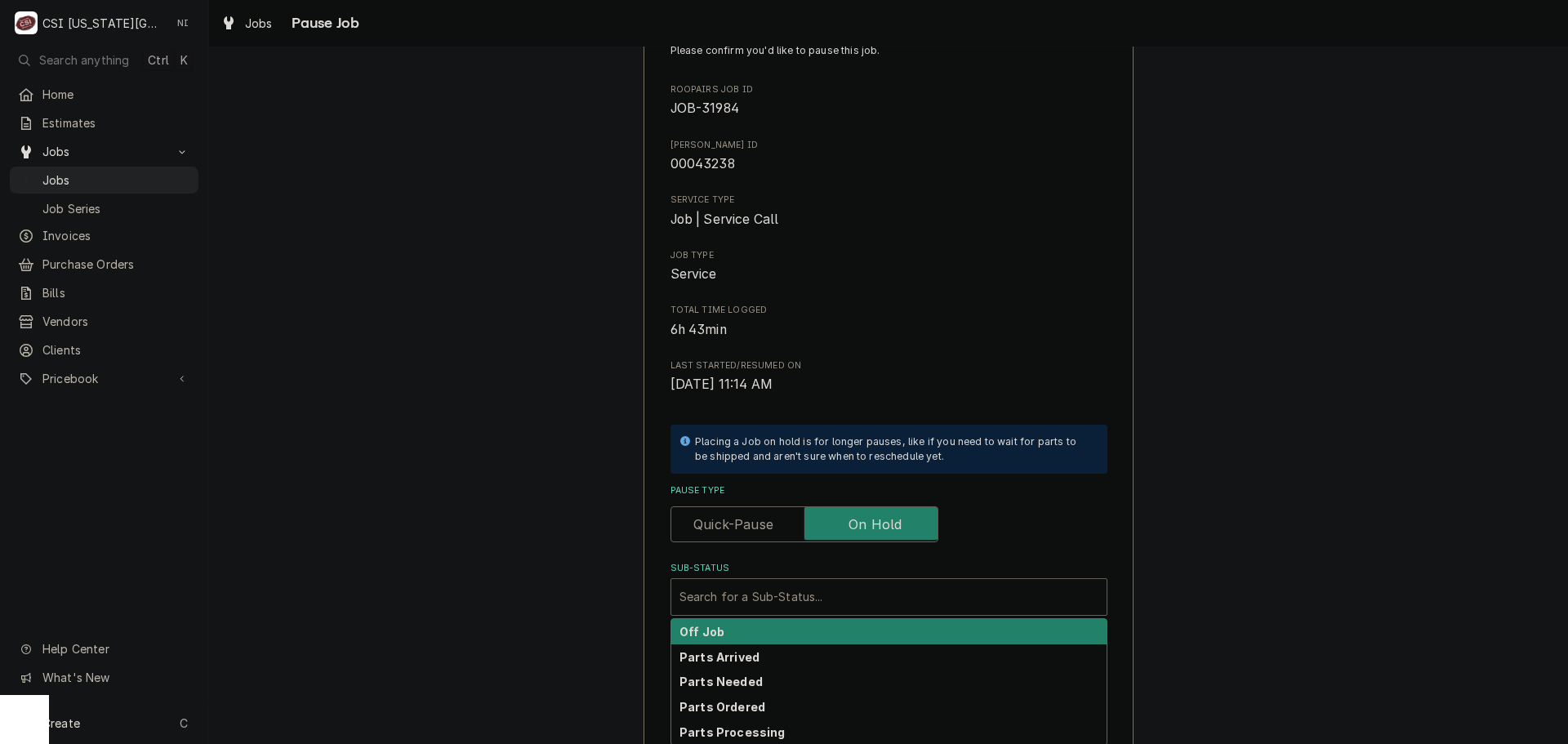
scroll to position [226, 0]
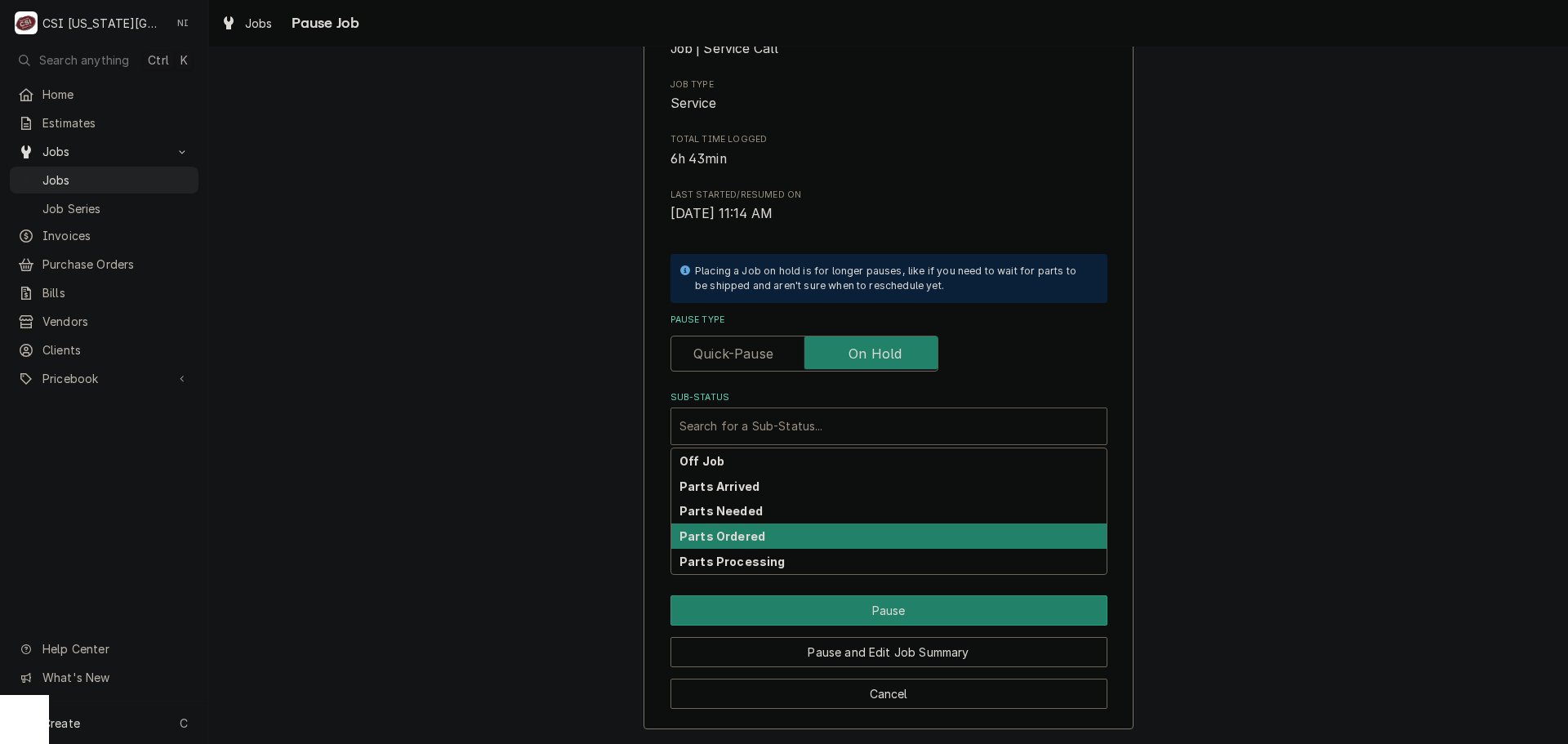
click at [786, 533] on div "Parts Ordered" at bounding box center [889, 536] width 436 height 25
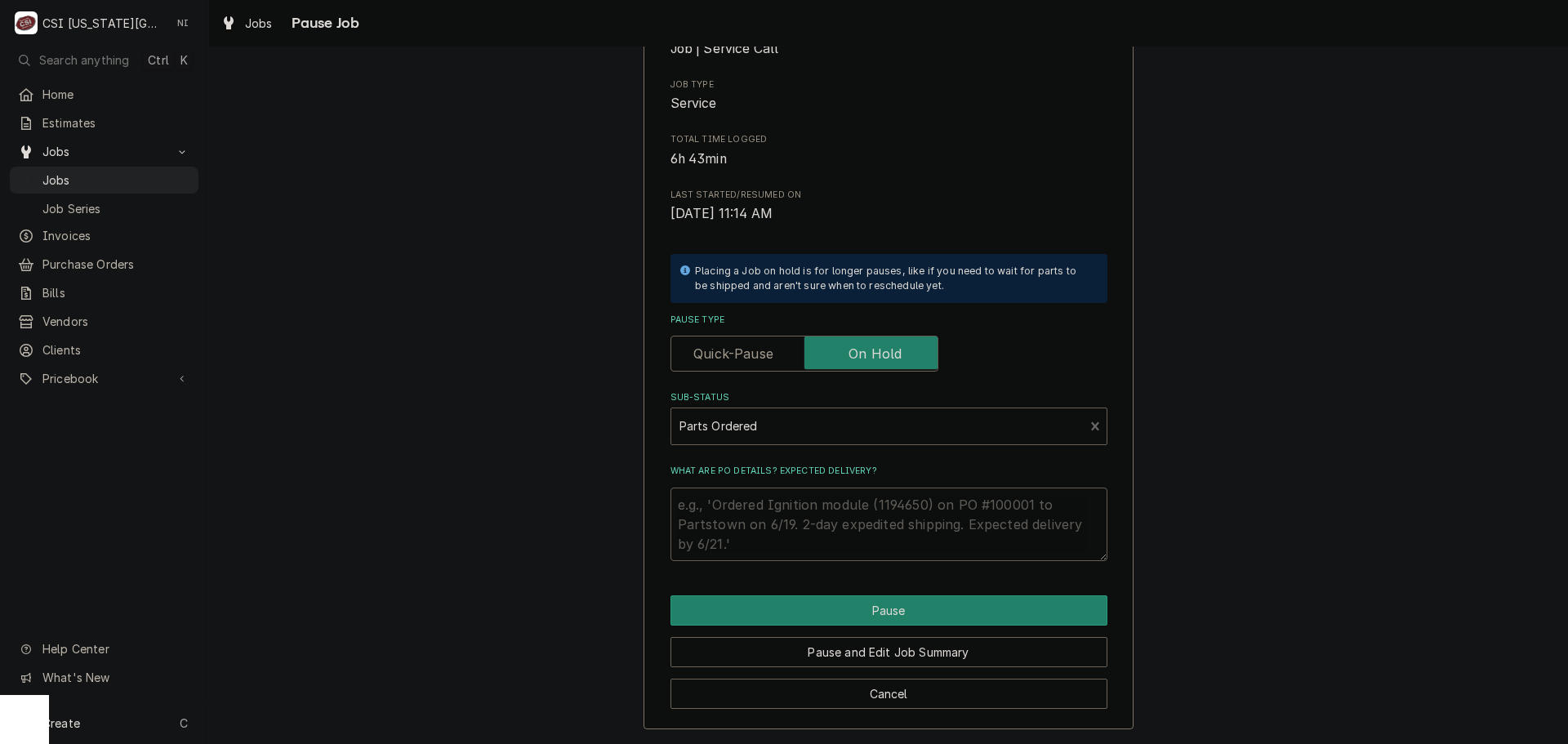
click at [776, 509] on textarea "What are PO details? Expected delivery?" at bounding box center [889, 524] width 437 height 74
type textarea "x"
type textarea "P"
type textarea "x"
type textarea "Pa"
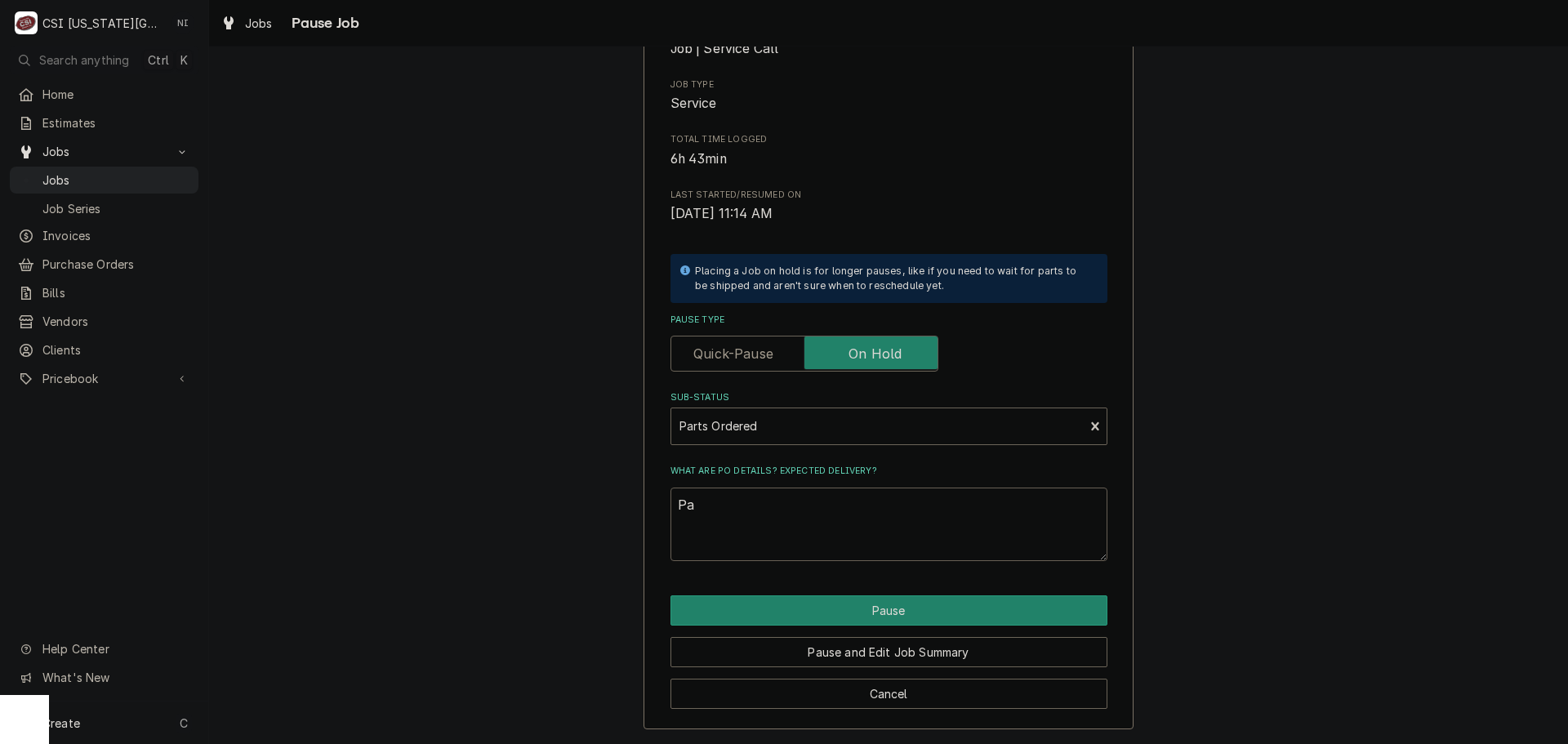
type textarea "x"
type textarea "Par"
type textarea "x"
type textarea "Part"
type textarea "x"
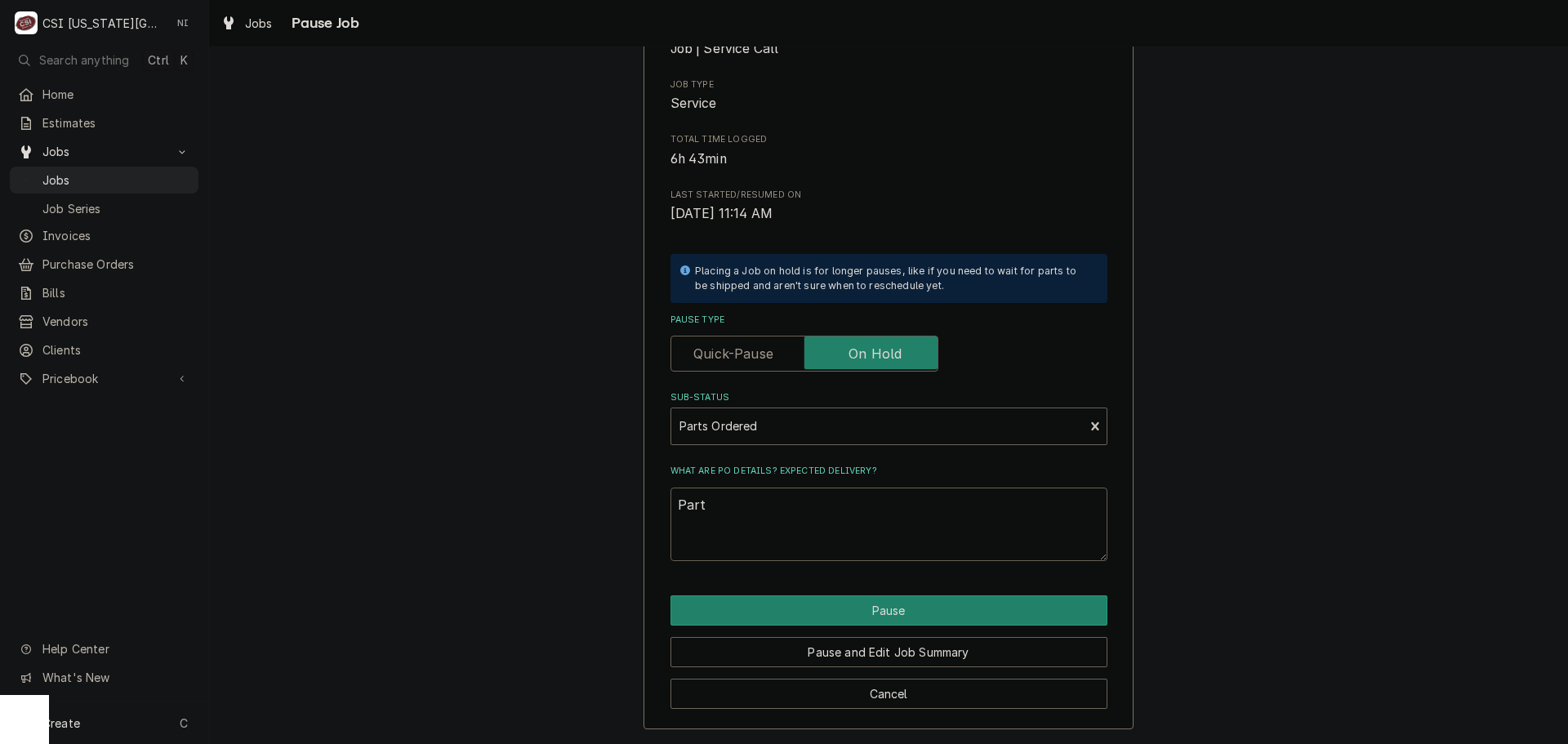
type textarea "Parts"
type textarea "x"
type textarea "Parts o"
type textarea "x"
type textarea "Parts or"
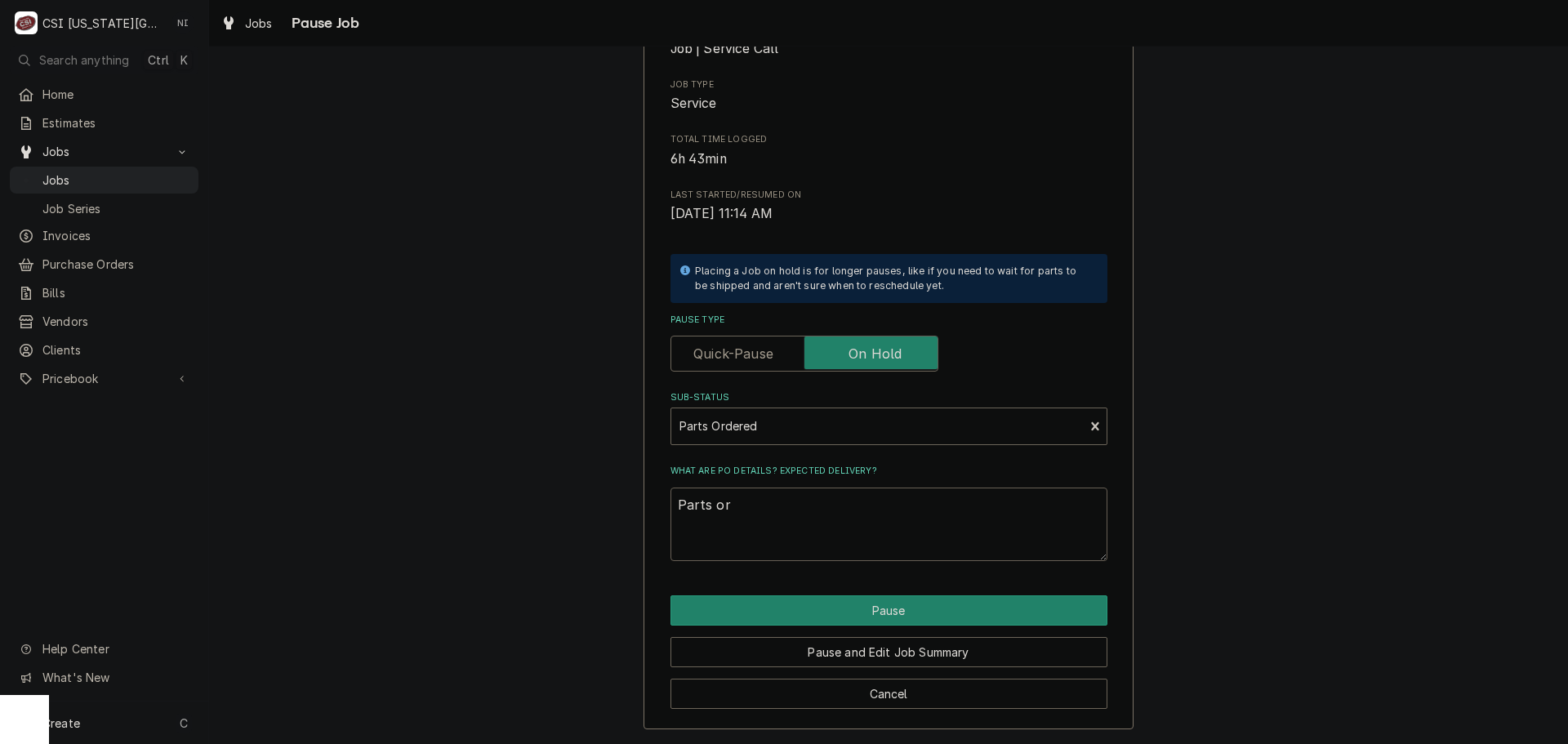
type textarea "x"
type textarea "Parts ord"
type textarea "x"
type textarea "Parts orde"
type textarea "x"
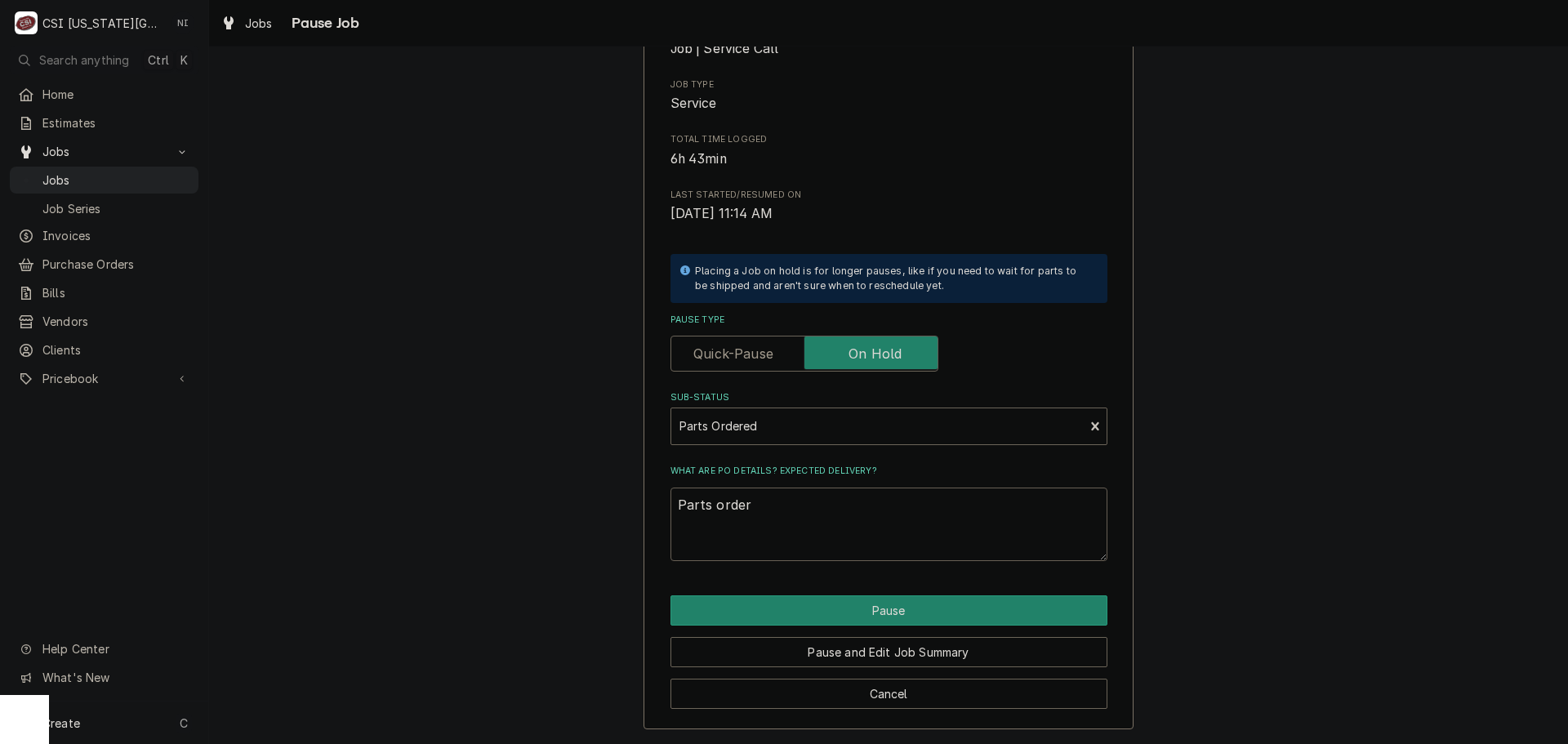
type textarea "Parts ordere"
type textarea "x"
type textarea "Parts ordered"
type textarea "x"
type textarea "Parts ordered"
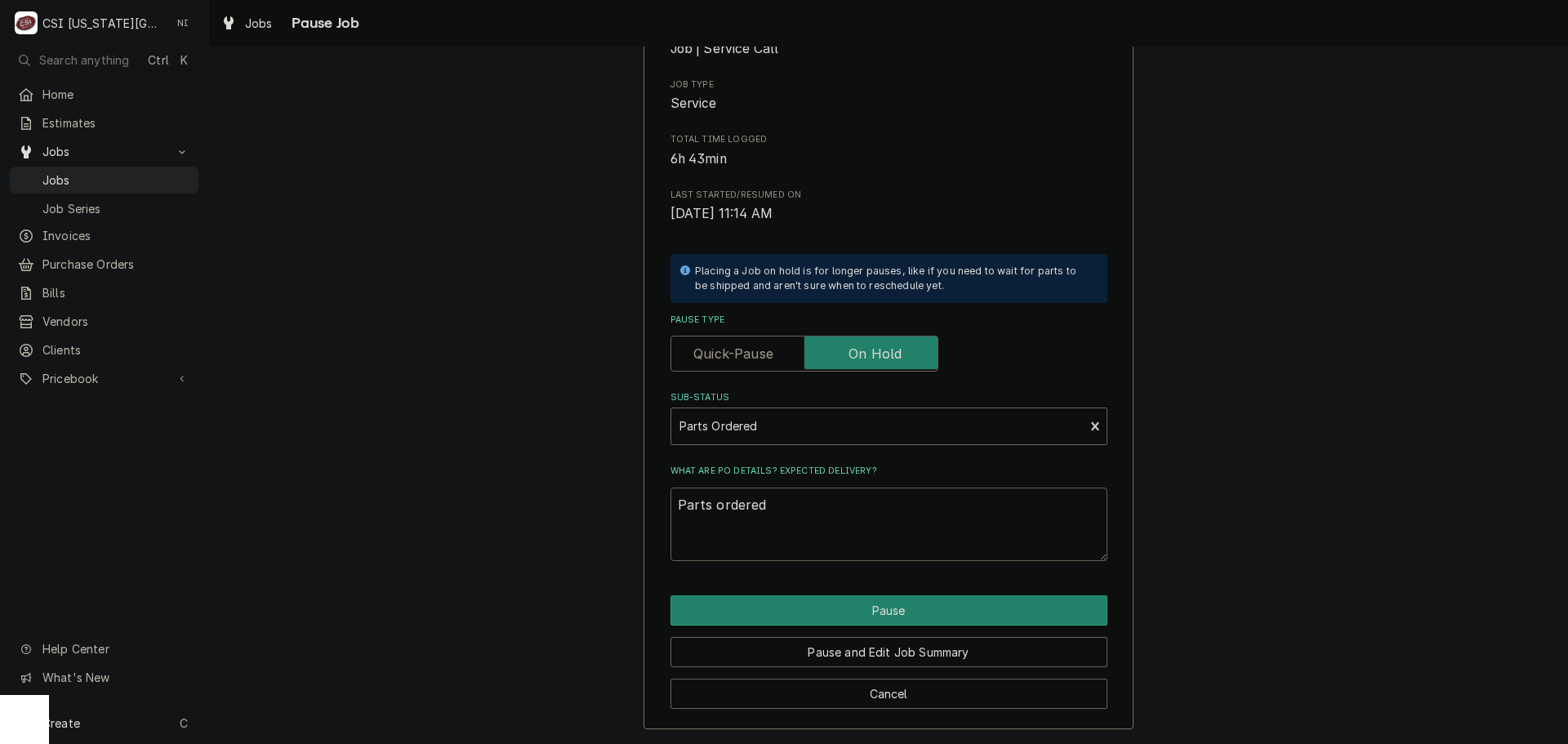
type textarea "x"
type textarea "Parts ordered o"
type textarea "x"
type textarea "Parts ordered on"
type textarea "x"
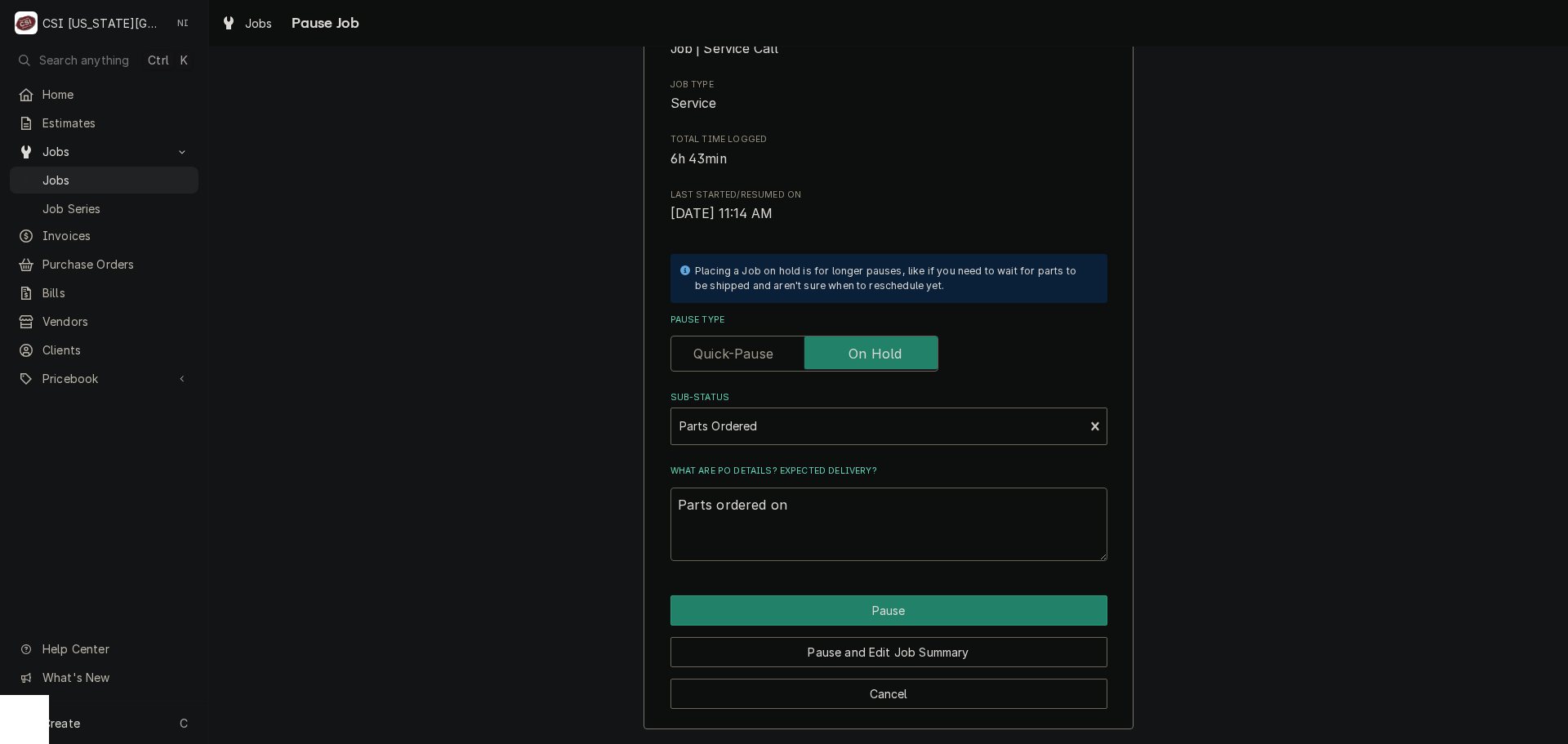
type textarea "Parts ordered on"
type textarea "x"
type textarea "Parts ordered on P"
type textarea "x"
type textarea "Parts ordered on PO"
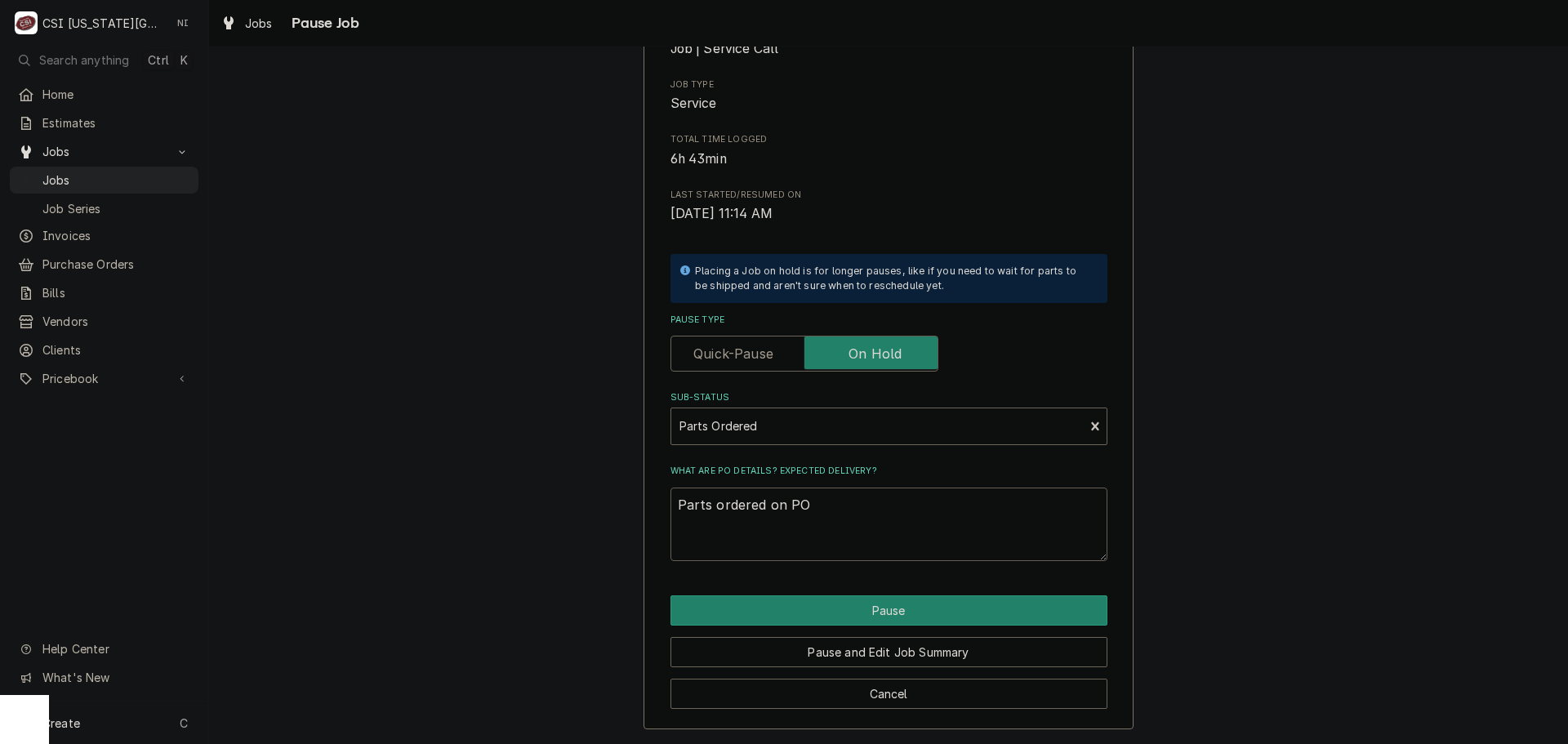
type textarea "x"
type textarea "Parts ordered on PO"
type textarea "x"
type textarea "Parts ordered on PO 3"
type textarea "x"
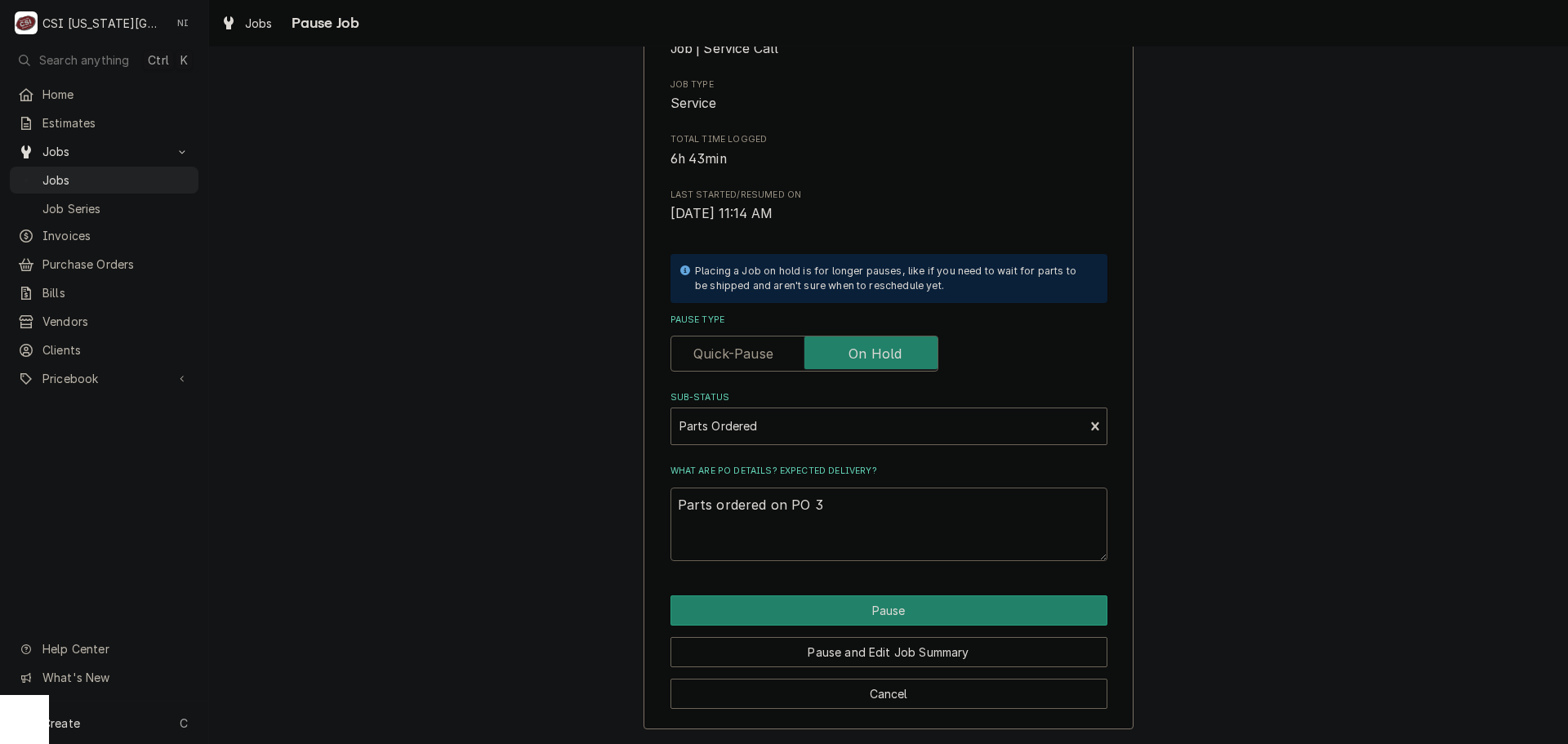
type textarea "Parts ordered on PO 30"
type textarea "x"
type textarea "Parts ordered on PO 301"
drag, startPoint x: 853, startPoint y: 509, endPoint x: 858, endPoint y: 517, distance: 9.4
click at [856, 516] on textarea "Parts ordered on PO 301" at bounding box center [889, 524] width 437 height 74
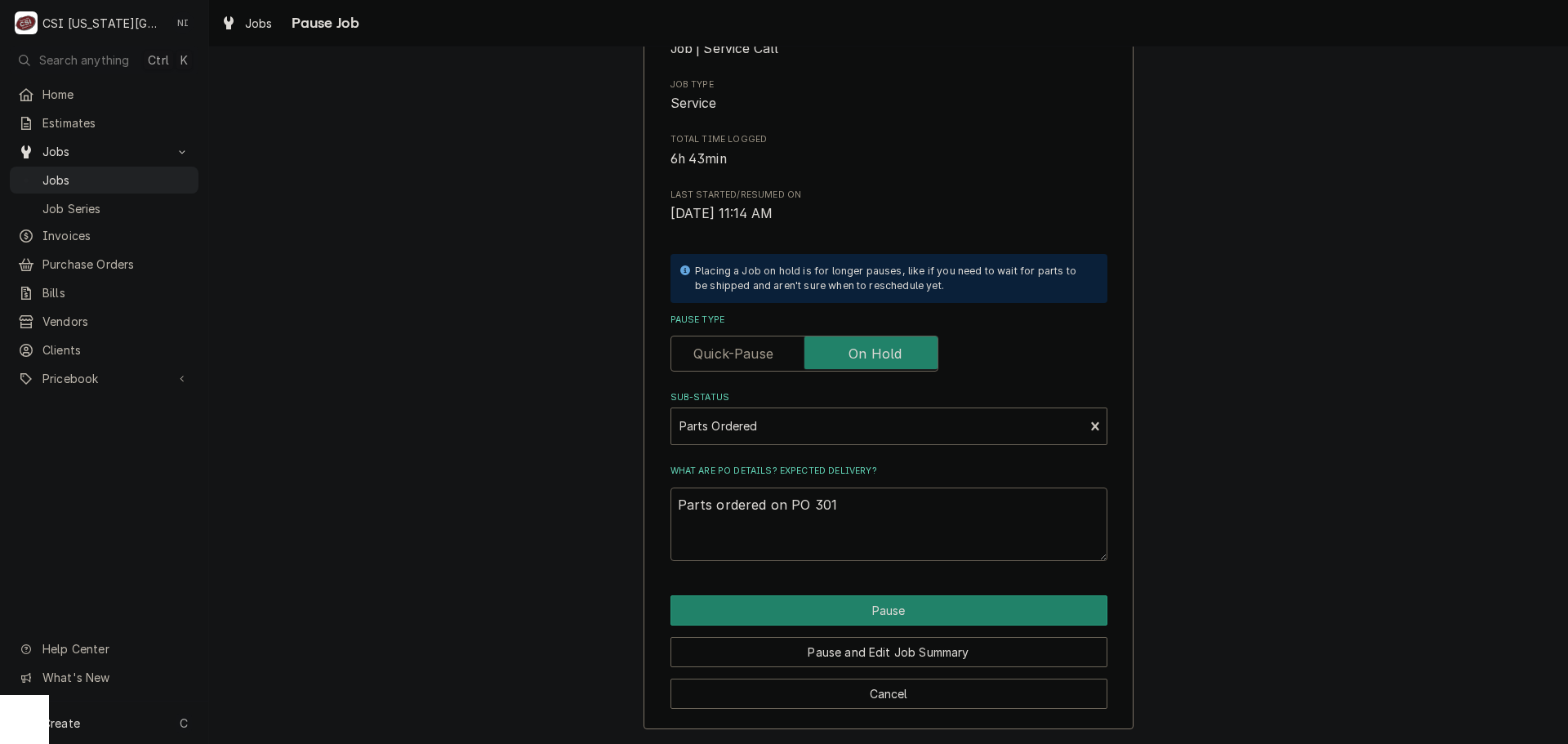
type textarea "x"
type textarea "Parts ordered on PO 3013"
type textarea "x"
type textarea "Parts ordered on PO 30135"
type textarea "x"
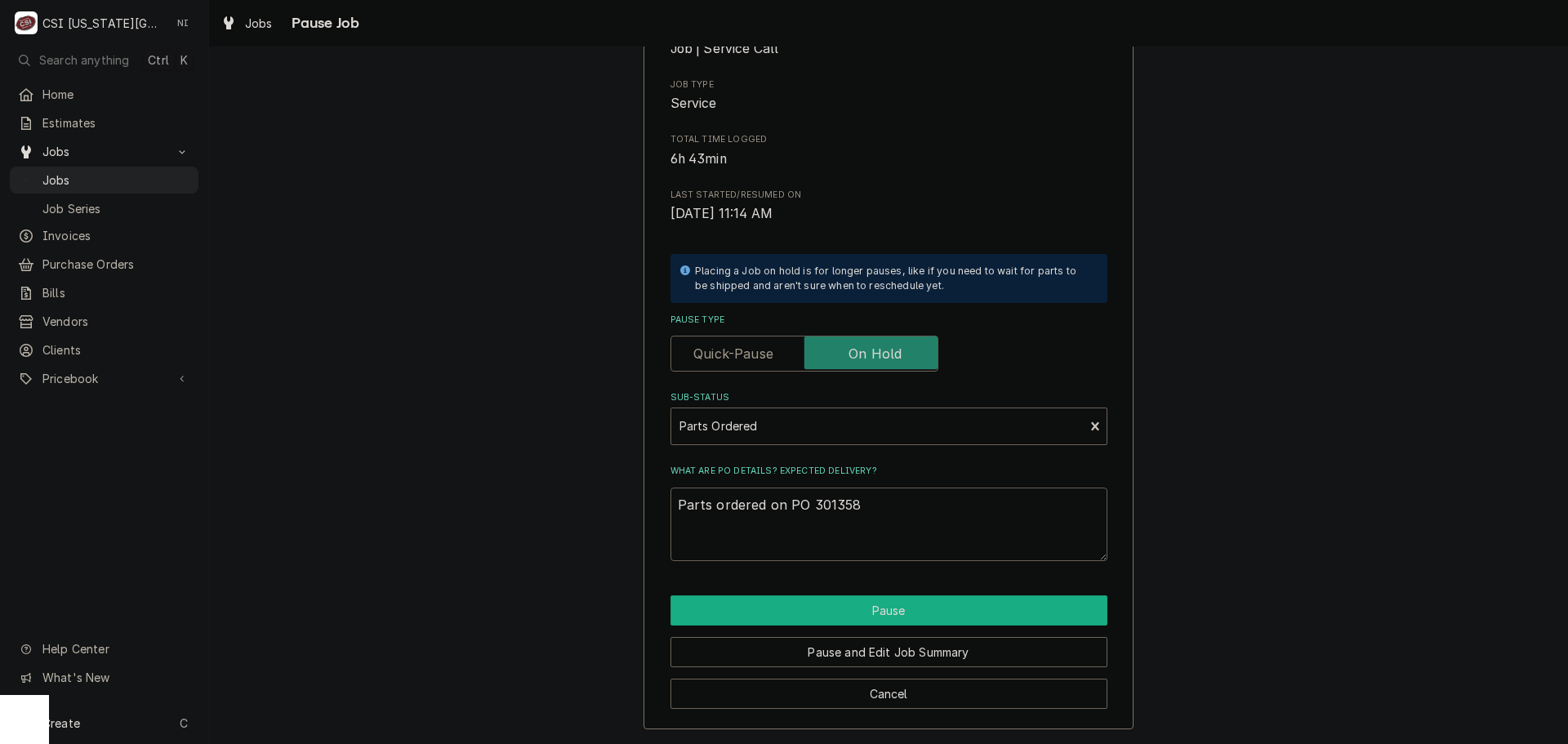
type textarea "Parts ordered on PO 301358"
click at [848, 606] on button "Pause" at bounding box center [889, 611] width 437 height 30
type textarea "x"
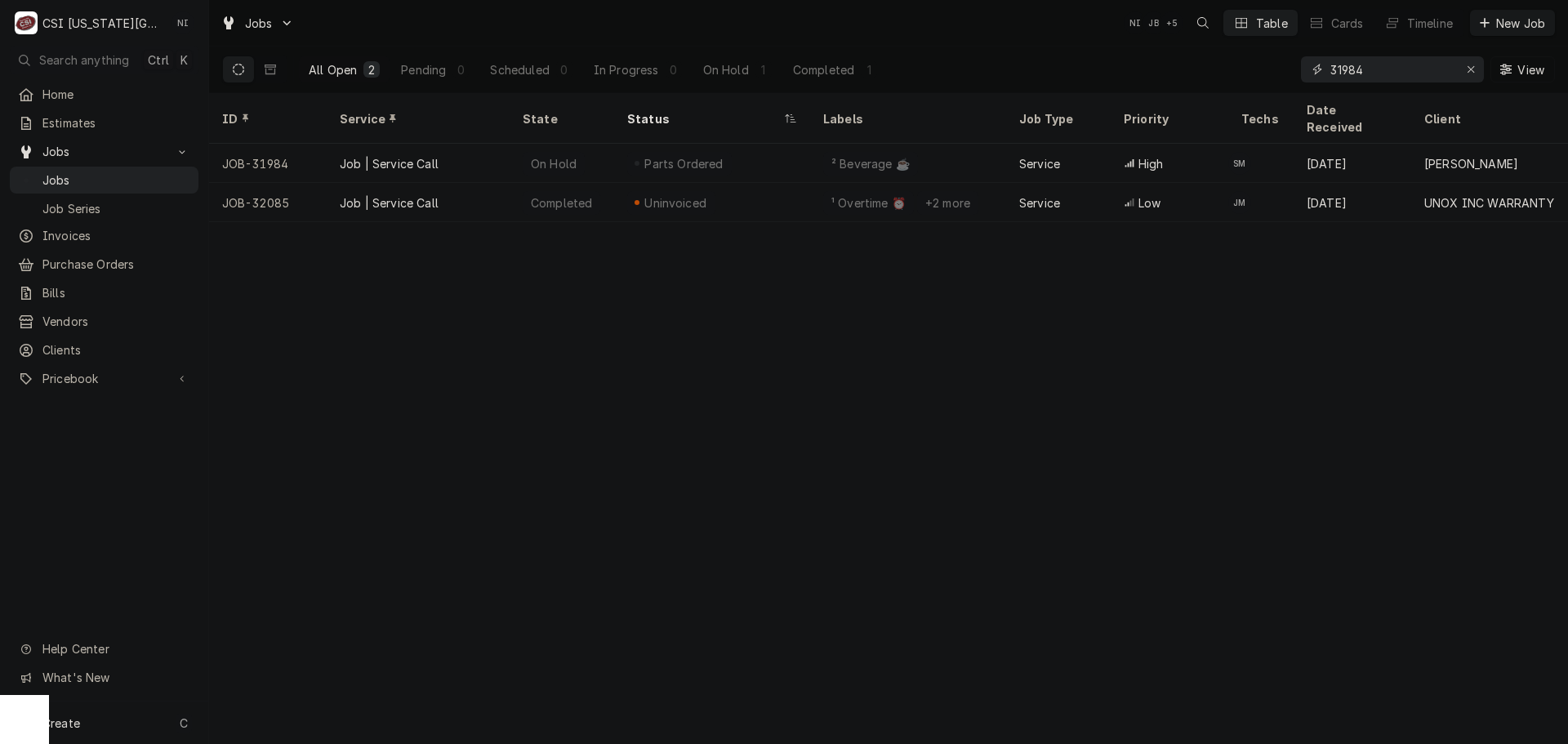
click at [1382, 70] on input "31984" at bounding box center [1392, 68] width 123 height 26
click at [105, 172] on span "Jobs" at bounding box center [117, 180] width 148 height 17
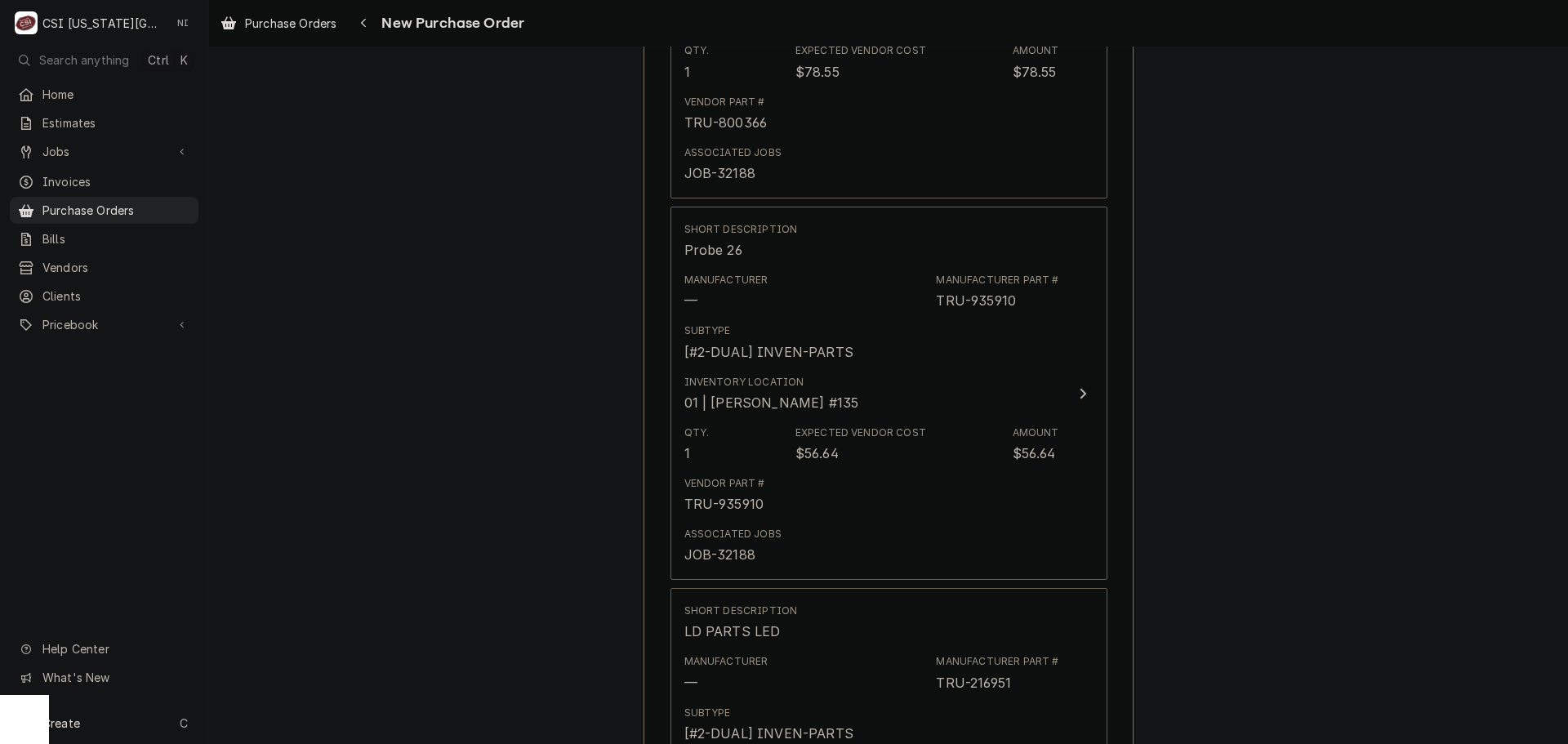
scroll to position [1633, 0]
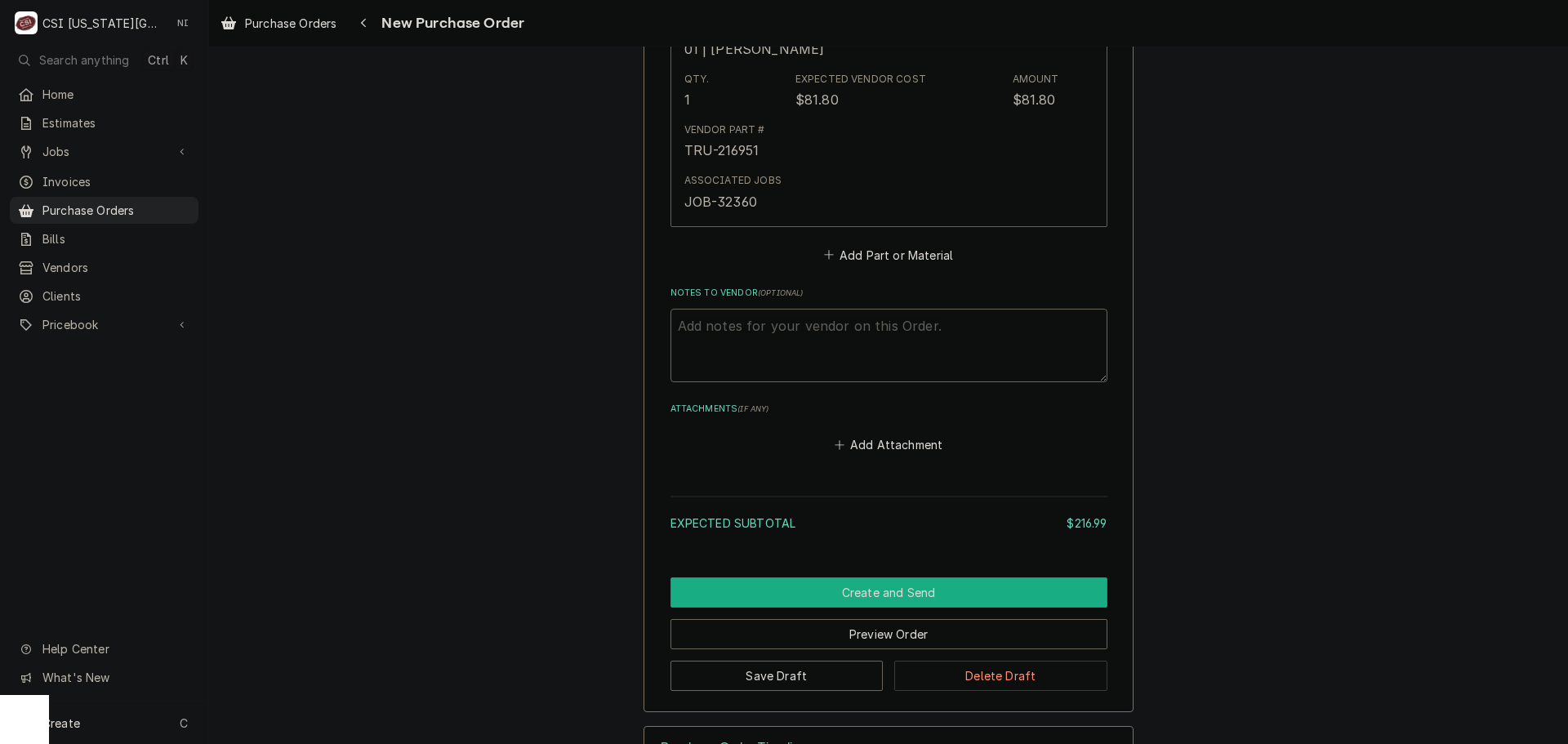
click at [951, 594] on button "Create and Send" at bounding box center [889, 592] width 437 height 30
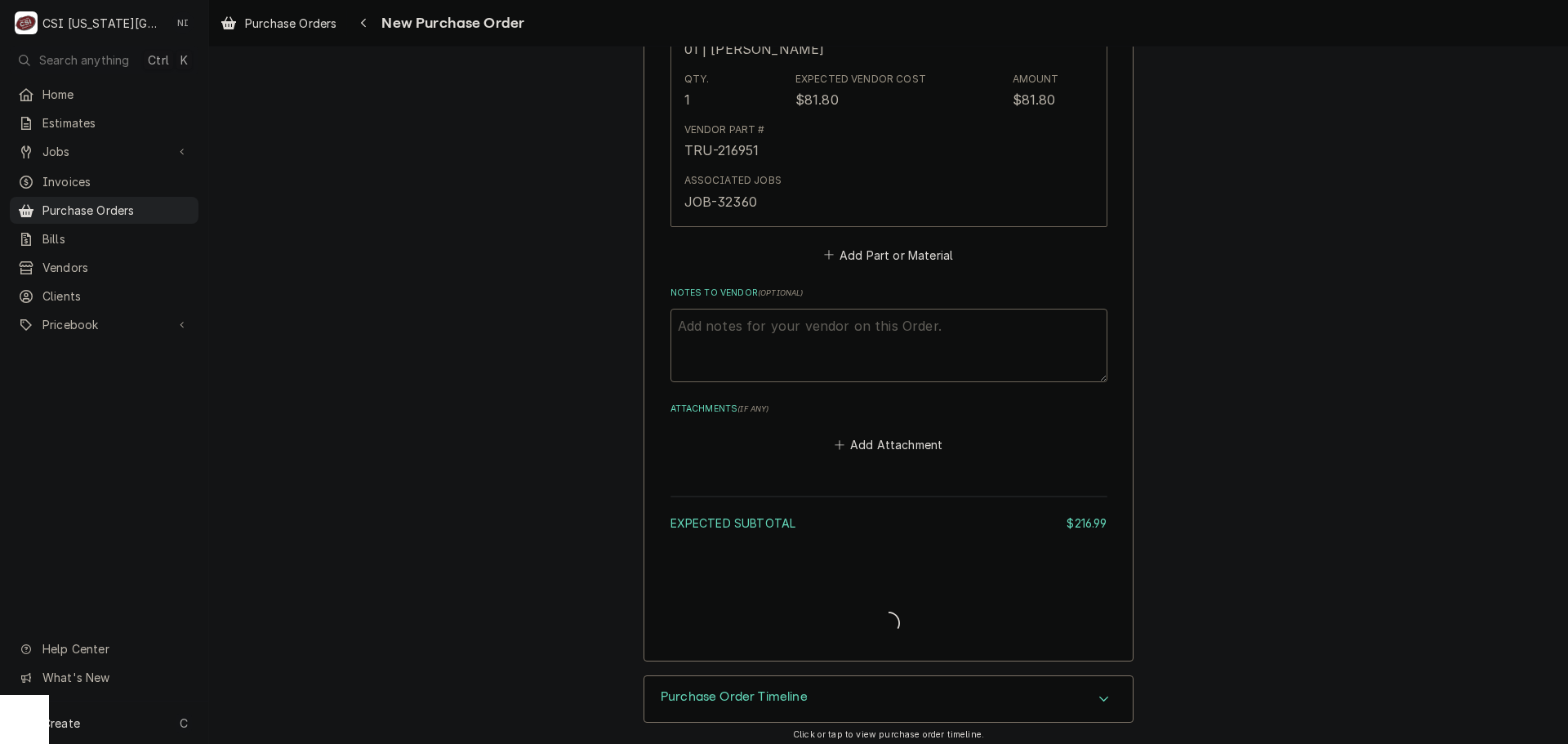
type textarea "x"
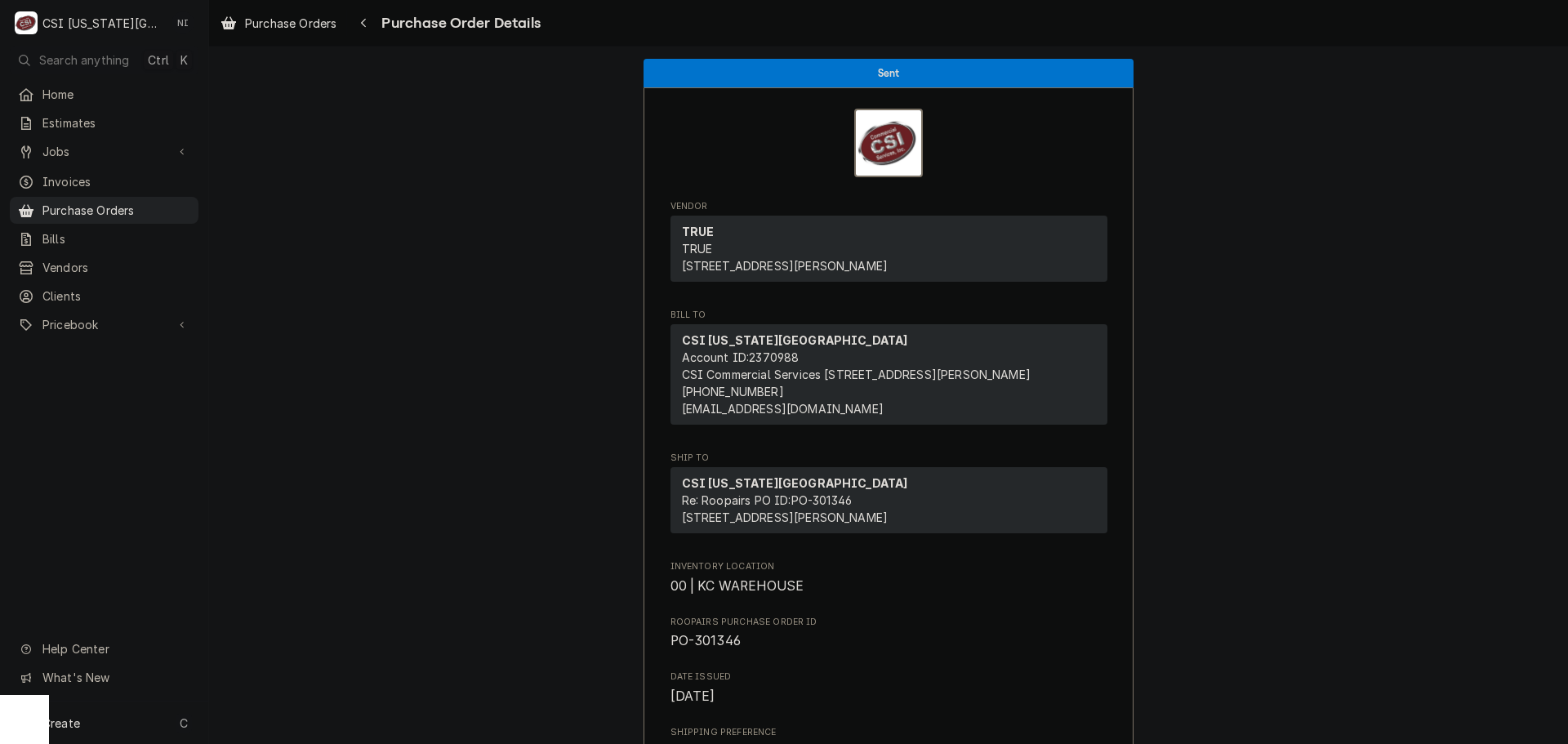
scroll to position [82, 0]
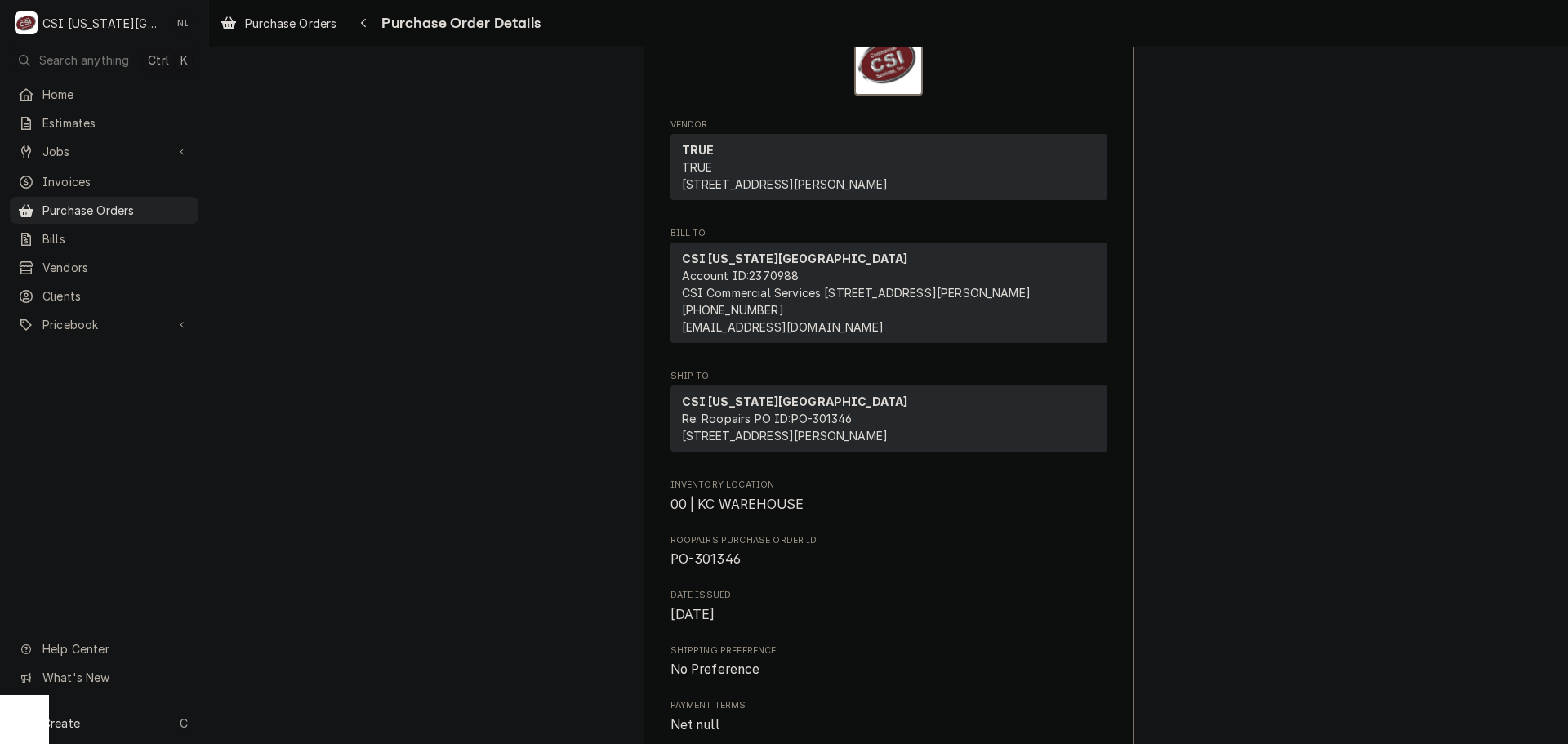
drag, startPoint x: 165, startPoint y: 212, endPoint x: 245, endPoint y: 196, distance: 81.6
click at [166, 212] on div "Purchase Orders" at bounding box center [104, 210] width 182 height 20
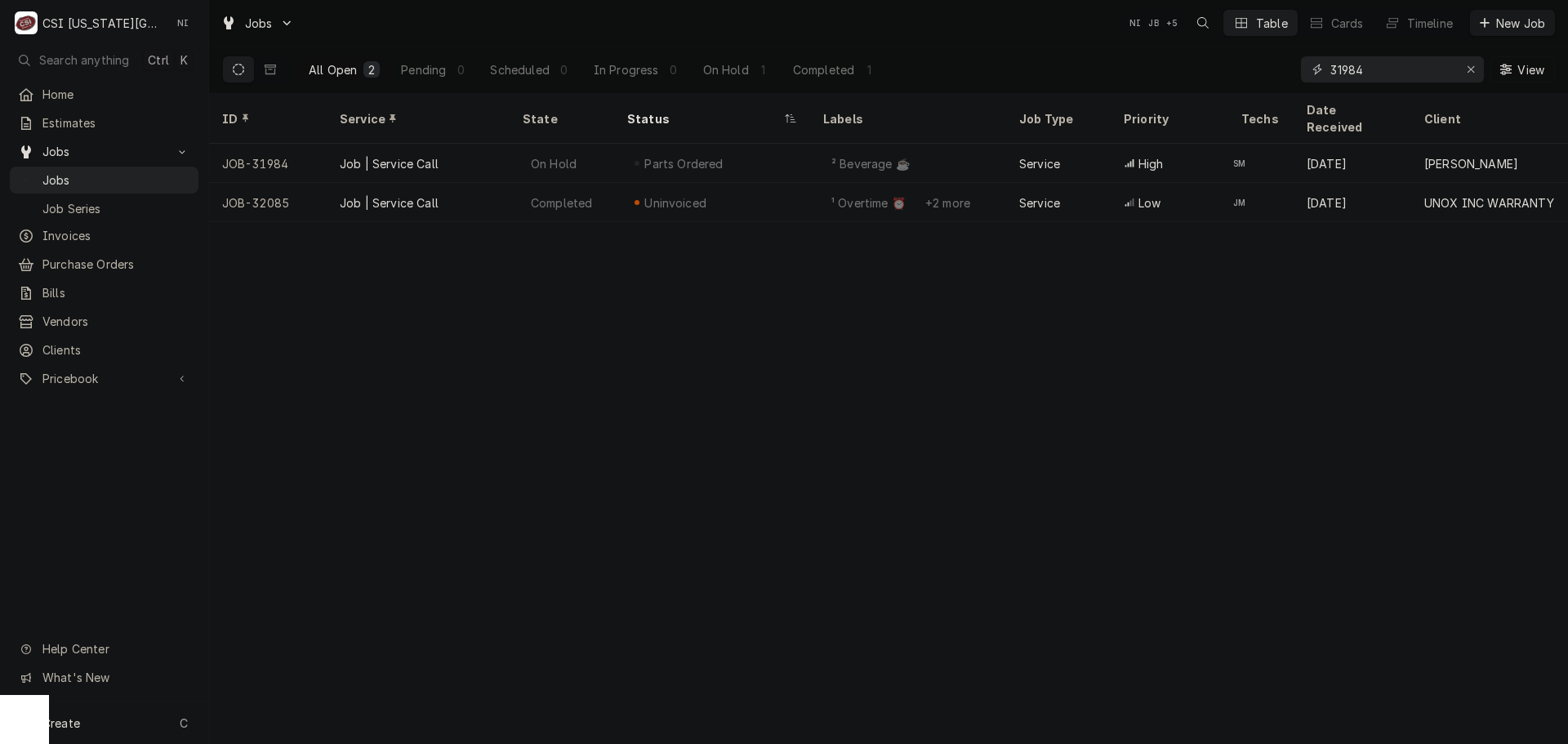
drag, startPoint x: 1215, startPoint y: 65, endPoint x: 1191, endPoint y: 58, distance: 25.0
click at [1203, 61] on div "All Open 2 Pending 0 Scheduled 0 In Progress 0 On Hold 1 Completed 1 31984 View" at bounding box center [889, 68] width 1333 height 45
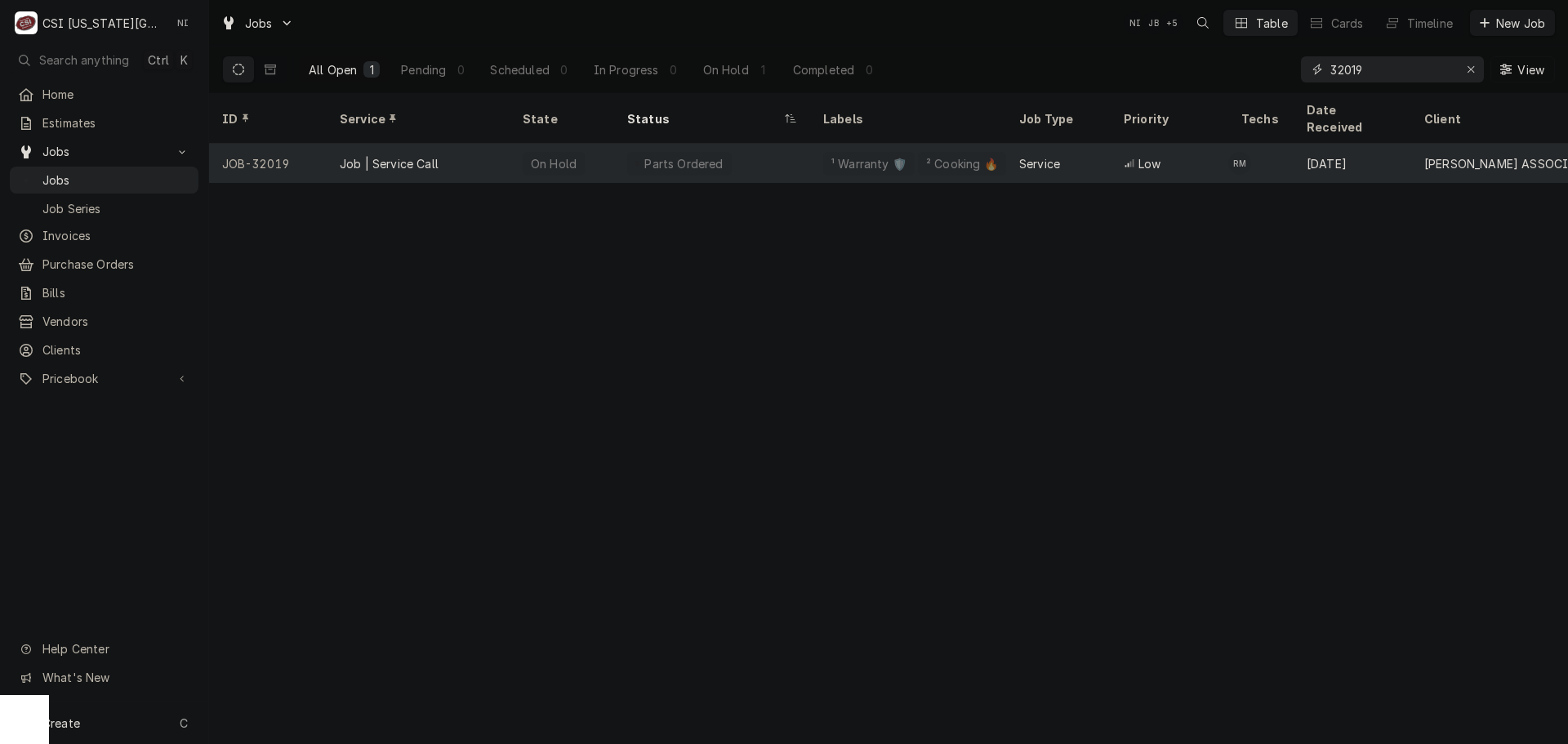
type input "32019"
click at [631, 152] on div "Parts Ordered" at bounding box center [679, 164] width 105 height 24
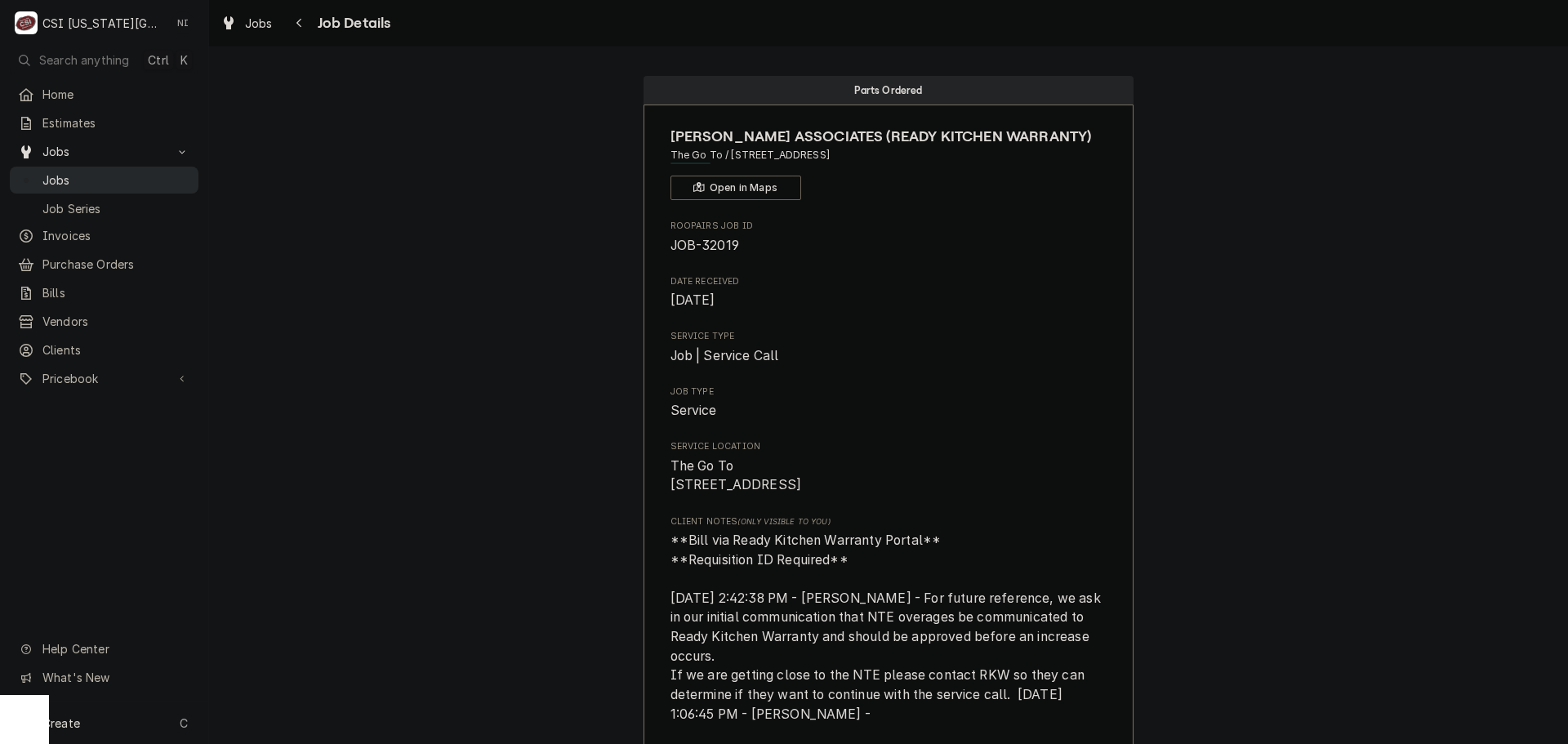
click at [110, 172] on span "Jobs" at bounding box center [117, 180] width 148 height 17
